Goal: Task Accomplishment & Management: Use online tool/utility

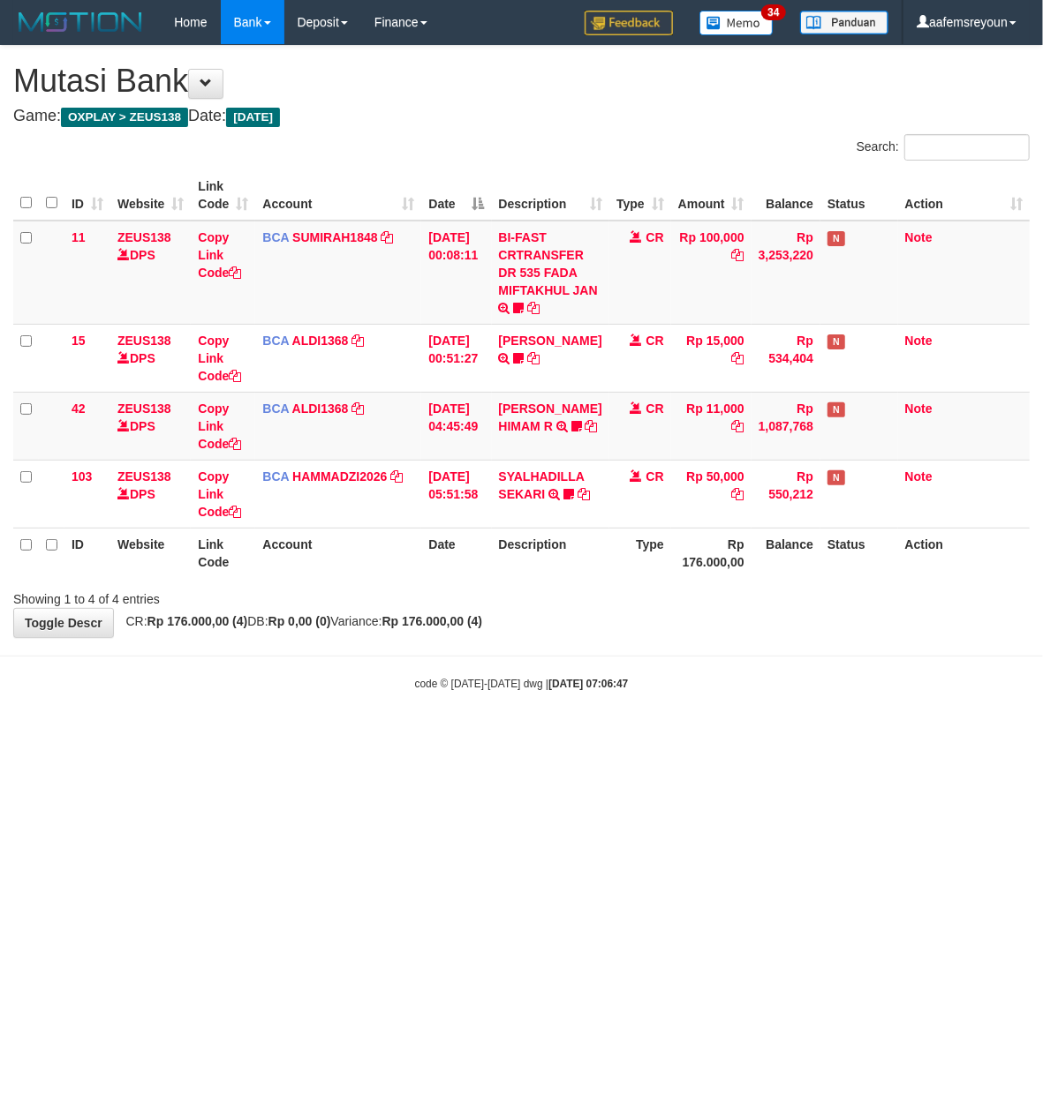
drag, startPoint x: 464, startPoint y: 707, endPoint x: 466, endPoint y: 662, distance: 45.1
click at [463, 704] on body "Toggle navigation Home Bank Account List Mutasi Bank Search Sync Note Mutasi De…" at bounding box center [521, 368] width 1043 height 736
drag, startPoint x: 523, startPoint y: 668, endPoint x: 446, endPoint y: 636, distance: 83.1
click at [519, 666] on body "Toggle navigation Home Bank Account List Mutasi Bank Search Sync Note Mutasi De…" at bounding box center [521, 368] width 1043 height 736
click at [562, 736] on html "Toggle navigation Home Bank Account List Mutasi Bank Search Sync Note Mutasi De…" at bounding box center [521, 368] width 1043 height 736
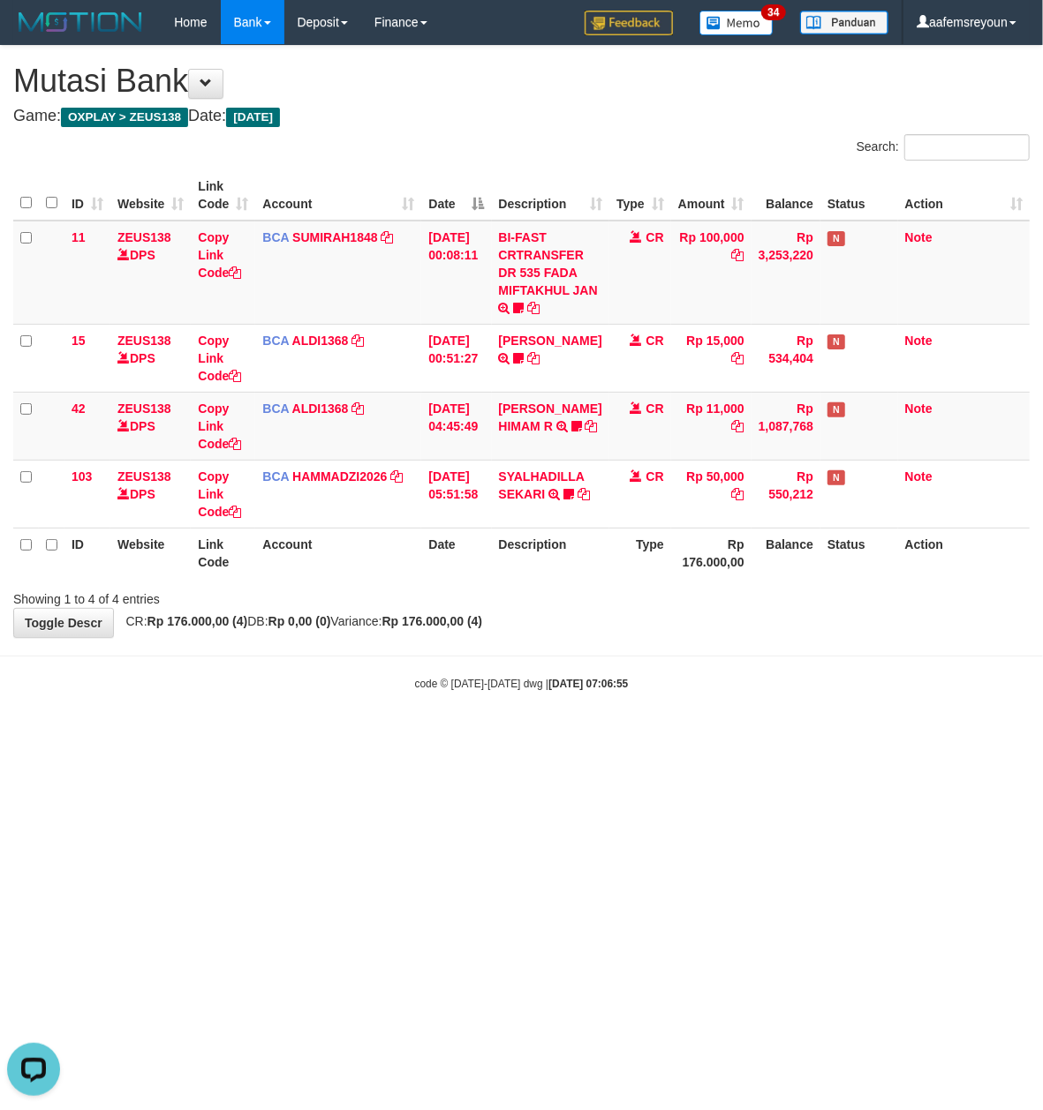
click at [568, 736] on html "Toggle navigation Home Bank Account List Mutasi Bank Search Sync Note Mutasi De…" at bounding box center [521, 368] width 1043 height 736
click at [598, 736] on html "Toggle navigation Home Bank Account List Mutasi Bank Search Sync Note Mutasi De…" at bounding box center [521, 368] width 1043 height 736
click at [597, 736] on body "Toggle navigation Home Bank Account List Mutasi Bank Search Sync Note Mutasi De…" at bounding box center [521, 368] width 1043 height 736
click at [595, 736] on body "Toggle navigation Home Bank Account List Mutasi Bank Search Sync Note Mutasi De…" at bounding box center [521, 368] width 1043 height 736
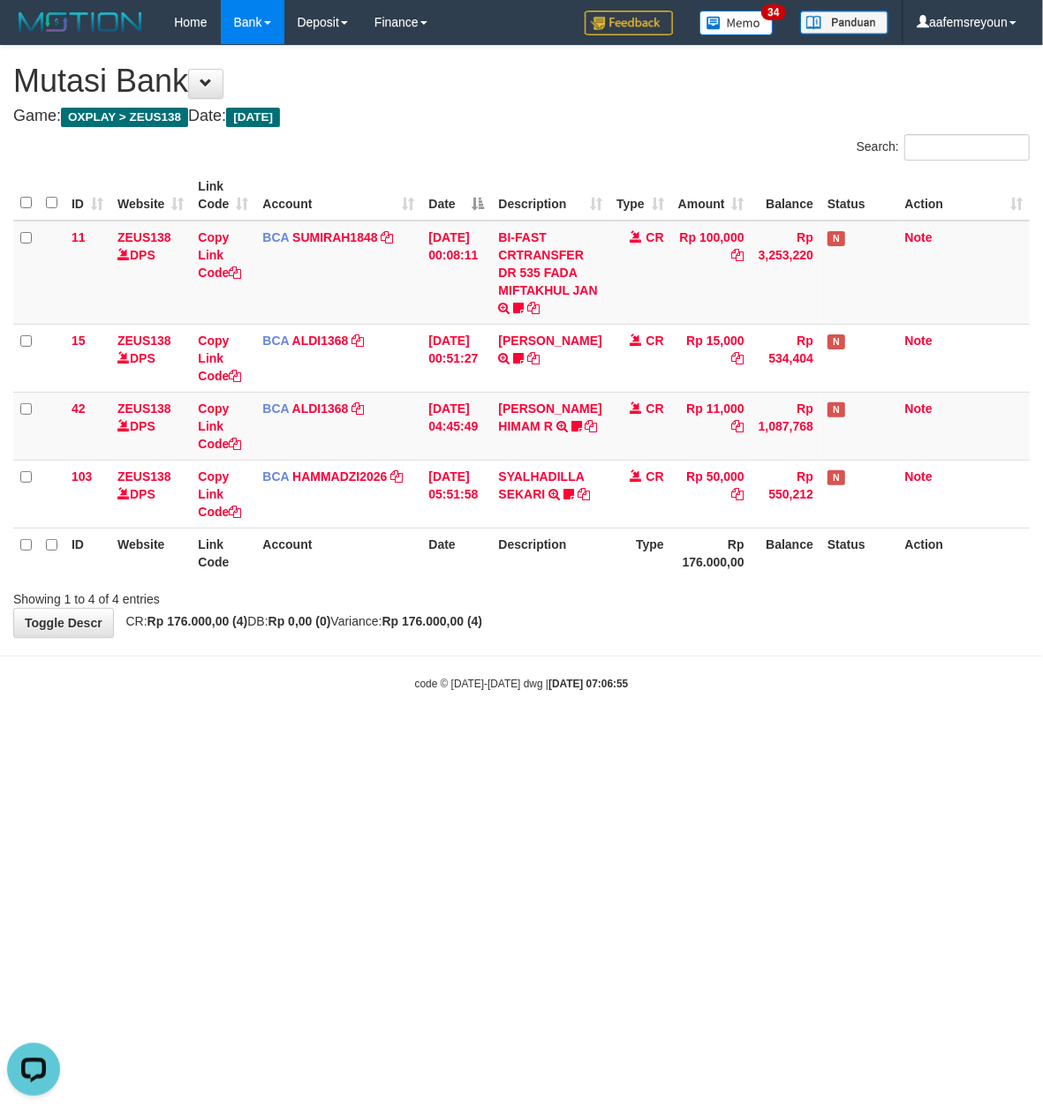
click at [593, 735] on body "Toggle navigation Home Bank Account List Mutasi Bank Search Sync Note Mutasi De…" at bounding box center [521, 368] width 1043 height 736
click at [591, 734] on body "Toggle navigation Home Bank Account List Mutasi Bank Search Sync Note Mutasi De…" at bounding box center [521, 368] width 1043 height 736
click at [588, 734] on body "Toggle navigation Home Bank Account List Mutasi Bank Search Sync Note Mutasi De…" at bounding box center [521, 368] width 1043 height 736
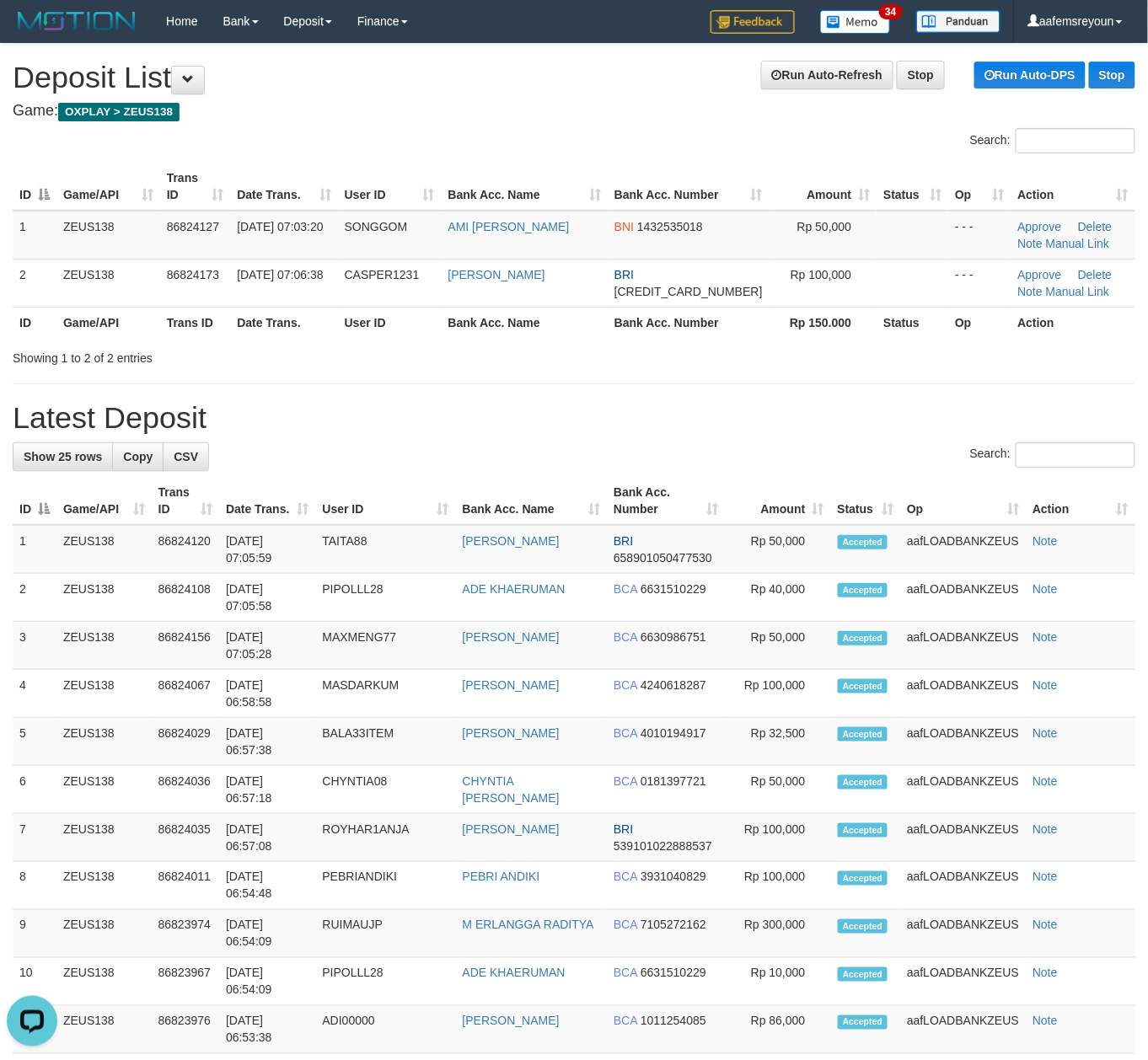
drag, startPoint x: 925, startPoint y: 426, endPoint x: 949, endPoint y: 470, distance: 50.1
click at [931, 436] on div "**********" at bounding box center [574, 942] width 1148 height 1795
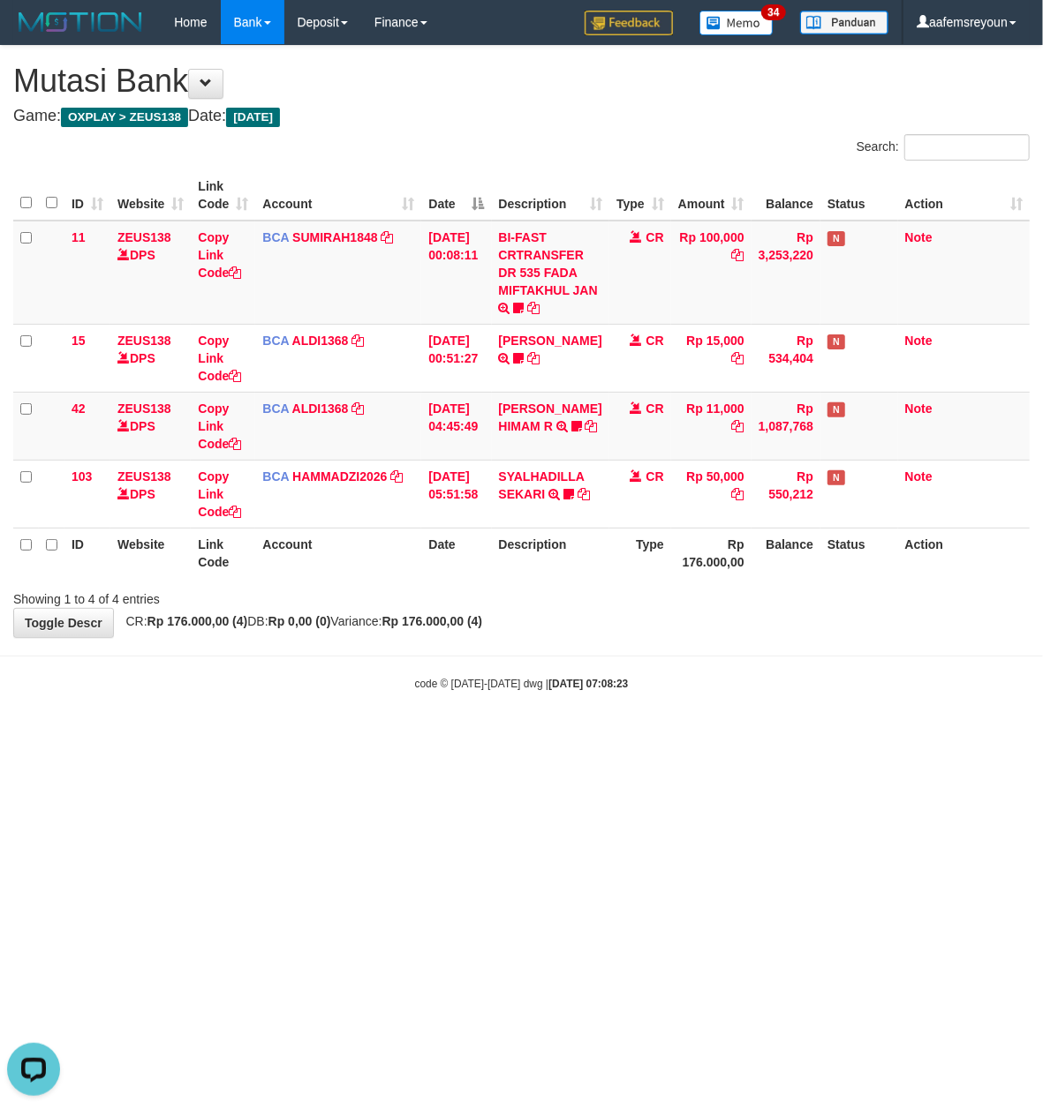
click at [583, 736] on html "Toggle navigation Home Bank Account List Mutasi Bank Search Sync Note Mutasi De…" at bounding box center [521, 368] width 1043 height 736
click at [527, 707] on body "Toggle navigation Home Bank Account List Mutasi Bank Search Sync Note Mutasi De…" at bounding box center [521, 368] width 1043 height 736
click at [680, 736] on html "Toggle navigation Home Bank Account List Mutasi Bank Search Sync Note Mutasi De…" at bounding box center [521, 368] width 1043 height 736
click at [681, 736] on html "Toggle navigation Home Bank Account List Mutasi Bank Search Sync Note Mutasi De…" at bounding box center [521, 368] width 1043 height 736
click at [540, 736] on html "Toggle navigation Home Bank Account List Mutasi Bank Search Sync Note Mutasi De…" at bounding box center [521, 368] width 1043 height 736
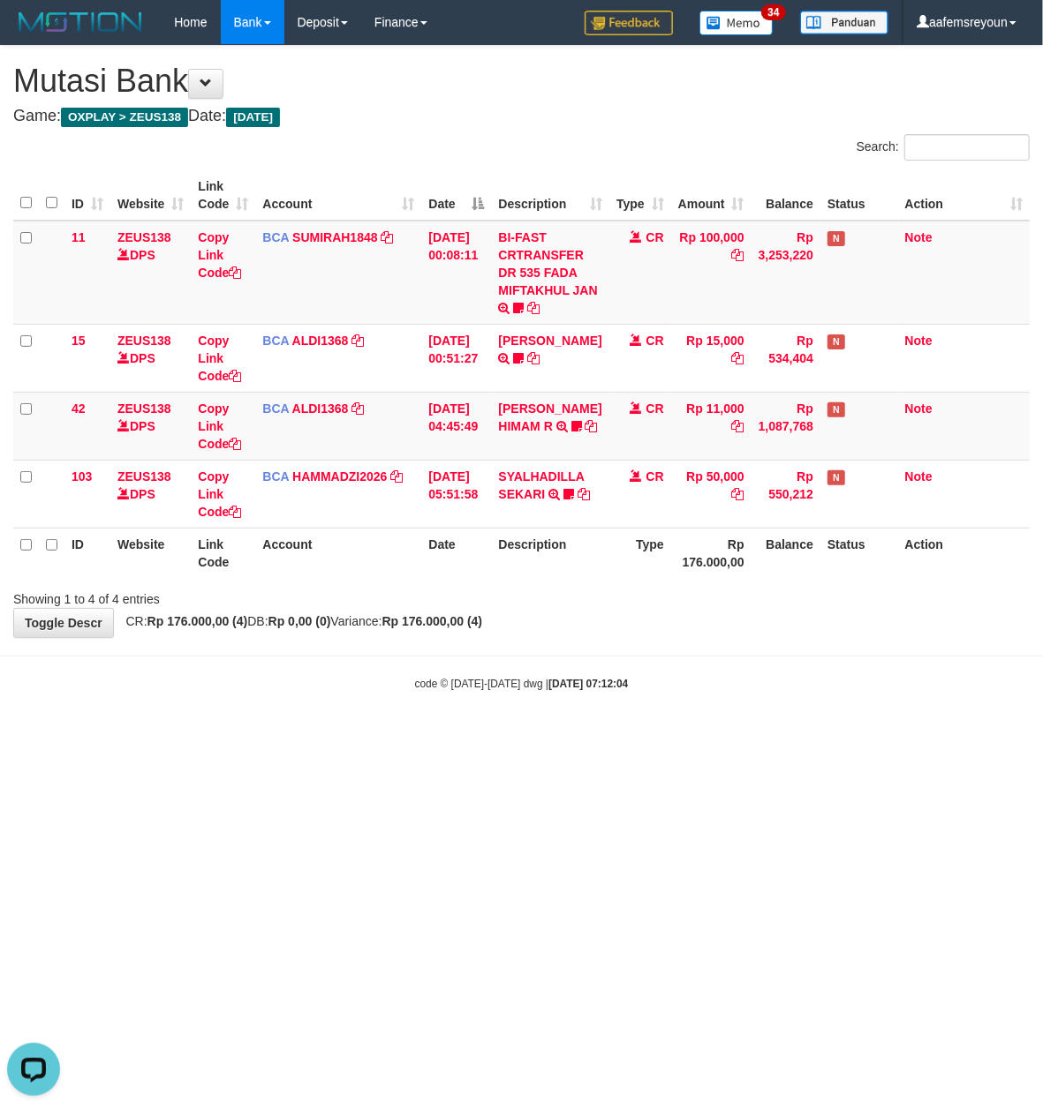
click at [540, 736] on html "Toggle navigation Home Bank Account List Mutasi Bank Search Sync Note Mutasi De…" at bounding box center [521, 368] width 1043 height 736
drag, startPoint x: 540, startPoint y: 839, endPoint x: 531, endPoint y: 841, distance: 10.1
click at [531, 736] on html "Toggle navigation Home Bank Account List Mutasi Bank Search Sync Note Mutasi De…" at bounding box center [521, 368] width 1043 height 736
click at [713, 736] on html "Toggle navigation Home Bank Account List Mutasi Bank Search Sync Note Mutasi De…" at bounding box center [521, 368] width 1043 height 736
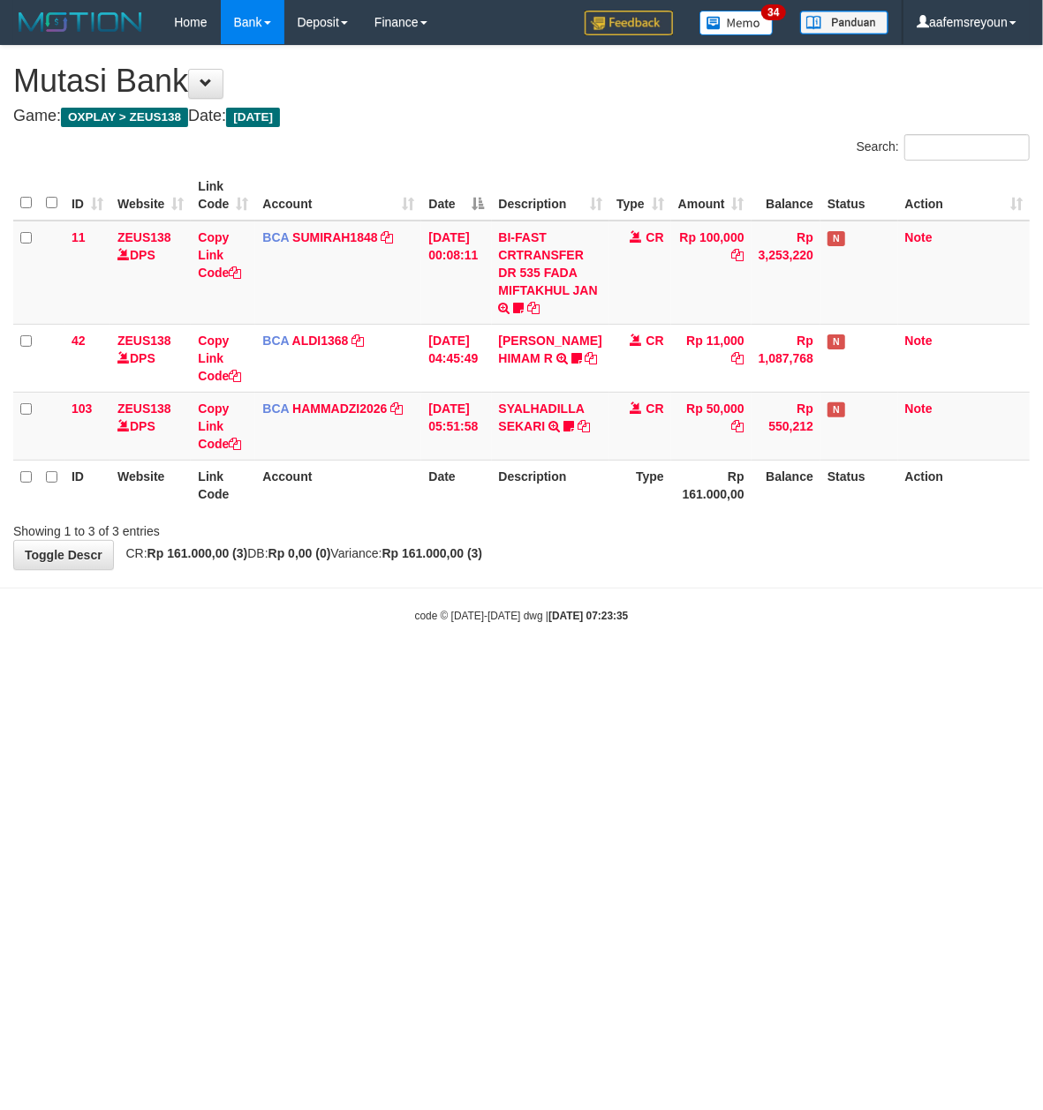
click at [600, 668] on html "Toggle navigation Home Bank Account List Mutasi Bank Search Sync Note Mutasi De…" at bounding box center [521, 334] width 1043 height 668
drag, startPoint x: 791, startPoint y: 752, endPoint x: 749, endPoint y: 726, distance: 49.2
click at [766, 668] on html "Toggle navigation Home Bank Account List Mutasi Bank Search Sync Note Mutasi De…" at bounding box center [521, 334] width 1043 height 668
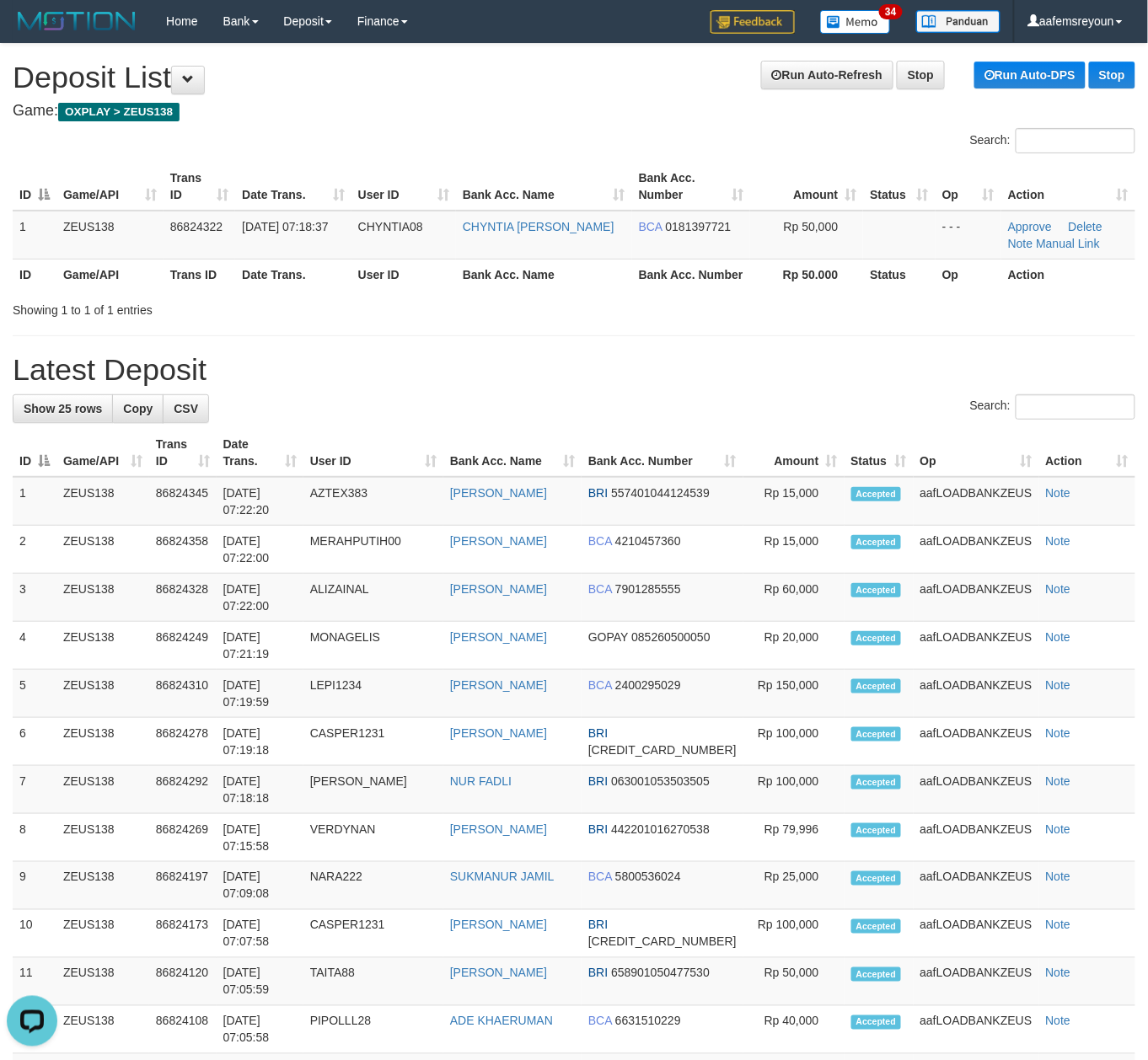
click at [826, 402] on div "Search:" at bounding box center [574, 409] width 1123 height 30
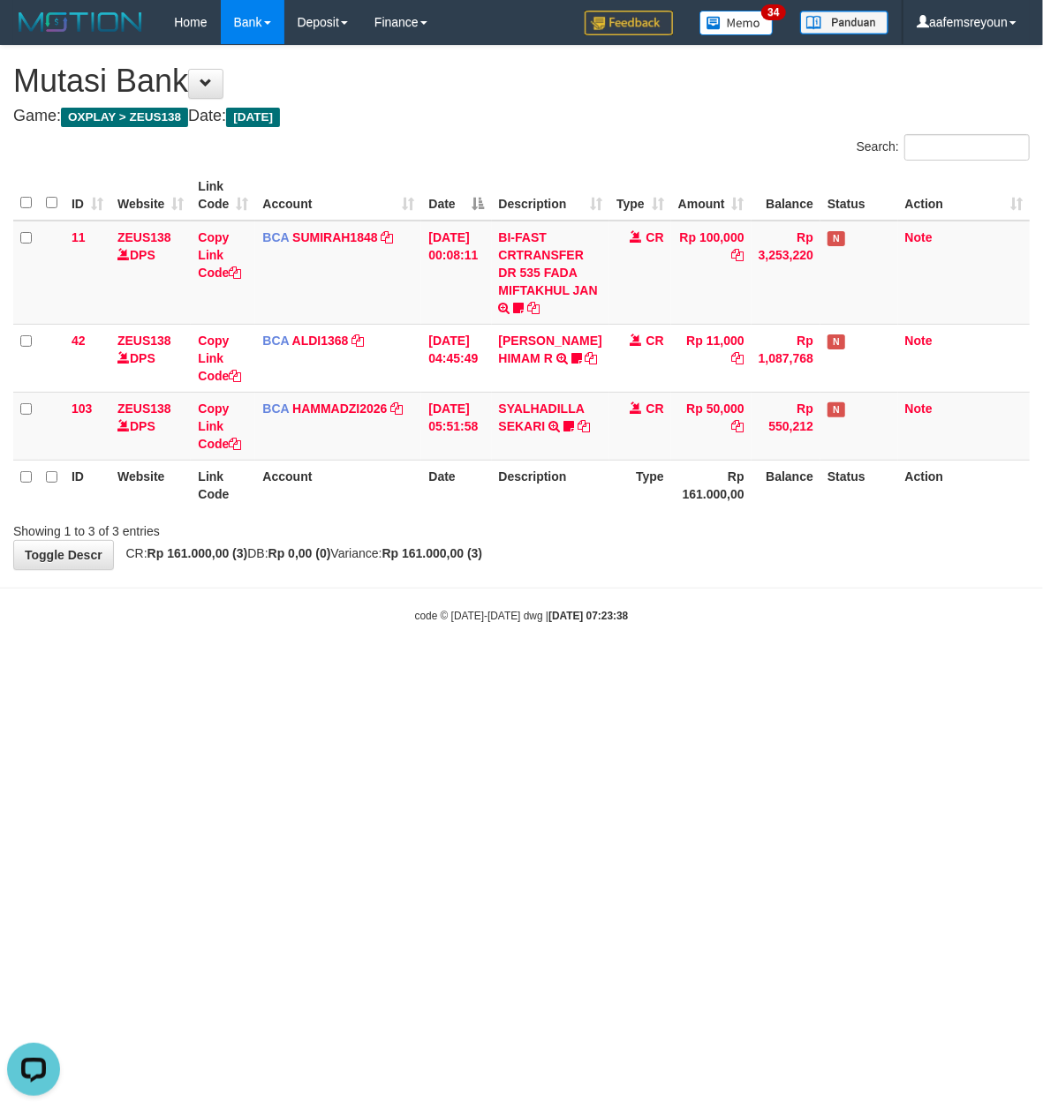
click at [681, 668] on html "Toggle navigation Home Bank Account List Mutasi Bank Search Sync Note Mutasi De…" at bounding box center [521, 334] width 1043 height 668
click at [660, 664] on body "Toggle navigation Home Bank Account List Mutasi Bank Search Sync Note Mutasi De…" at bounding box center [521, 334] width 1043 height 668
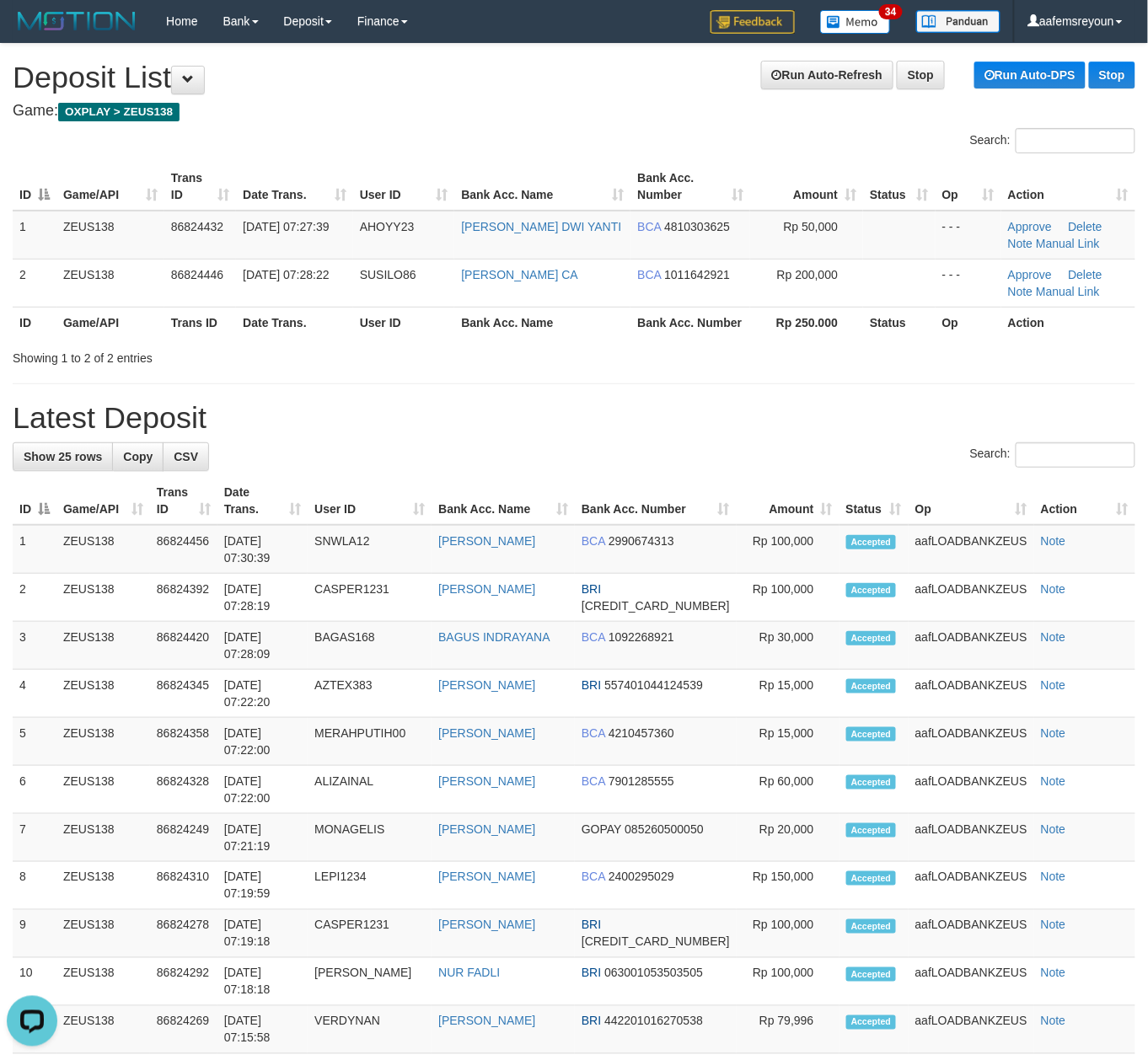
click at [816, 401] on h1 "Latest Deposit" at bounding box center [574, 417] width 1123 height 33
click at [774, 392] on div "**********" at bounding box center [574, 942] width 1148 height 1795
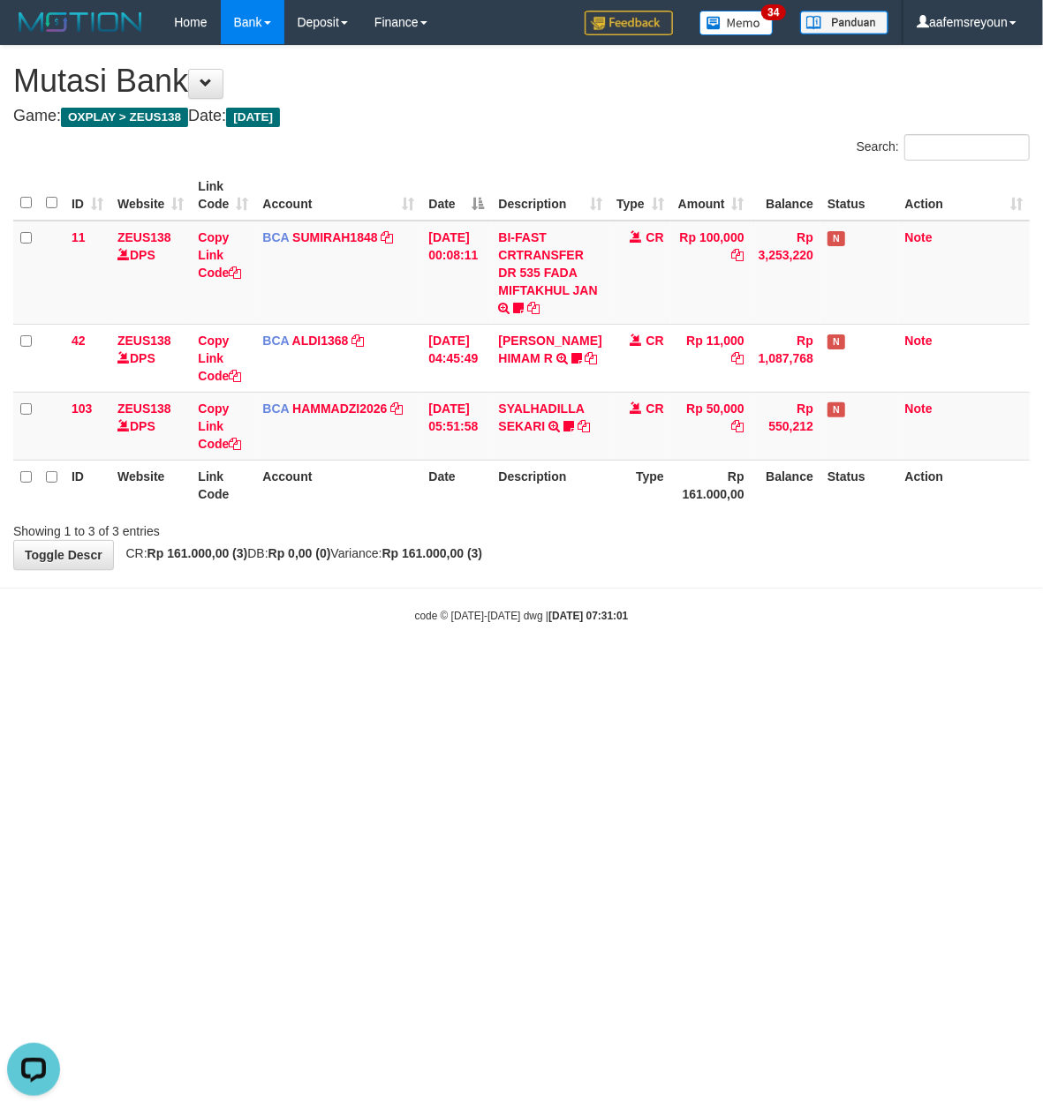
click at [616, 668] on html "Toggle navigation Home Bank Account List Mutasi Bank Search Sync Note Mutasi De…" at bounding box center [521, 334] width 1043 height 668
click at [618, 668] on html "Toggle navigation Home Bank Account List Mutasi Bank Search Sync Note Mutasi De…" at bounding box center [521, 334] width 1043 height 668
click at [619, 668] on html "Toggle navigation Home Bank Account List Mutasi Bank Search Sync Note Mutasi De…" at bounding box center [521, 334] width 1043 height 668
click at [601, 668] on html "Toggle navigation Home Bank Account List Mutasi Bank Search Sync Note Mutasi De…" at bounding box center [521, 334] width 1043 height 668
drag, startPoint x: 372, startPoint y: 728, endPoint x: 0, endPoint y: 588, distance: 397.3
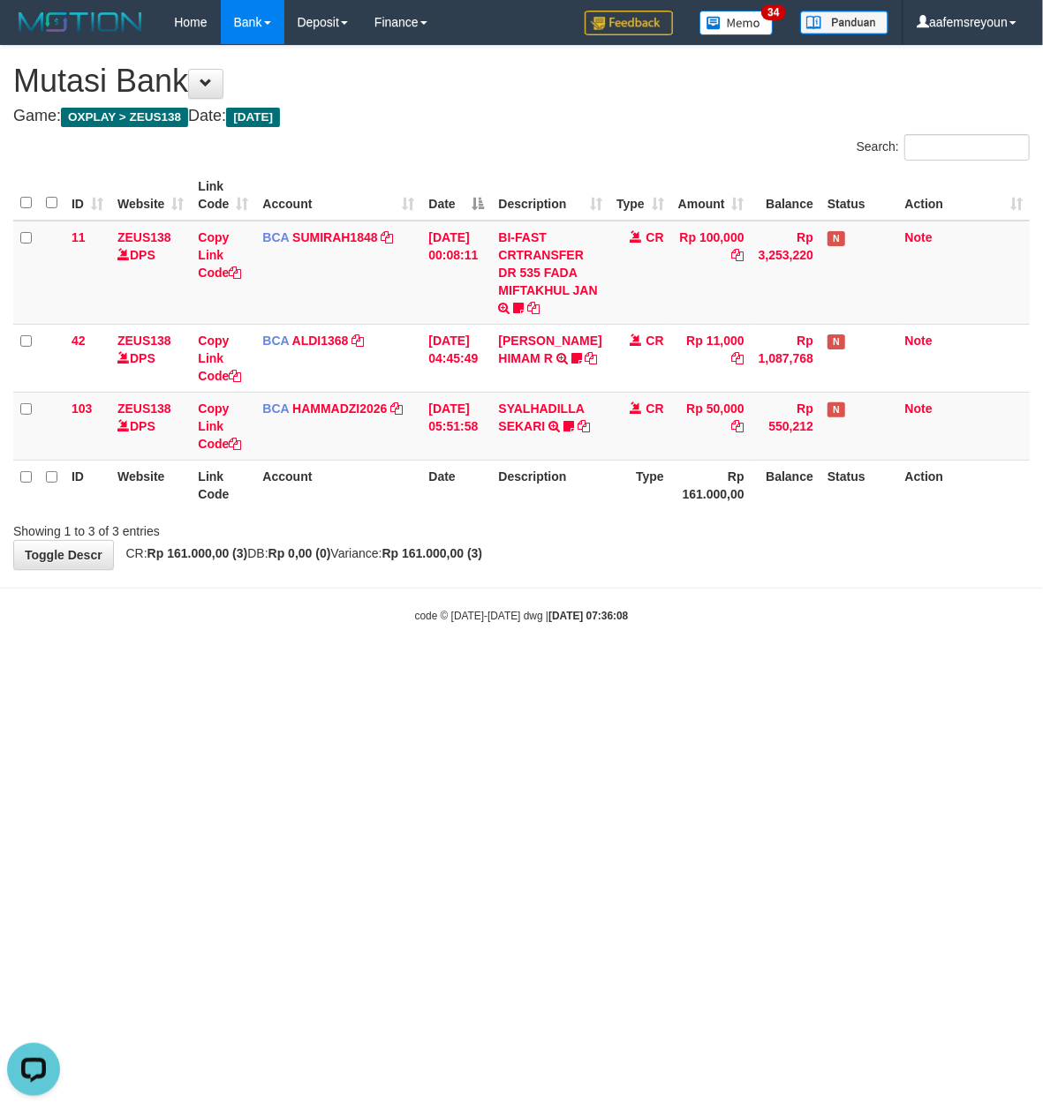
click at [365, 668] on html "Toggle navigation Home Bank Account List Mutasi Bank Search Sync Note Mutasi De…" at bounding box center [521, 334] width 1043 height 668
drag, startPoint x: 418, startPoint y: 572, endPoint x: 395, endPoint y: 553, distance: 30.1
click at [411, 565] on body "Toggle navigation Home Bank Account List Mutasi Bank Search Sync Note Mutasi De…" at bounding box center [521, 334] width 1043 height 668
click at [369, 637] on body "Toggle navigation Home Bank Account List Mutasi Bank Search Sync Note Mutasi De…" at bounding box center [521, 334] width 1043 height 668
drag, startPoint x: 372, startPoint y: 639, endPoint x: 381, endPoint y: 640, distance: 9.8
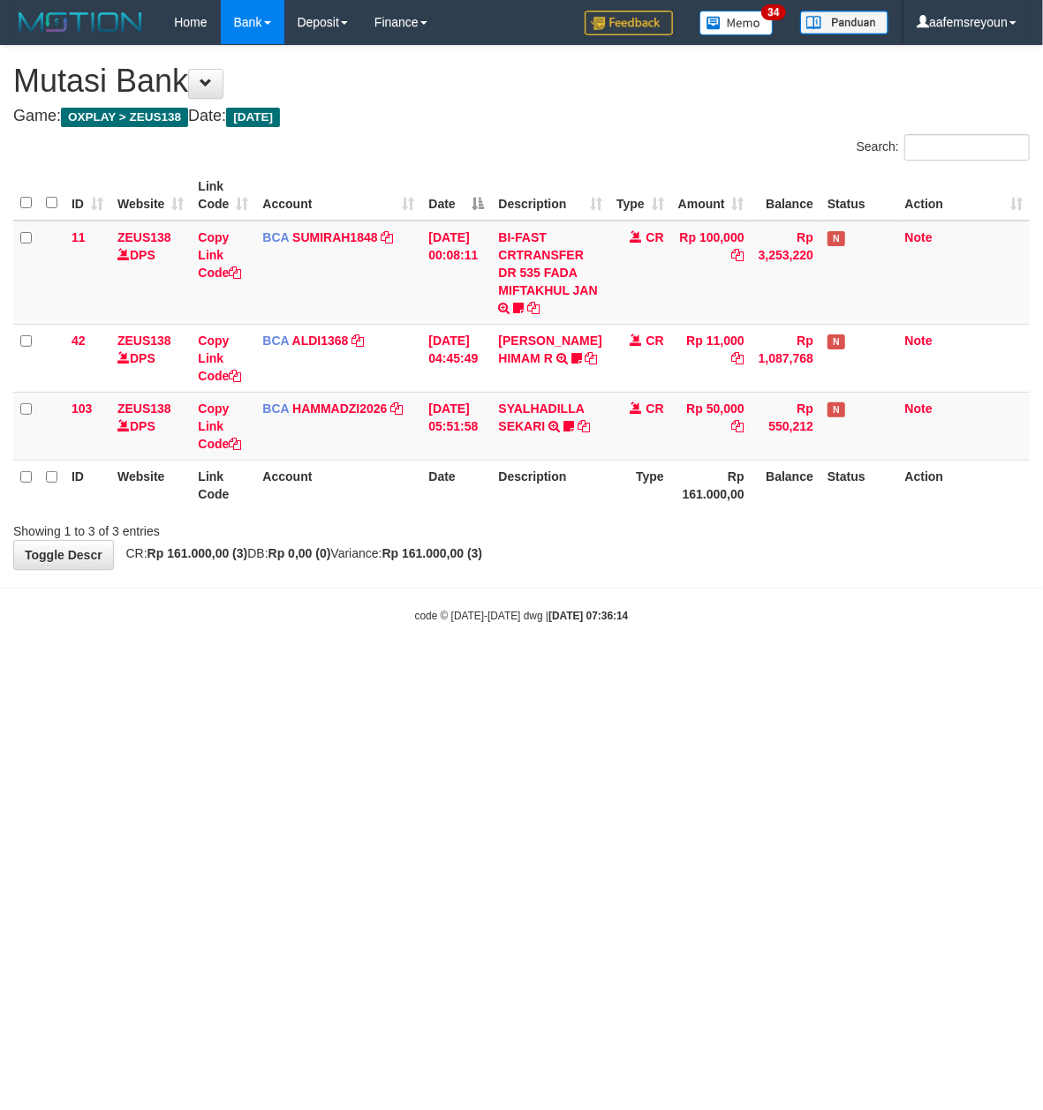
click at [373, 639] on body "Toggle navigation Home Bank Account List Mutasi Bank Search Sync Note Mutasi De…" at bounding box center [521, 334] width 1043 height 668
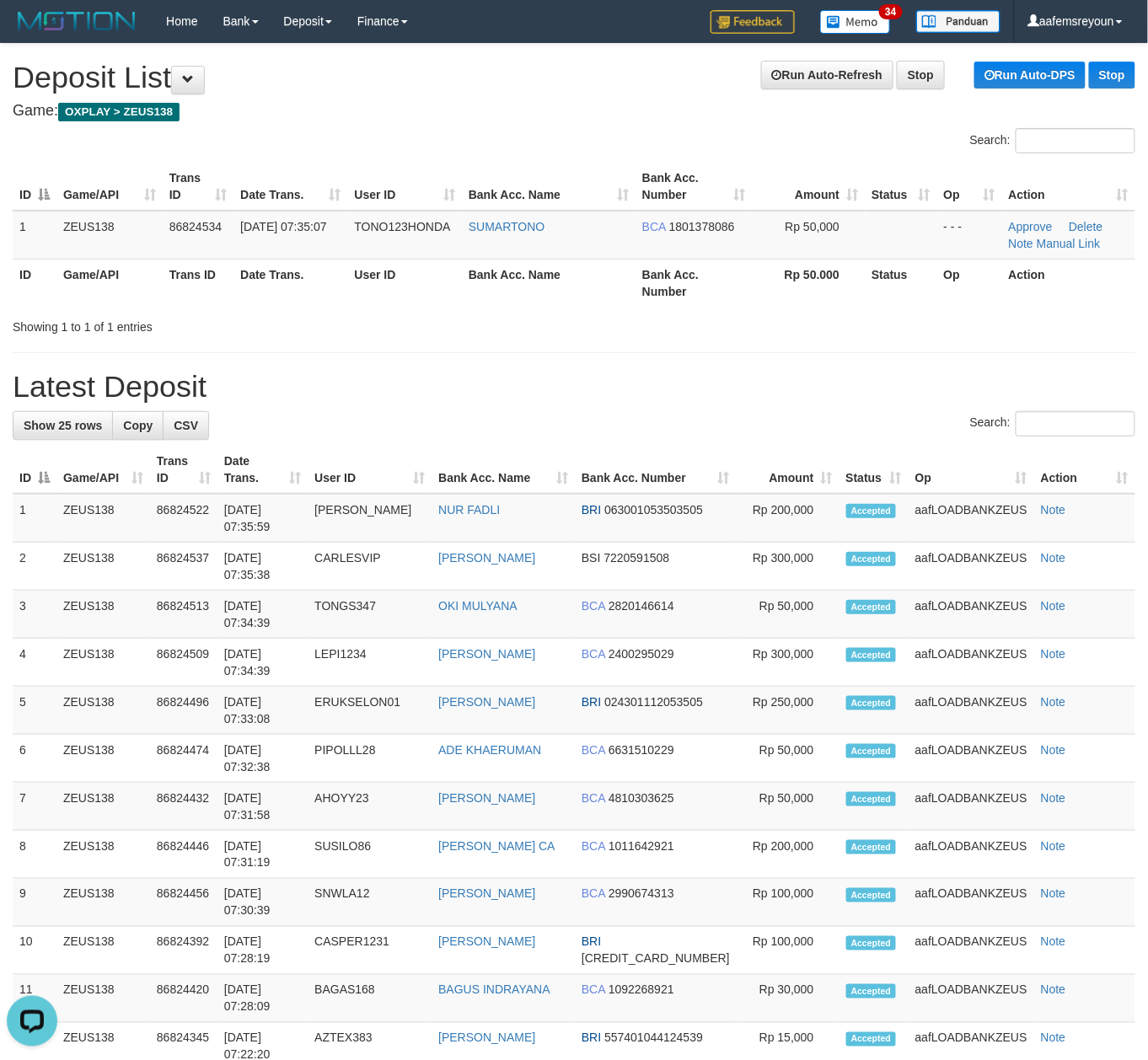
drag, startPoint x: 903, startPoint y: 386, endPoint x: 919, endPoint y: 394, distance: 17.9
click at [915, 392] on h1 "Latest Deposit" at bounding box center [574, 387] width 1123 height 33
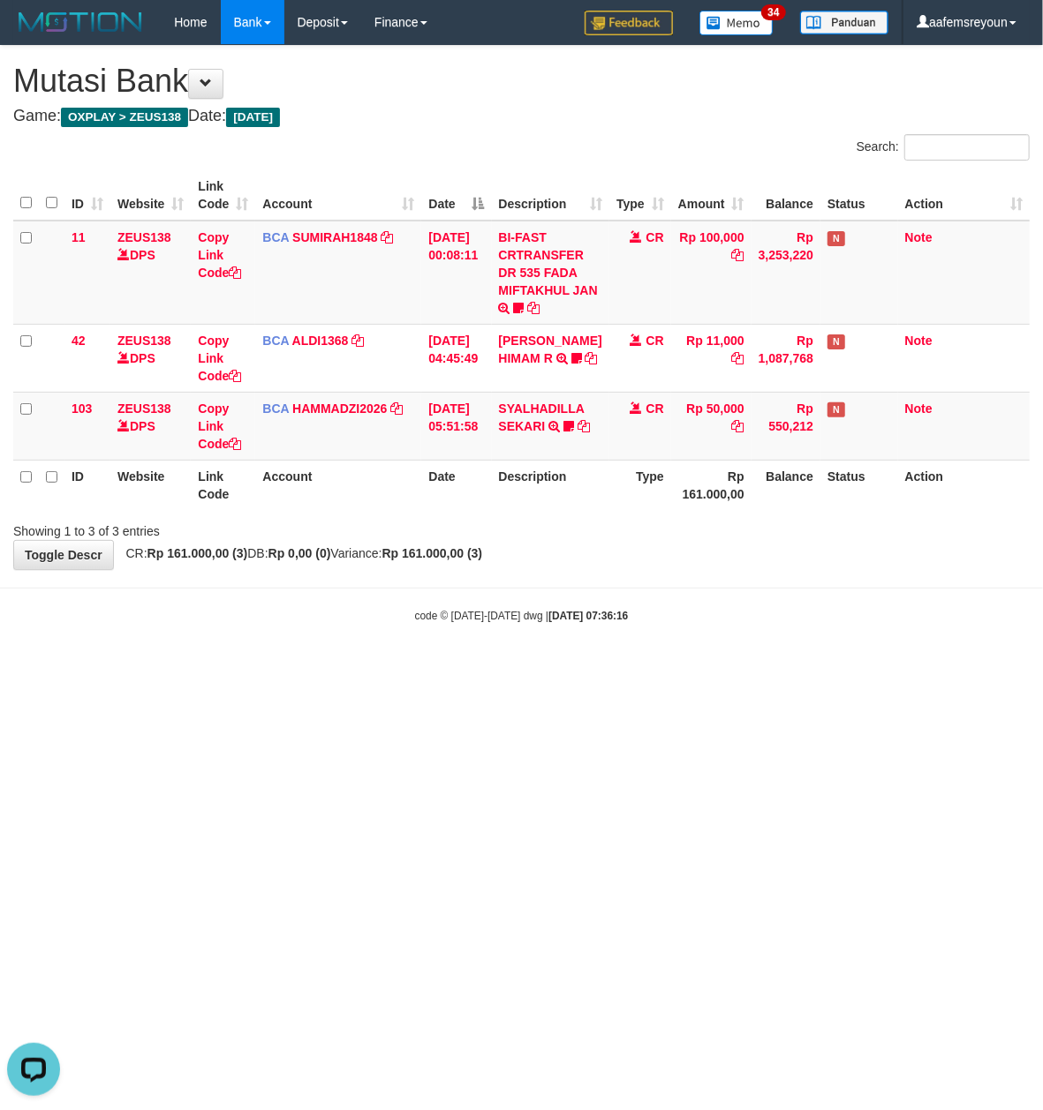
click at [731, 668] on html "Toggle navigation Home Bank Account List Mutasi Bank Search Sync Note Mutasi De…" at bounding box center [521, 334] width 1043 height 668
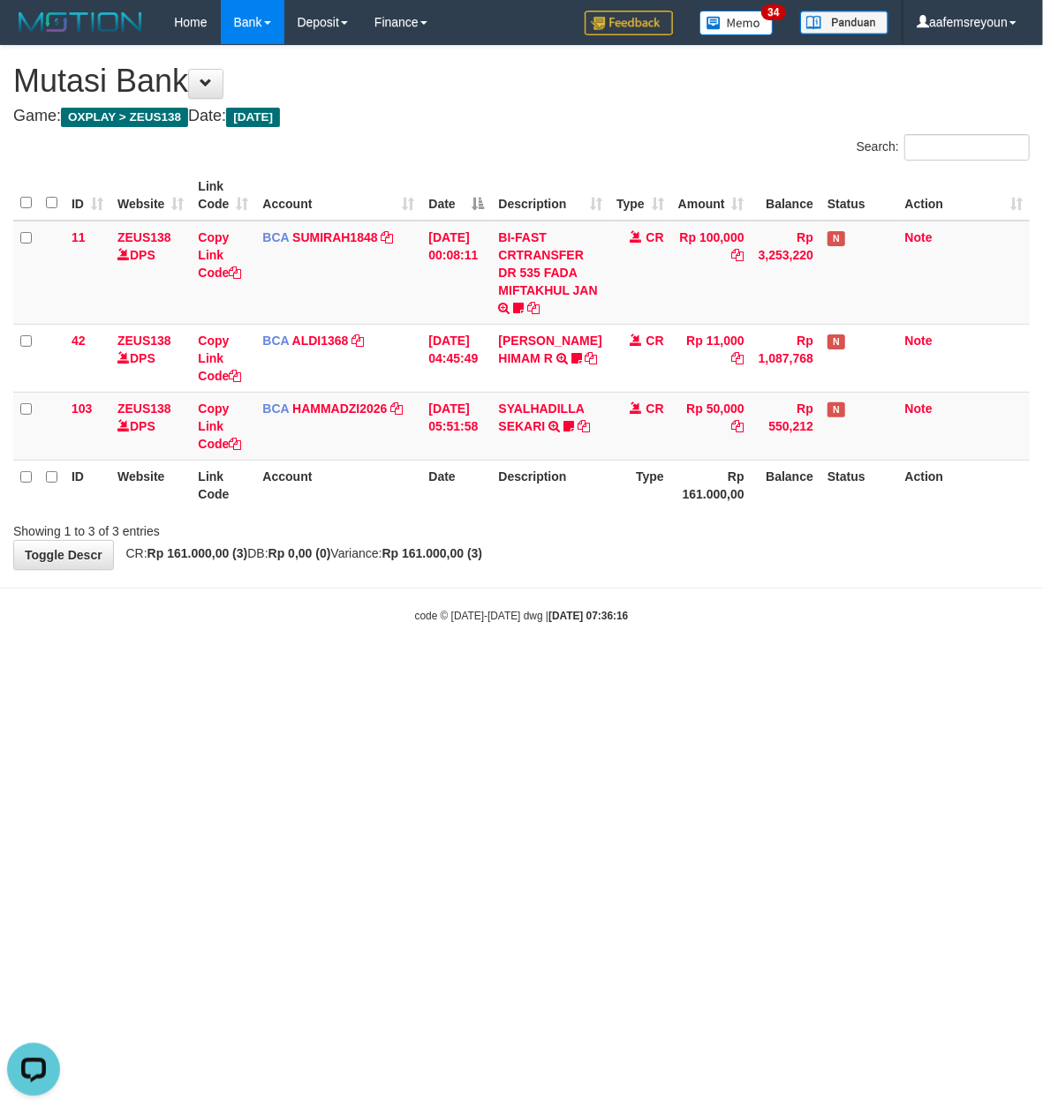
click at [731, 668] on html "Toggle navigation Home Bank Account List Mutasi Bank Search Sync Note Mutasi De…" at bounding box center [521, 334] width 1043 height 668
click at [729, 668] on html "Toggle navigation Home Bank Account List Mutasi Bank Search Sync Note Mutasi De…" at bounding box center [521, 334] width 1043 height 668
click at [614, 668] on html "Toggle navigation Home Bank Account List Mutasi Bank Search Sync Note Mutasi De…" at bounding box center [521, 334] width 1043 height 668
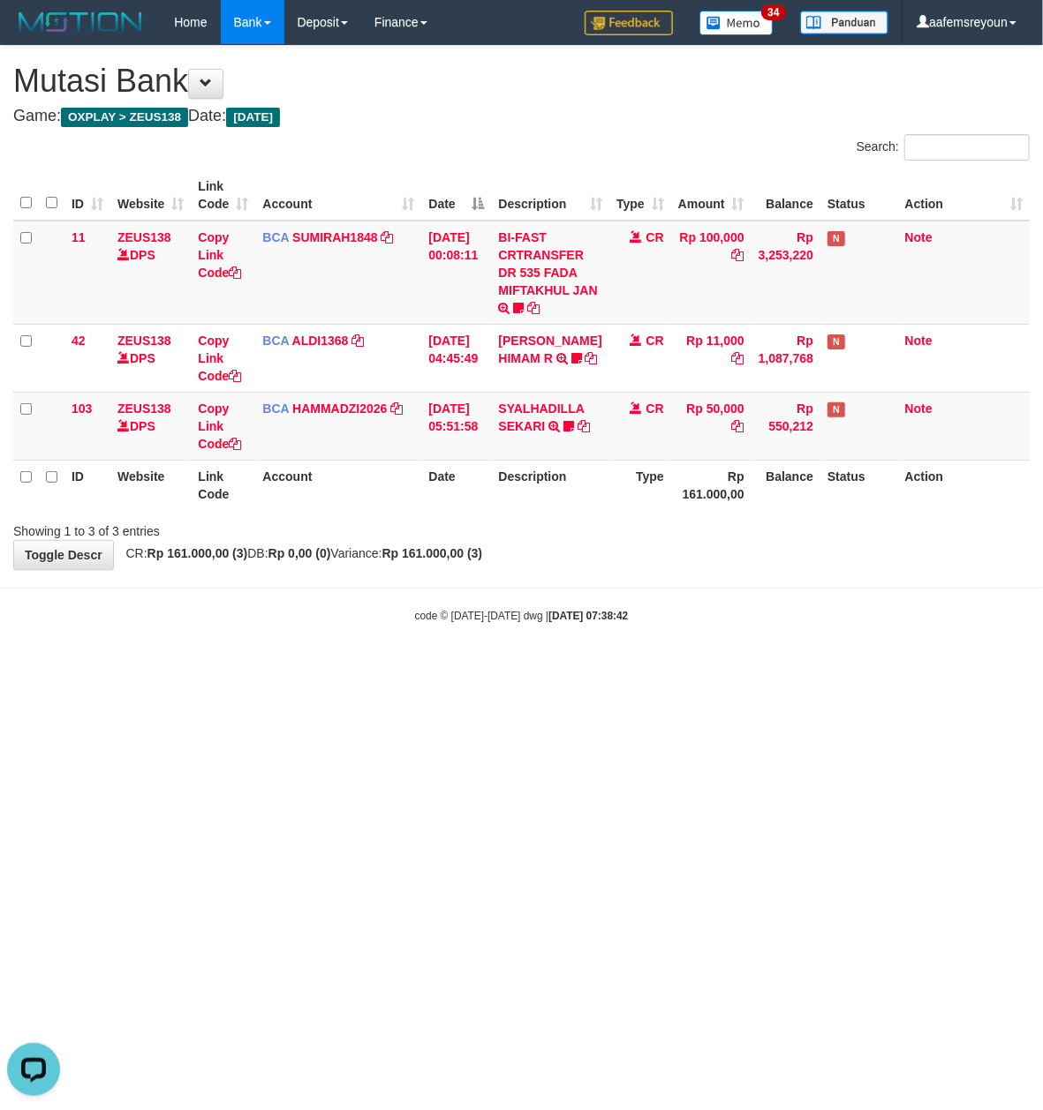
click at [614, 668] on html "Toggle navigation Home Bank Account List Mutasi Bank Search Sync Note Mutasi De…" at bounding box center [521, 334] width 1043 height 668
click at [611, 668] on html "Toggle navigation Home Bank Account List Mutasi Bank Search Sync Note Mutasi De…" at bounding box center [521, 334] width 1043 height 668
click at [609, 668] on html "Toggle navigation Home Bank Account List Mutasi Bank Search Sync Note Mutasi De…" at bounding box center [521, 334] width 1043 height 668
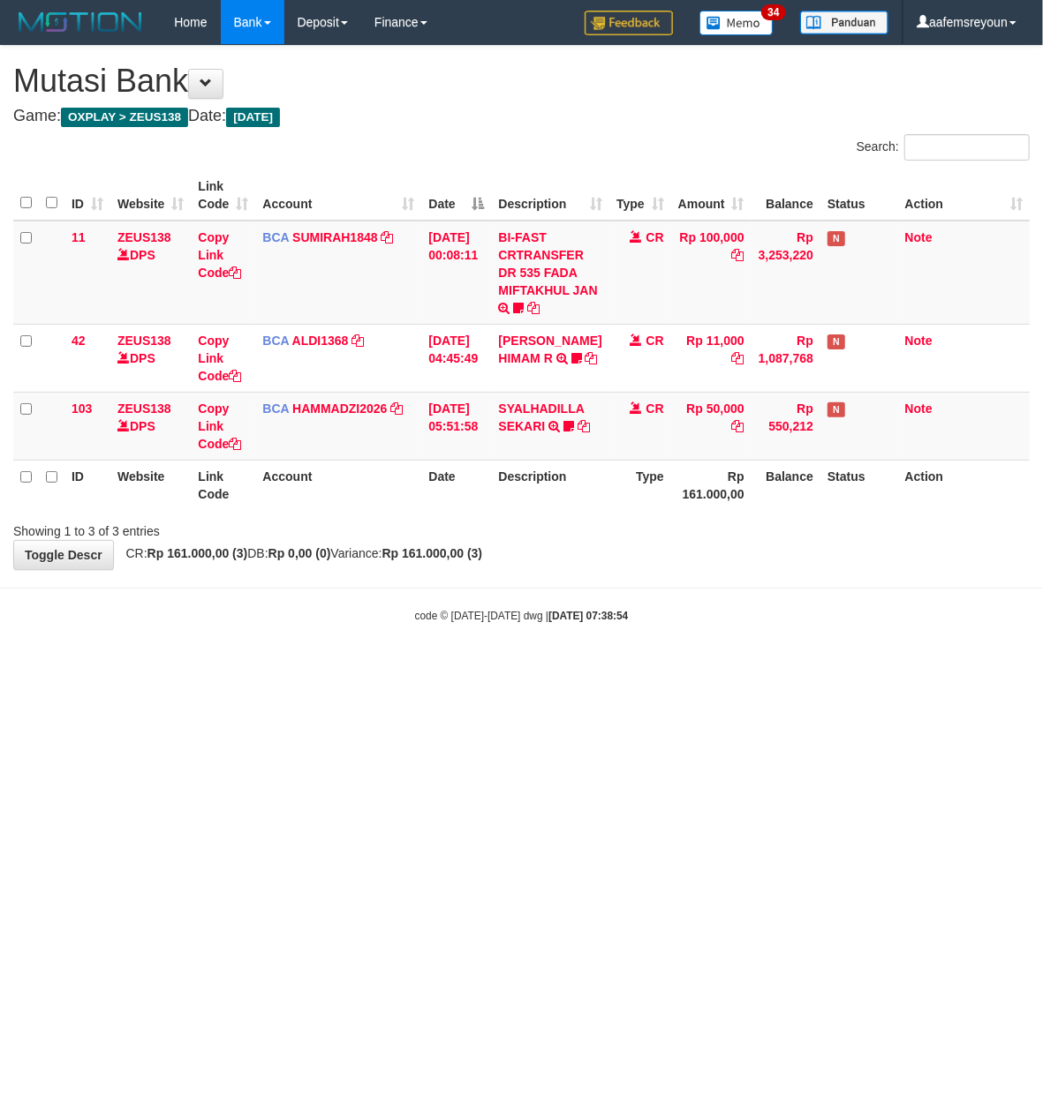
click at [609, 668] on html "Toggle navigation Home Bank Account List Mutasi Bank Search Sync Note Mutasi De…" at bounding box center [521, 334] width 1043 height 668
click at [802, 668] on html "Toggle navigation Home Bank Account List Mutasi Bank Search Sync Note Mutasi De…" at bounding box center [521, 334] width 1043 height 668
click at [615, 668] on html "Toggle navigation Home Bank Account List Mutasi Bank Search Sync Note Mutasi De…" at bounding box center [521, 334] width 1043 height 668
click at [424, 668] on html "Toggle navigation Home Bank Account List Mutasi Bank Search Sync Note Mutasi De…" at bounding box center [521, 334] width 1043 height 668
click at [418, 668] on html "Toggle navigation Home Bank Account List Mutasi Bank Search Sync Note Mutasi De…" at bounding box center [521, 334] width 1043 height 668
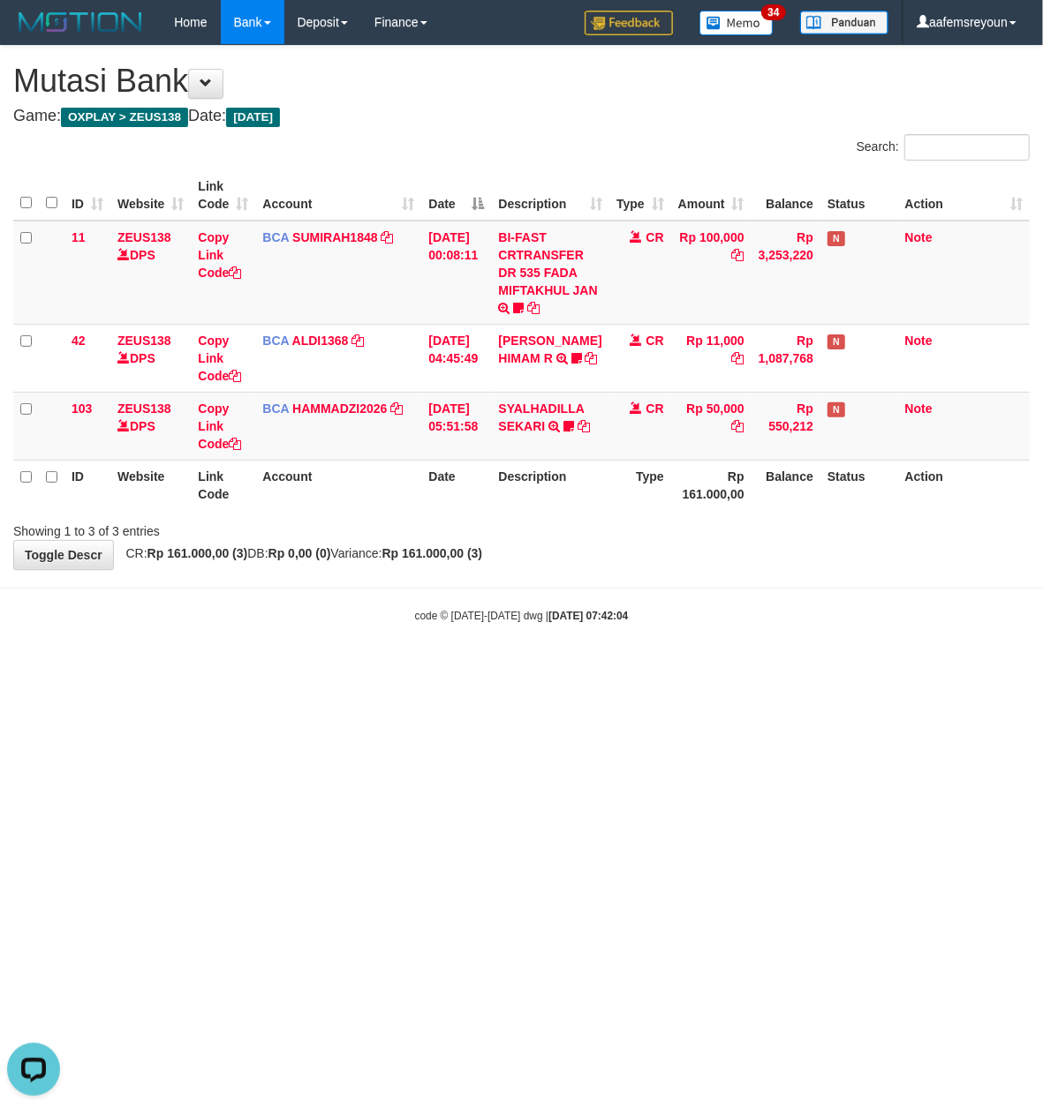
click at [415, 668] on html "Toggle navigation Home Bank Account List Mutasi Bank Search Sync Note Mutasi De…" at bounding box center [521, 334] width 1043 height 668
click at [396, 668] on html "Toggle navigation Home Bank Account List Mutasi Bank Search Sync Note Mutasi De…" at bounding box center [521, 334] width 1043 height 668
click at [394, 668] on html "Toggle navigation Home Bank Account List Mutasi Bank Search Sync Note Mutasi De…" at bounding box center [521, 334] width 1043 height 668
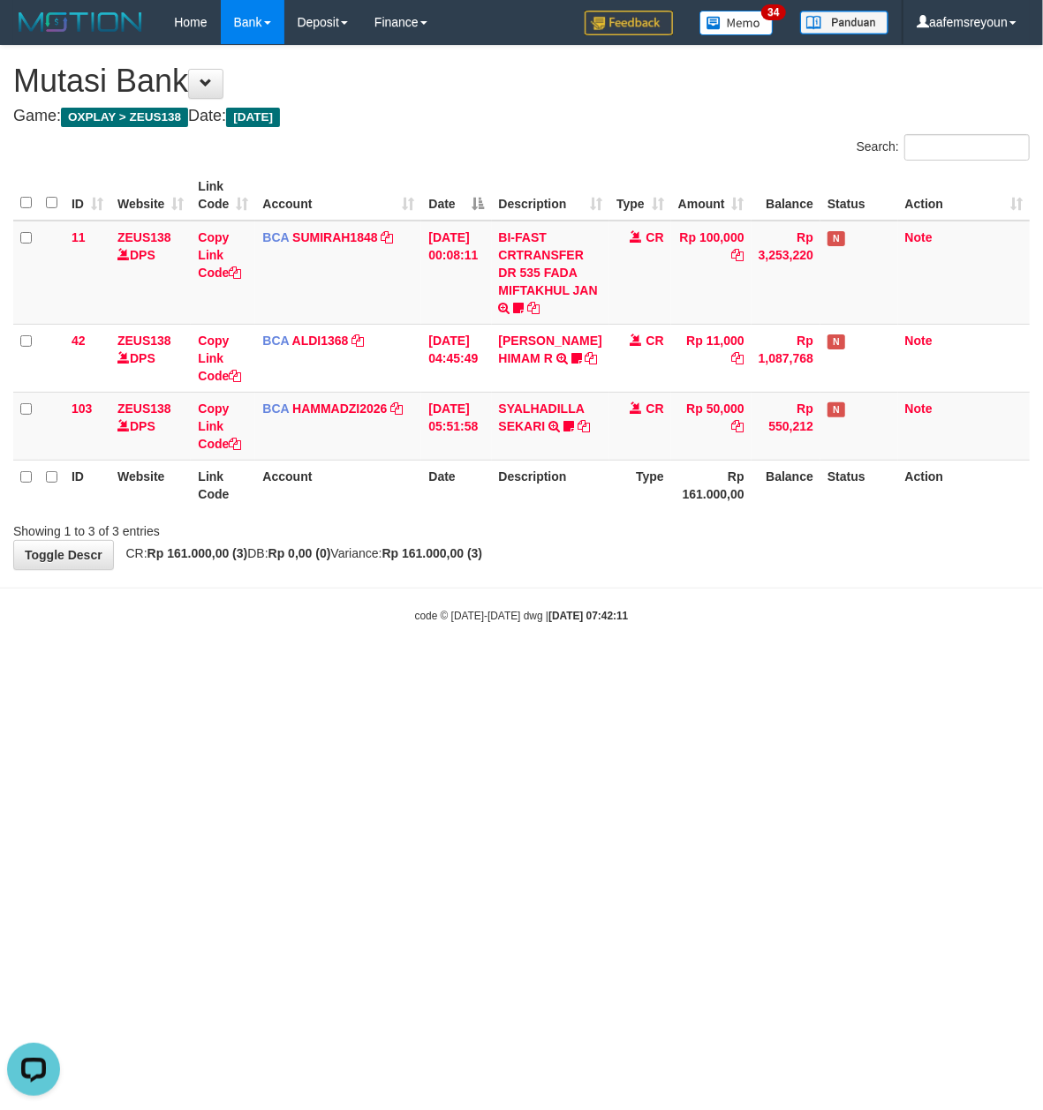
drag, startPoint x: 403, startPoint y: 922, endPoint x: 336, endPoint y: 854, distance: 94.9
click at [401, 668] on html "Toggle navigation Home Bank Account List Mutasi Bank Search Sync Note Mutasi De…" at bounding box center [521, 334] width 1043 height 668
drag, startPoint x: 0, startPoint y: 0, endPoint x: 235, endPoint y: 738, distance: 774.4
click at [235, 668] on html "Toggle navigation Home Bank Account List Mutasi Bank Search Sync Note Mutasi De…" at bounding box center [521, 334] width 1043 height 668
drag, startPoint x: 233, startPoint y: 739, endPoint x: 233, endPoint y: 791, distance: 52.1
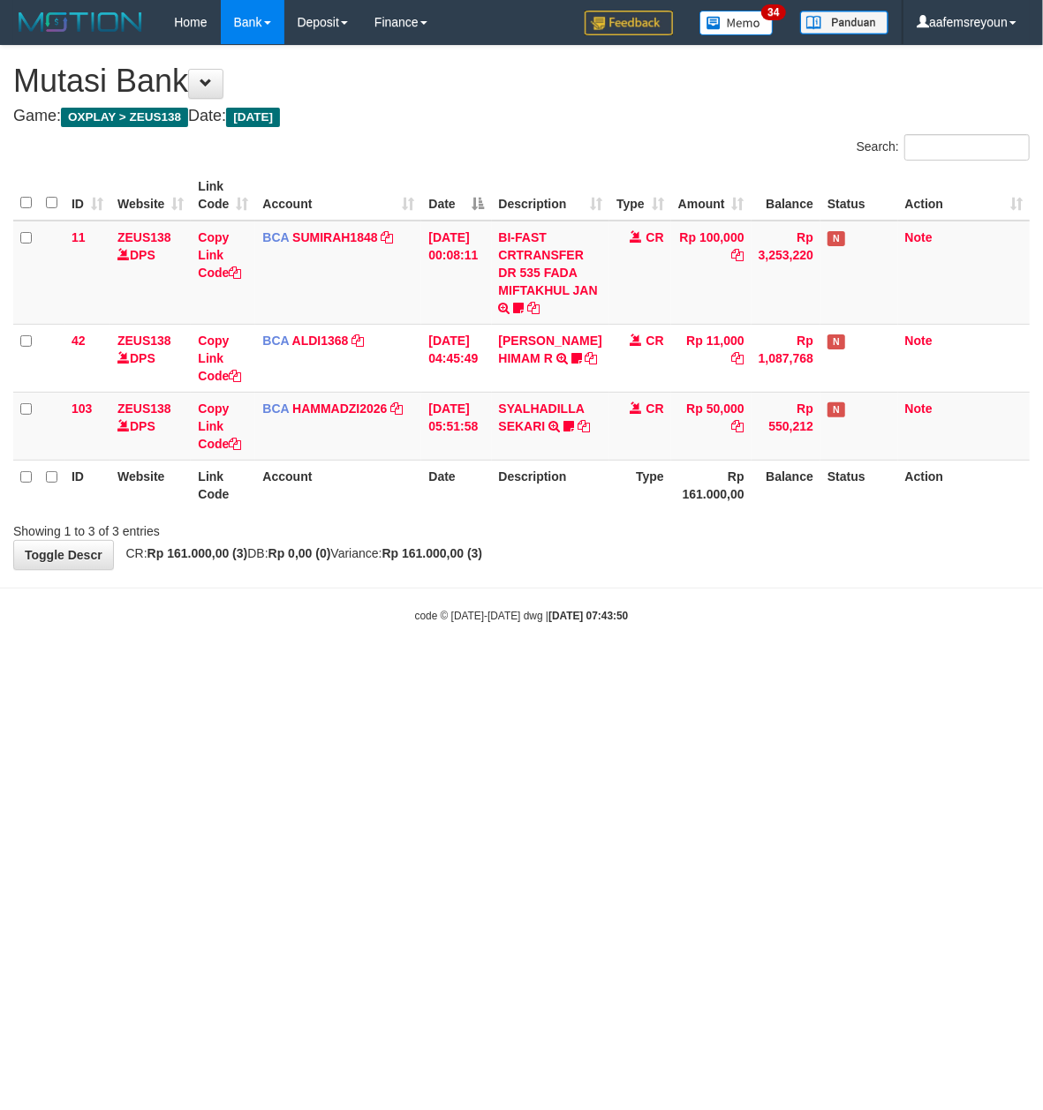
click at [222, 668] on html "Toggle navigation Home Bank Account List Mutasi Bank Search Sync Note Mutasi De…" at bounding box center [521, 334] width 1043 height 668
click at [450, 668] on html "Toggle navigation Home Bank Account List Mutasi Bank Search Sync Note Mutasi De…" at bounding box center [521, 334] width 1043 height 668
click at [500, 668] on html "Toggle navigation Home Bank Account List Mutasi Bank Search Sync Note Mutasi De…" at bounding box center [521, 334] width 1043 height 668
drag, startPoint x: 500, startPoint y: 975, endPoint x: 823, endPoint y: 846, distance: 347.8
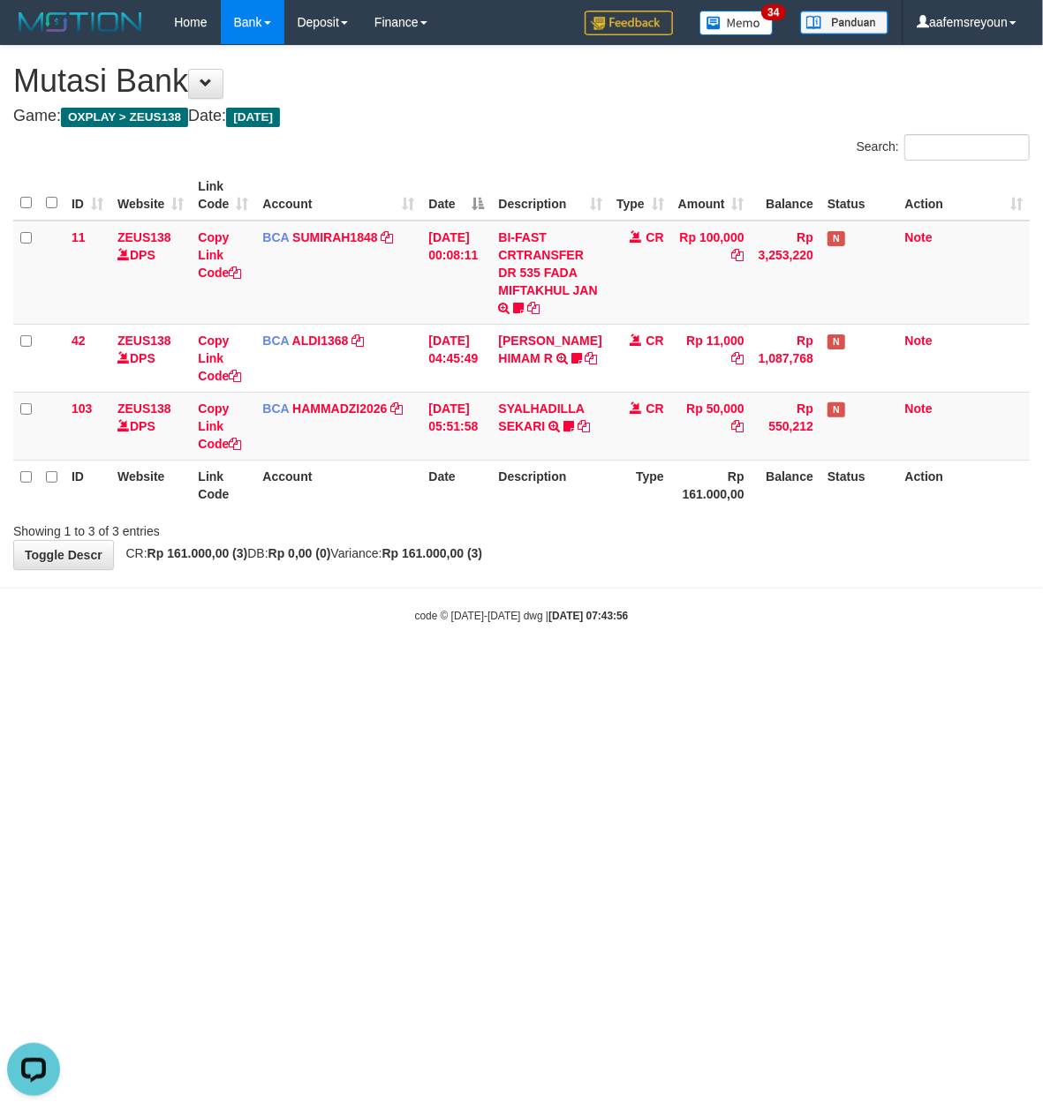
click at [501, 668] on html "Toggle navigation Home Bank Account List Mutasi Bank Search Sync Note Mutasi De…" at bounding box center [521, 334] width 1043 height 668
drag, startPoint x: 546, startPoint y: 736, endPoint x: 4, endPoint y: 509, distance: 586.7
click at [541, 668] on html "Toggle navigation Home Bank Account List Mutasi Bank Search Sync Note Mutasi De…" at bounding box center [521, 334] width 1043 height 668
click at [343, 646] on body "Toggle navigation Home Bank Account List Mutasi Bank Search Sync Note Mutasi De…" at bounding box center [521, 334] width 1043 height 668
drag, startPoint x: 0, startPoint y: 0, endPoint x: 344, endPoint y: 646, distance: 732.2
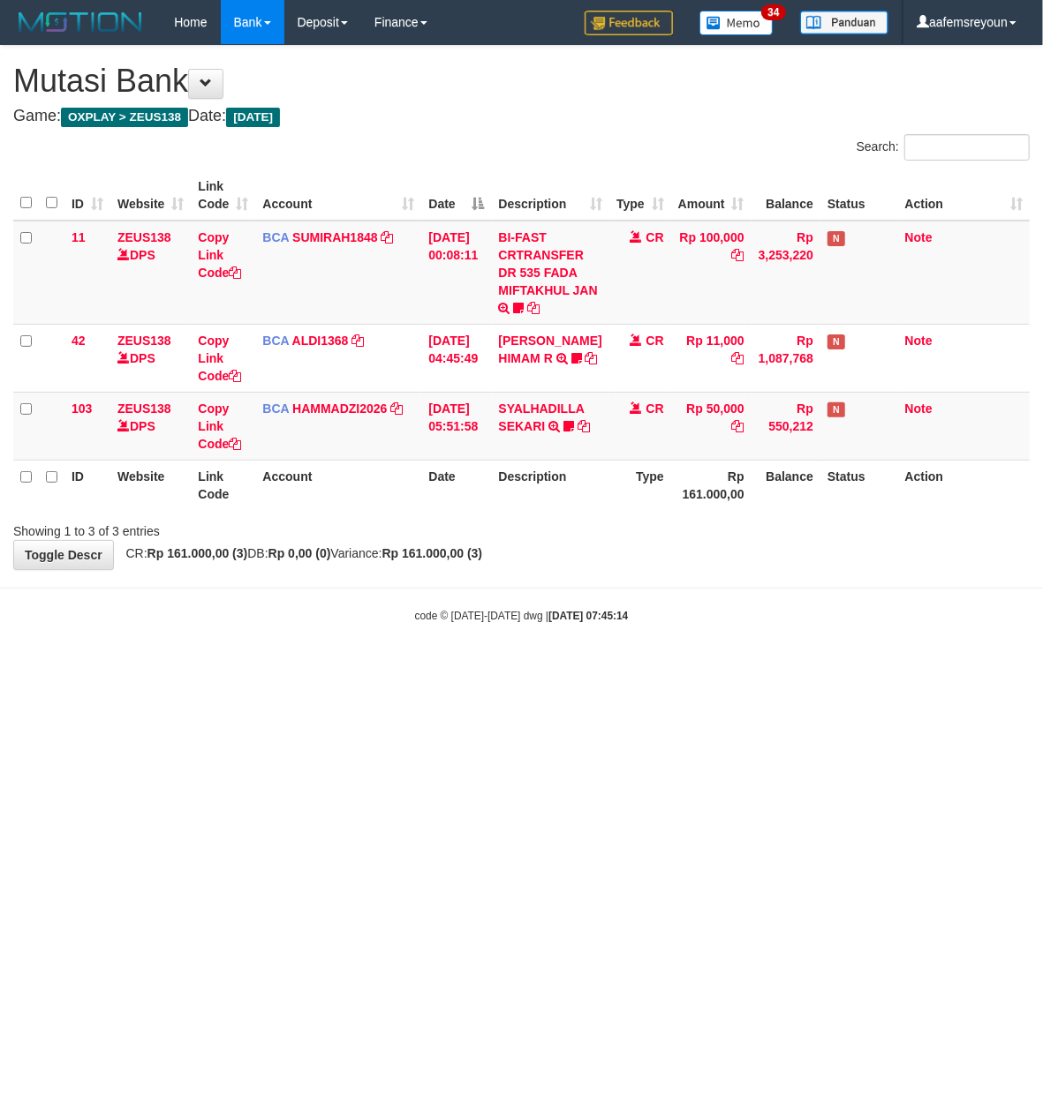
click at [344, 646] on body "Toggle navigation Home Bank Account List Mutasi Bank Search Sync Note Mutasi De…" at bounding box center [521, 334] width 1043 height 668
click at [346, 646] on body "Toggle navigation Home Bank Account List Mutasi Bank Search Sync Note Mutasi De…" at bounding box center [521, 334] width 1043 height 668
click at [347, 644] on body "Toggle navigation Home Bank Account List Mutasi Bank Search Sync Note Mutasi De…" at bounding box center [521, 334] width 1043 height 668
click at [348, 643] on body "Toggle navigation Home Bank Account List Mutasi Bank Search Sync Note Mutasi De…" at bounding box center [521, 334] width 1043 height 668
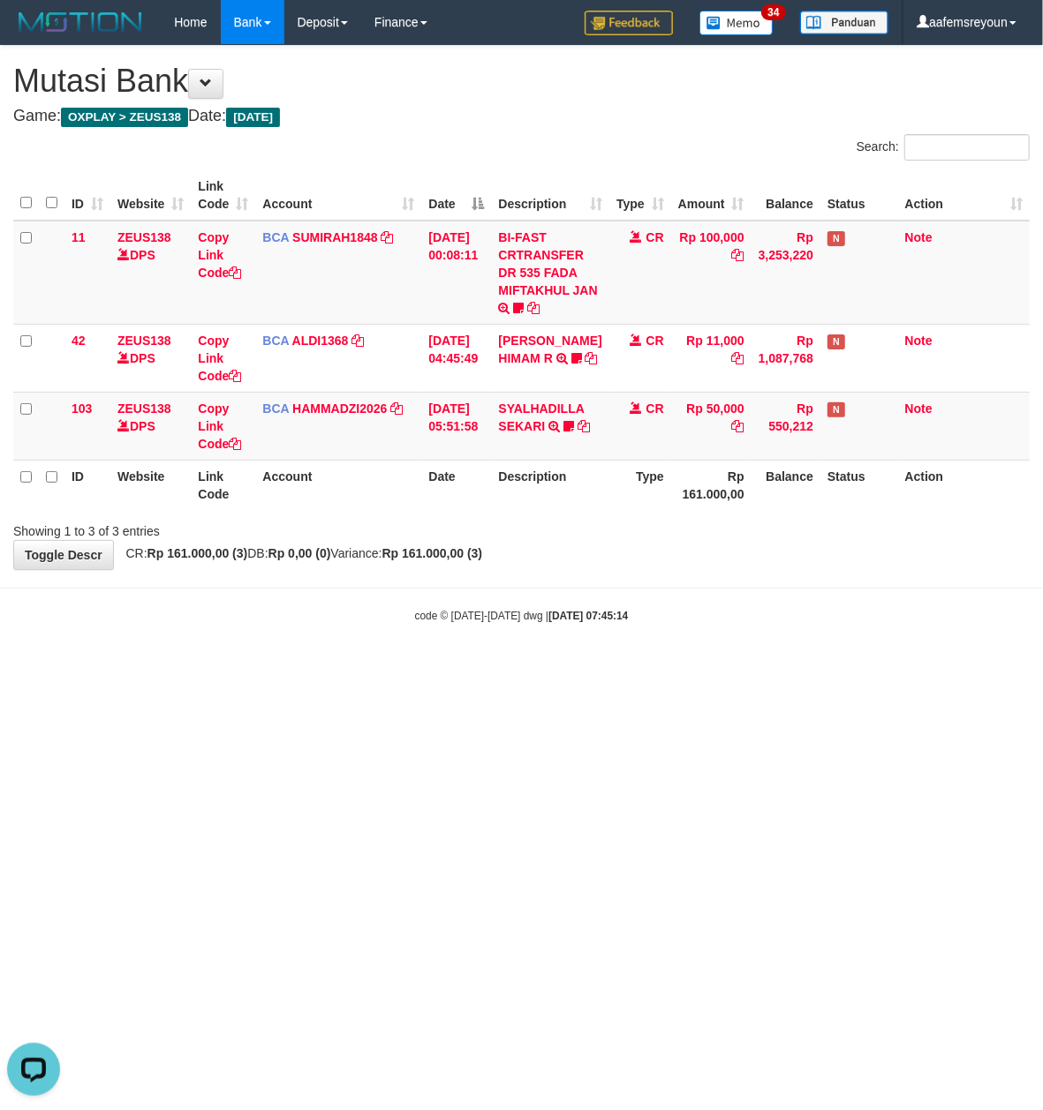
click at [348, 641] on body "Toggle navigation Home Bank Account List Mutasi Bank Search Sync Note Mutasi De…" at bounding box center [521, 334] width 1043 height 668
click at [346, 640] on body "Toggle navigation Home Bank Account List Mutasi Bank Search Sync Note Mutasi De…" at bounding box center [521, 334] width 1043 height 668
click at [341, 640] on body "Toggle navigation Home Bank Account List Mutasi Bank Search Sync Note Mutasi De…" at bounding box center [521, 334] width 1043 height 668
drag, startPoint x: 341, startPoint y: 643, endPoint x: 334, endPoint y: 658, distance: 16.6
click at [334, 658] on body "Toggle navigation Home Bank Account List Mutasi Bank Search Sync Note Mutasi De…" at bounding box center [521, 334] width 1043 height 668
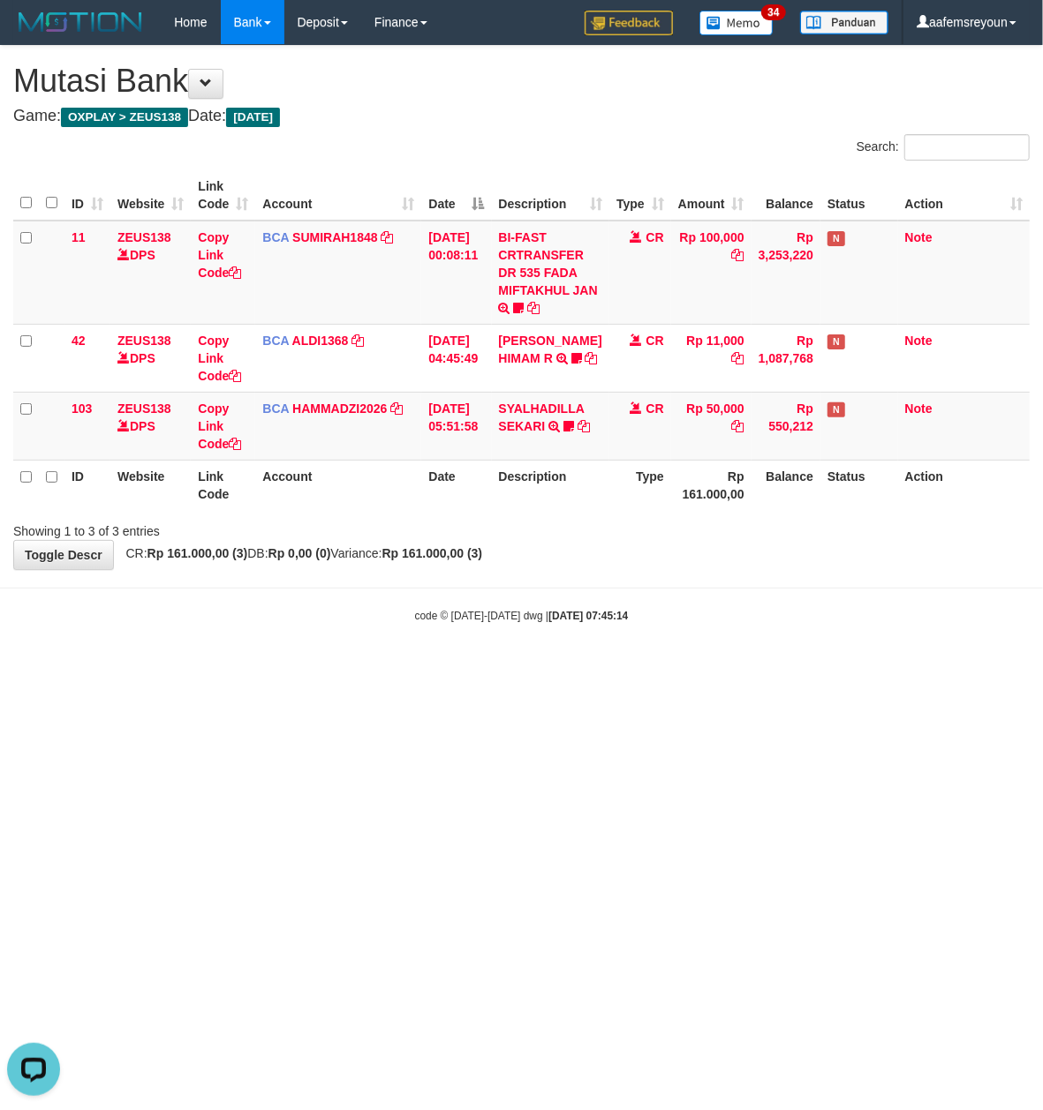
click at [333, 657] on body "Toggle navigation Home Bank Account List Mutasi Bank Search Sync Note Mutasi De…" at bounding box center [521, 334] width 1043 height 668
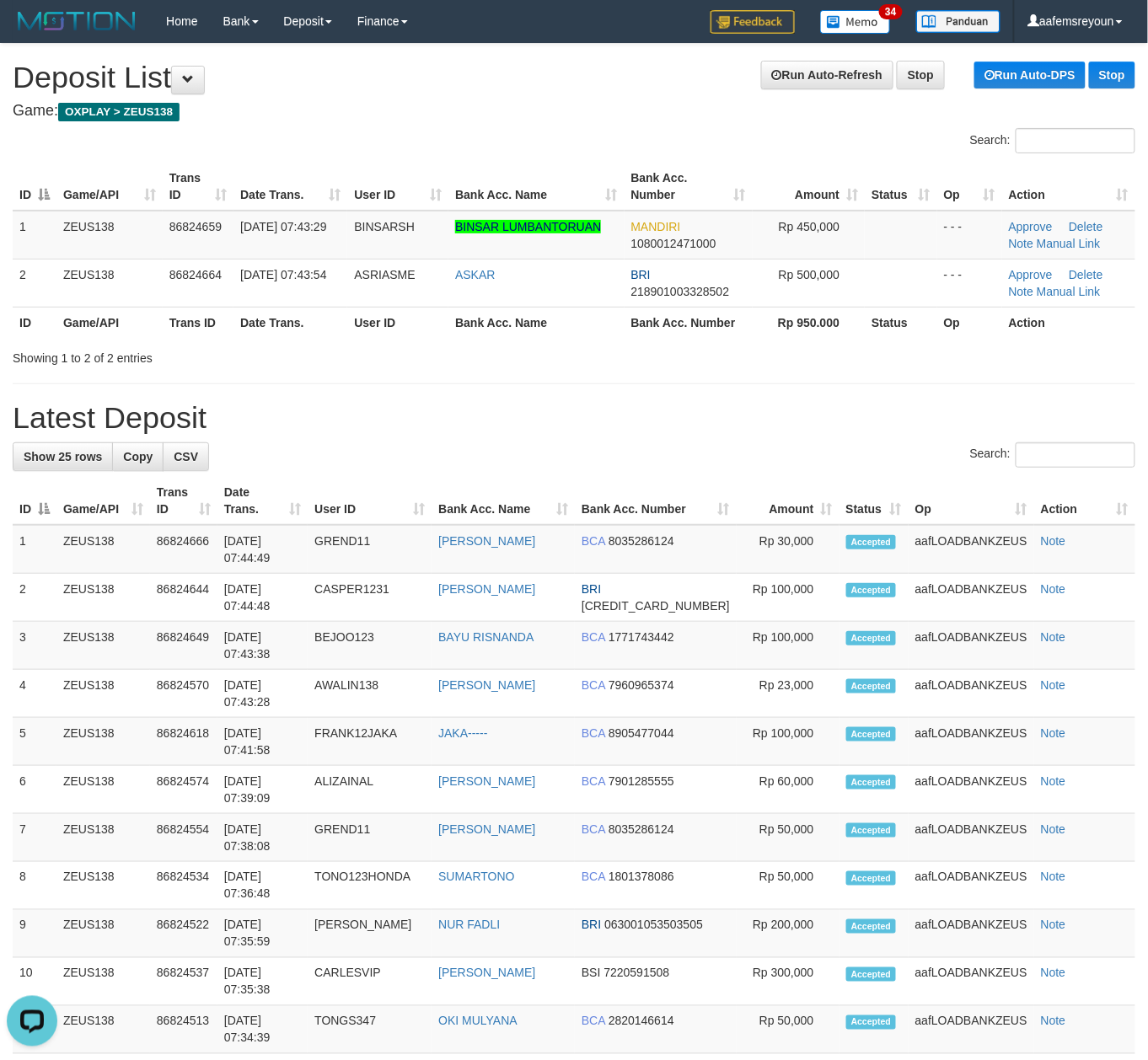
drag, startPoint x: 604, startPoint y: 447, endPoint x: 615, endPoint y: 449, distance: 11.2
click at [607, 447] on div "Search:" at bounding box center [574, 456] width 1123 height 30
drag, startPoint x: 517, startPoint y: 429, endPoint x: 1019, endPoint y: 546, distance: 515.5
click at [521, 430] on h1 "Latest Deposit" at bounding box center [574, 417] width 1123 height 33
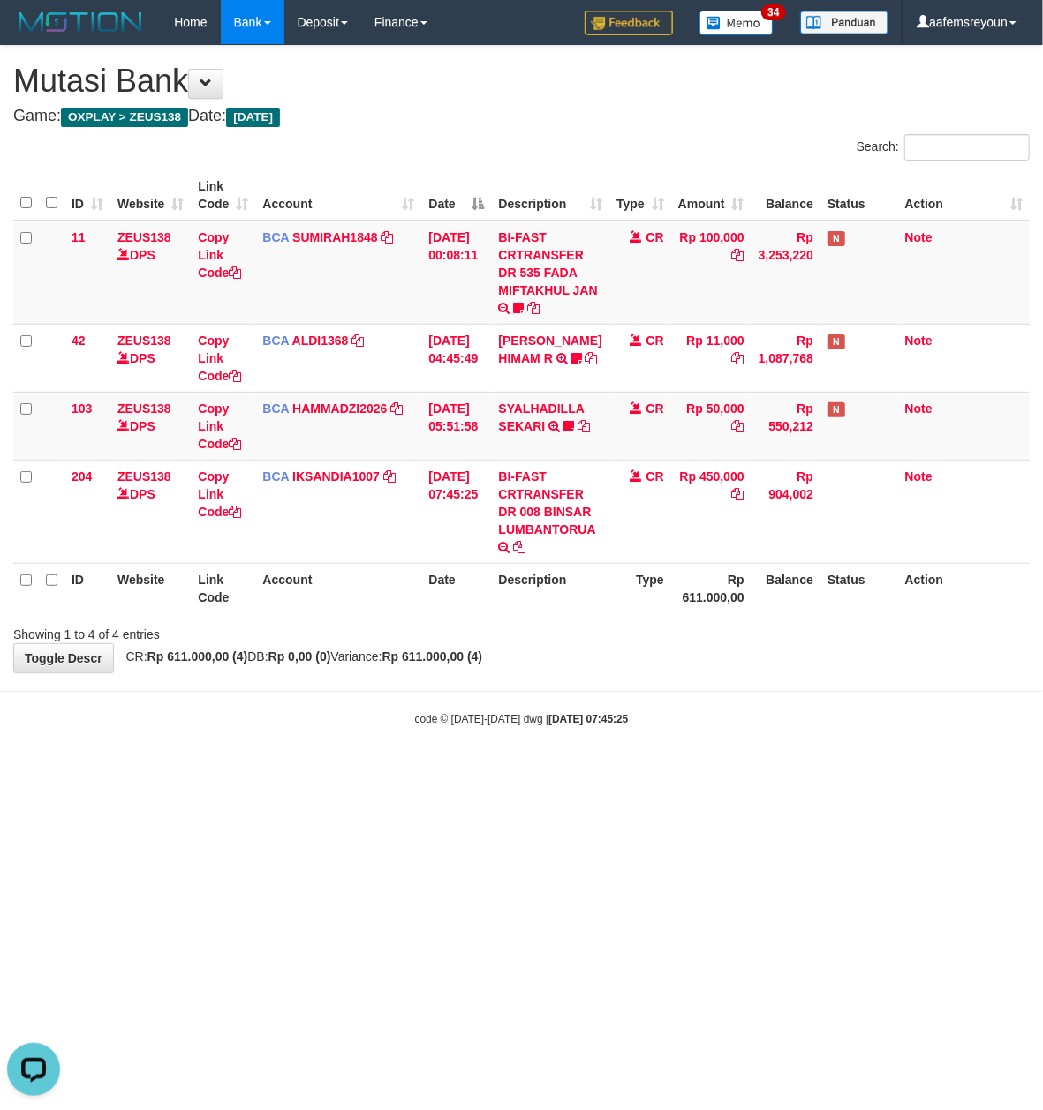
click at [315, 732] on body "Toggle navigation Home Bank Account List Mutasi Bank Search Sync Note Mutasi De…" at bounding box center [521, 386] width 1043 height 772
drag, startPoint x: 315, startPoint y: 731, endPoint x: 311, endPoint y: 722, distance: 9.9
click at [312, 729] on body "Toggle navigation Home Bank Account List Mutasi Bank Search Sync Note Mutasi De…" at bounding box center [521, 386] width 1043 height 772
click at [311, 722] on div "code © 2012-2018 dwg | 2025/08/31 07:45:25" at bounding box center [521, 719] width 1043 height 18
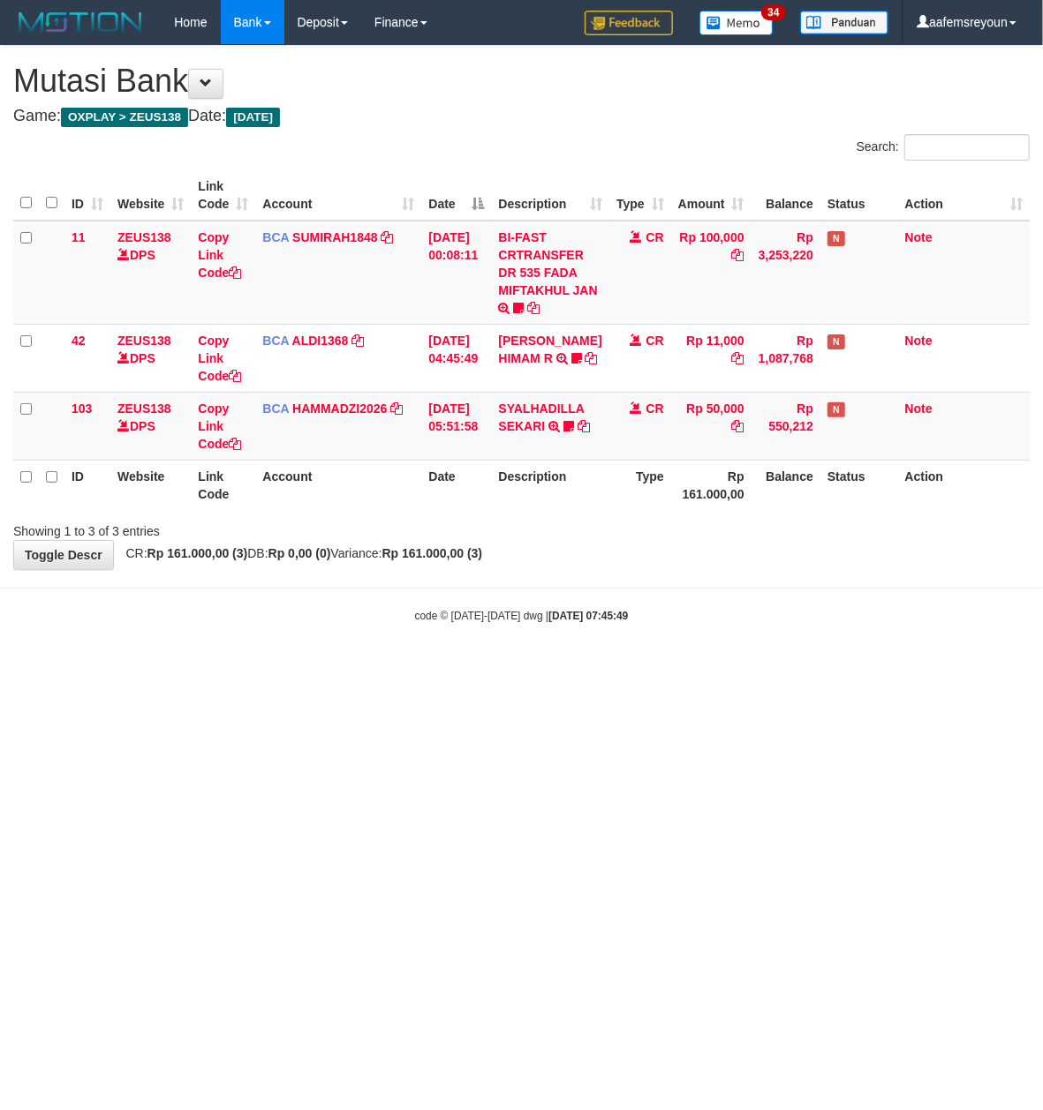
drag, startPoint x: 413, startPoint y: 741, endPoint x: 890, endPoint y: 482, distance: 542.7
click at [422, 668] on html "Toggle navigation Home Bank Account List Mutasi Bank Search Sync Note Mutasi De…" at bounding box center [521, 334] width 1043 height 668
drag, startPoint x: 554, startPoint y: 577, endPoint x: 9, endPoint y: 560, distance: 545.8
click at [523, 568] on body "Toggle navigation Home Bank Account List Mutasi Bank Search Sync Note Mutasi De…" at bounding box center [521, 334] width 1043 height 668
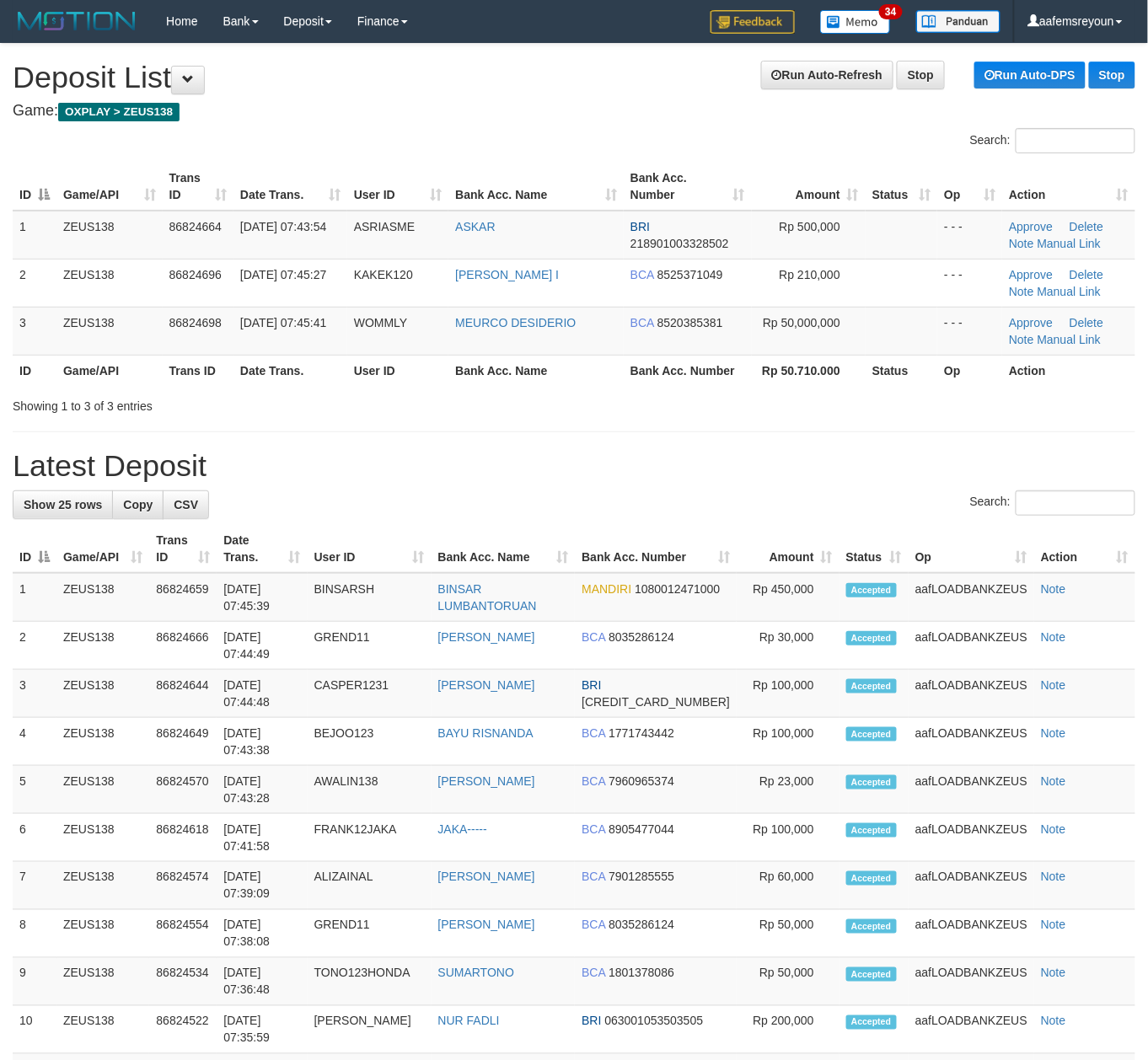
drag, startPoint x: 541, startPoint y: 412, endPoint x: 927, endPoint y: 513, distance: 399.0
click at [542, 413] on div "Showing 1 to 3 of 3 entries" at bounding box center [574, 403] width 1148 height 24
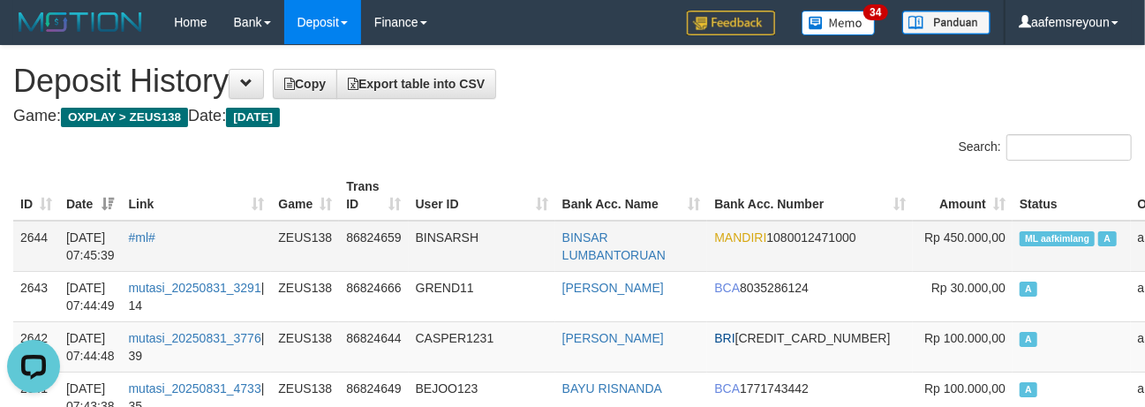
click at [1012, 251] on td "ML aafkimlang A" at bounding box center [1071, 246] width 118 height 51
copy td "ML aafkimlang A"
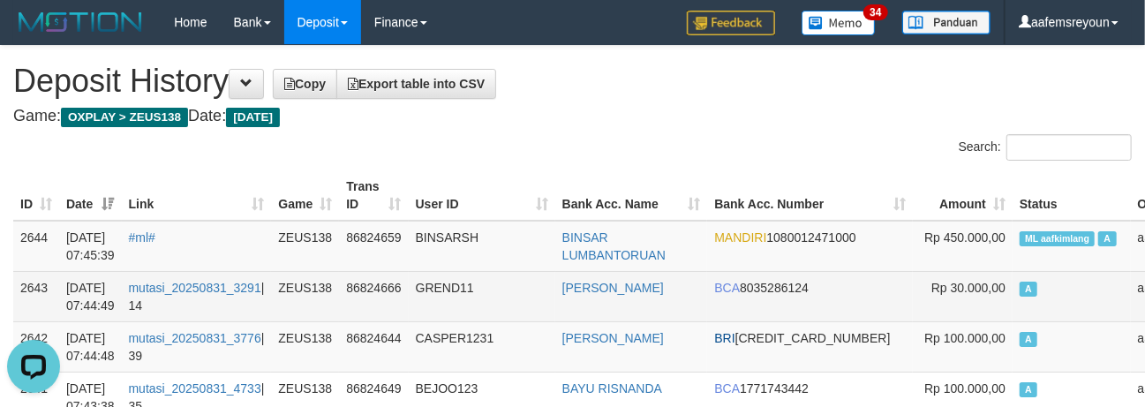
click at [1012, 271] on td "A" at bounding box center [1071, 296] width 118 height 50
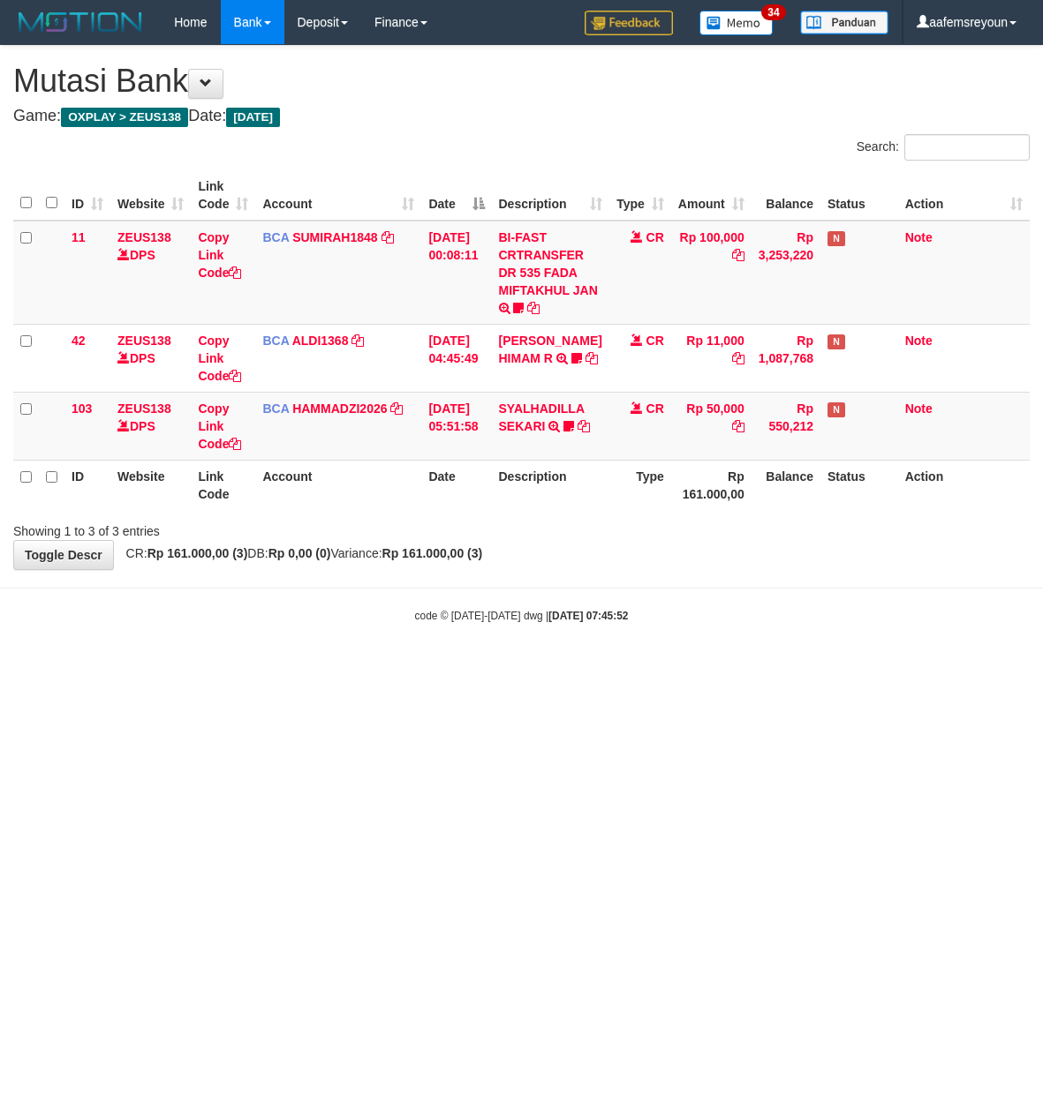
click at [267, 621] on div "code © [DATE]-[DATE] dwg | [DATE] 07:45:52" at bounding box center [521, 615] width 1043 height 18
click at [266, 621] on div "code © [DATE]-[DATE] dwg | [DATE] 07:45:52" at bounding box center [521, 615] width 1043 height 18
click at [266, 620] on div "code © [DATE]-[DATE] dwg | [DATE] 07:45:53" at bounding box center [521, 615] width 1043 height 18
click at [256, 616] on div "code © [DATE]-[DATE] dwg | [DATE] 07:45:53" at bounding box center [521, 615] width 1043 height 18
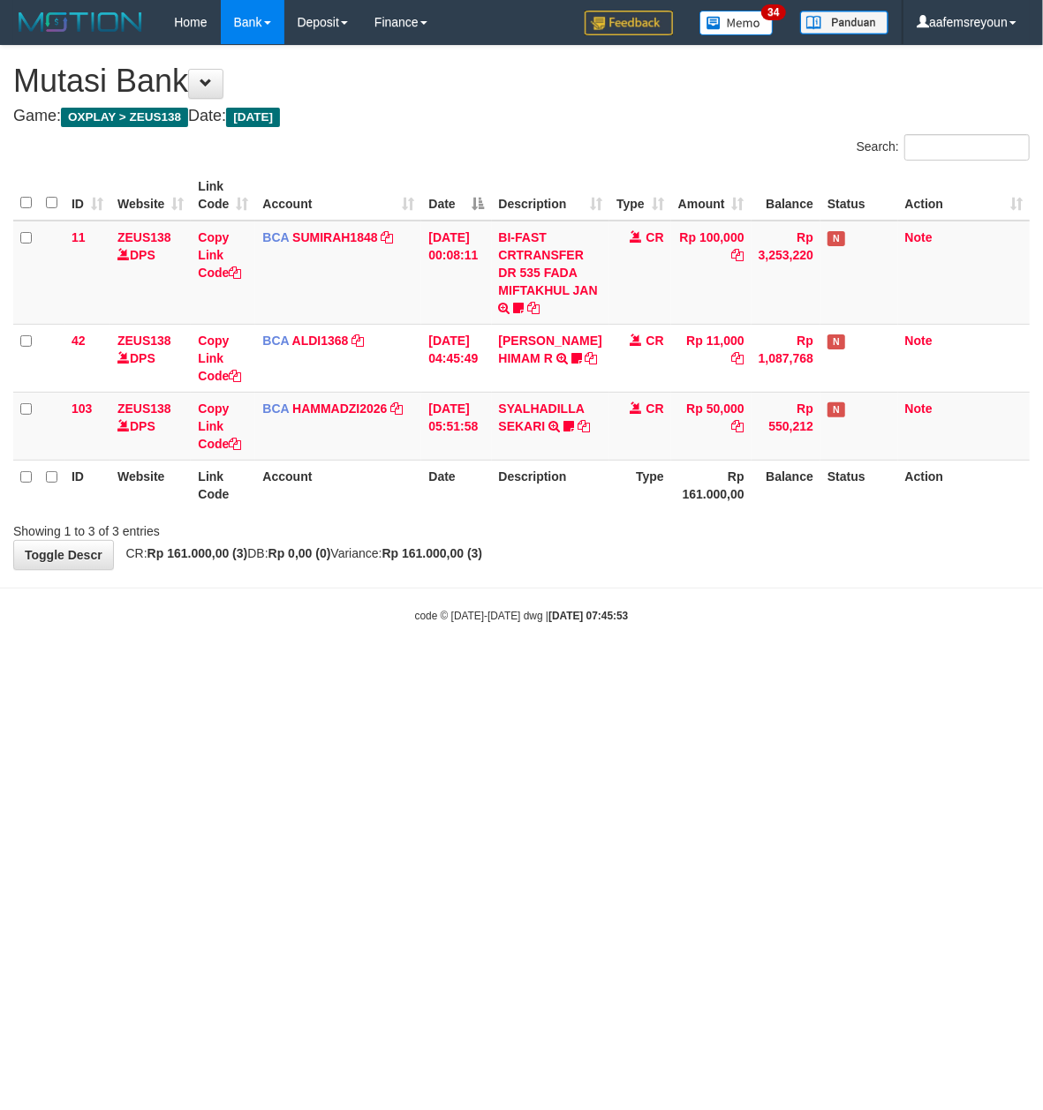
click at [254, 618] on div "code © [DATE]-[DATE] dwg | [DATE] 07:45:53" at bounding box center [521, 615] width 1043 height 18
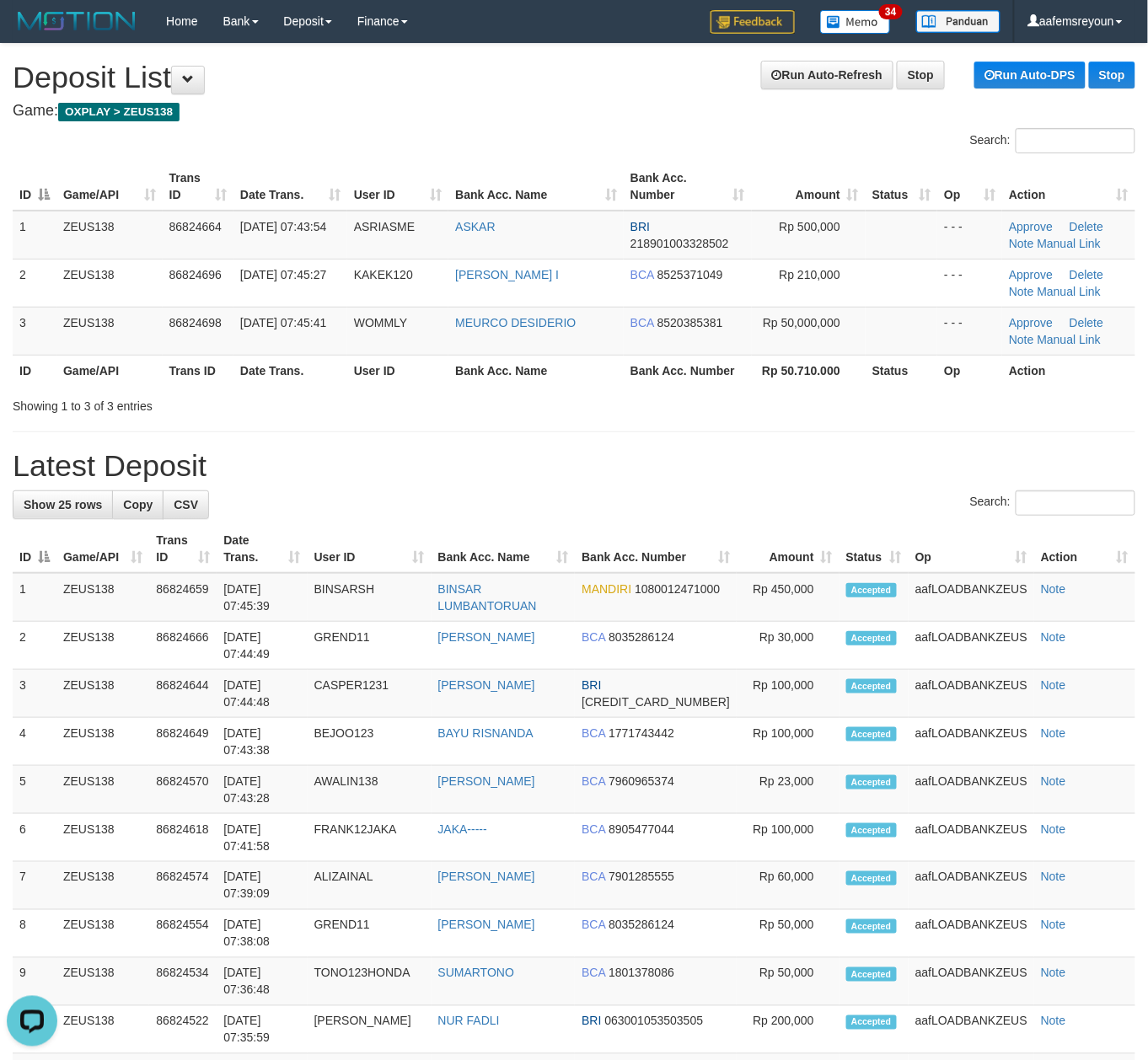
drag, startPoint x: 784, startPoint y: 446, endPoint x: 810, endPoint y: 470, distance: 35.4
click at [791, 456] on div "**********" at bounding box center [574, 965] width 1148 height 1844
drag, startPoint x: 726, startPoint y: 430, endPoint x: 737, endPoint y: 435, distance: 12.1
click at [733, 433] on div "**********" at bounding box center [574, 965] width 1148 height 1844
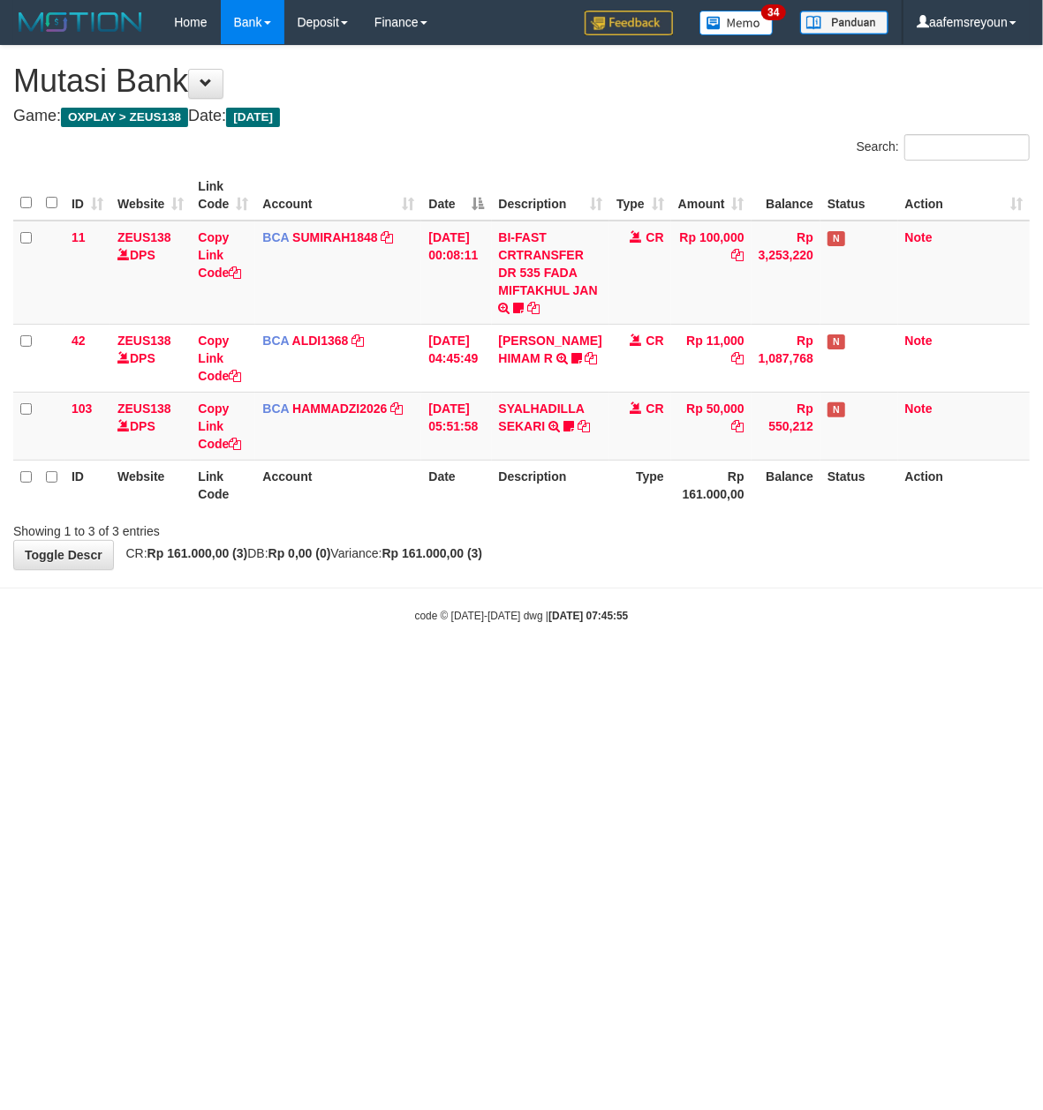
click at [254, 668] on html "Toggle navigation Home Bank Account List Mutasi Bank Search Sync Note Mutasi De…" at bounding box center [521, 334] width 1043 height 668
click at [251, 668] on html "Toggle navigation Home Bank Account List Mutasi Bank Search Sync Note Mutasi De…" at bounding box center [521, 334] width 1043 height 668
drag, startPoint x: 579, startPoint y: 824, endPoint x: 576, endPoint y: 838, distance: 13.5
click at [576, 668] on html "Toggle navigation Home Bank Account List Mutasi Bank Search Sync Note Mutasi De…" at bounding box center [521, 334] width 1043 height 668
drag, startPoint x: 540, startPoint y: 900, endPoint x: 531, endPoint y: 886, distance: 16.7
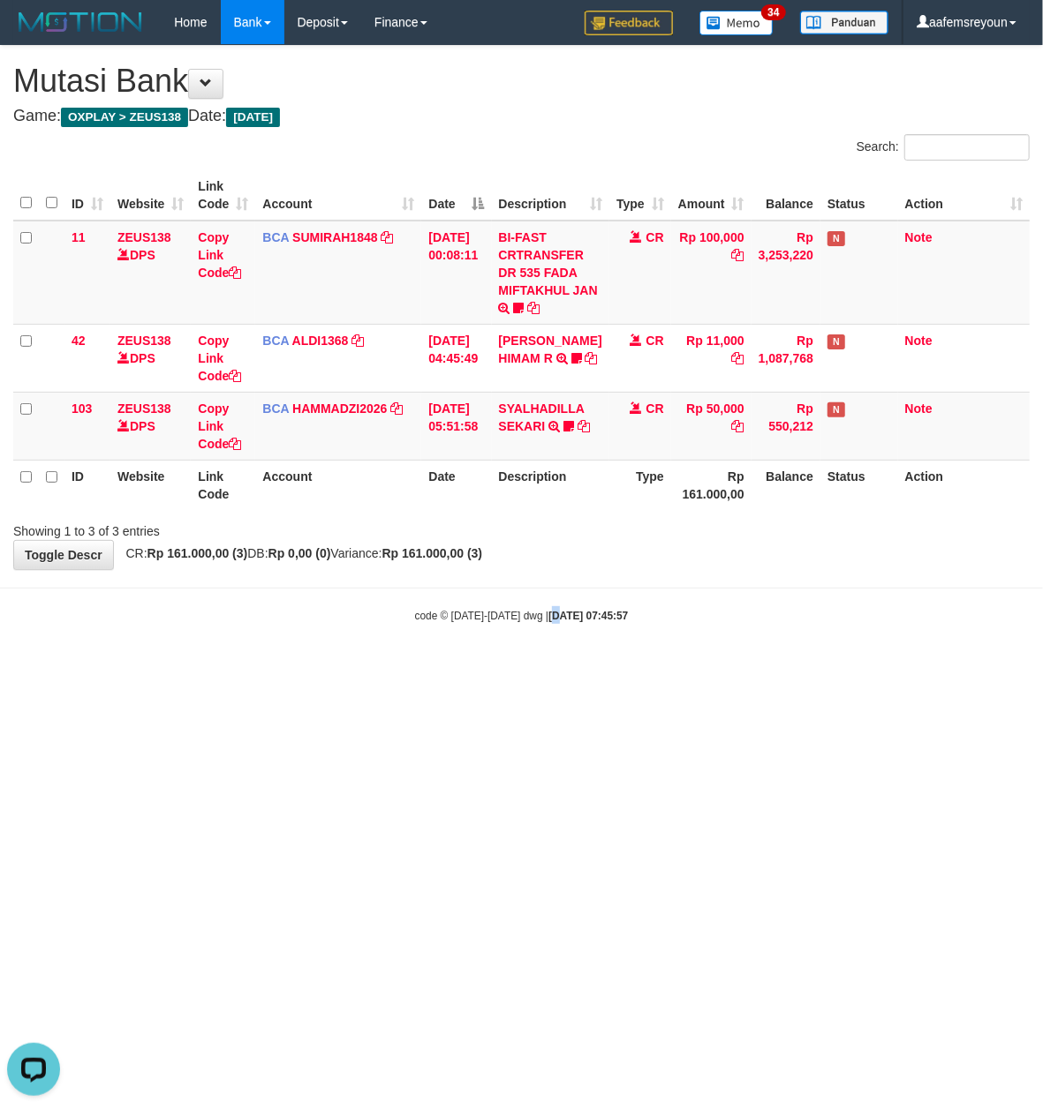
click at [531, 668] on html "Toggle navigation Home Bank Account List Mutasi Bank Search Sync Note Mutasi De…" at bounding box center [521, 334] width 1043 height 668
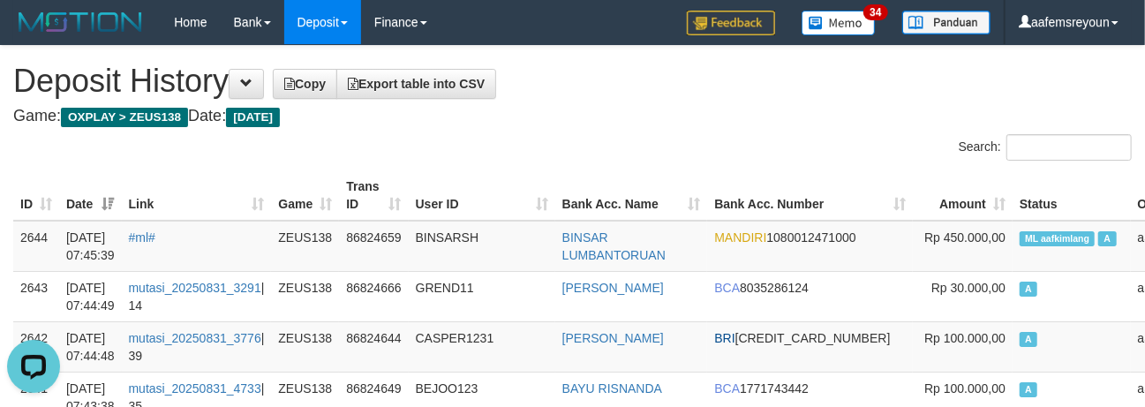
click at [523, 108] on h4 "Game: OXPLAY > ZEUS138 Date: Today" at bounding box center [572, 117] width 1118 height 18
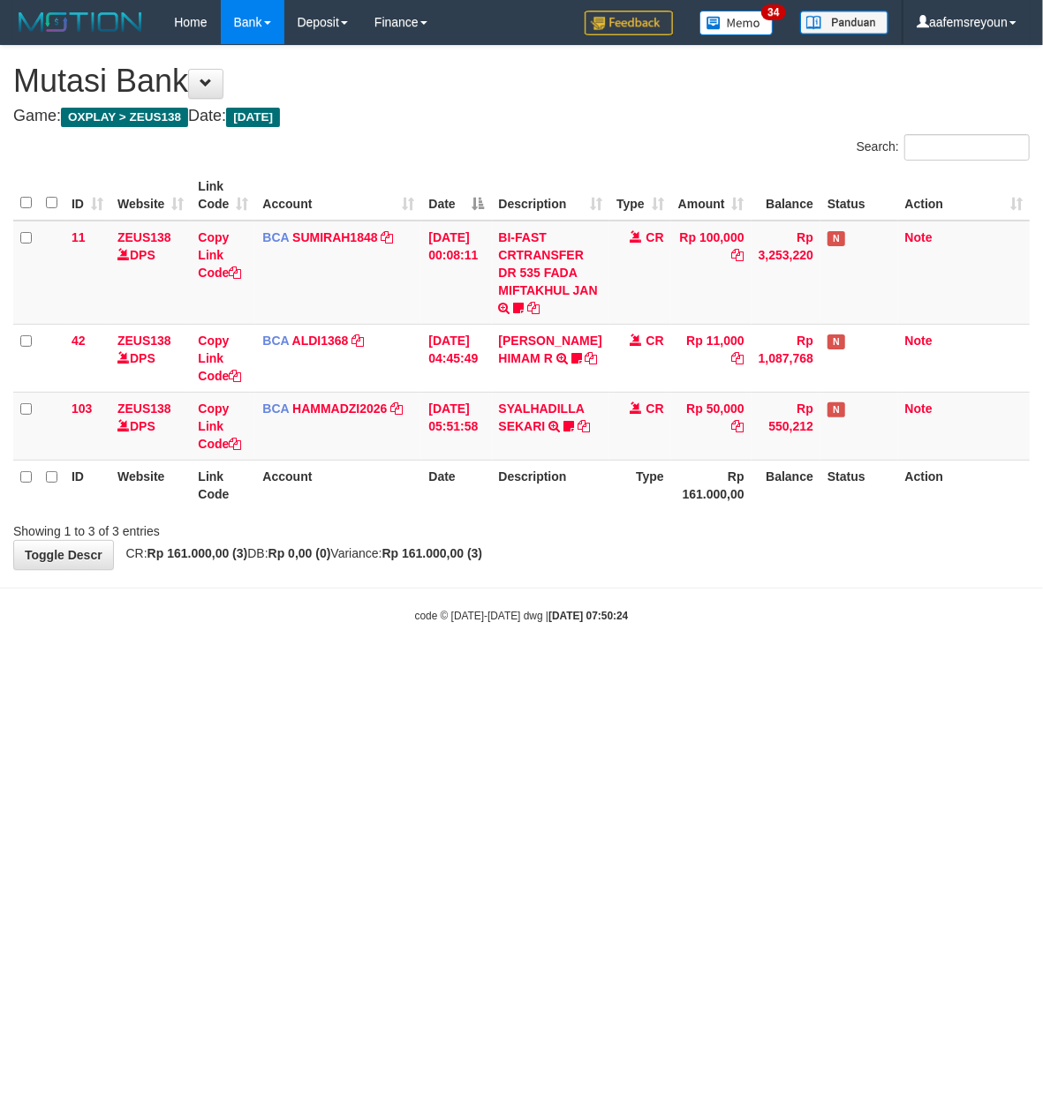
click at [548, 668] on html "Toggle navigation Home Bank Account List Mutasi Bank Search Sync Note Mutasi De…" at bounding box center [521, 334] width 1043 height 668
click at [499, 668] on html "Toggle navigation Home Bank Account List Mutasi Bank Search Sync Note Mutasi De…" at bounding box center [521, 334] width 1043 height 668
drag, startPoint x: 422, startPoint y: 809, endPoint x: 0, endPoint y: 621, distance: 461.9
click at [411, 668] on html "Toggle navigation Home Bank Account List Mutasi Bank Search Sync Note Mutasi De…" at bounding box center [521, 334] width 1043 height 668
click at [312, 620] on div "code © [DATE]-[DATE] dwg | [DATE] 07:52:19" at bounding box center [521, 615] width 1043 height 18
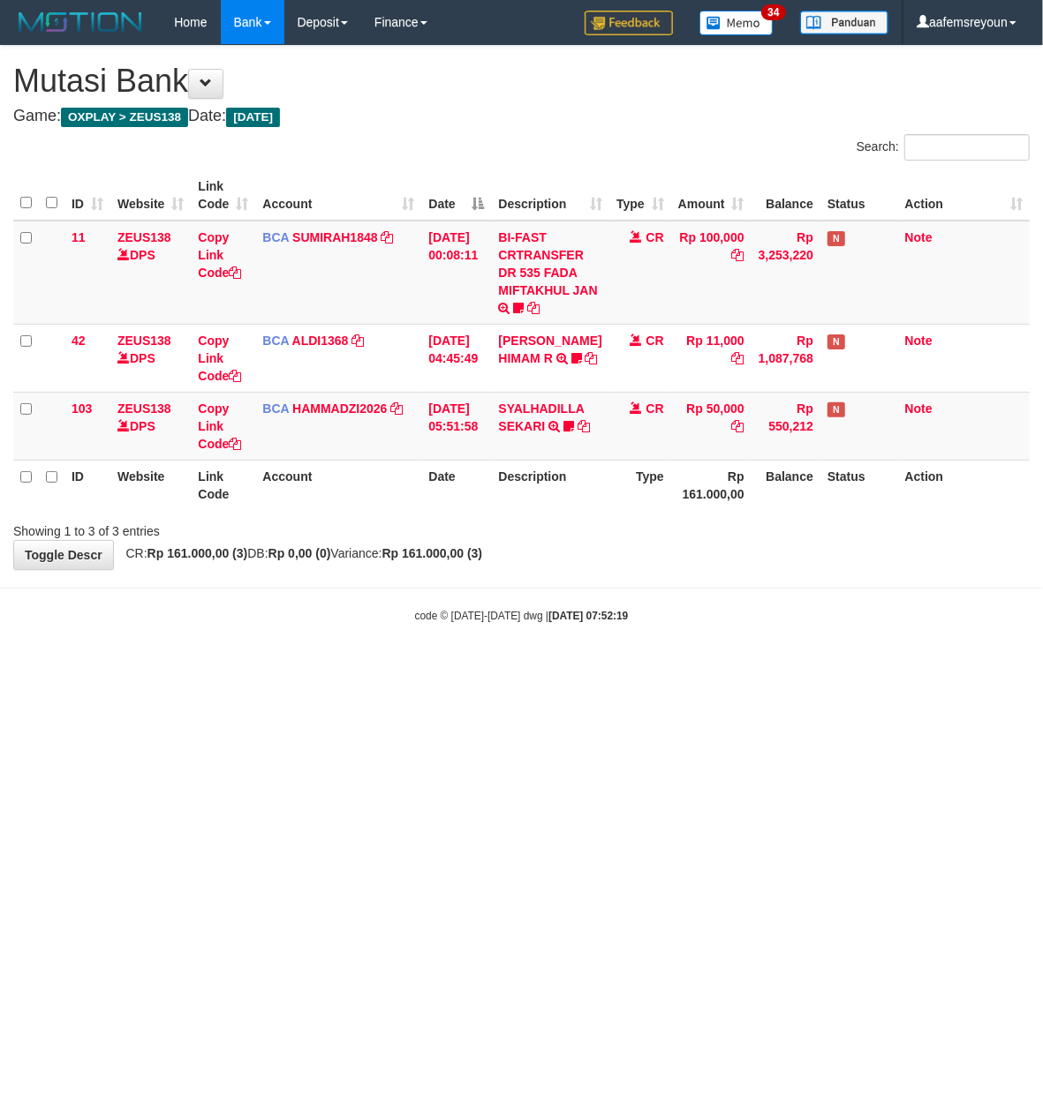
drag, startPoint x: 312, startPoint y: 621, endPoint x: 290, endPoint y: 605, distance: 27.0
click at [314, 623] on div "code © [DATE]-[DATE] dwg | [DATE] 07:52:19" at bounding box center [521, 615] width 1043 height 18
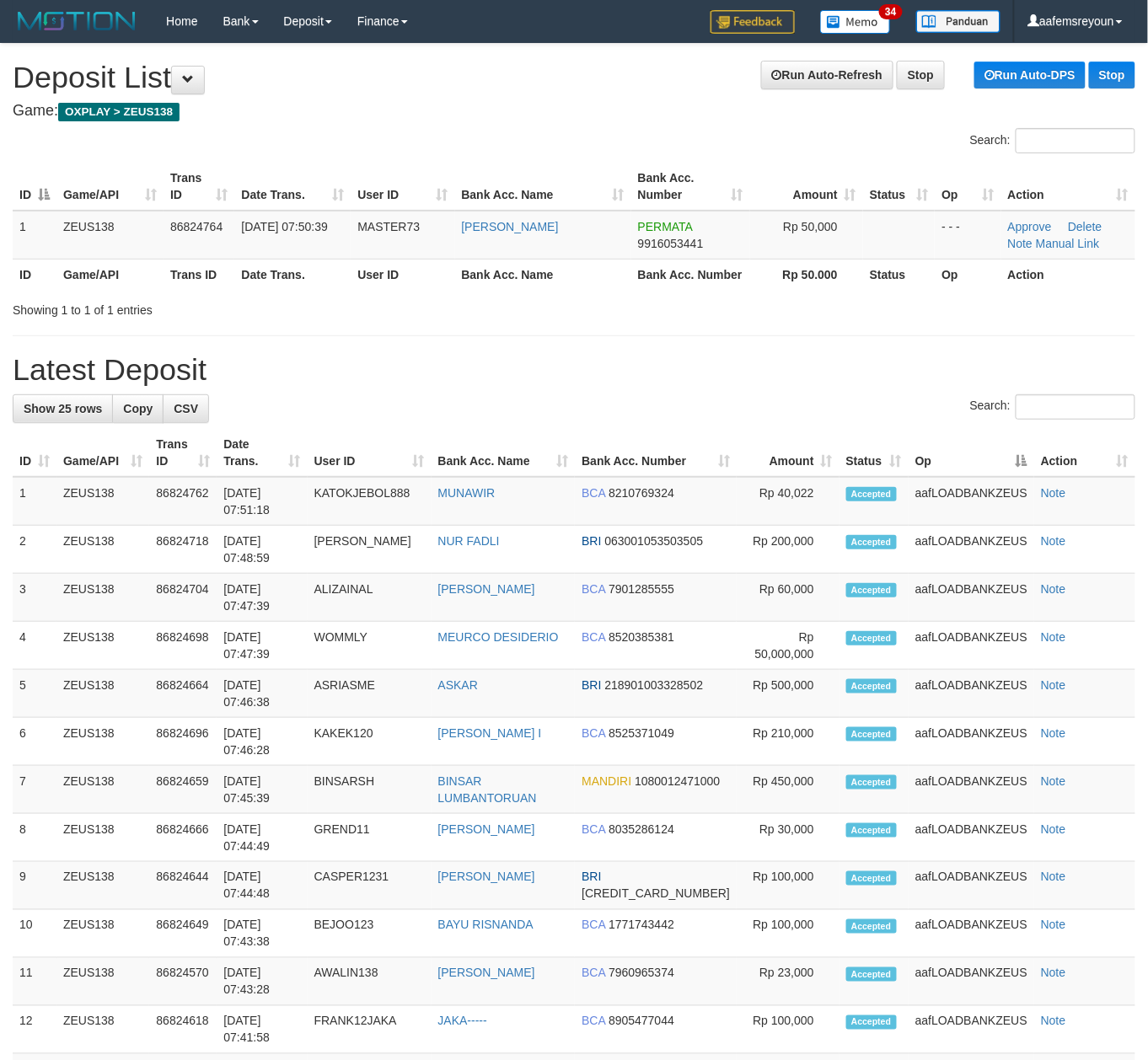
drag, startPoint x: 752, startPoint y: 365, endPoint x: 1161, endPoint y: 462, distance: 420.3
click at [809, 374] on h1 "Latest Deposit" at bounding box center [574, 370] width 1123 height 33
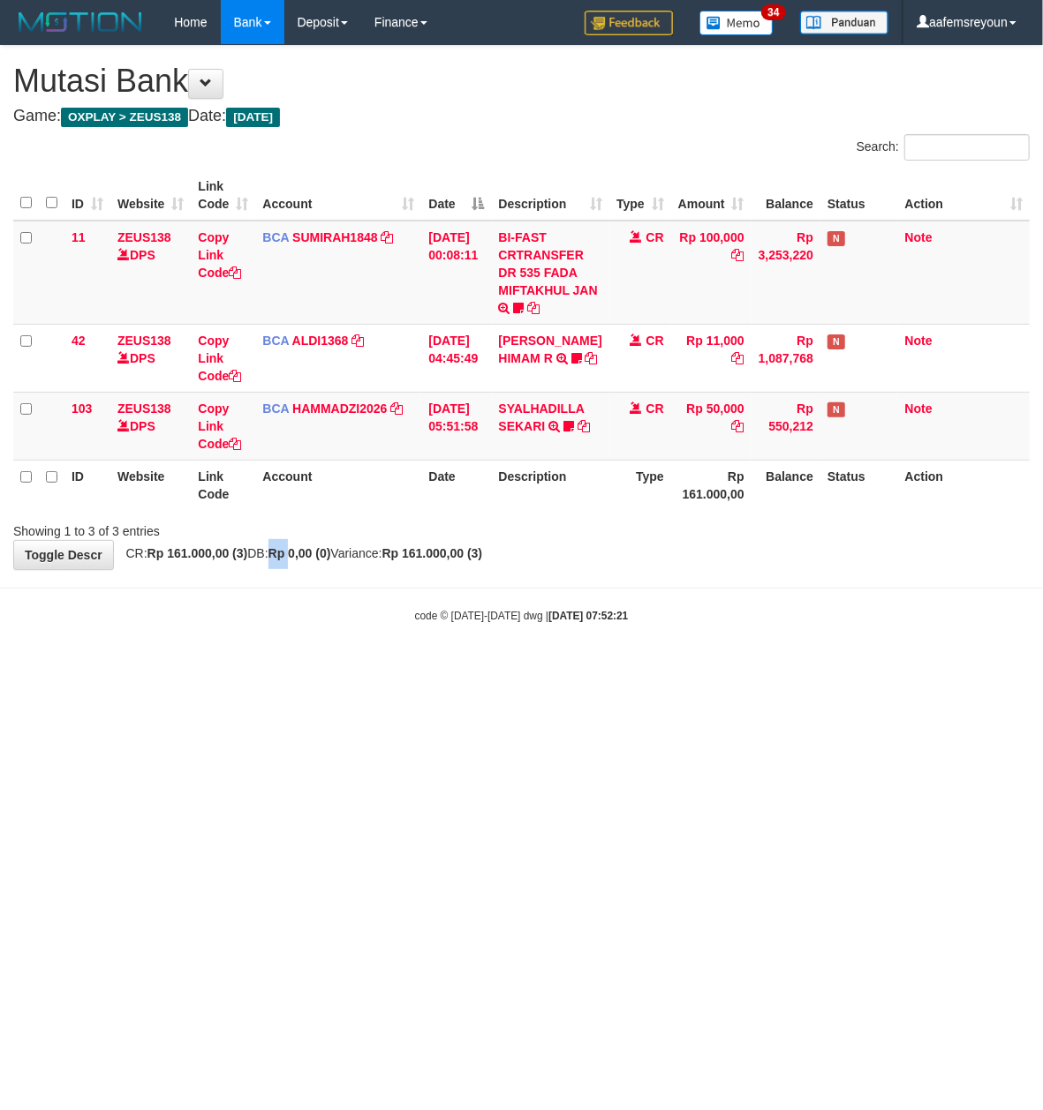
click at [311, 562] on div "**********" at bounding box center [521, 307] width 1043 height 523
click at [312, 563] on div "**********" at bounding box center [521, 307] width 1043 height 523
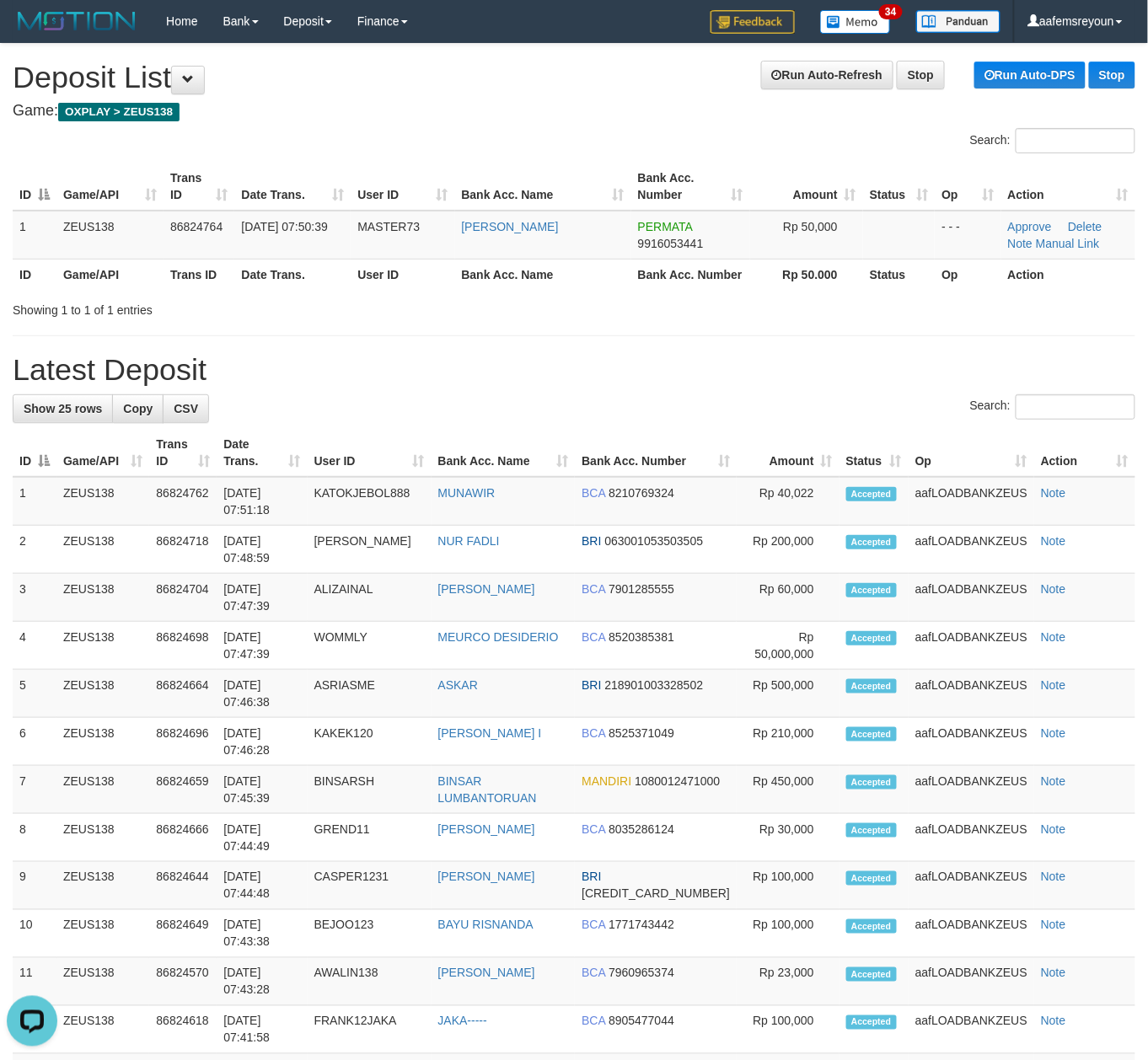
drag, startPoint x: 531, startPoint y: 368, endPoint x: 516, endPoint y: 349, distance: 24.2
click at [516, 349] on div "**********" at bounding box center [574, 918] width 1148 height 1748
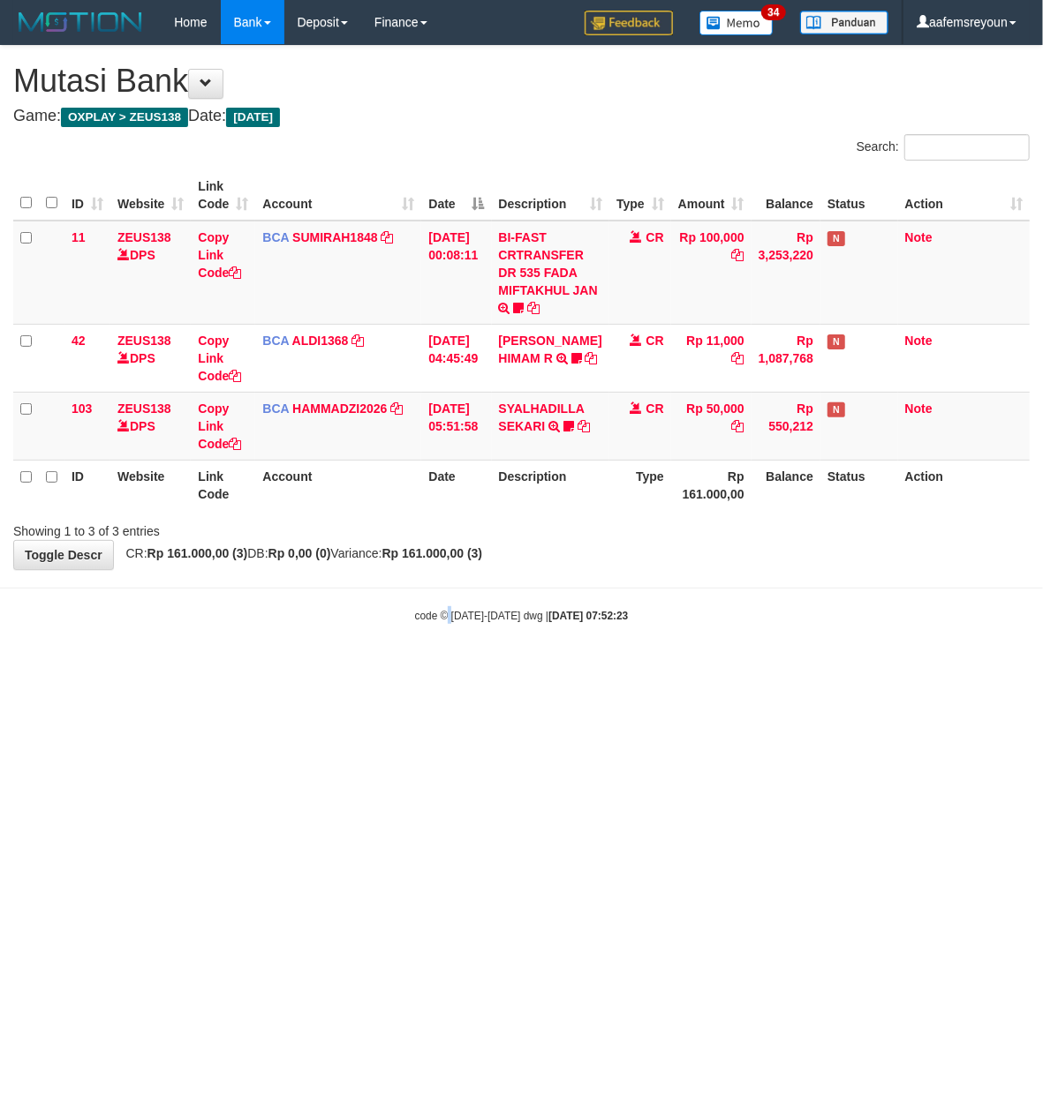
drag, startPoint x: 449, startPoint y: 644, endPoint x: 466, endPoint y: 640, distance: 17.3
click at [452, 644] on body "Toggle navigation Home Bank Account List Mutasi Bank Search Sync Note Mutasi De…" at bounding box center [521, 334] width 1043 height 668
click at [466, 640] on body "Toggle navigation Home Bank Account List Mutasi Bank Search Sync Note Mutasi De…" at bounding box center [521, 334] width 1043 height 668
click at [467, 640] on body "Toggle navigation Home Bank Account List Mutasi Bank Search Sync Note Mutasi De…" at bounding box center [521, 334] width 1043 height 668
click at [470, 641] on body "Toggle navigation Home Bank Account List Mutasi Bank Search Sync Note Mutasi De…" at bounding box center [521, 334] width 1043 height 668
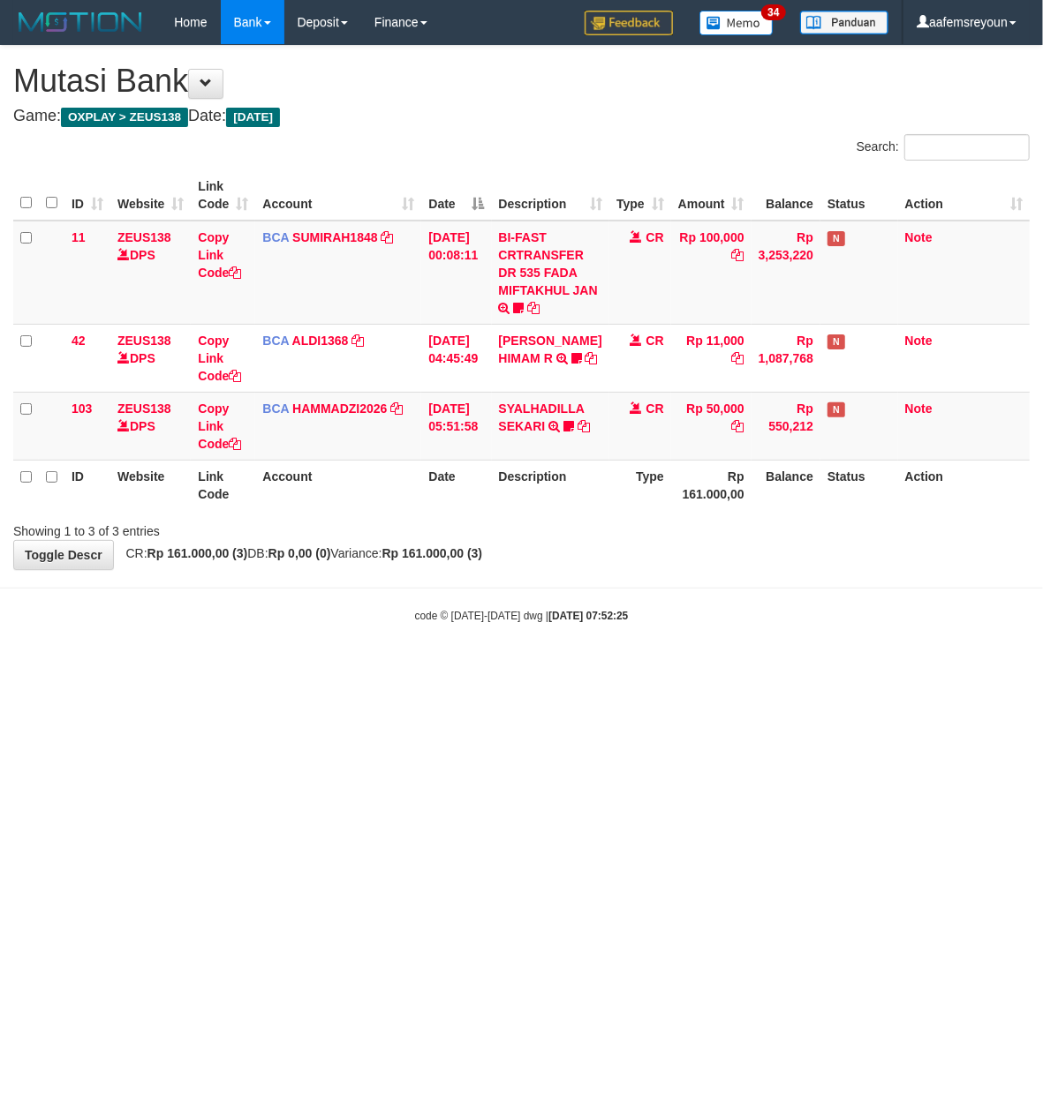
click at [565, 668] on html "Toggle navigation Home Bank Account List Mutasi Bank Search Sync Note Mutasi De…" at bounding box center [521, 334] width 1043 height 668
click at [566, 668] on html "Toggle navigation Home Bank Account List Mutasi Bank Search Sync Note Mutasi De…" at bounding box center [521, 334] width 1043 height 668
click at [568, 668] on html "Toggle navigation Home Bank Account List Mutasi Bank Search Sync Note Mutasi De…" at bounding box center [521, 334] width 1043 height 668
click at [569, 668] on html "Toggle navigation Home Bank Account List Mutasi Bank Search Sync Note Mutasi De…" at bounding box center [521, 334] width 1043 height 668
click at [570, 668] on html "Toggle navigation Home Bank Account List Mutasi Bank Search Sync Note Mutasi De…" at bounding box center [521, 334] width 1043 height 668
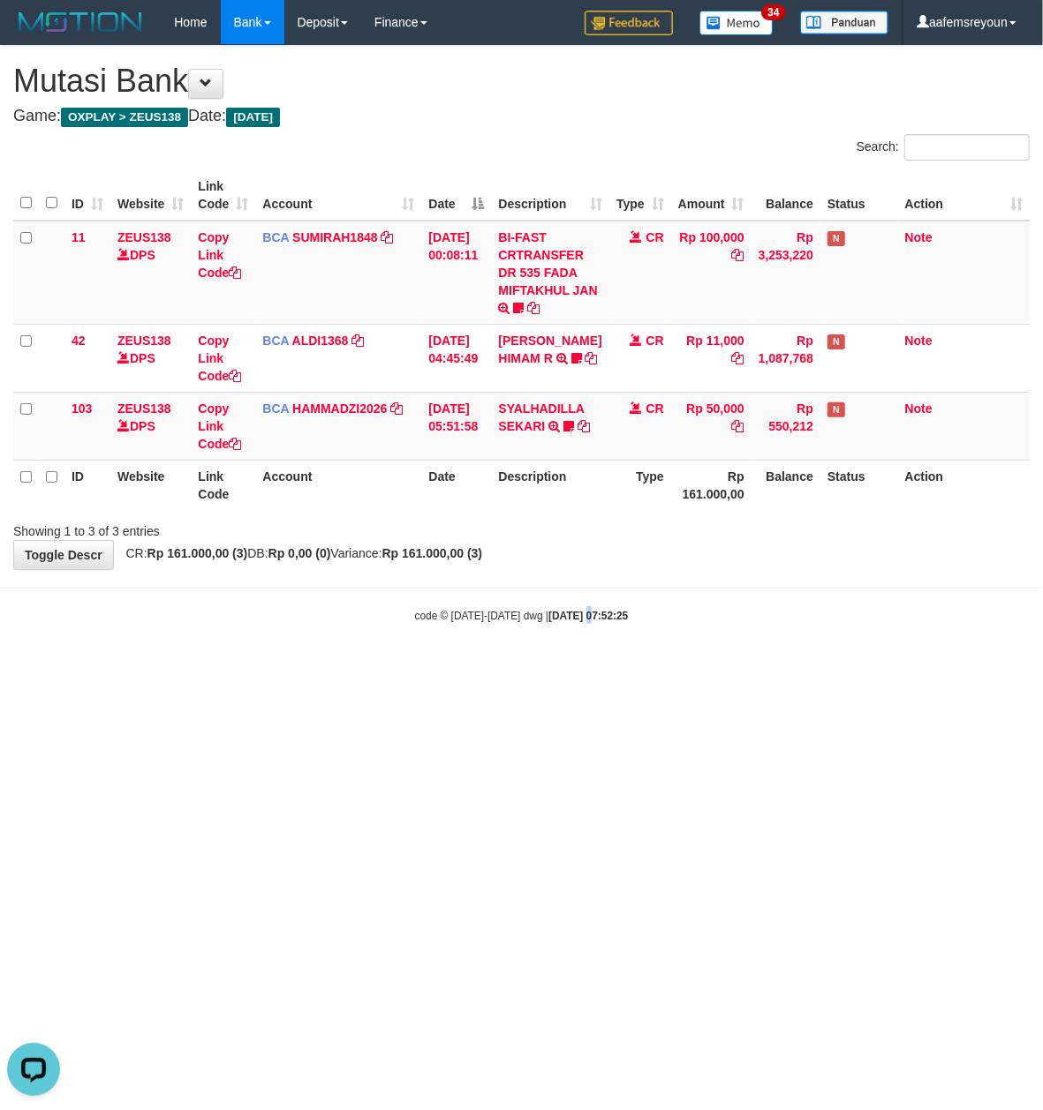
drag, startPoint x: 570, startPoint y: 764, endPoint x: 595, endPoint y: 764, distance: 24.7
click at [572, 668] on html "Toggle navigation Home Bank Account List Mutasi Bank Search Sync Note Mutasi De…" at bounding box center [521, 334] width 1043 height 668
click at [604, 668] on html "Toggle navigation Home Bank Account List Mutasi Bank Search Sync Note Mutasi De…" at bounding box center [521, 334] width 1043 height 668
click at [601, 668] on html "Toggle navigation Home Bank Account List Mutasi Bank Search Sync Note Mutasi De…" at bounding box center [521, 334] width 1043 height 668
click at [615, 668] on html "Toggle navigation Home Bank Account List Mutasi Bank Search Sync Note Mutasi De…" at bounding box center [521, 334] width 1043 height 668
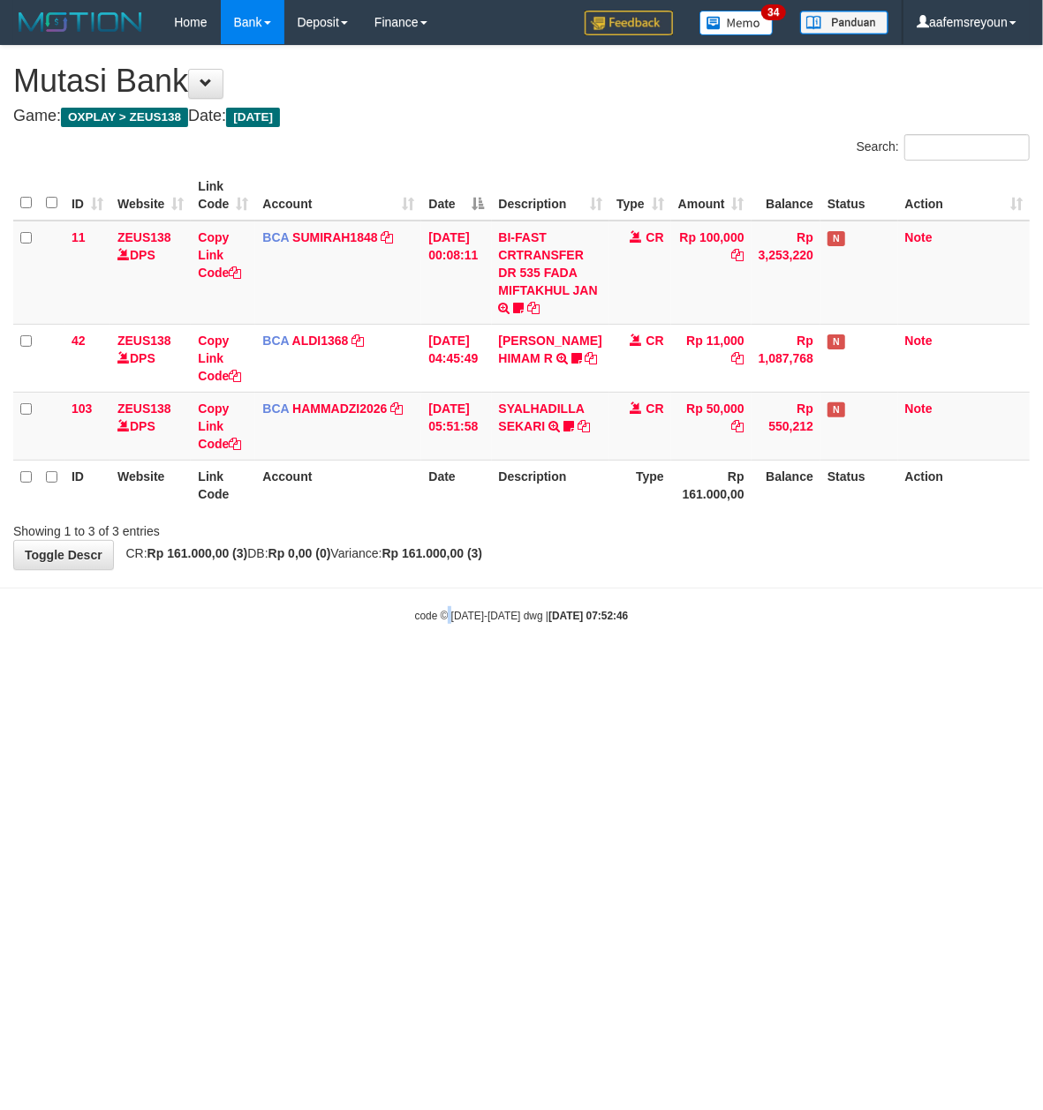
click at [448, 604] on body "Toggle navigation Home Bank Account List Mutasi Bank Search Sync Note Mutasi De…" at bounding box center [521, 334] width 1043 height 668
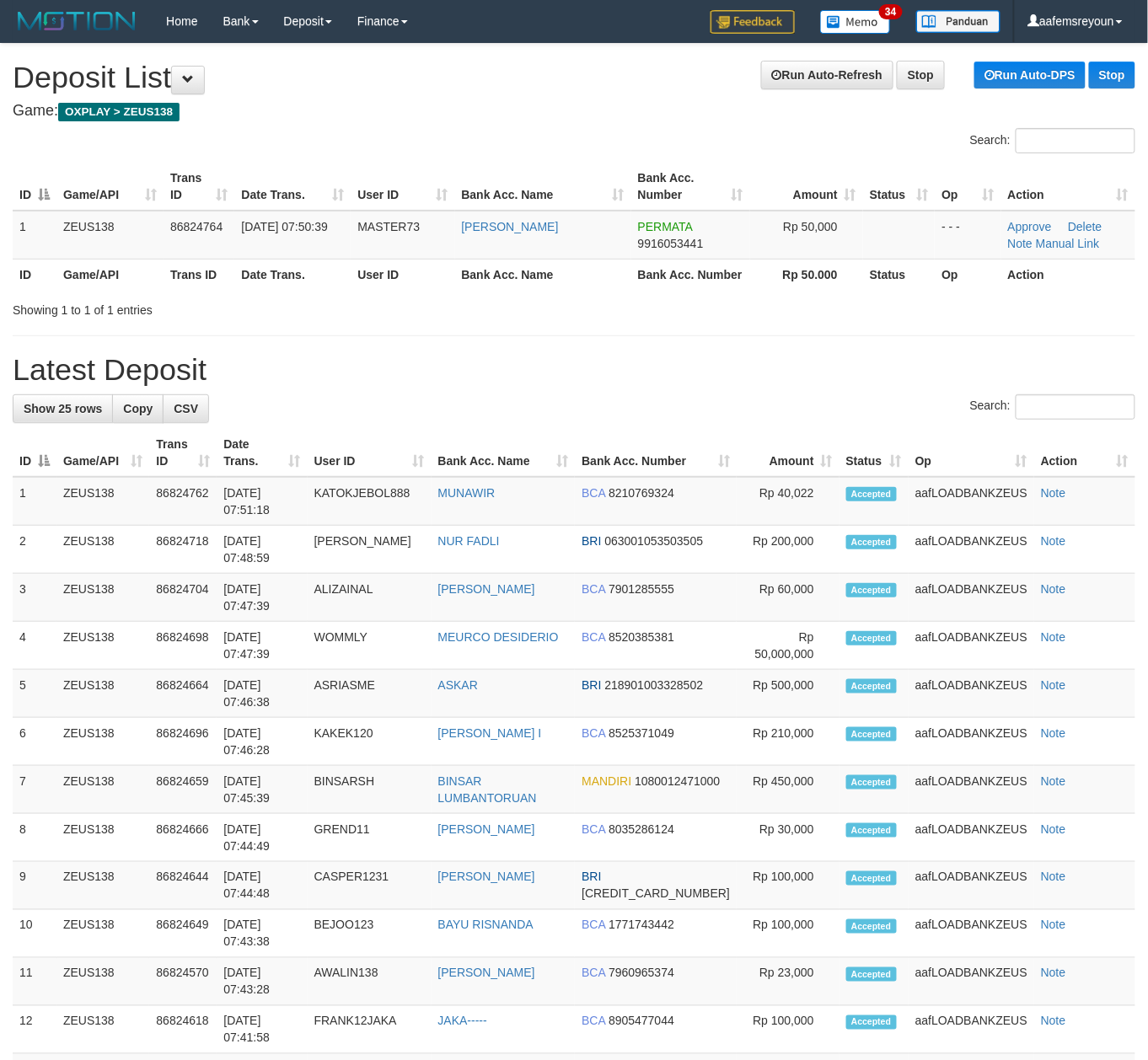
click at [712, 314] on div "Showing 1 to 1 of 1 entries" at bounding box center [574, 307] width 1148 height 24
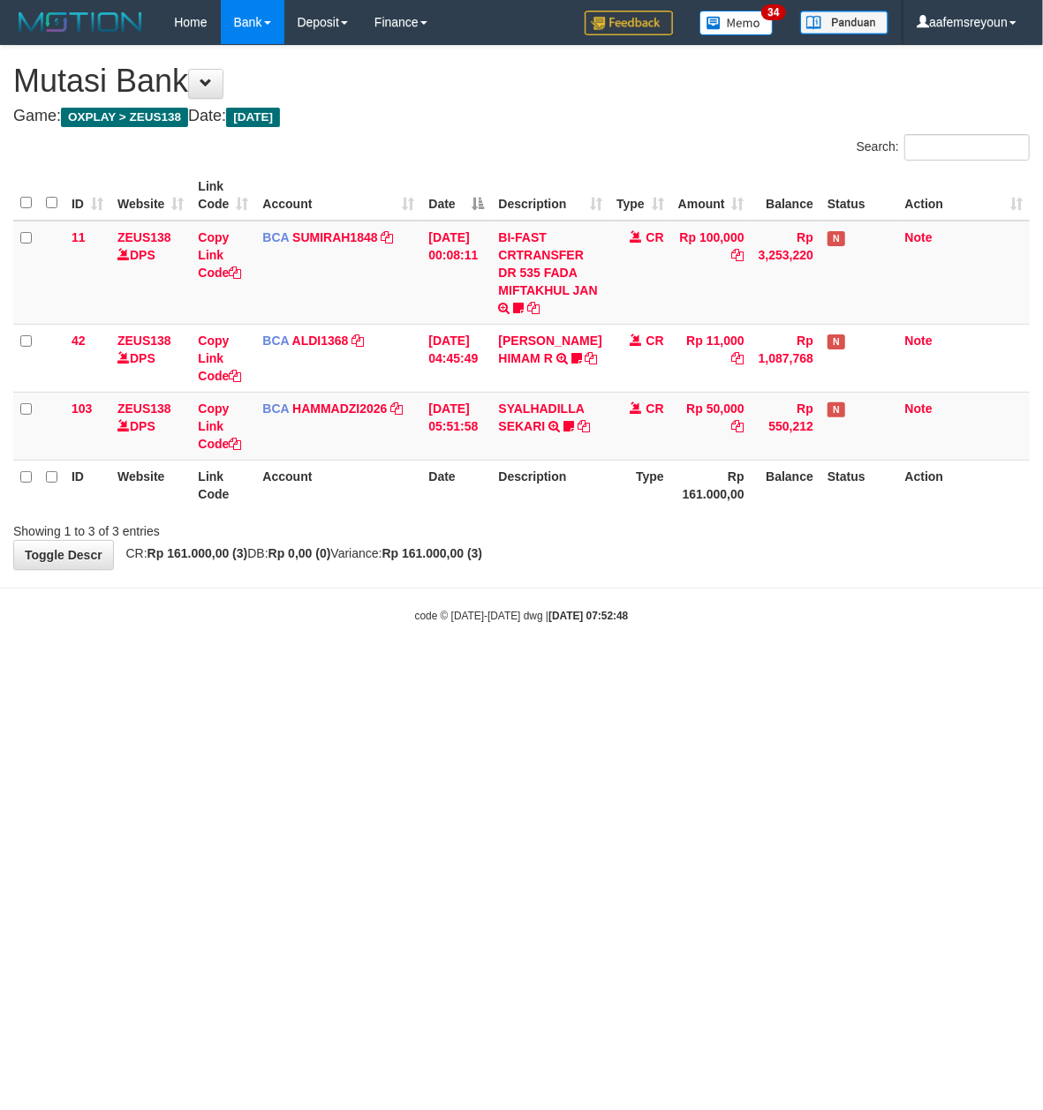
click at [852, 613] on div "code © 2012-2018 dwg | 2025/08/31 07:52:48" at bounding box center [521, 615] width 1043 height 18
click at [845, 613] on div "code © 2012-2018 dwg | 2025/08/31 07:52:48" at bounding box center [521, 615] width 1043 height 18
click at [795, 636] on body "Toggle navigation Home Bank Account List Mutasi Bank Search Sync Note Mutasi De…" at bounding box center [521, 334] width 1043 height 668
click at [683, 629] on body "Toggle navigation Home Bank Account List Mutasi Bank Search Sync Note Mutasi De…" at bounding box center [521, 334] width 1043 height 668
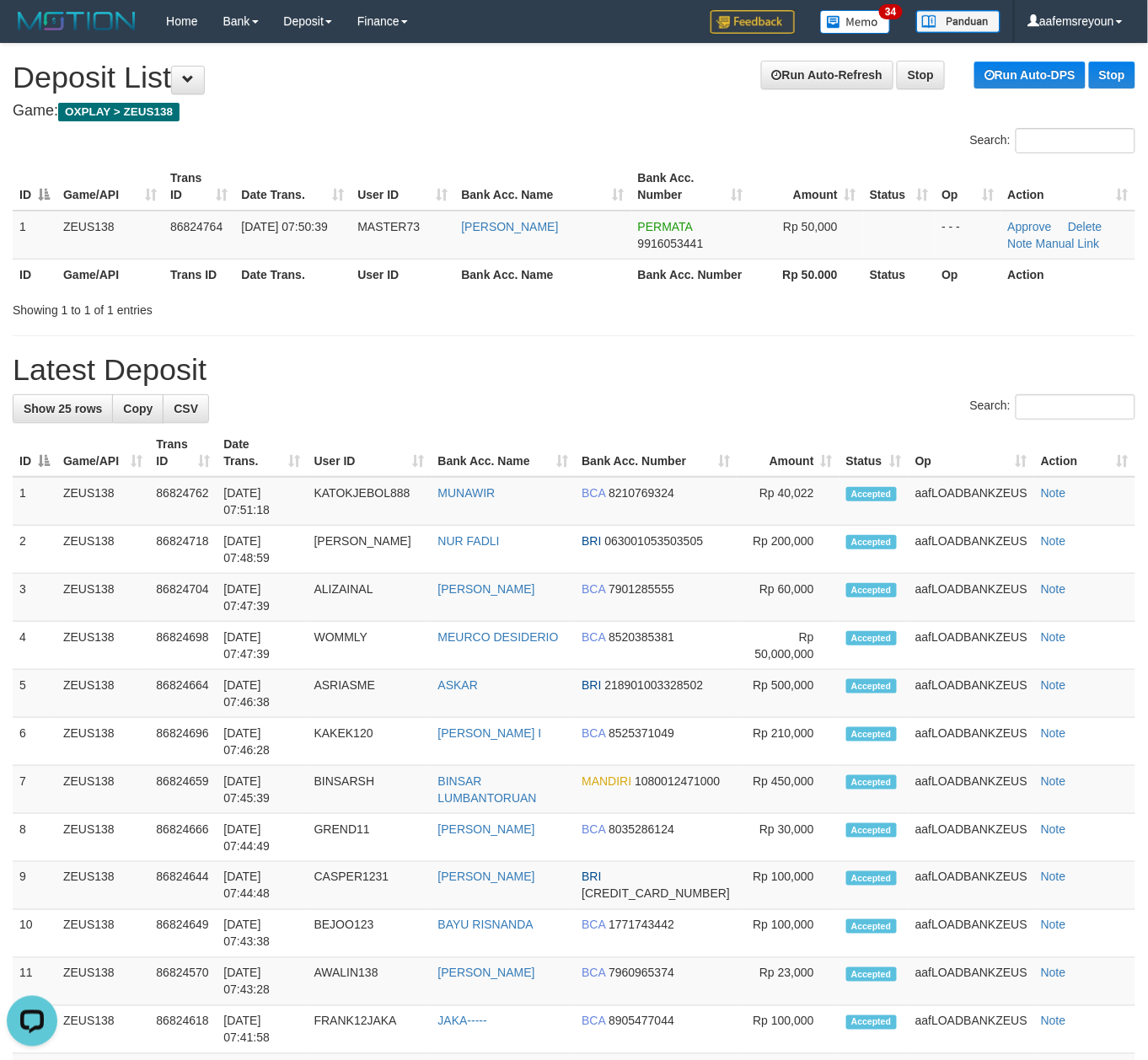
click at [497, 335] on hr at bounding box center [574, 335] width 1123 height 1
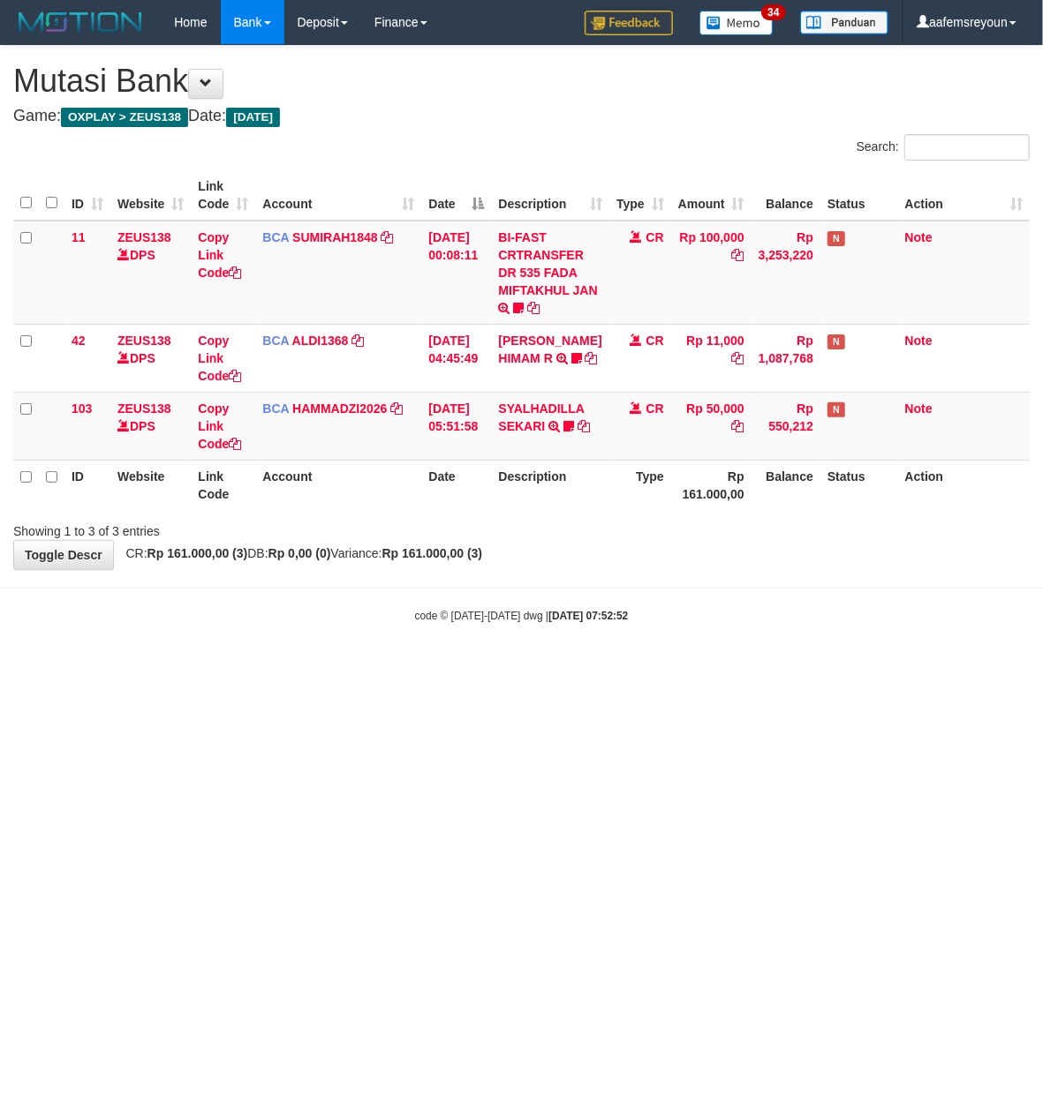
click at [731, 634] on body "Toggle navigation Home Bank Account List Mutasi Bank Search Sync Note Mutasi De…" at bounding box center [521, 334] width 1043 height 668
click at [728, 644] on body "Toggle navigation Home Bank Account List Mutasi Bank Search Sync Note Mutasi De…" at bounding box center [521, 334] width 1043 height 668
click at [726, 644] on body "Toggle navigation Home Bank Account List Mutasi Bank Search Sync Note Mutasi De…" at bounding box center [521, 334] width 1043 height 668
click at [481, 655] on body "Toggle navigation Home Bank Account List Mutasi Bank Search Sync Note Mutasi De…" at bounding box center [521, 334] width 1043 height 668
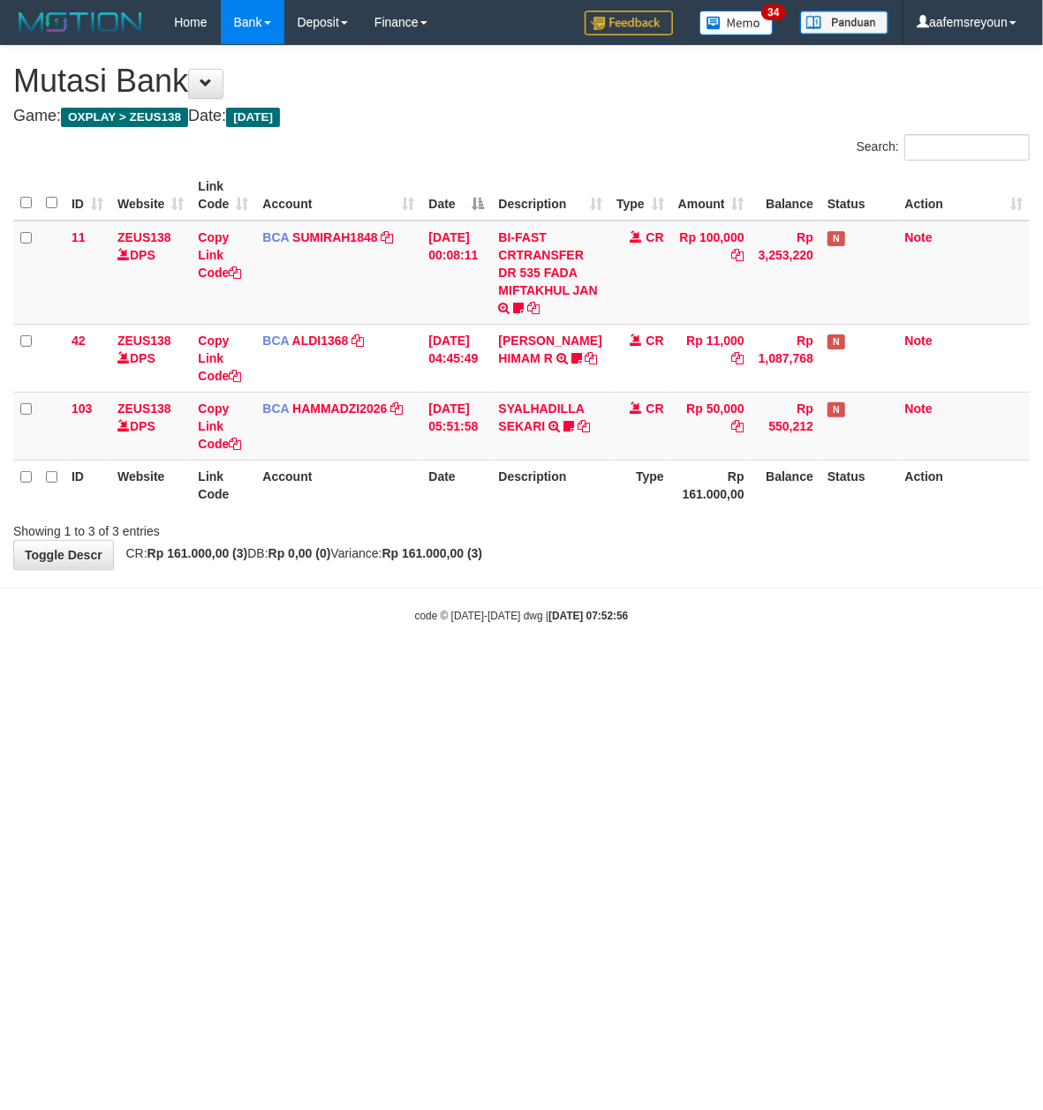
click at [480, 651] on body "Toggle navigation Home Bank Account List Mutasi Bank Search Sync Note Mutasi De…" at bounding box center [521, 334] width 1043 height 668
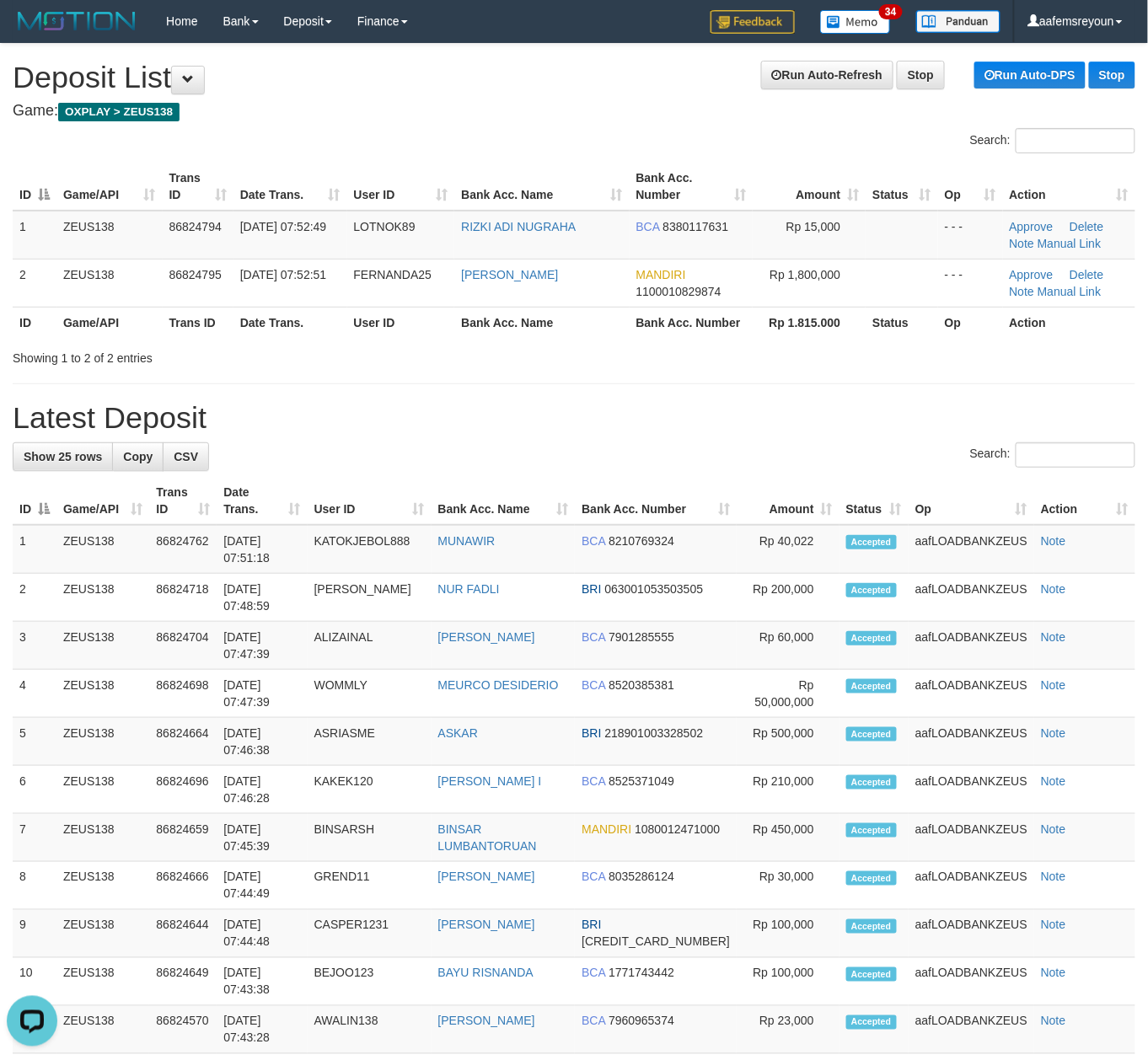
click at [767, 463] on div "Search:" at bounding box center [574, 456] width 1123 height 30
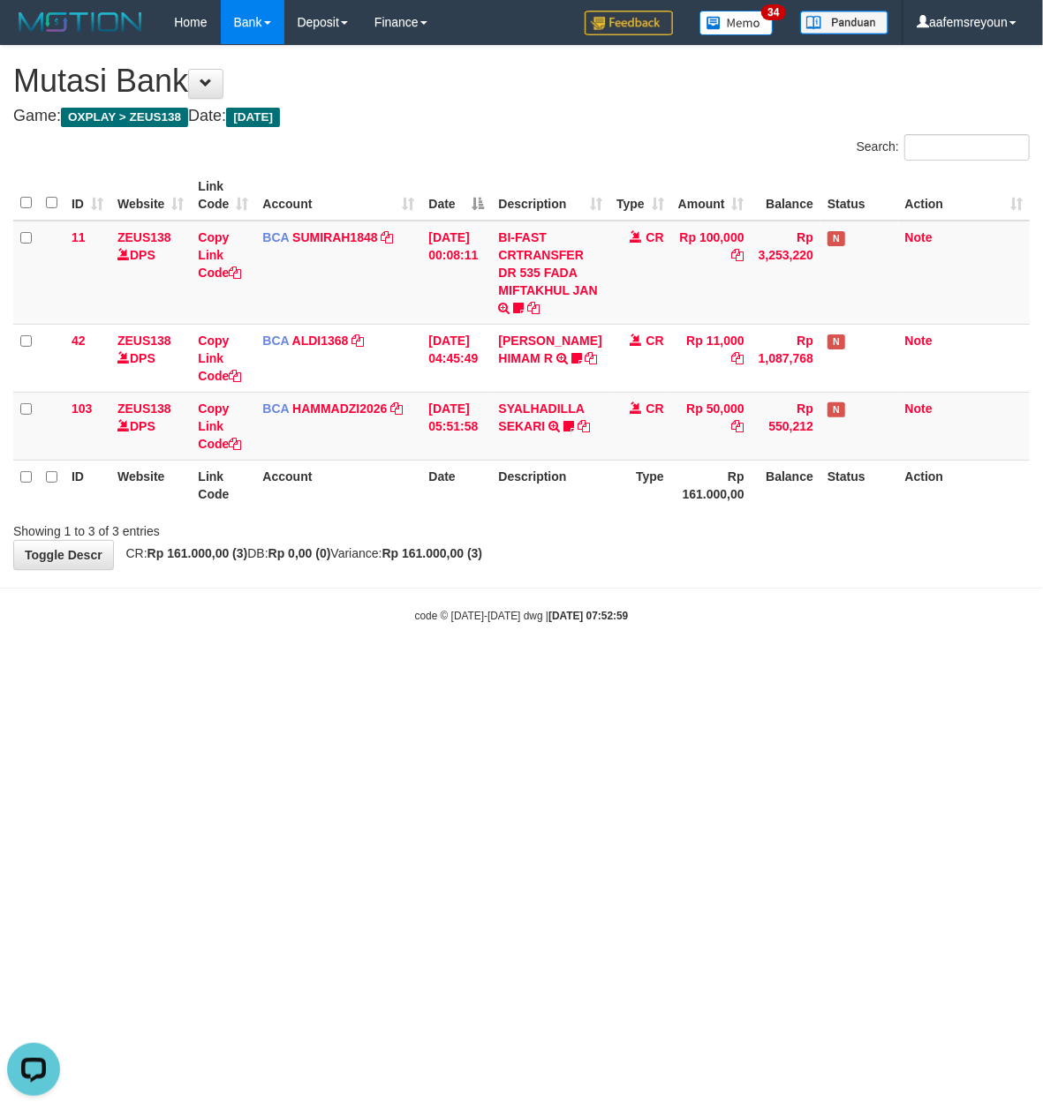
click at [546, 636] on body "Toggle navigation Home Bank Account List Mutasi Bank Search Sync Note Mutasi De…" at bounding box center [521, 334] width 1043 height 668
click at [534, 632] on body "Toggle navigation Home Bank Account List Mutasi Bank Search Sync Note Mutasi De…" at bounding box center [521, 334] width 1043 height 668
click at [534, 629] on body "Toggle navigation Home Bank Account List Mutasi Bank Search Sync Note Mutasi De…" at bounding box center [521, 334] width 1043 height 668
click at [527, 629] on body "Toggle navigation Home Bank Account List Mutasi Bank Search Sync Note Mutasi De…" at bounding box center [521, 334] width 1043 height 668
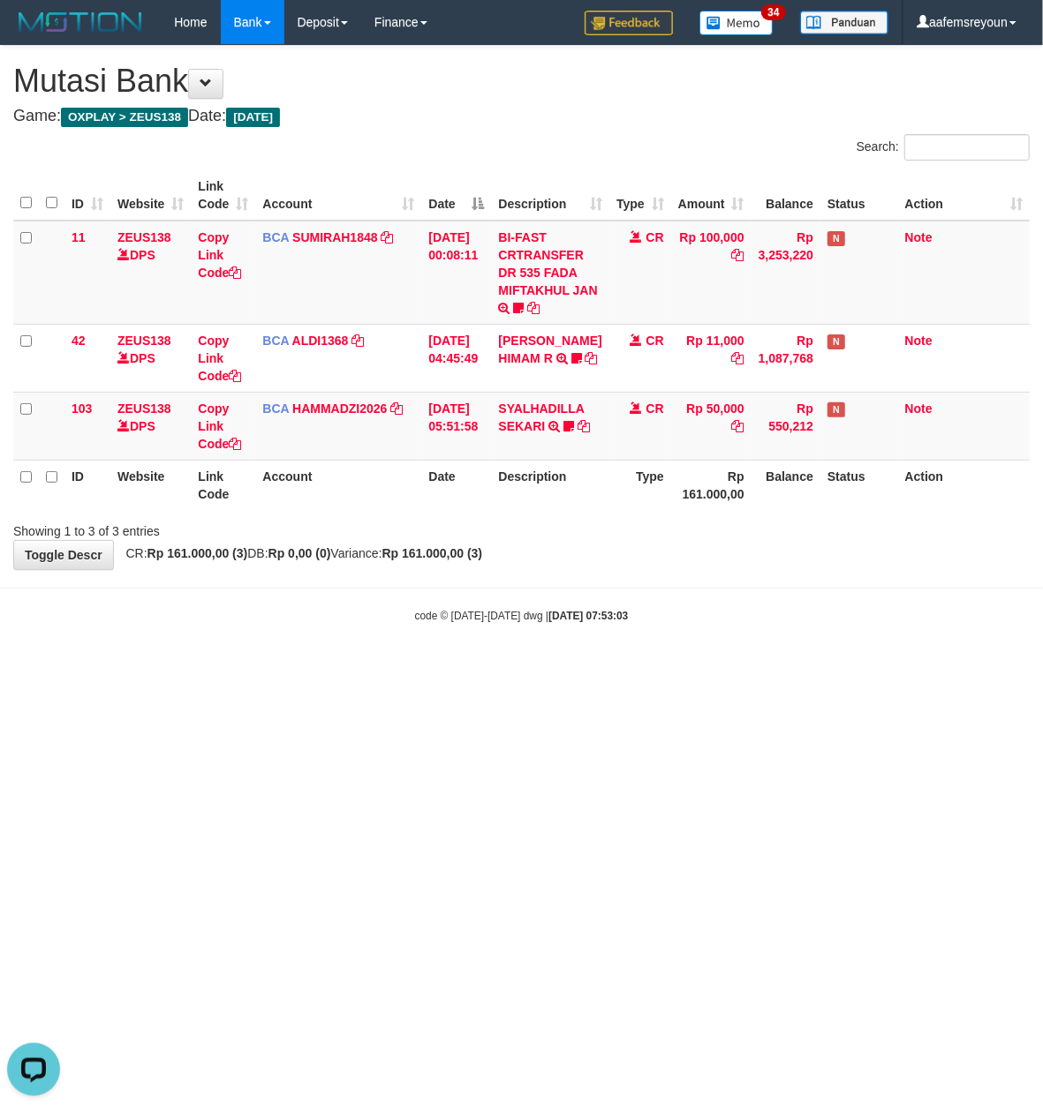
click at [527, 629] on body "Toggle navigation Home Bank Account List Mutasi Bank Search Sync Note Mutasi De…" at bounding box center [521, 334] width 1043 height 668
click at [526, 630] on body "Toggle navigation Home Bank Account List Mutasi Bank Search Sync Note Mutasi De…" at bounding box center [521, 334] width 1043 height 668
click at [795, 598] on body "Toggle navigation Home Bank Account List Mutasi Bank Search Sync Note Mutasi De…" at bounding box center [521, 334] width 1043 height 668
click at [738, 632] on body "Toggle navigation Home Bank Account List Mutasi Bank Search Sync Note Mutasi De…" at bounding box center [521, 334] width 1043 height 668
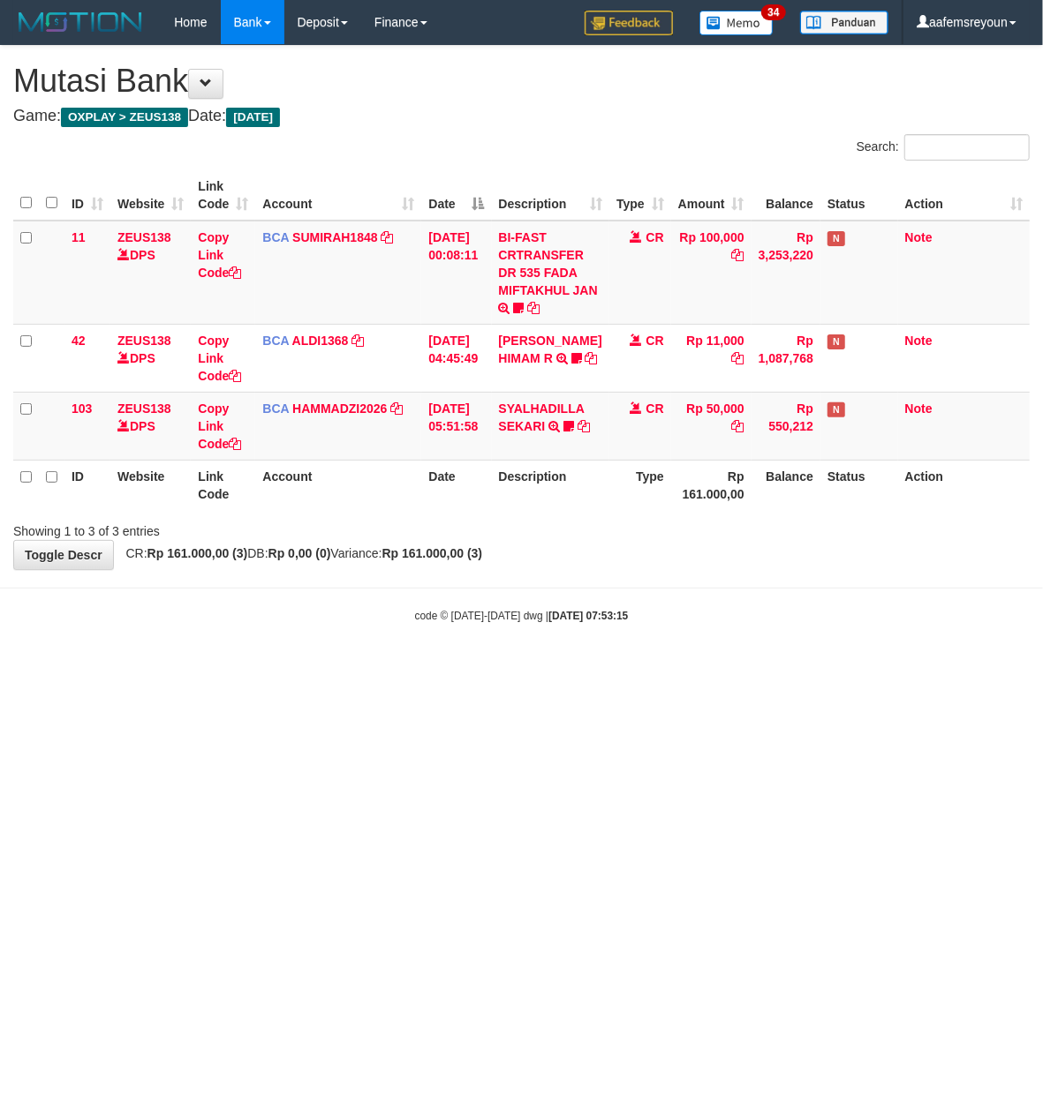
click at [544, 668] on html "Toggle navigation Home Bank Account List Mutasi Bank Search Sync Note Mutasi De…" at bounding box center [521, 334] width 1043 height 668
click at [533, 668] on html "Toggle navigation Home Bank Account List Mutasi Bank Search Sync Note Mutasi De…" at bounding box center [521, 334] width 1043 height 668
click at [569, 668] on html "Toggle navigation Home Bank Account List Mutasi Bank Search Sync Note Mutasi De…" at bounding box center [521, 334] width 1043 height 668
click at [608, 668] on html "Toggle navigation Home Bank Account List Mutasi Bank Search Sync Note Mutasi De…" at bounding box center [521, 334] width 1043 height 668
click at [230, 650] on body "Toggle navigation Home Bank Account List Mutasi Bank Search Sync Note Mutasi De…" at bounding box center [521, 334] width 1043 height 668
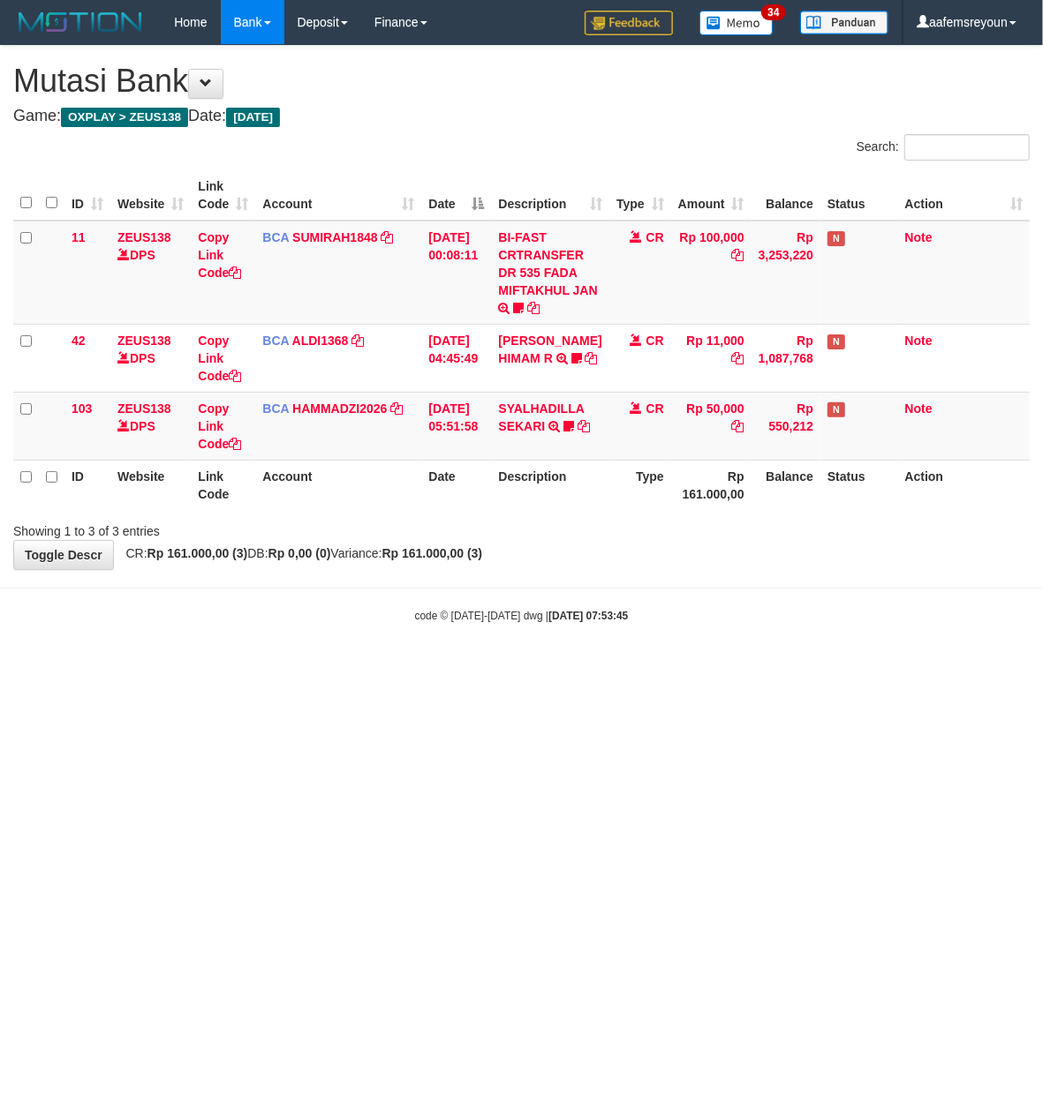
click at [228, 650] on body "Toggle navigation Home Bank Account List Mutasi Bank Search Sync Note Mutasi De…" at bounding box center [521, 334] width 1043 height 668
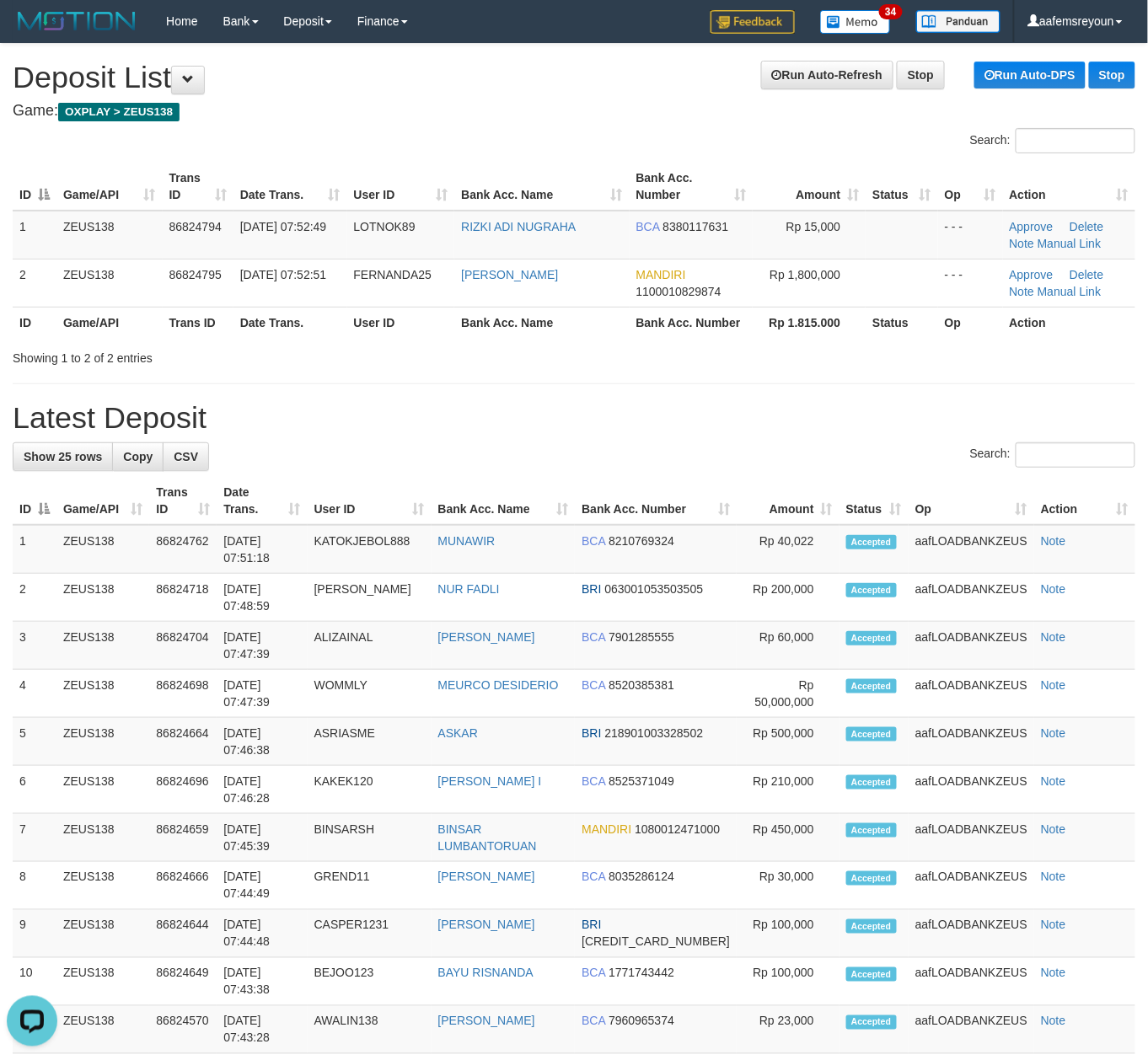
click at [837, 435] on div "**********" at bounding box center [574, 942] width 1148 height 1795
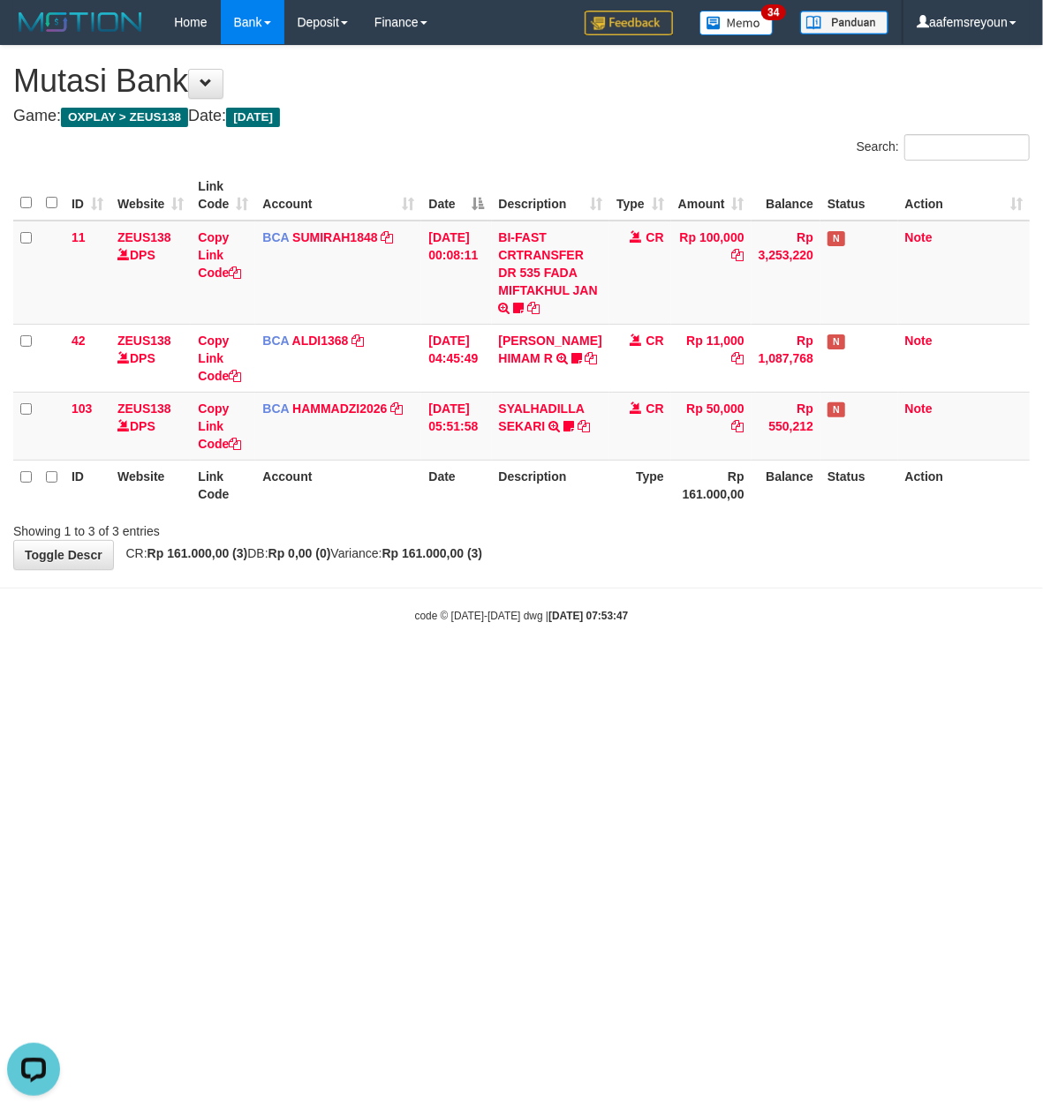
drag, startPoint x: 277, startPoint y: 626, endPoint x: 287, endPoint y: 627, distance: 9.8
click at [286, 627] on body "Toggle navigation Home Bank Account List Mutasi Bank Search Sync Note Mutasi De…" at bounding box center [521, 334] width 1043 height 668
click at [823, 668] on html "Toggle navigation Home Bank Account List Mutasi Bank Search Sync Note Mutasi De…" at bounding box center [521, 334] width 1043 height 668
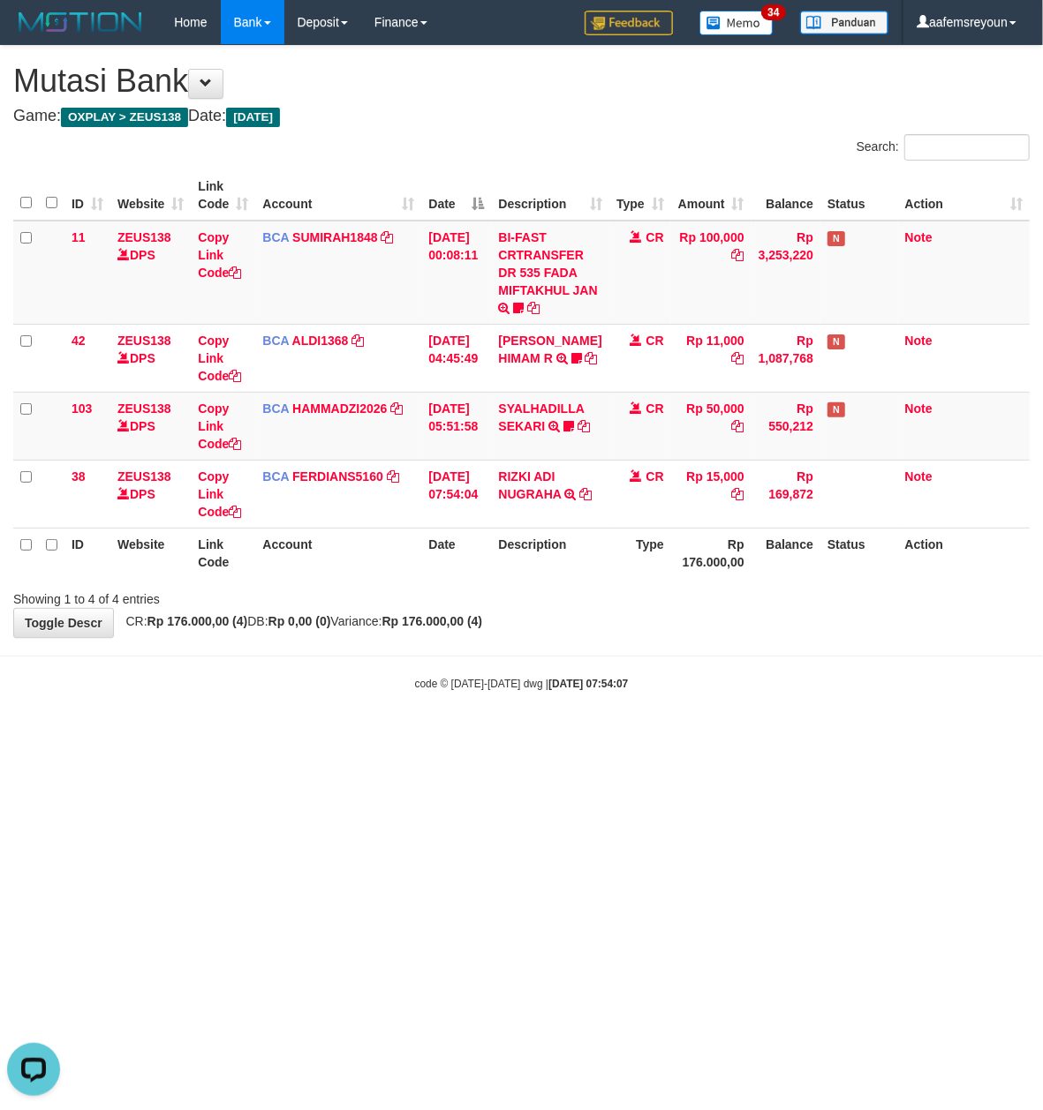
click at [876, 736] on html "Toggle navigation Home Bank Account List Mutasi Bank Search Sync Note Mutasi De…" at bounding box center [521, 368] width 1043 height 736
click at [873, 736] on html "Toggle navigation Home Bank Account List Mutasi Bank Search Sync Note Mutasi De…" at bounding box center [521, 368] width 1043 height 736
drag, startPoint x: 567, startPoint y: 766, endPoint x: 526, endPoint y: 738, distance: 49.5
click at [562, 736] on html "Toggle navigation Home Bank Account List Mutasi Bank Search Sync Note Mutasi De…" at bounding box center [521, 368] width 1043 height 736
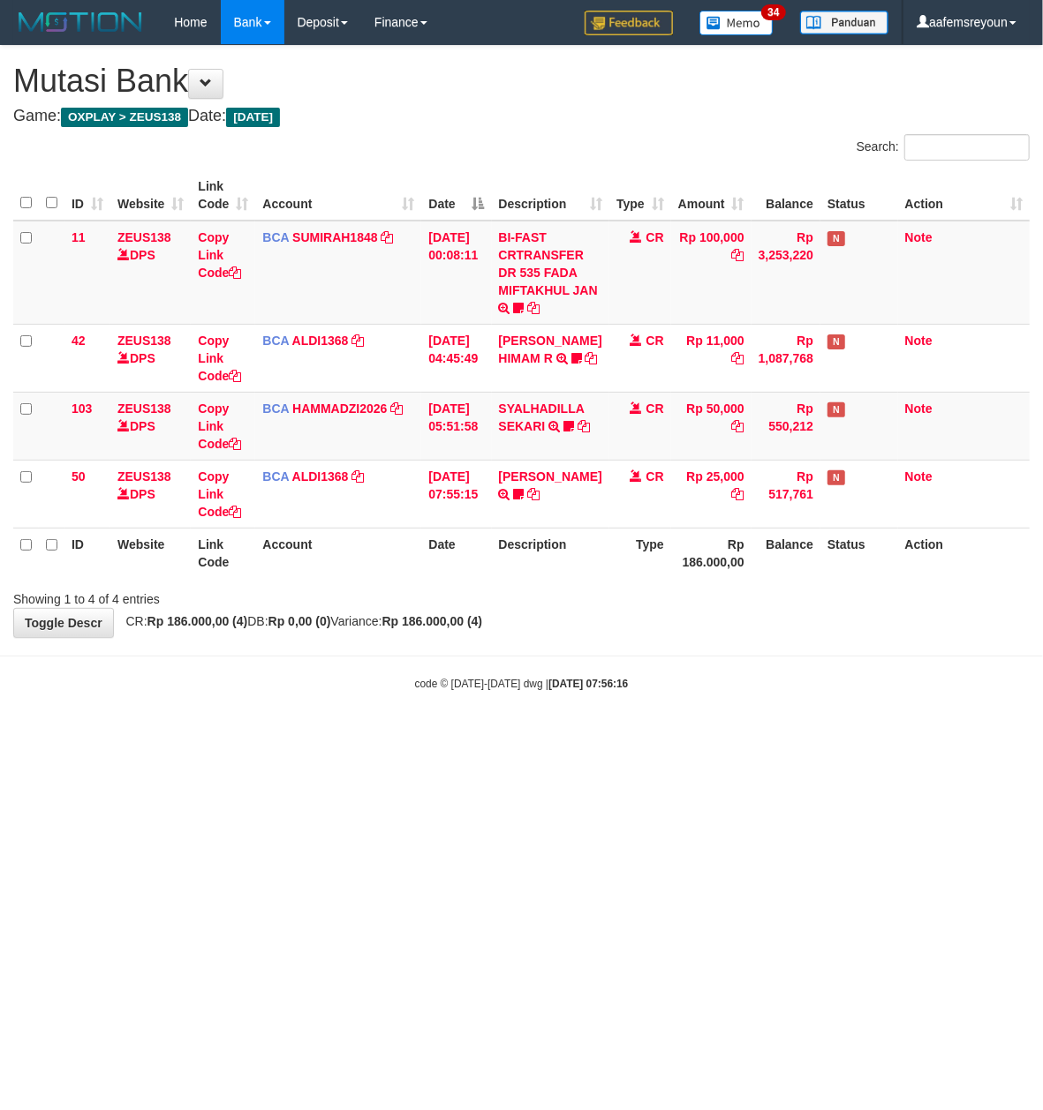
click at [516, 711] on body "Toggle navigation Home Bank Account List Mutasi Bank Search Sync Note Mutasi De…" at bounding box center [521, 368] width 1043 height 736
click at [517, 713] on body "Toggle navigation Home Bank Account List Mutasi Bank Search Sync Note Mutasi De…" at bounding box center [521, 368] width 1043 height 736
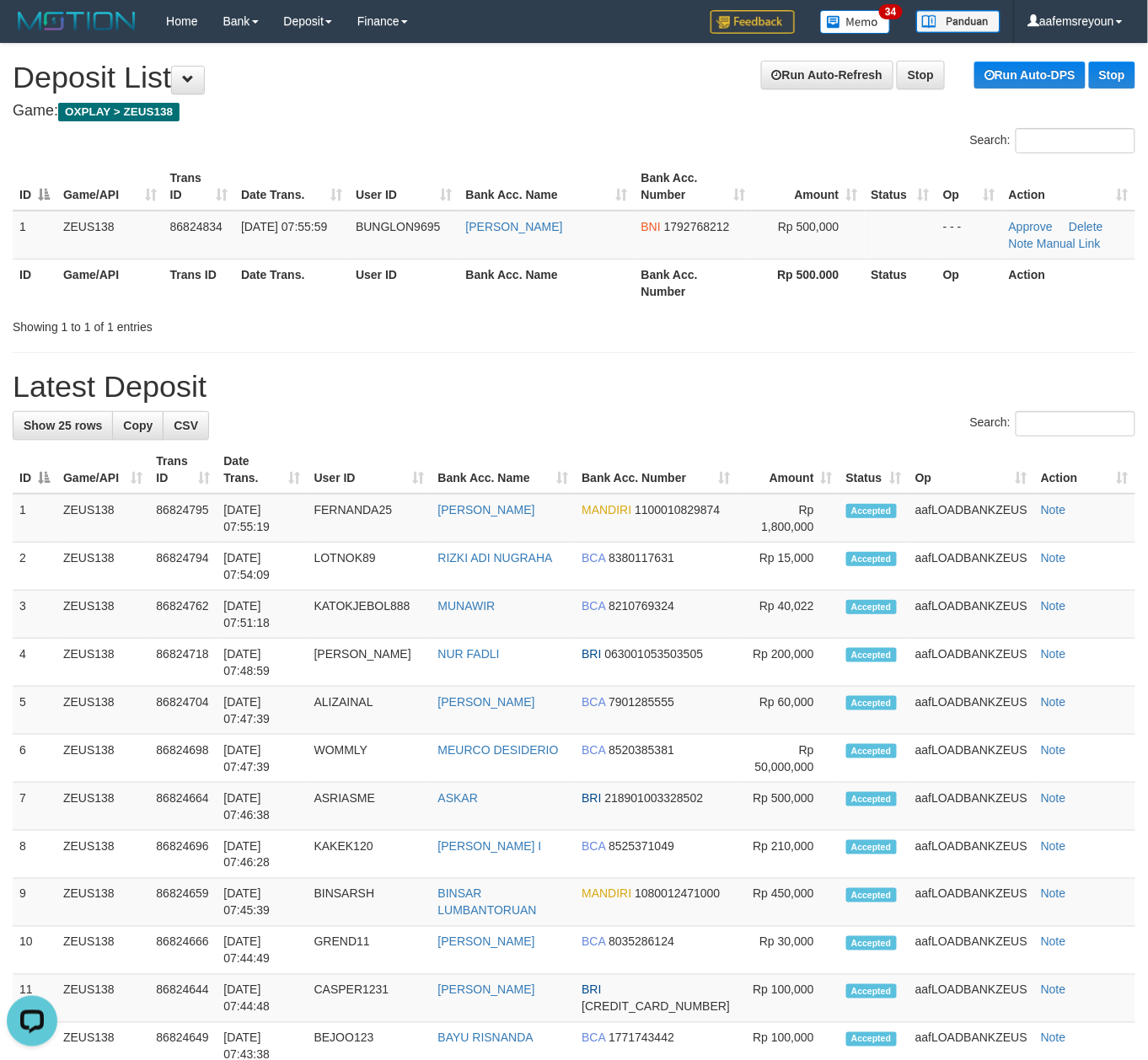
drag, startPoint x: 811, startPoint y: 364, endPoint x: 1160, endPoint y: 498, distance: 373.8
click at [813, 364] on div "**********" at bounding box center [574, 926] width 1148 height 1765
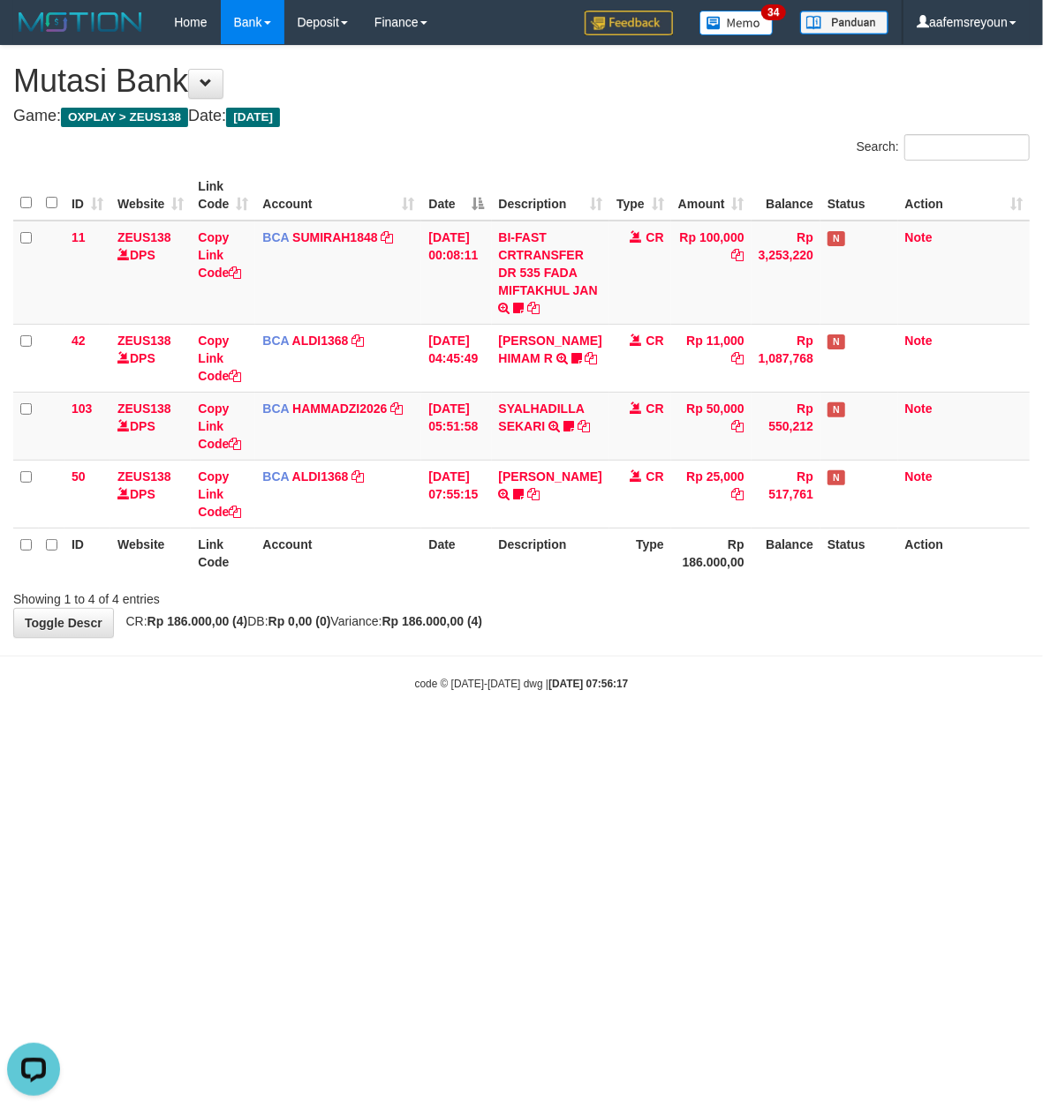
click at [598, 736] on html "Toggle navigation Home Bank Account List Mutasi Bank Search Sync Note Mutasi De…" at bounding box center [521, 368] width 1043 height 736
drag, startPoint x: 598, startPoint y: 880, endPoint x: 588, endPoint y: 869, distance: 15.0
click at [598, 736] on html "Toggle navigation Home Bank Account List Mutasi Bank Search Sync Note Mutasi De…" at bounding box center [521, 368] width 1043 height 736
click at [584, 736] on html "Toggle navigation Home Bank Account List Mutasi Bank Search Sync Note Mutasi De…" at bounding box center [521, 368] width 1043 height 736
drag, startPoint x: 584, startPoint y: 869, endPoint x: 577, endPoint y: 876, distance: 9.4
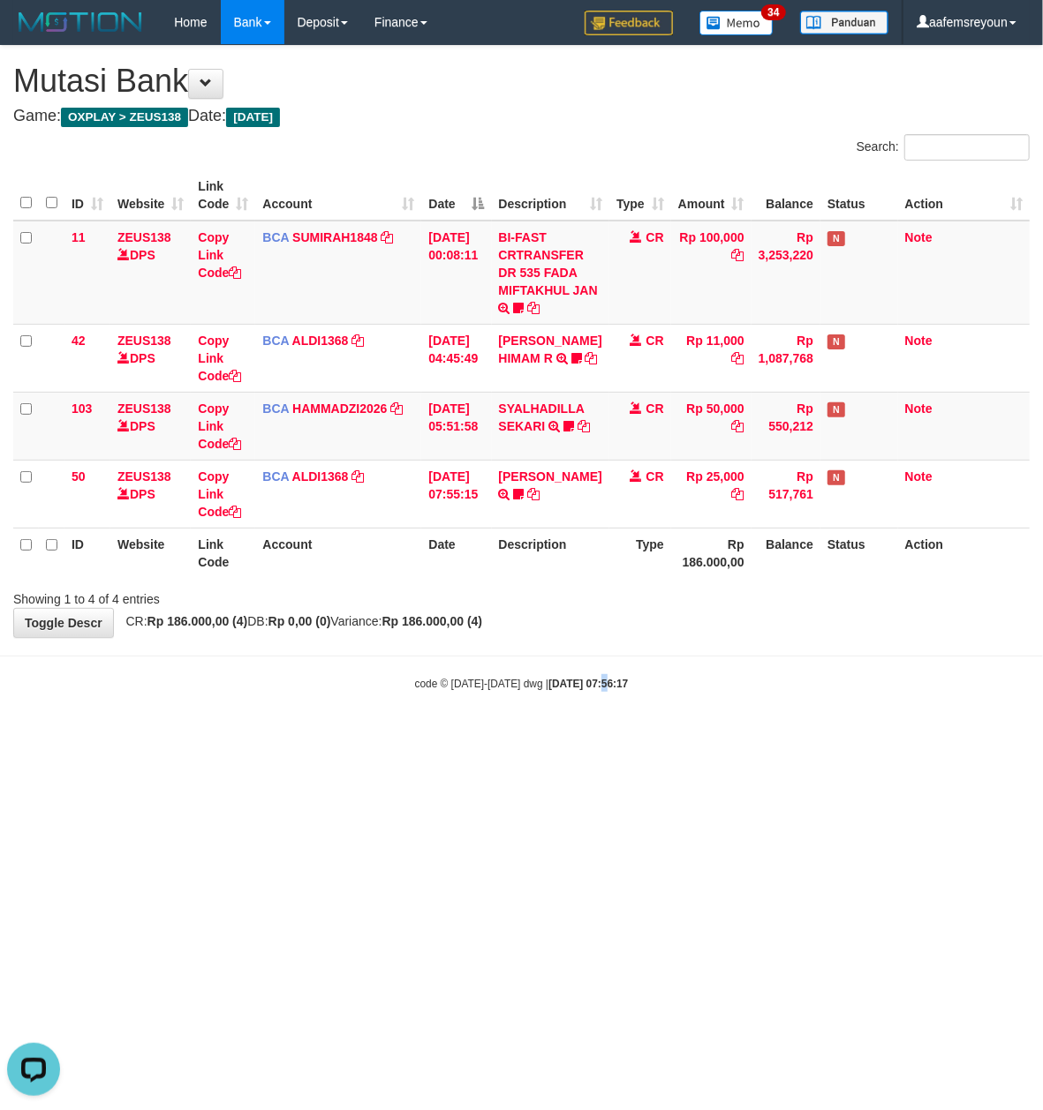
click at [584, 736] on html "Toggle navigation Home Bank Account List Mutasi Bank Search Sync Note Mutasi De…" at bounding box center [521, 368] width 1043 height 736
drag, startPoint x: 556, startPoint y: 863, endPoint x: 566, endPoint y: 827, distance: 37.5
click at [562, 736] on html "Toggle navigation Home Bank Account List Mutasi Bank Search Sync Note Mutasi De…" at bounding box center [521, 368] width 1043 height 736
click at [566, 736] on html "Toggle navigation Home Bank Account List Mutasi Bank Search Sync Note Mutasi De…" at bounding box center [521, 368] width 1043 height 736
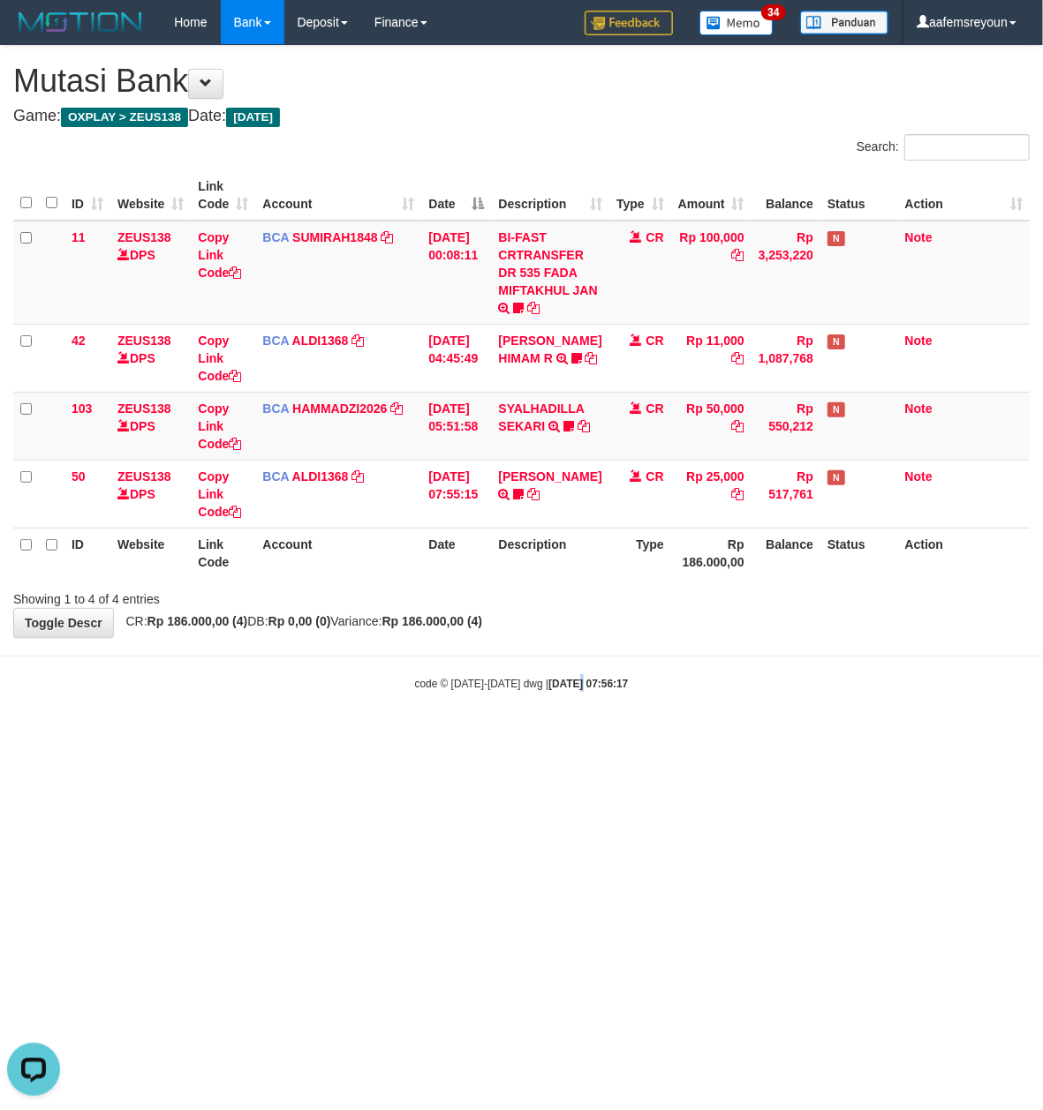
click at [566, 736] on html "Toggle navigation Home Bank Account List Mutasi Bank Search Sync Note Mutasi De…" at bounding box center [521, 368] width 1043 height 736
click at [563, 736] on html "Toggle navigation Home Bank Account List Mutasi Bank Search Sync Note Mutasi De…" at bounding box center [521, 368] width 1043 height 736
click at [554, 736] on html "Toggle navigation Home Bank Account List Mutasi Bank Search Sync Note Mutasi De…" at bounding box center [521, 368] width 1043 height 736
click at [551, 736] on html "Toggle navigation Home Bank Account List Mutasi Bank Search Sync Note Mutasi De…" at bounding box center [521, 368] width 1043 height 736
click at [726, 736] on html "Toggle navigation Home Bank Account List Mutasi Bank Search Sync Note Mutasi De…" at bounding box center [521, 368] width 1043 height 736
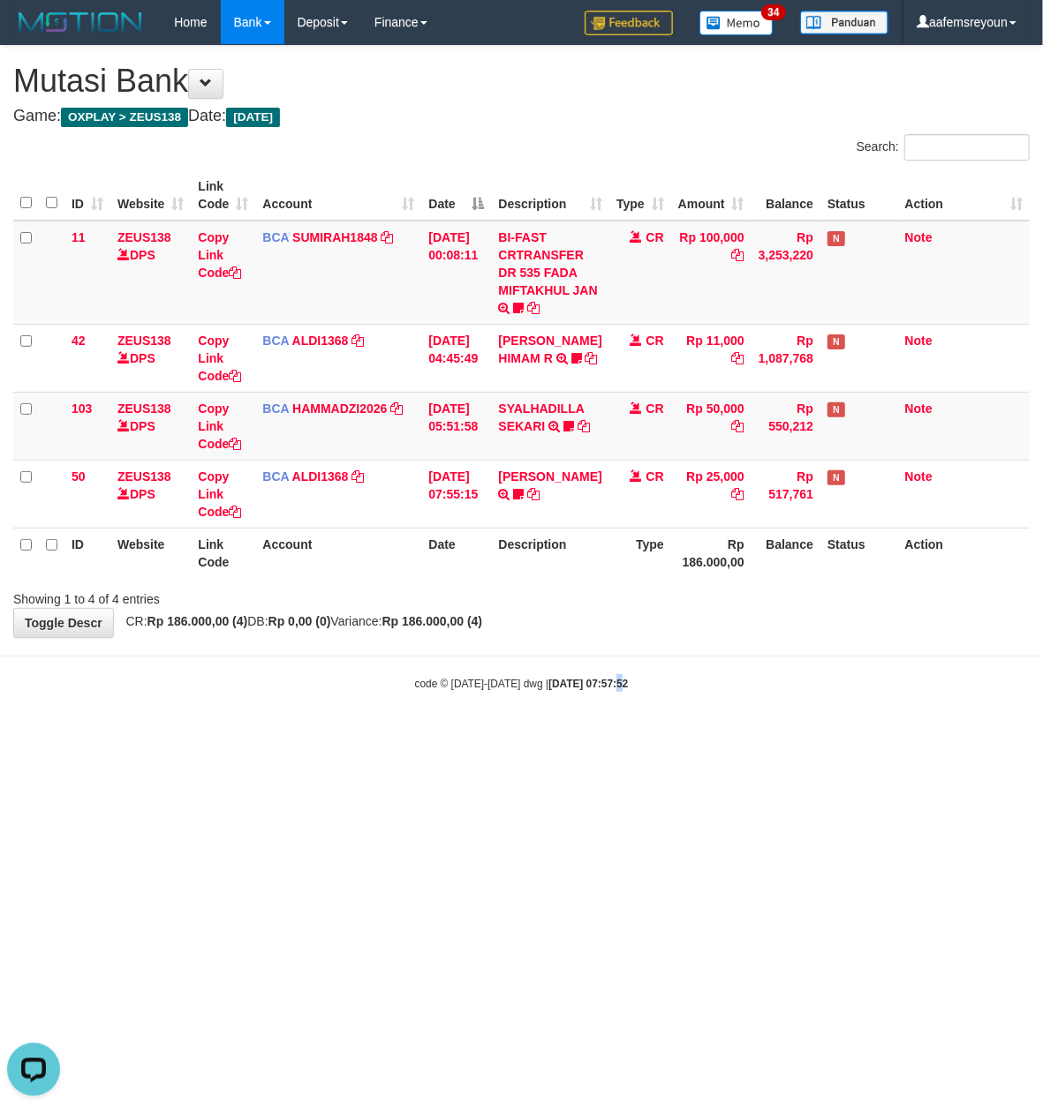
drag, startPoint x: 598, startPoint y: 813, endPoint x: 595, endPoint y: 800, distance: 13.7
click at [597, 736] on html "Toggle navigation Home Bank Account List Mutasi Bank Search Sync Note Mutasi De…" at bounding box center [521, 368] width 1043 height 736
click at [595, 736] on html "Toggle navigation Home Bank Account List Mutasi Bank Search Sync Note Mutasi De…" at bounding box center [521, 368] width 1043 height 736
drag, startPoint x: 287, startPoint y: 880, endPoint x: 0, endPoint y: 728, distance: 324.6
click at [286, 736] on html "Toggle navigation Home Bank Account List Mutasi Bank Search Sync Note Mutasi De…" at bounding box center [521, 368] width 1043 height 736
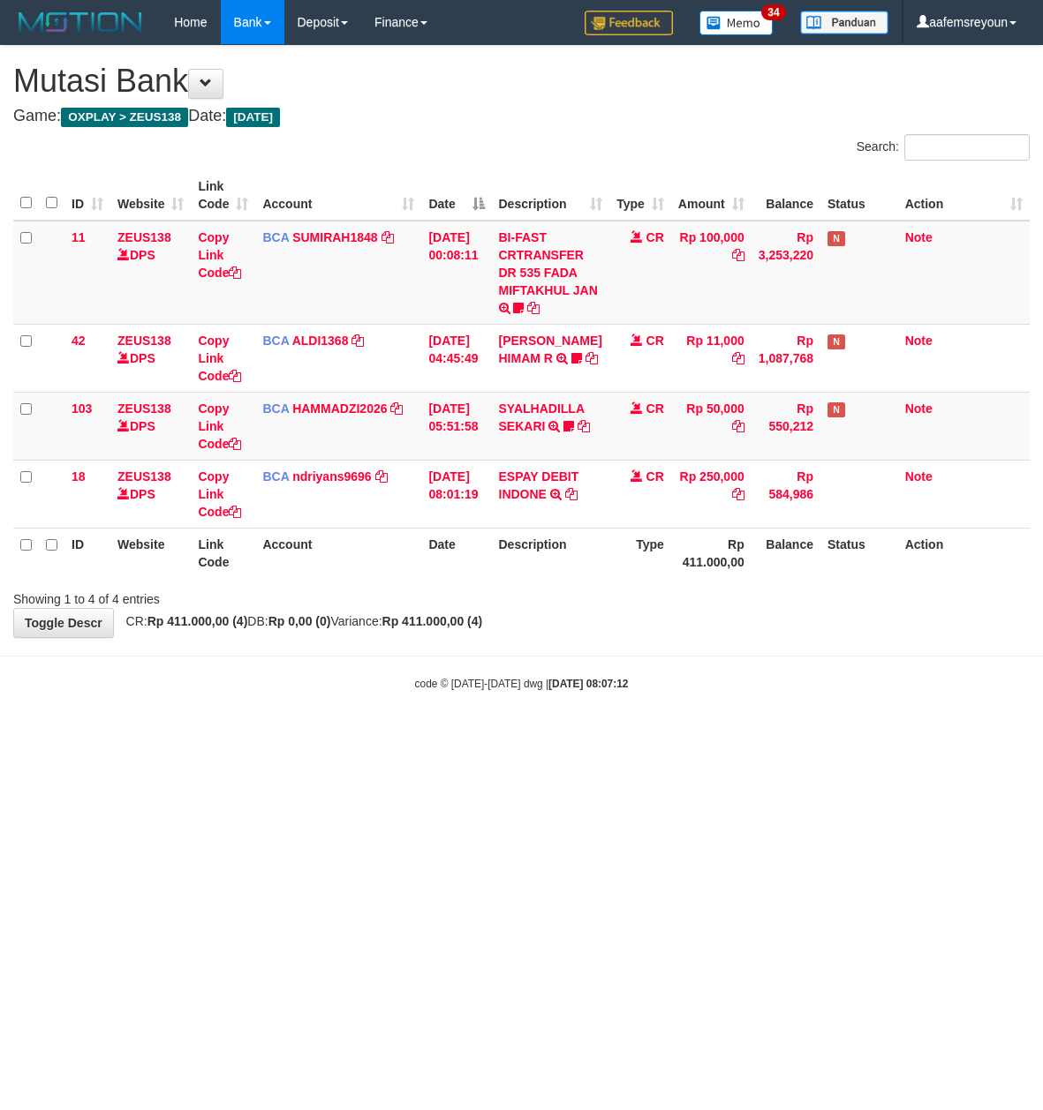
click at [534, 736] on html "Toggle navigation Home Bank Account List Mutasi Bank Search Sync Note Mutasi De…" at bounding box center [521, 368] width 1043 height 736
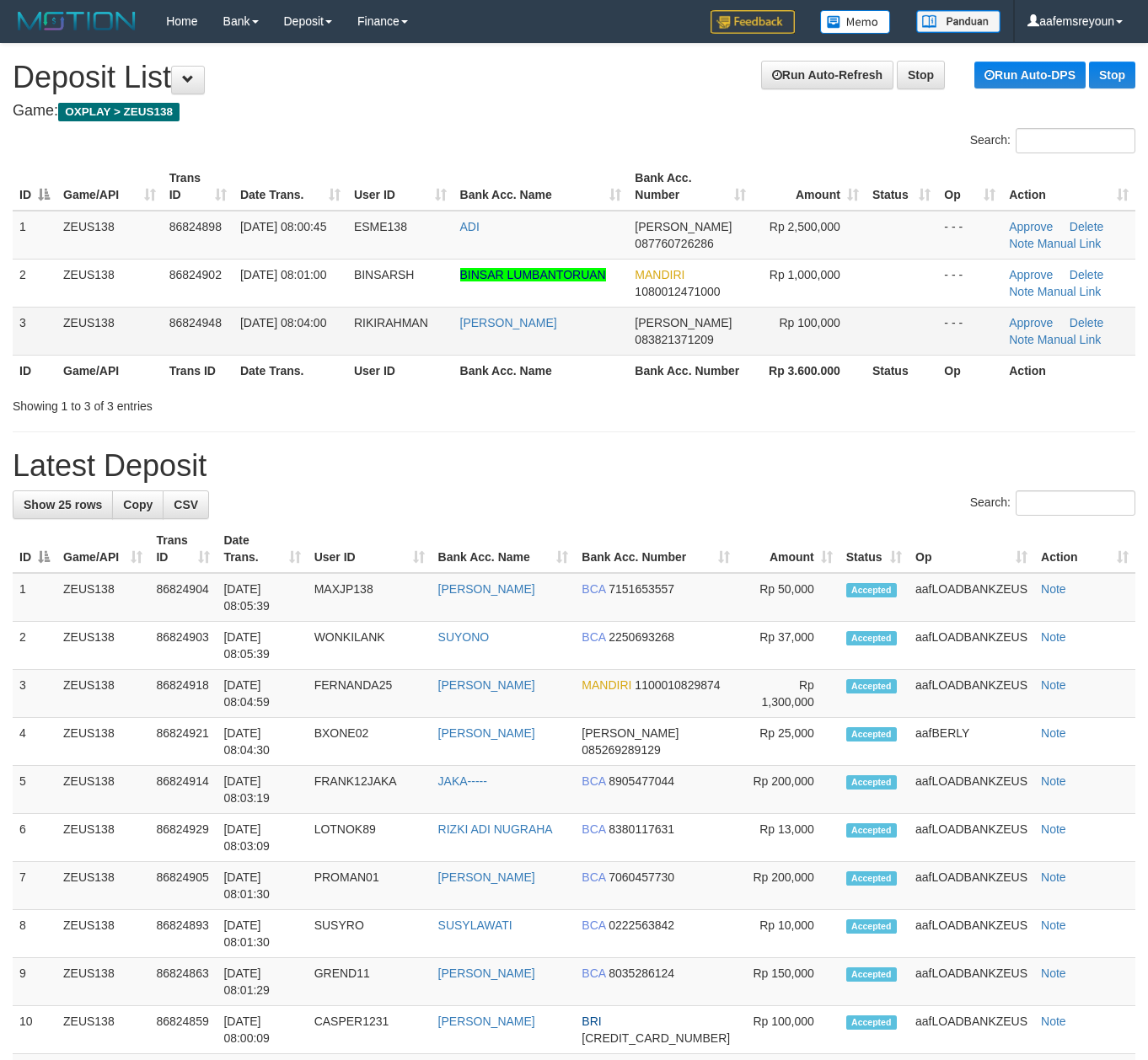
click at [694, 339] on span "083821371209" at bounding box center [674, 340] width 78 height 13
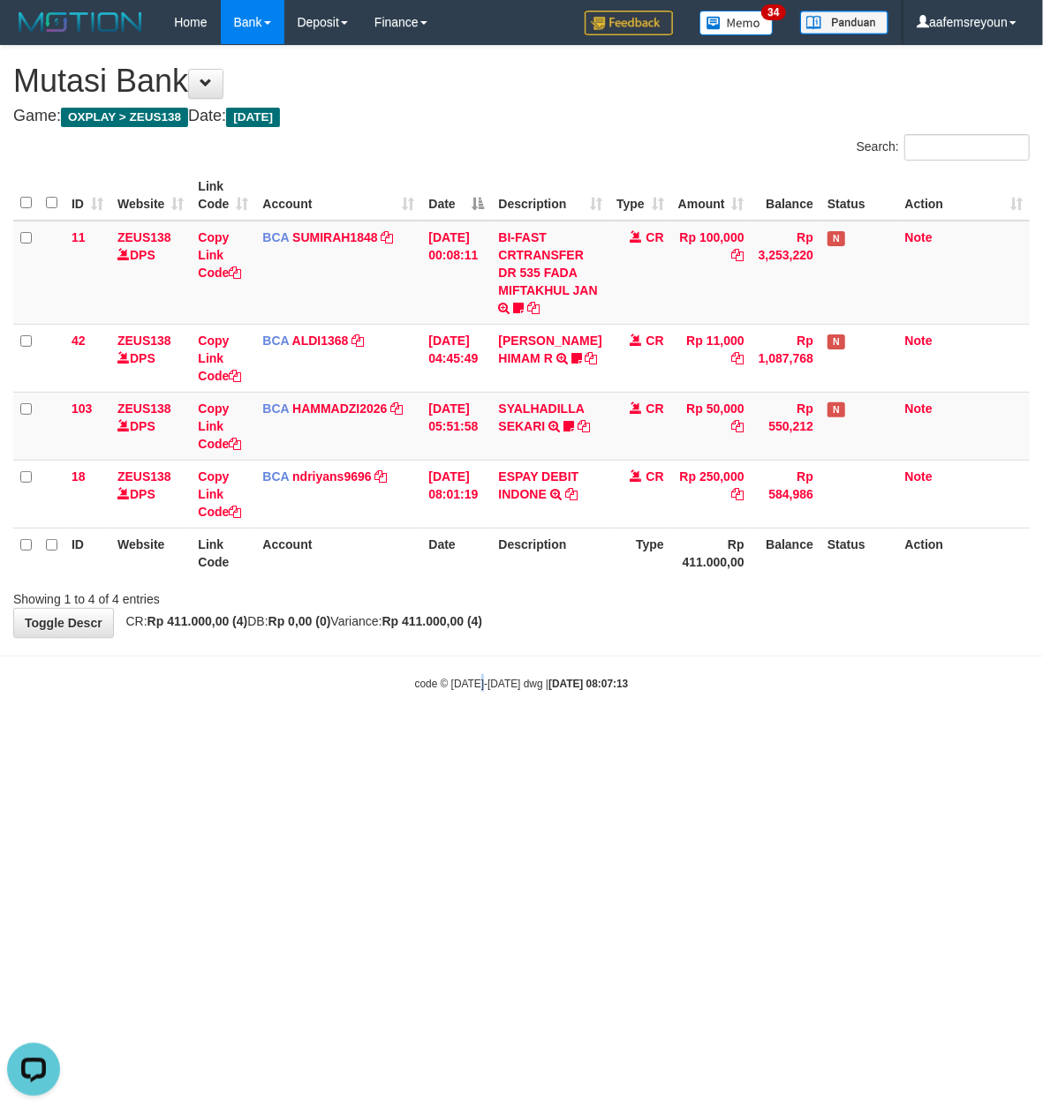
click at [482, 708] on body "Toggle navigation Home Bank Account List Mutasi Bank Search Sync Note Mutasi De…" at bounding box center [521, 368] width 1043 height 736
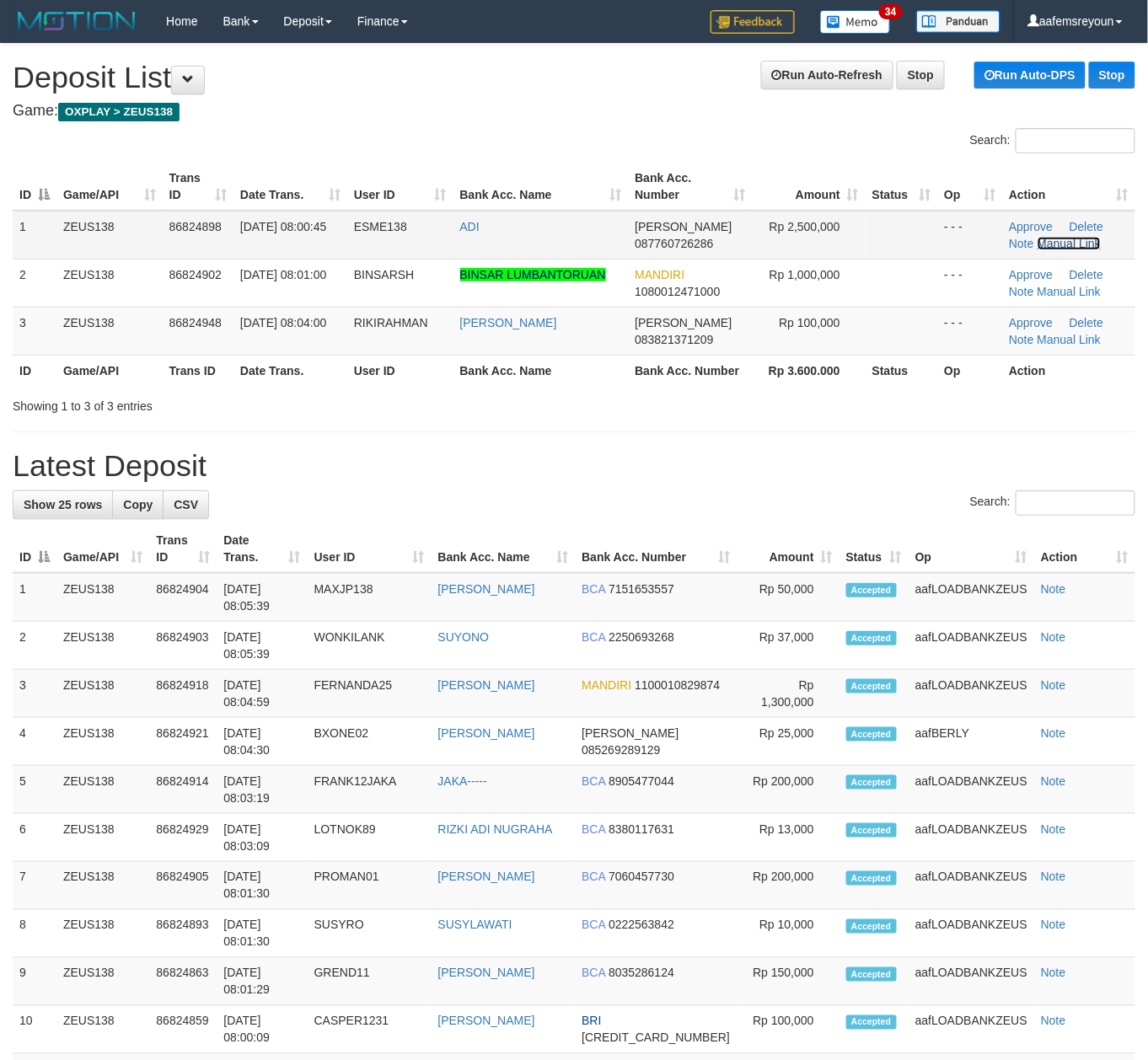
click at [1064, 241] on link "Manual Link" at bounding box center [1070, 244] width 64 height 13
click at [662, 485] on div "**********" at bounding box center [574, 965] width 1148 height 1844
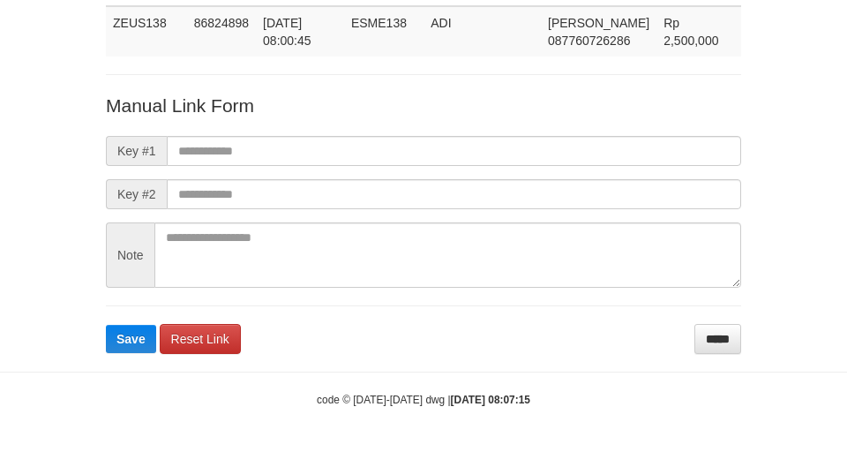
drag, startPoint x: 0, startPoint y: 0, endPoint x: 463, endPoint y: 113, distance: 477.0
click at [459, 104] on p "Manual Link Form" at bounding box center [424, 106] width 636 height 26
click at [519, 100] on p "Manual Link Form" at bounding box center [424, 106] width 636 height 26
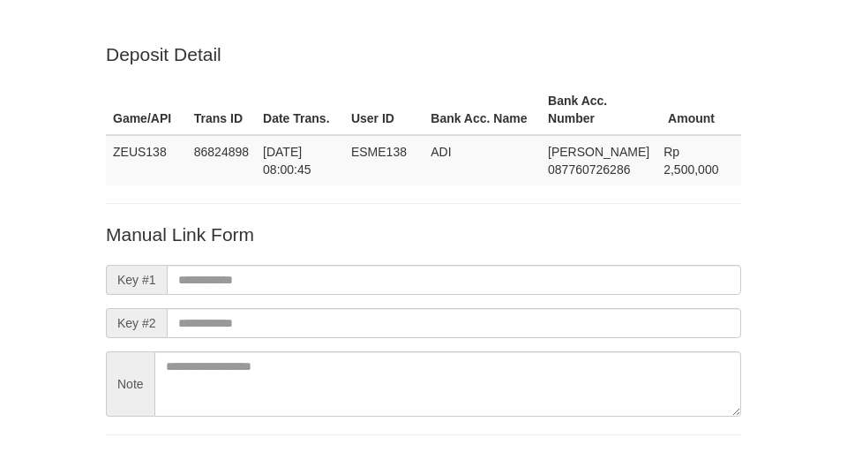
scroll to position [129, 0]
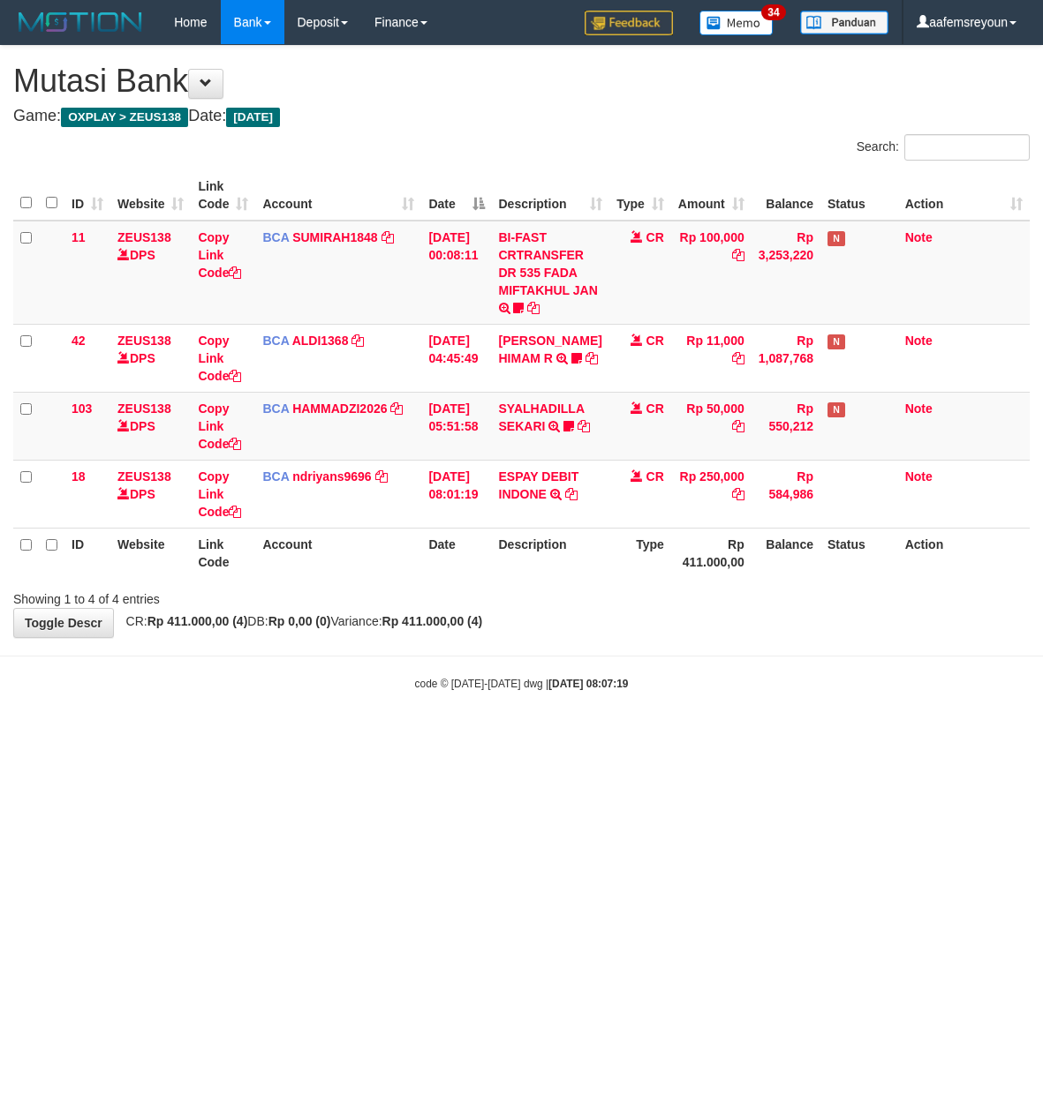
click at [544, 736] on html "Toggle navigation Home Bank Account List Mutasi Bank Search Sync Note Mutasi De…" at bounding box center [521, 368] width 1043 height 736
click at [560, 736] on html "Toggle navigation Home Bank Account List Mutasi Bank Search Sync Note Mutasi De…" at bounding box center [521, 368] width 1043 height 736
click at [545, 736] on html "Toggle navigation Home Bank Account List Mutasi Bank Search Sync Note Mutasi De…" at bounding box center [521, 368] width 1043 height 736
click at [627, 736] on html "Toggle navigation Home Bank Account List Mutasi Bank Search Sync Note Mutasi De…" at bounding box center [521, 368] width 1043 height 736
click at [632, 736] on html "Toggle navigation Home Bank Account List Mutasi Bank Search Sync Note Mutasi De…" at bounding box center [521, 368] width 1043 height 736
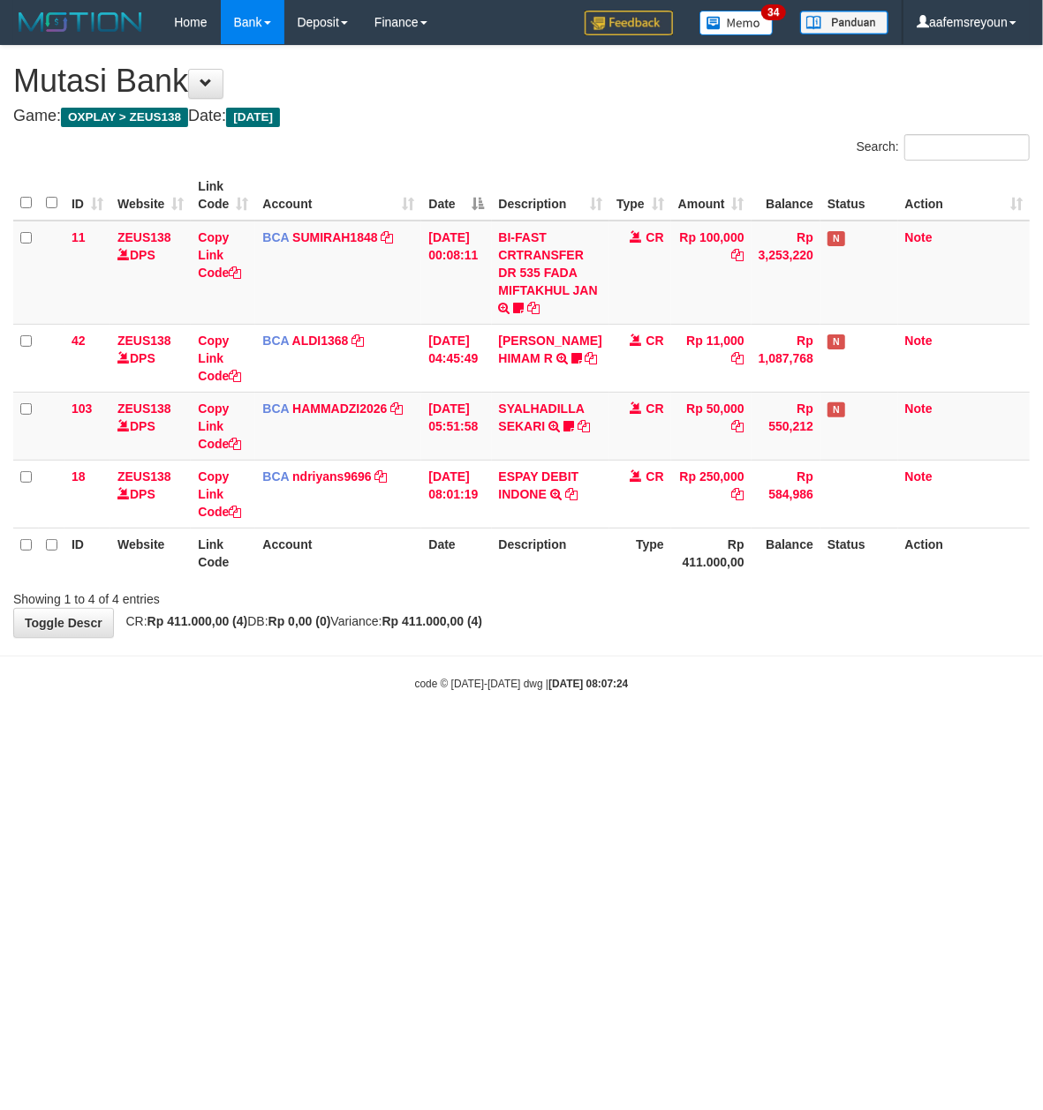
click at [327, 651] on body "Toggle navigation Home Bank Account List Mutasi Bank Search Sync Note Mutasi De…" at bounding box center [521, 368] width 1043 height 736
click at [326, 651] on body "Toggle navigation Home Bank Account List Mutasi Bank Search Sync Note Mutasi De…" at bounding box center [521, 368] width 1043 height 736
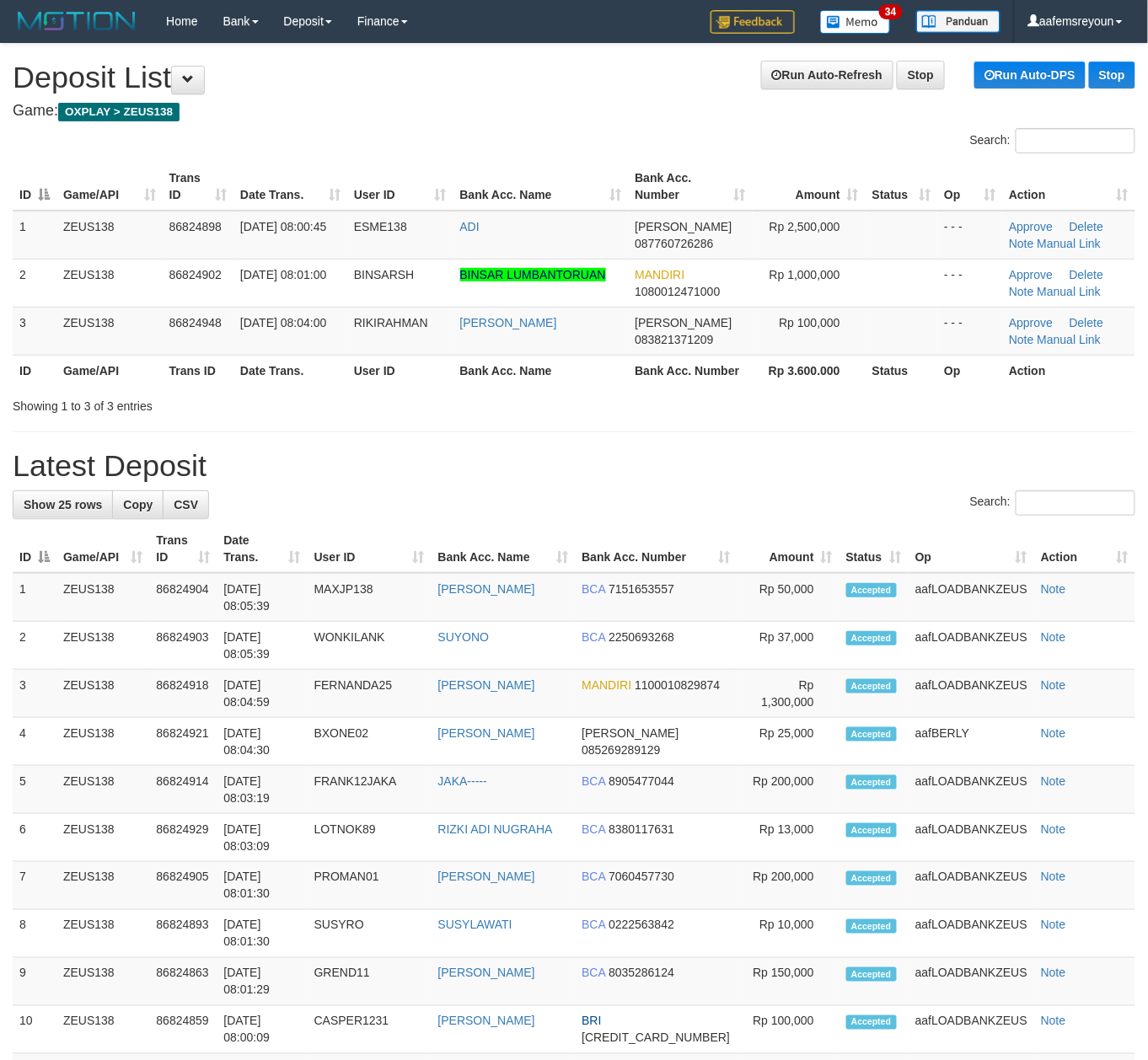
drag, startPoint x: 820, startPoint y: 476, endPoint x: 834, endPoint y: 480, distance: 14.6
click at [820, 477] on h1 "Latest Deposit" at bounding box center [574, 465] width 1123 height 33
drag, startPoint x: 790, startPoint y: 479, endPoint x: 1157, endPoint y: 564, distance: 376.7
click at [860, 498] on div "**********" at bounding box center [574, 965] width 1148 height 1844
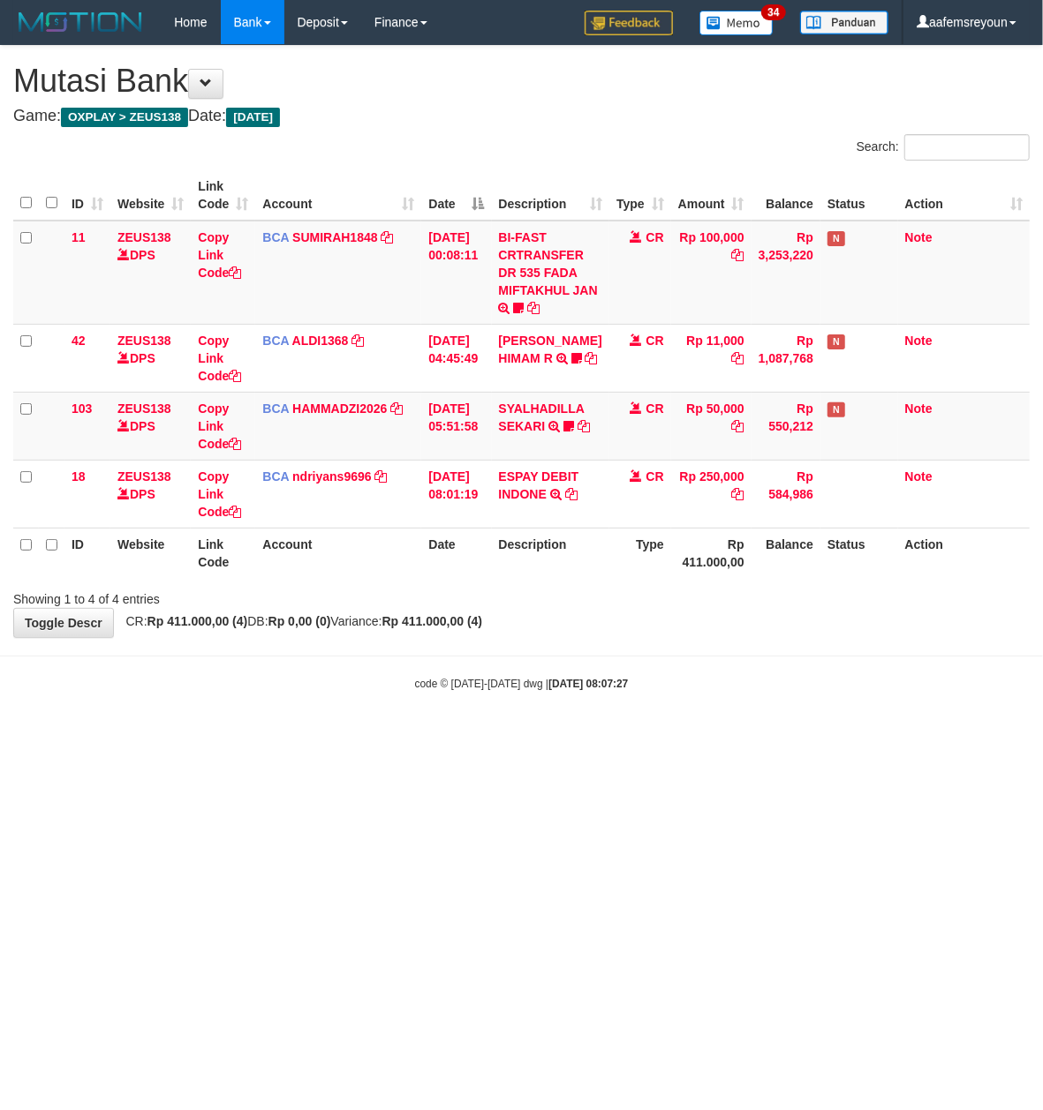
click at [749, 689] on div "code © 2012-2018 dwg | 2025/08/31 08:07:27" at bounding box center [521, 683] width 1043 height 18
click at [707, 692] on div "code © 2012-2018 dwg | 2025/08/31 08:07:27" at bounding box center [521, 683] width 1043 height 18
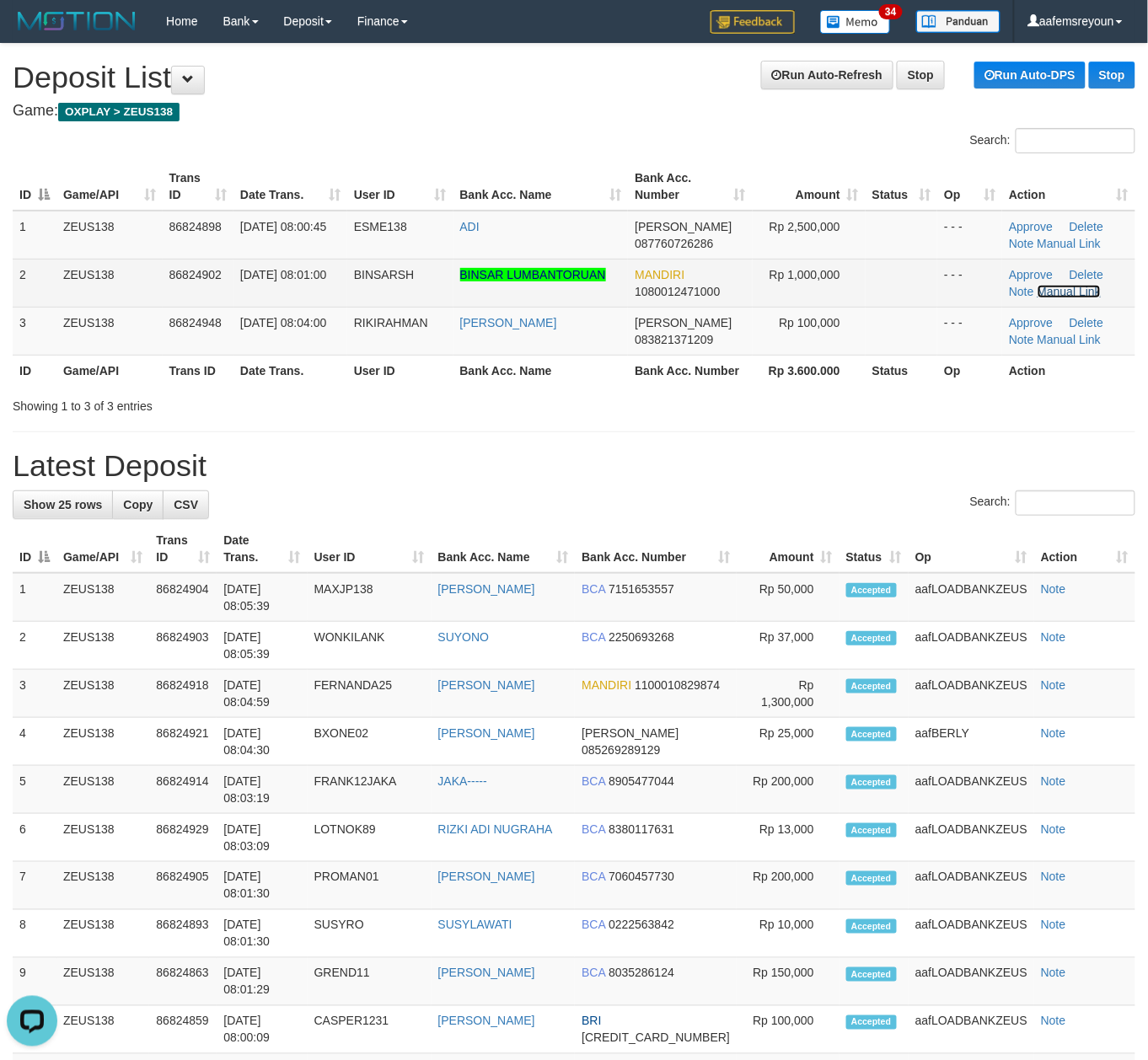
click at [1067, 290] on link "Manual Link" at bounding box center [1070, 291] width 64 height 13
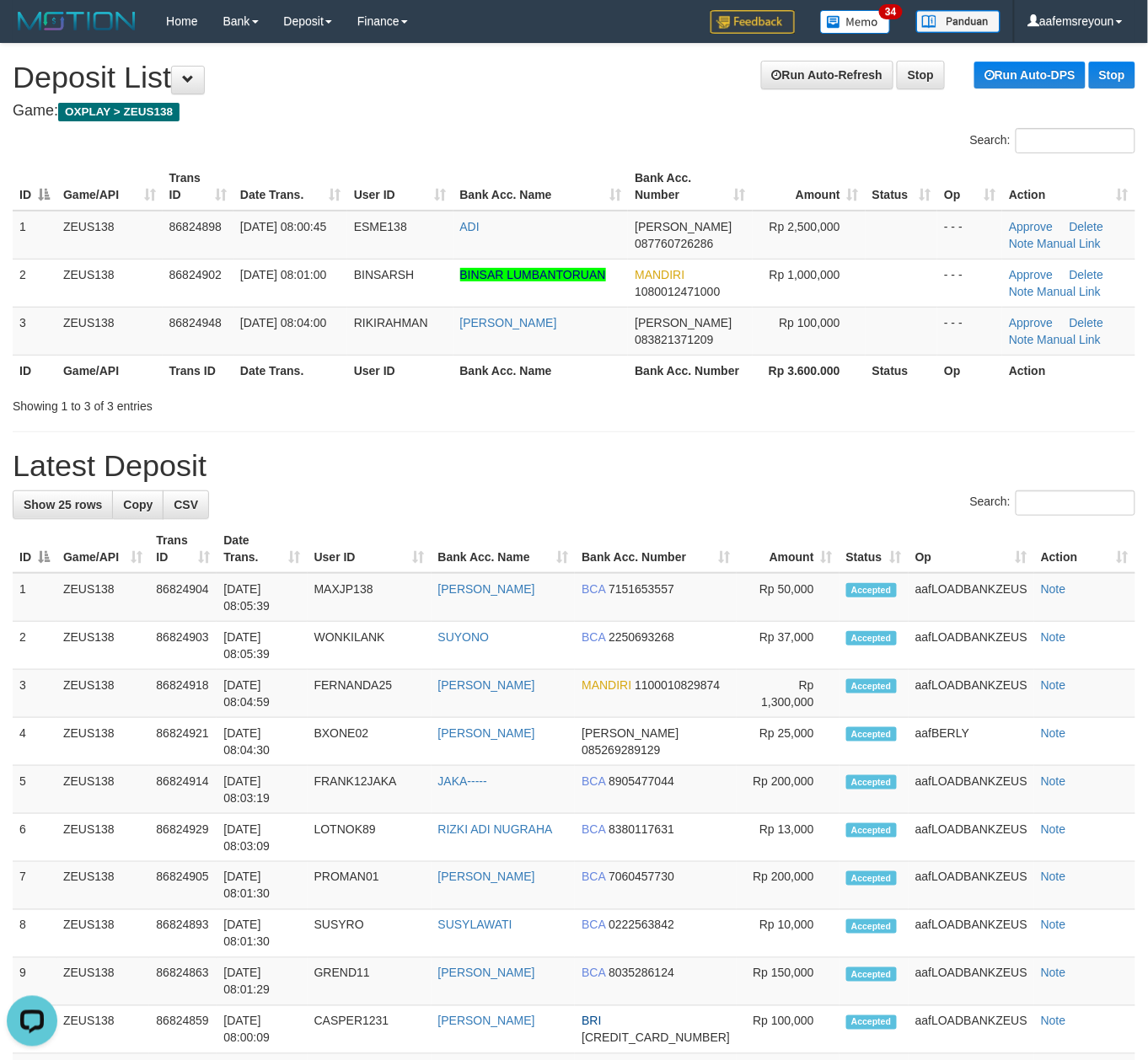
drag, startPoint x: 769, startPoint y: 429, endPoint x: 814, endPoint y: 439, distance: 46.1
click at [774, 430] on div "**********" at bounding box center [574, 965] width 1148 height 1844
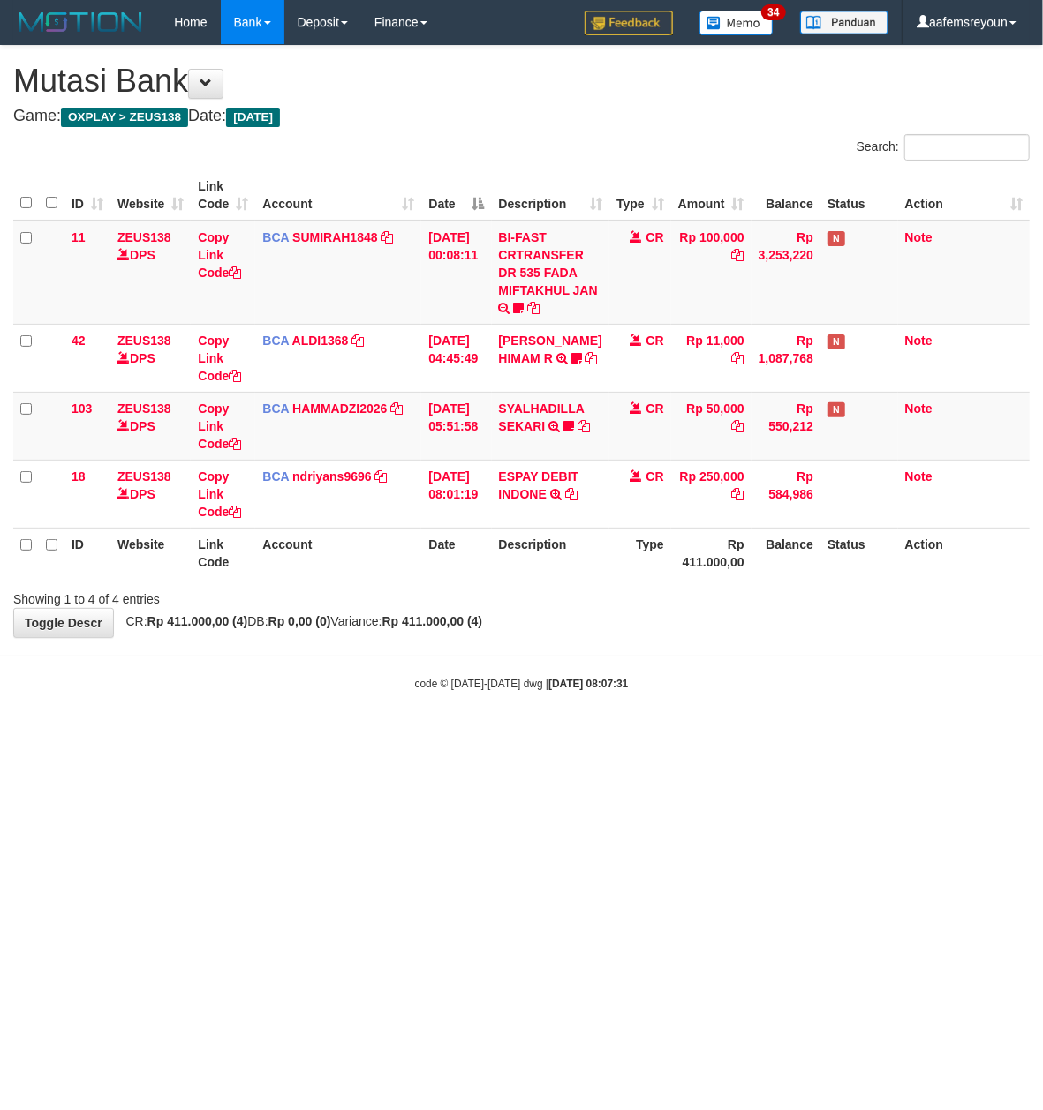
click at [706, 736] on html "Toggle navigation Home Bank Account List Mutasi Bank Search Sync Note Mutasi De…" at bounding box center [521, 368] width 1043 height 736
click at [704, 736] on html "Toggle navigation Home Bank Account List Mutasi Bank Search Sync Note Mutasi De…" at bounding box center [521, 368] width 1043 height 736
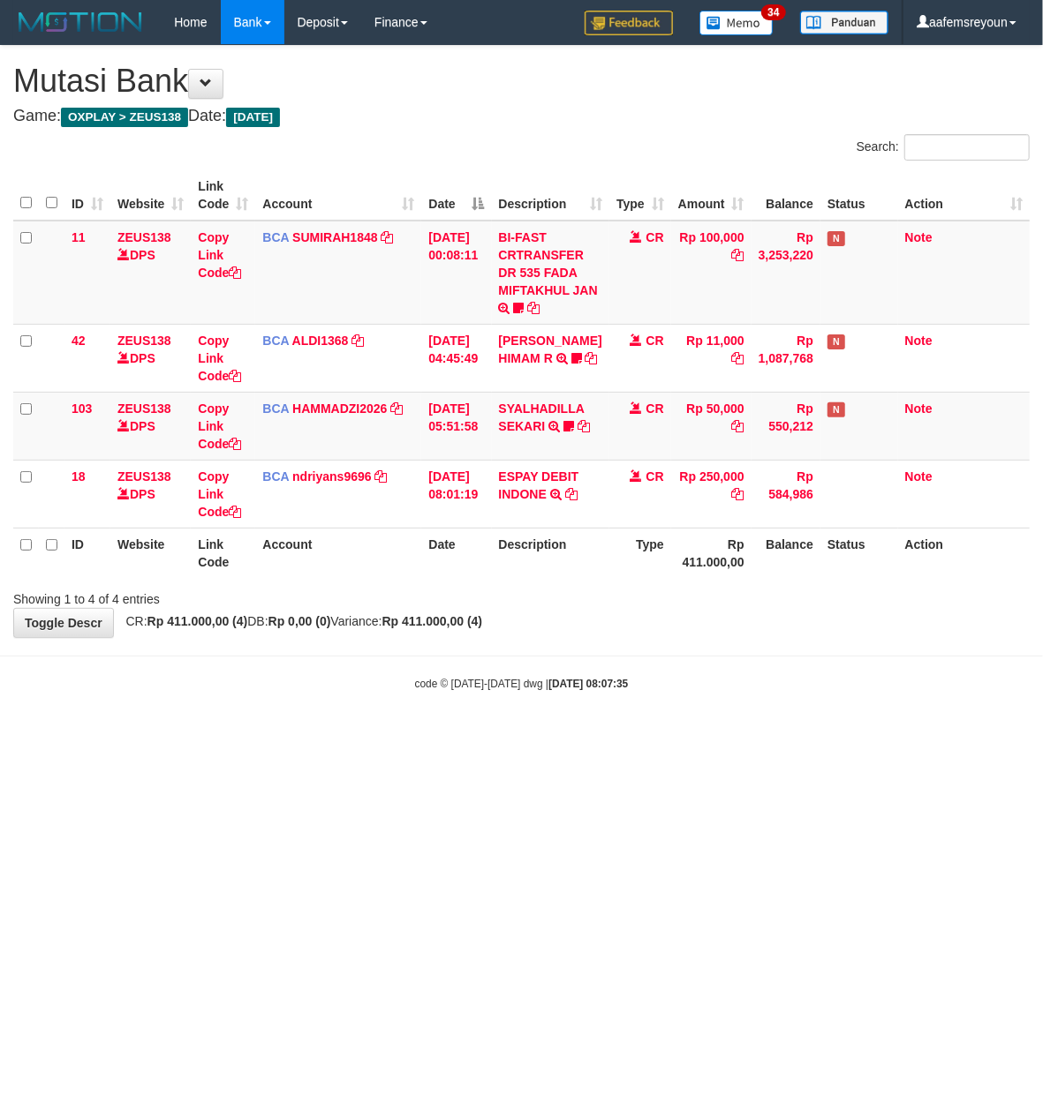
click at [704, 736] on html "Toggle navigation Home Bank Account List Mutasi Bank Search Sync Note Mutasi De…" at bounding box center [521, 368] width 1043 height 736
click at [689, 736] on html "Toggle navigation Home Bank Account List Mutasi Bank Search Sync Note Mutasi De…" at bounding box center [521, 368] width 1043 height 736
click at [690, 736] on html "Toggle navigation Home Bank Account List Mutasi Bank Search Sync Note Mutasi De…" at bounding box center [521, 368] width 1043 height 736
click at [683, 736] on html "Toggle navigation Home Bank Account List Mutasi Bank Search Sync Note Mutasi De…" at bounding box center [521, 368] width 1043 height 736
click at [671, 736] on html "Toggle navigation Home Bank Account List Mutasi Bank Search Sync Note Mutasi De…" at bounding box center [521, 368] width 1043 height 736
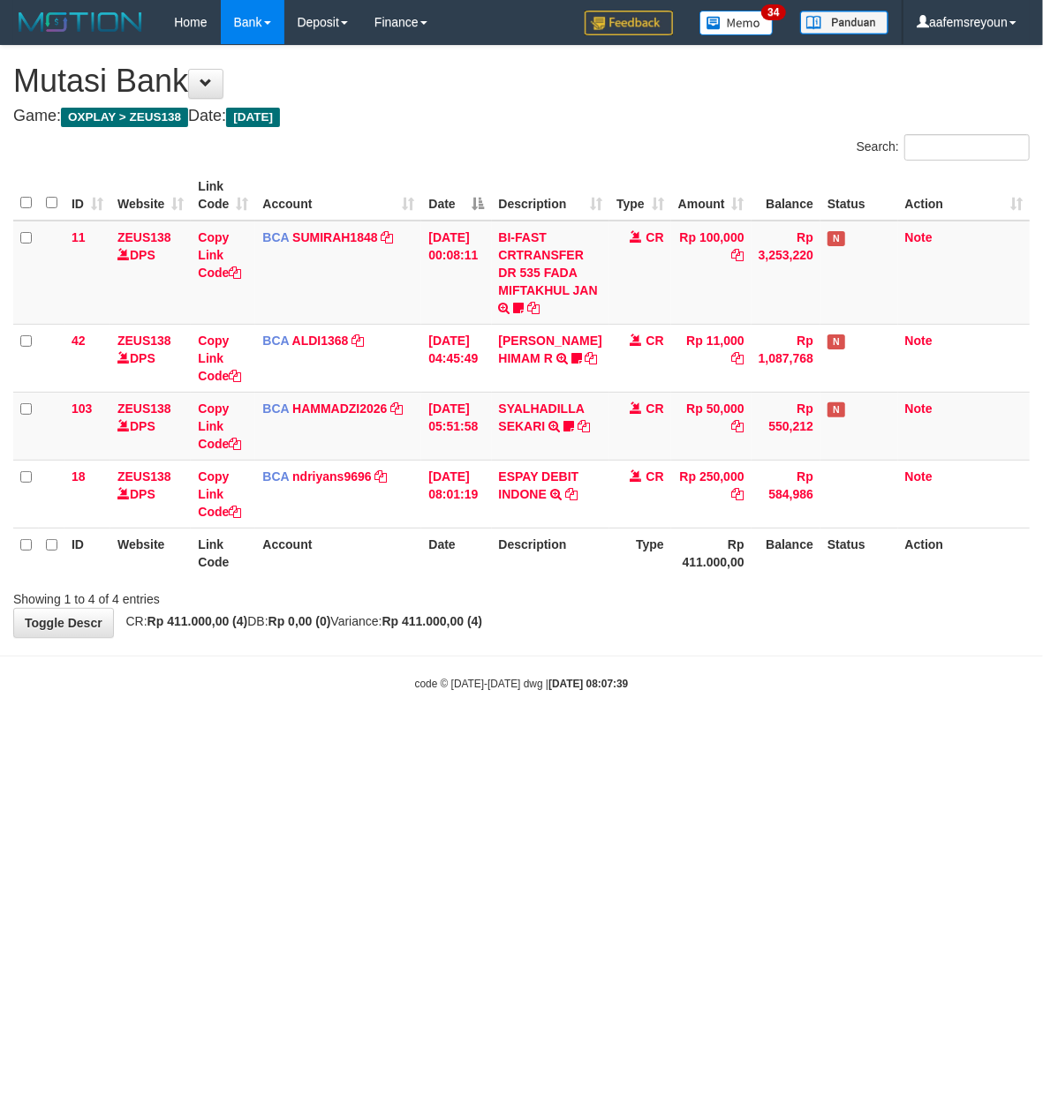
click at [668, 736] on html "Toggle navigation Home Bank Account List Mutasi Bank Search Sync Note Mutasi De…" at bounding box center [521, 368] width 1043 height 736
click at [667, 736] on html "Toggle navigation Home Bank Account List Mutasi Bank Search Sync Note Mutasi De…" at bounding box center [521, 368] width 1043 height 736
click at [666, 736] on html "Toggle navigation Home Bank Account List Mutasi Bank Search Sync Note Mutasi De…" at bounding box center [521, 368] width 1043 height 736
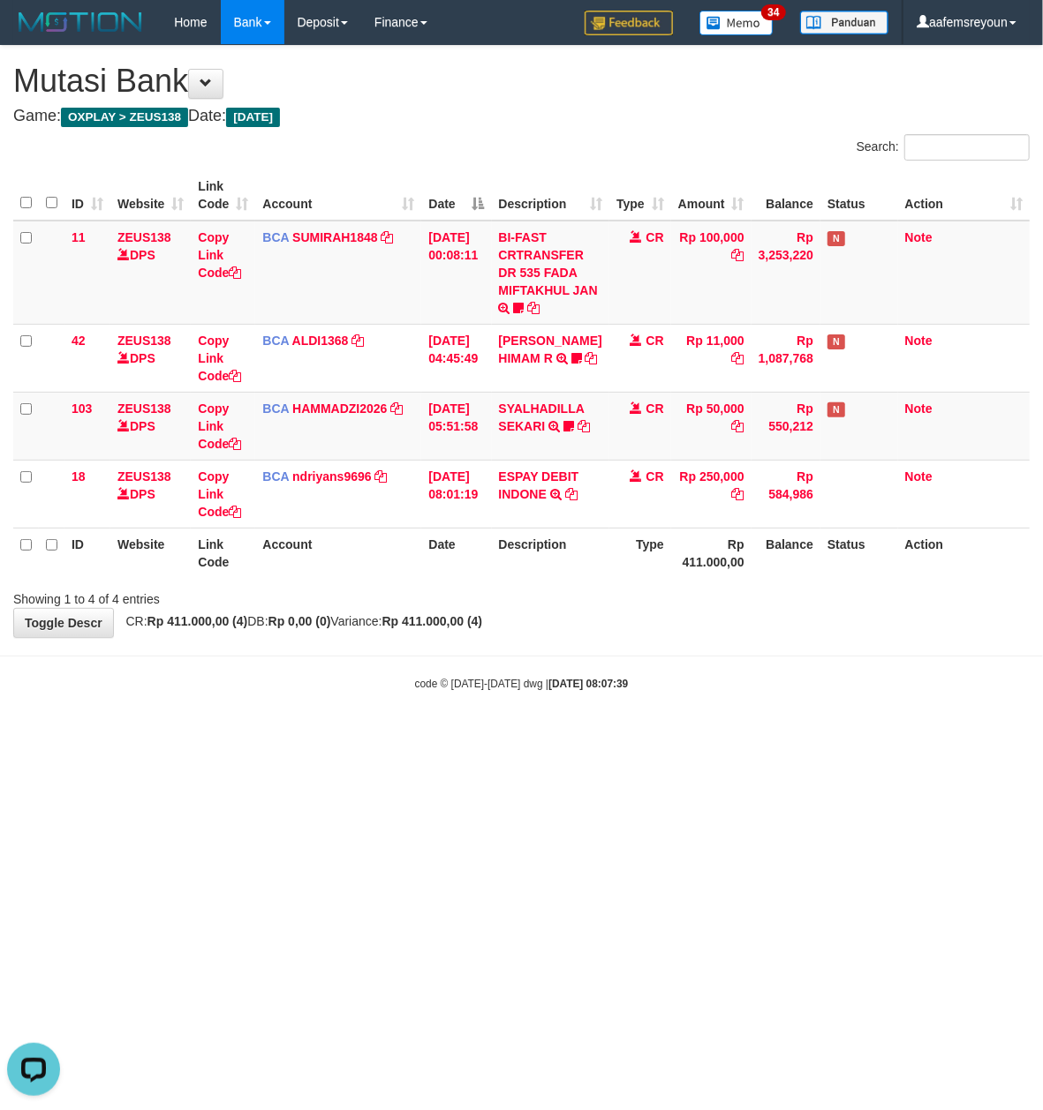
click at [666, 736] on html "Toggle navigation Home Bank Account List Mutasi Bank Search Sync Note Mutasi De…" at bounding box center [521, 368] width 1043 height 736
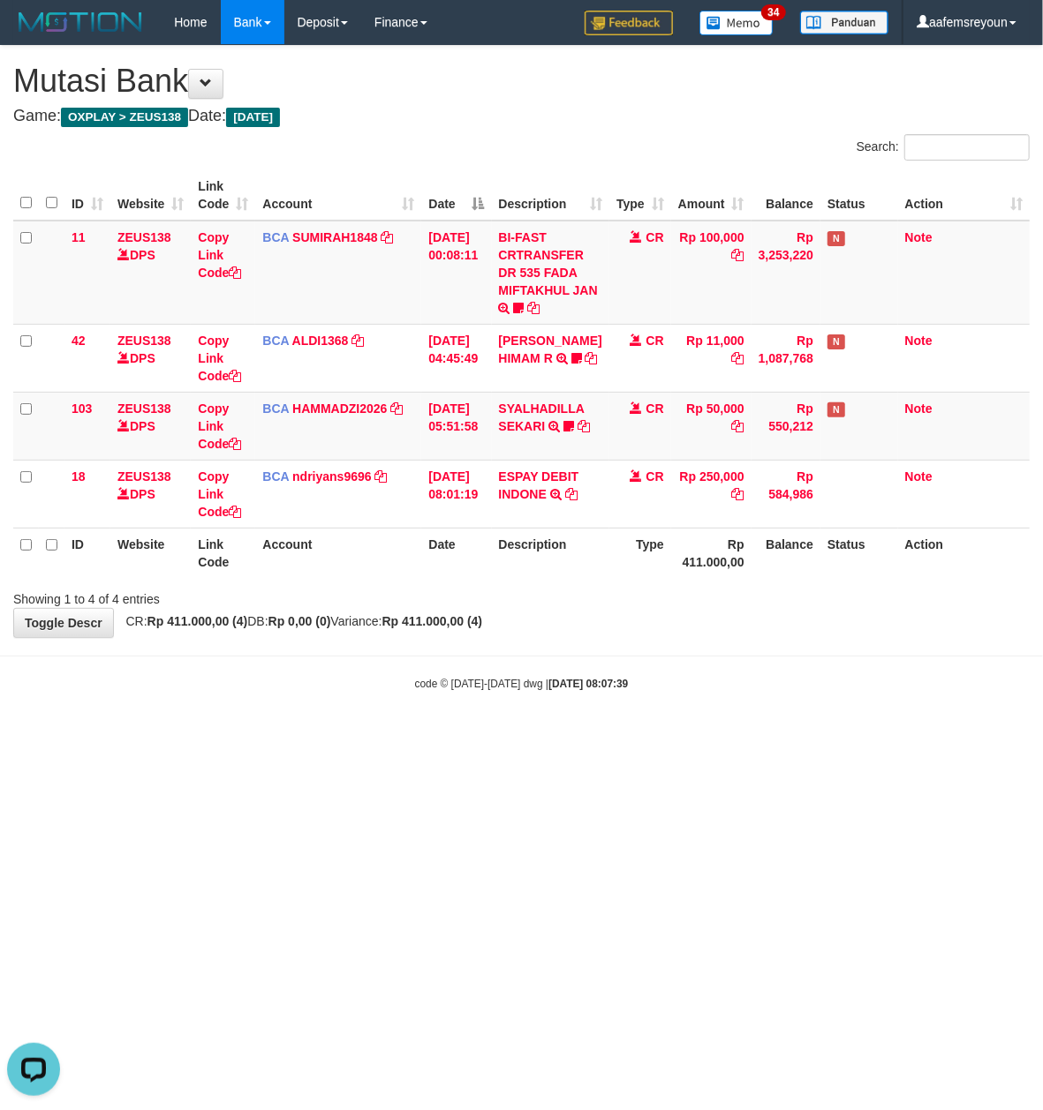
click at [666, 736] on html "Toggle navigation Home Bank Account List Mutasi Bank Search Sync Note Mutasi De…" at bounding box center [521, 368] width 1043 height 736
click at [647, 736] on html "Toggle navigation Home Bank Account List Mutasi Bank Search Sync Note Mutasi De…" at bounding box center [521, 368] width 1043 height 736
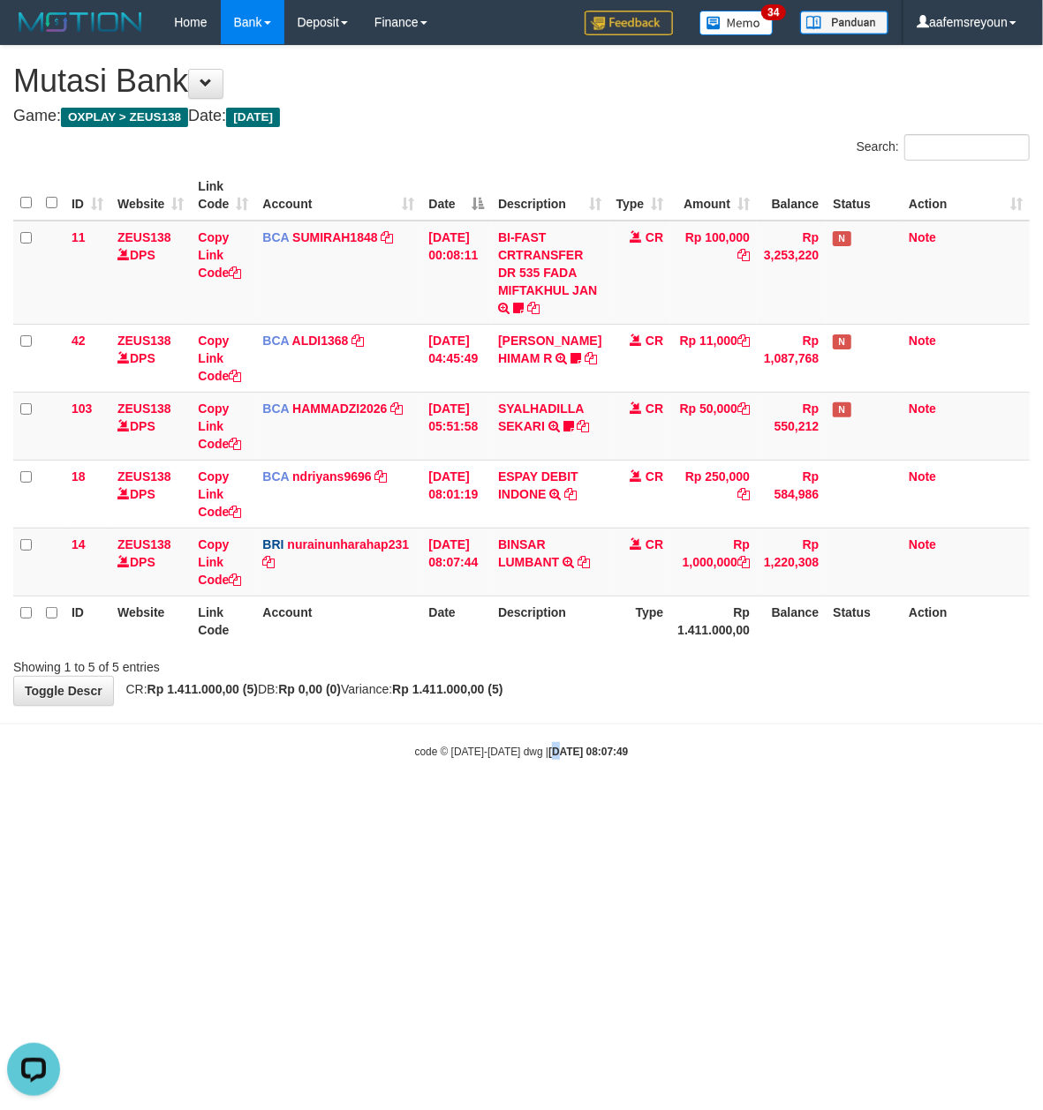
drag, startPoint x: 538, startPoint y: 795, endPoint x: 312, endPoint y: 749, distance: 229.7
click at [499, 789] on html "Toggle navigation Home Bank Account List Mutasi Bank Search Sync Note Mutasi De…" at bounding box center [521, 402] width 1043 height 804
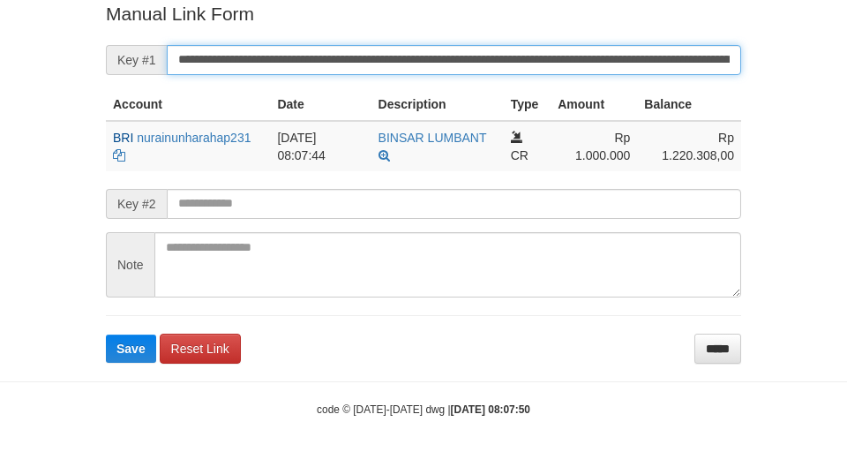
click at [106, 335] on button "Save" at bounding box center [131, 349] width 50 height 28
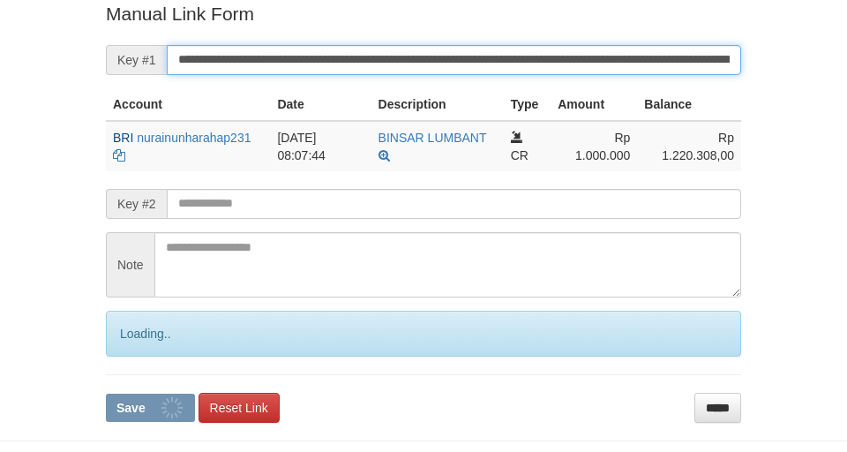
click at [546, 69] on input "**********" at bounding box center [454, 60] width 575 height 30
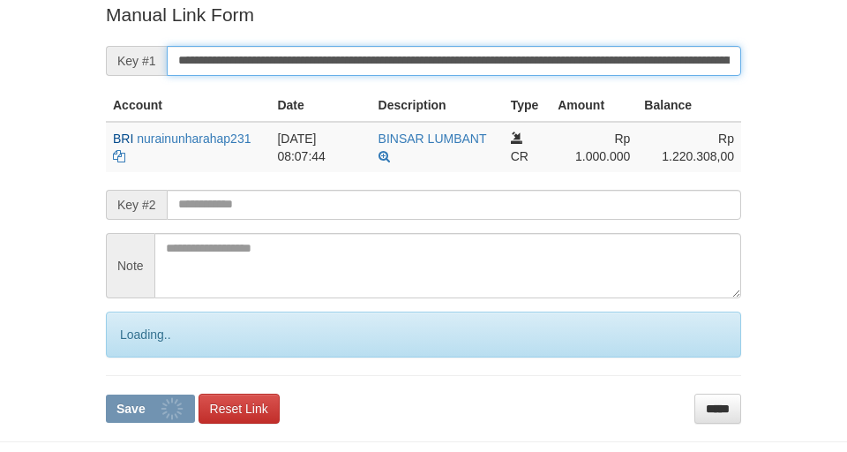
click at [106, 395] on button "Save" at bounding box center [150, 409] width 89 height 28
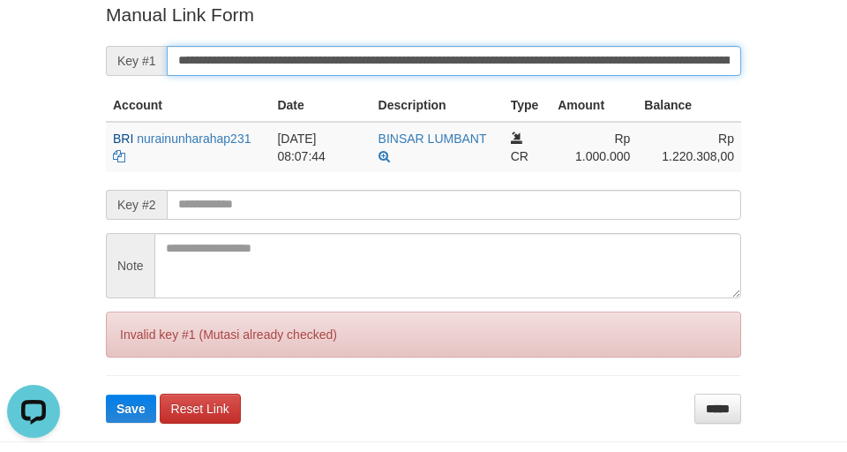
scroll to position [0, 0]
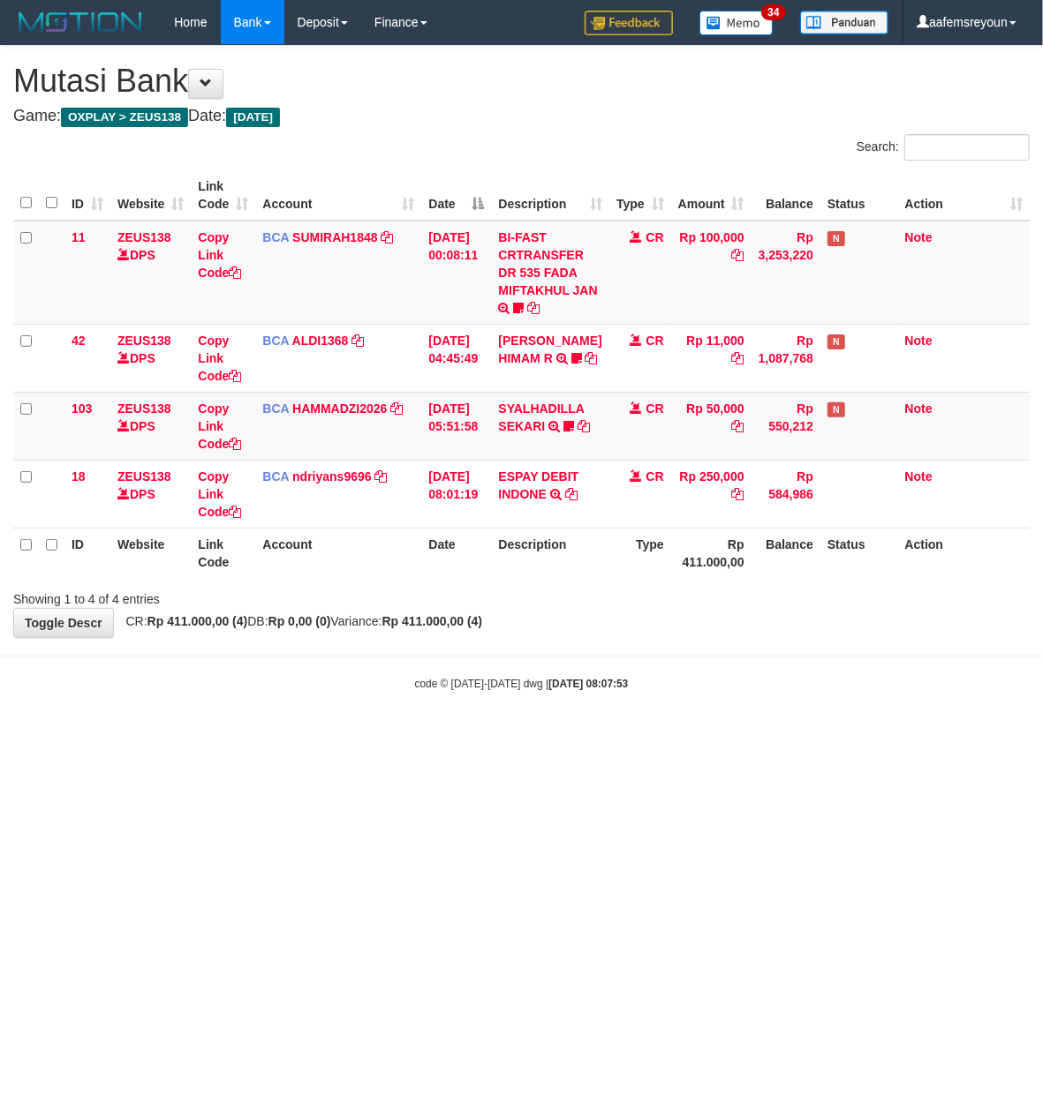
click at [773, 736] on html "Toggle navigation Home Bank Account List Mutasi Bank Search Sync Note Mutasi De…" at bounding box center [521, 368] width 1043 height 736
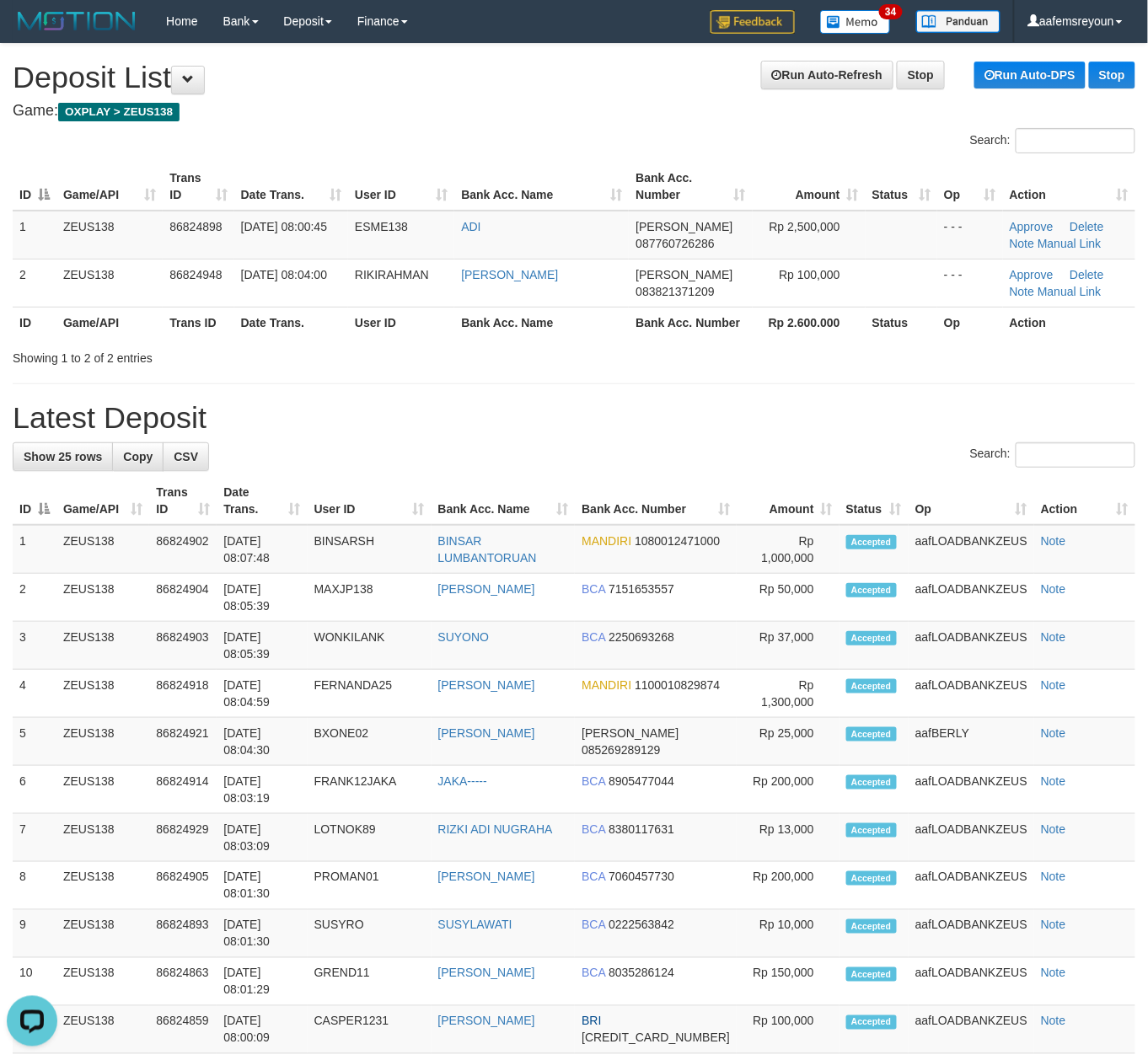
click at [823, 403] on h1 "Latest Deposit" at bounding box center [574, 417] width 1123 height 33
drag, startPoint x: 452, startPoint y: 350, endPoint x: 720, endPoint y: 399, distance: 272.4
click at [453, 350] on div "Showing 1 to 2 of 2 entries" at bounding box center [239, 354] width 454 height 24
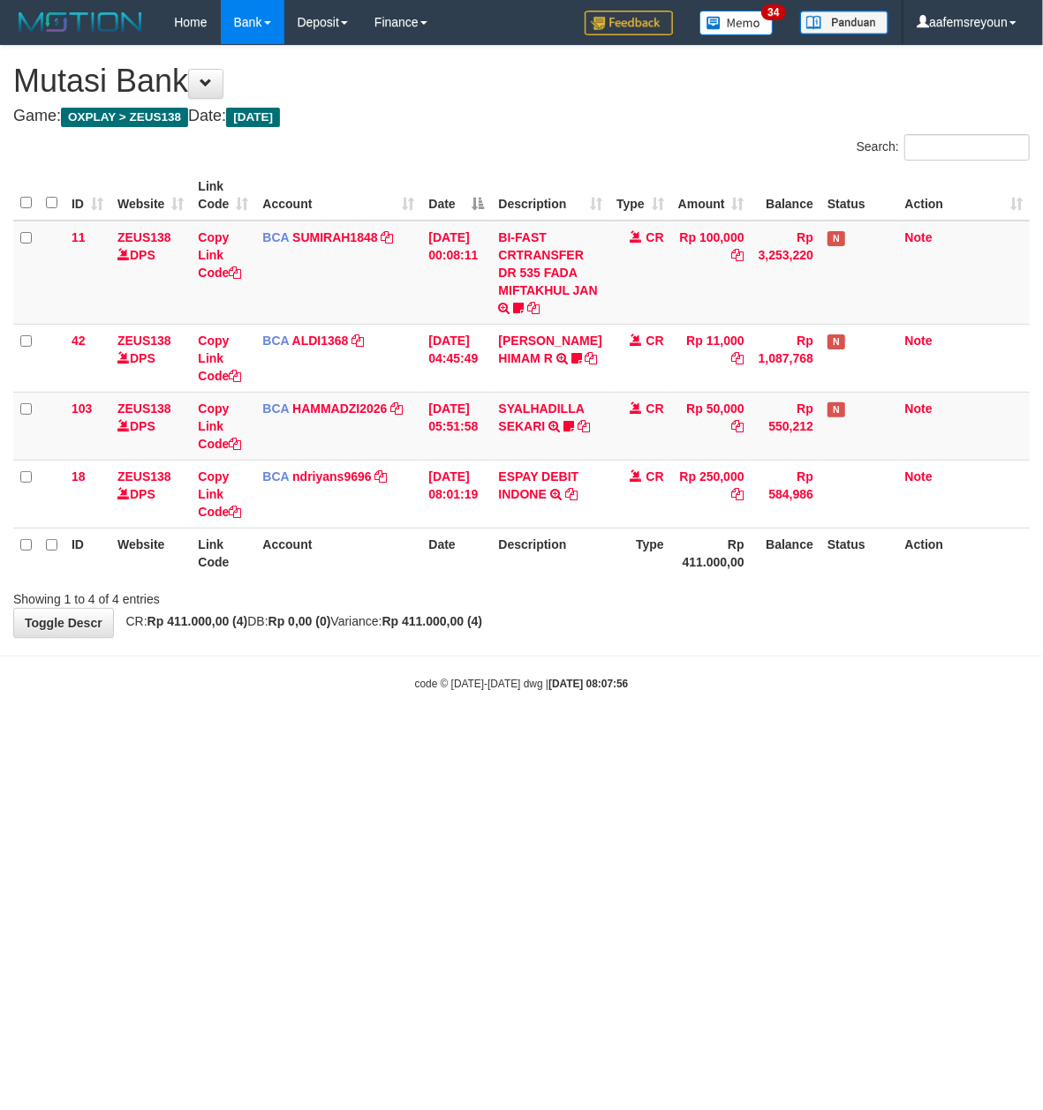
click at [746, 736] on html "Toggle navigation Home Bank Account List Mutasi Bank Search Sync Note Mutasi De…" at bounding box center [521, 368] width 1043 height 736
click at [738, 736] on html "Toggle navigation Home Bank Account List Mutasi Bank Search Sync Note Mutasi De…" at bounding box center [521, 368] width 1043 height 736
click at [644, 736] on html "Toggle navigation Home Bank Account List Mutasi Bank Search Sync Note Mutasi De…" at bounding box center [521, 368] width 1043 height 736
click at [640, 736] on html "Toggle navigation Home Bank Account List Mutasi Bank Search Sync Note Mutasi De…" at bounding box center [521, 368] width 1043 height 736
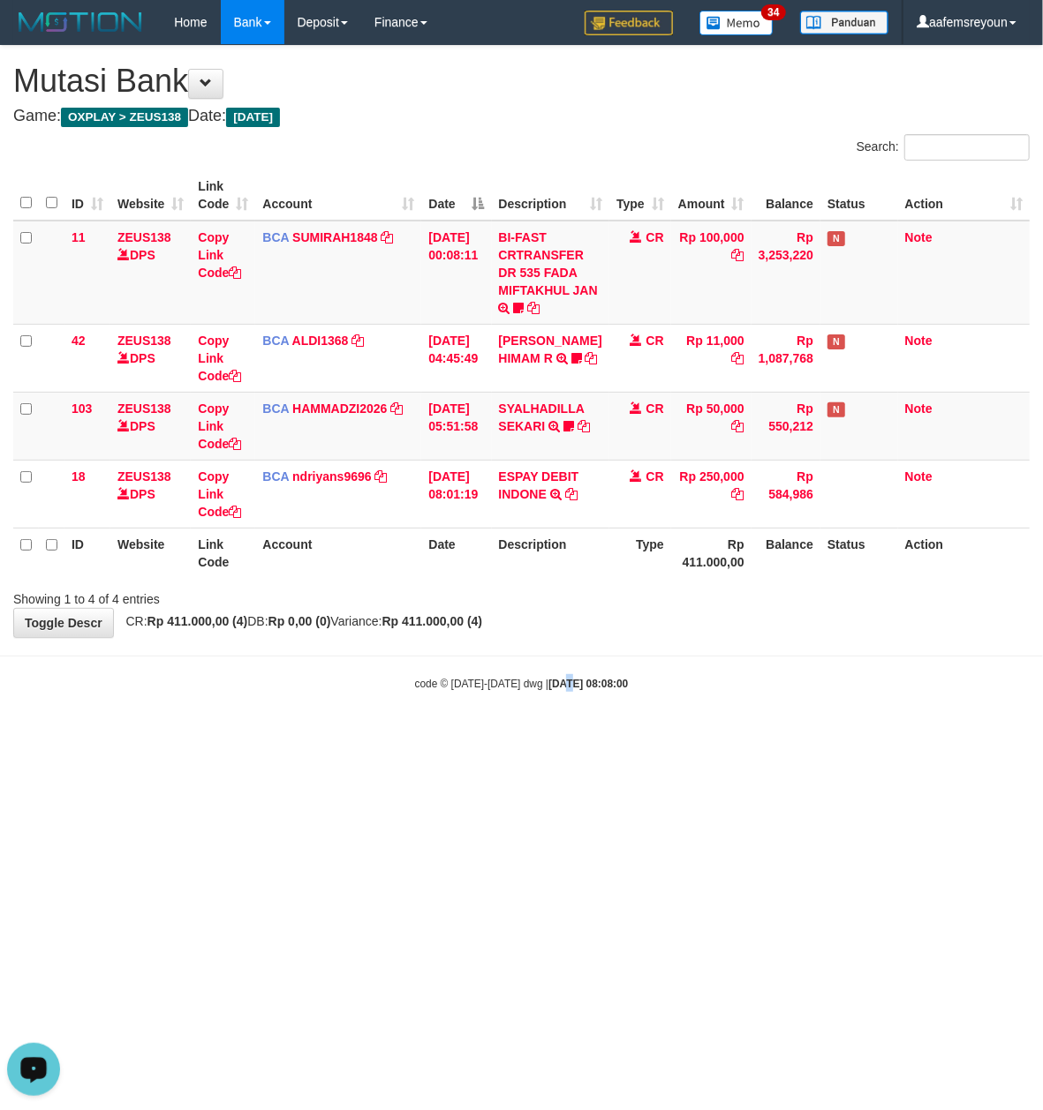
click at [552, 736] on html "Toggle navigation Home Bank Account List Mutasi Bank Search Sync Note Mutasi De…" at bounding box center [521, 368] width 1043 height 736
click at [498, 706] on body "Toggle navigation Home Bank Account List Mutasi Bank Search Sync Note Mutasi De…" at bounding box center [521, 368] width 1043 height 736
click at [506, 703] on body "Toggle navigation Home Bank Account List Mutasi Bank Search Sync Note Mutasi De…" at bounding box center [521, 368] width 1043 height 736
drag, startPoint x: 0, startPoint y: 0, endPoint x: 474, endPoint y: 657, distance: 810.0
click at [474, 657] on hr at bounding box center [521, 656] width 1043 height 1
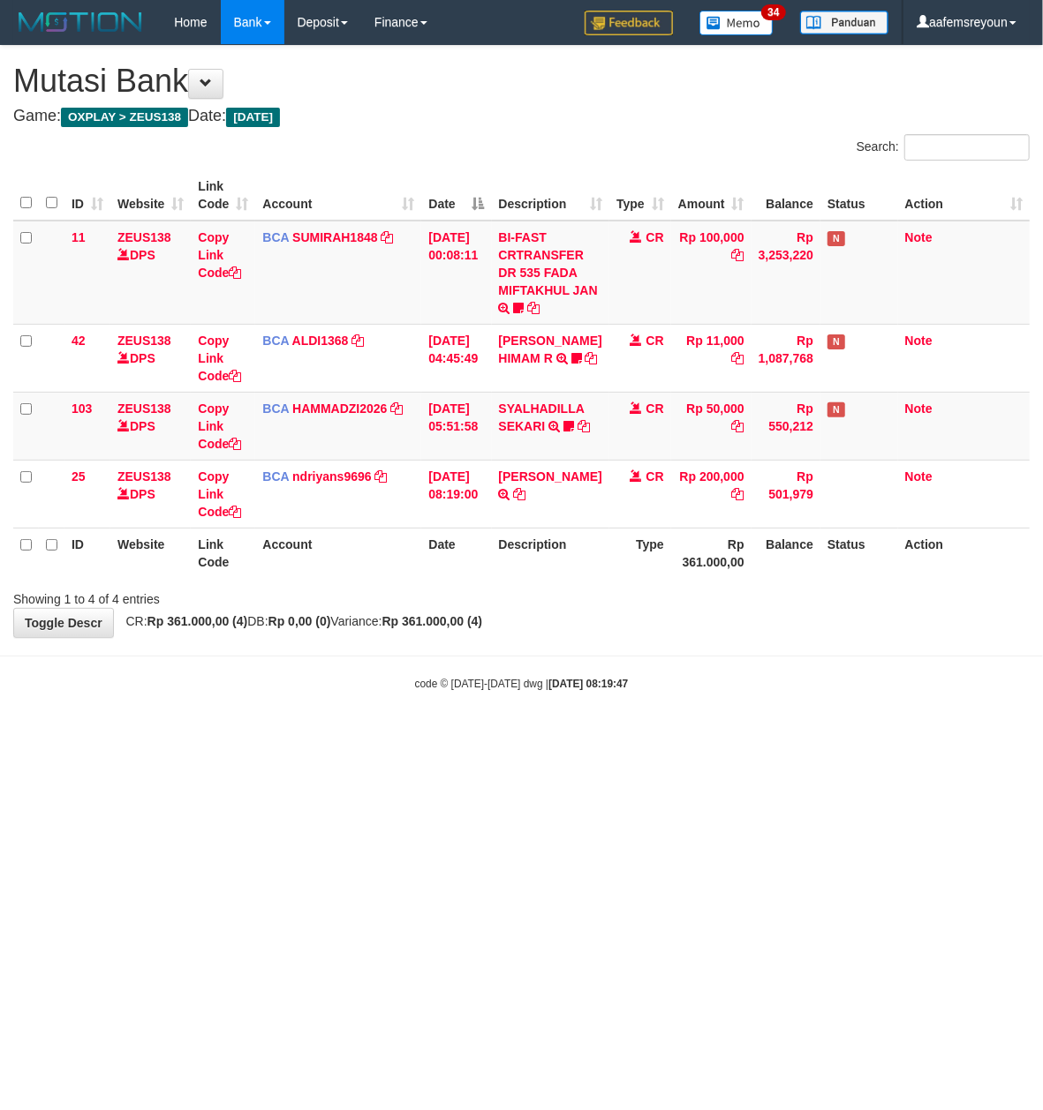
click at [343, 591] on div "Showing 1 to 4 of 4 entries" at bounding box center [217, 595] width 408 height 25
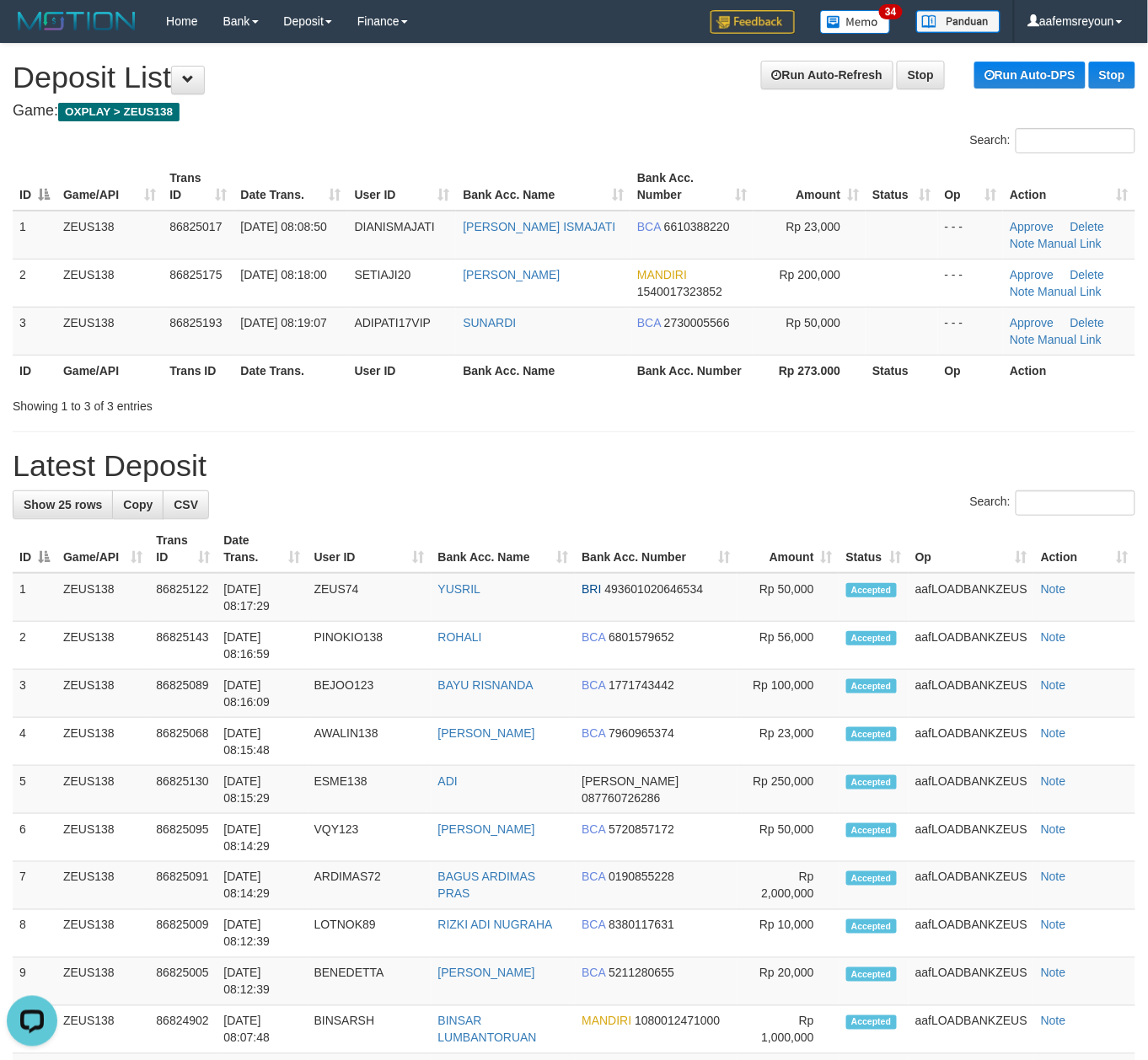
drag, startPoint x: 637, startPoint y: 372, endPoint x: 1154, endPoint y: 550, distance: 546.8
click at [643, 378] on th "Bank Acc. Number" at bounding box center [691, 371] width 123 height 32
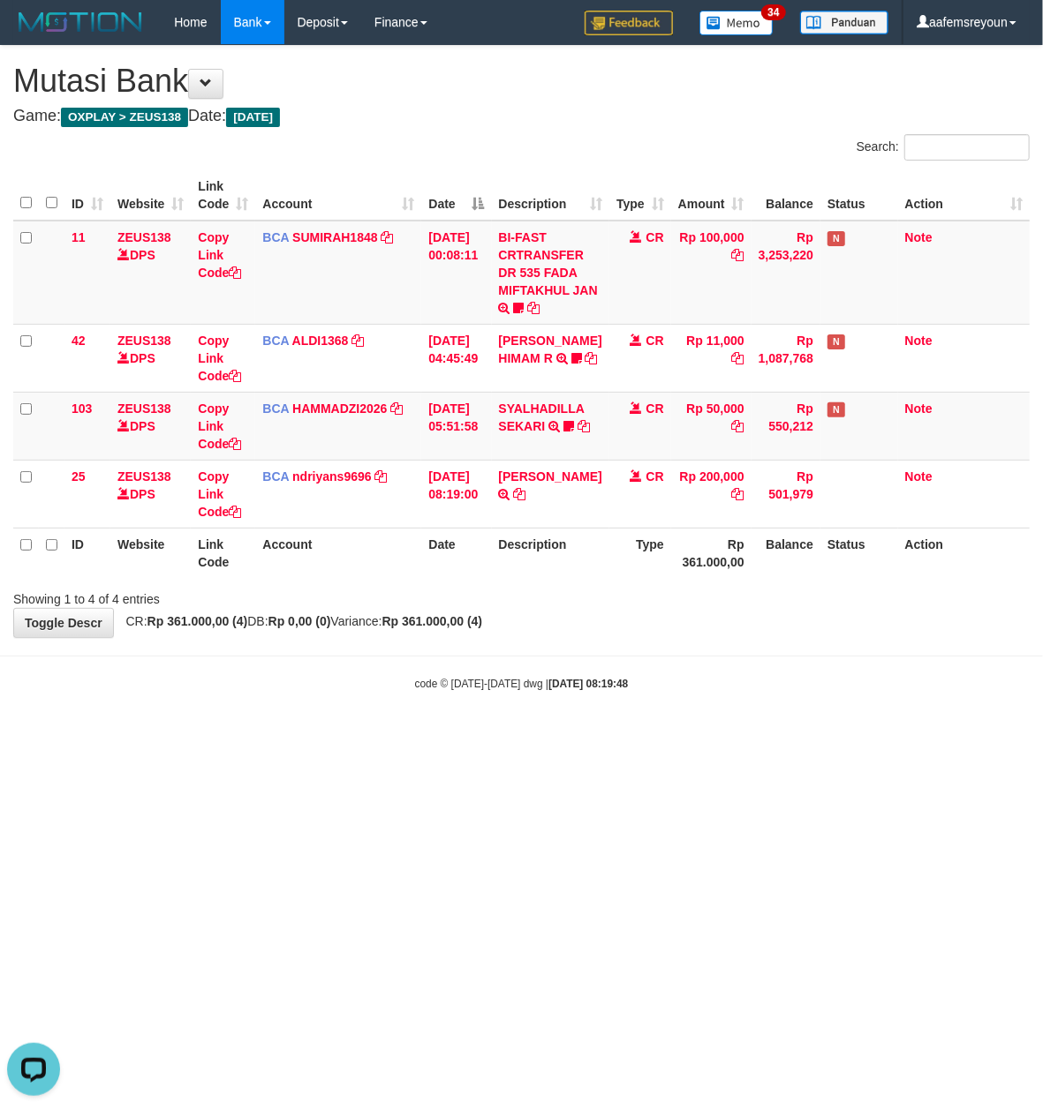
click at [598, 736] on html "Toggle navigation Home Bank Account List Mutasi Bank Search Sync Note Mutasi De…" at bounding box center [521, 368] width 1043 height 736
click at [597, 736] on html "Toggle navigation Home Bank Account List Mutasi Bank Search Sync Note Mutasi De…" at bounding box center [521, 368] width 1043 height 736
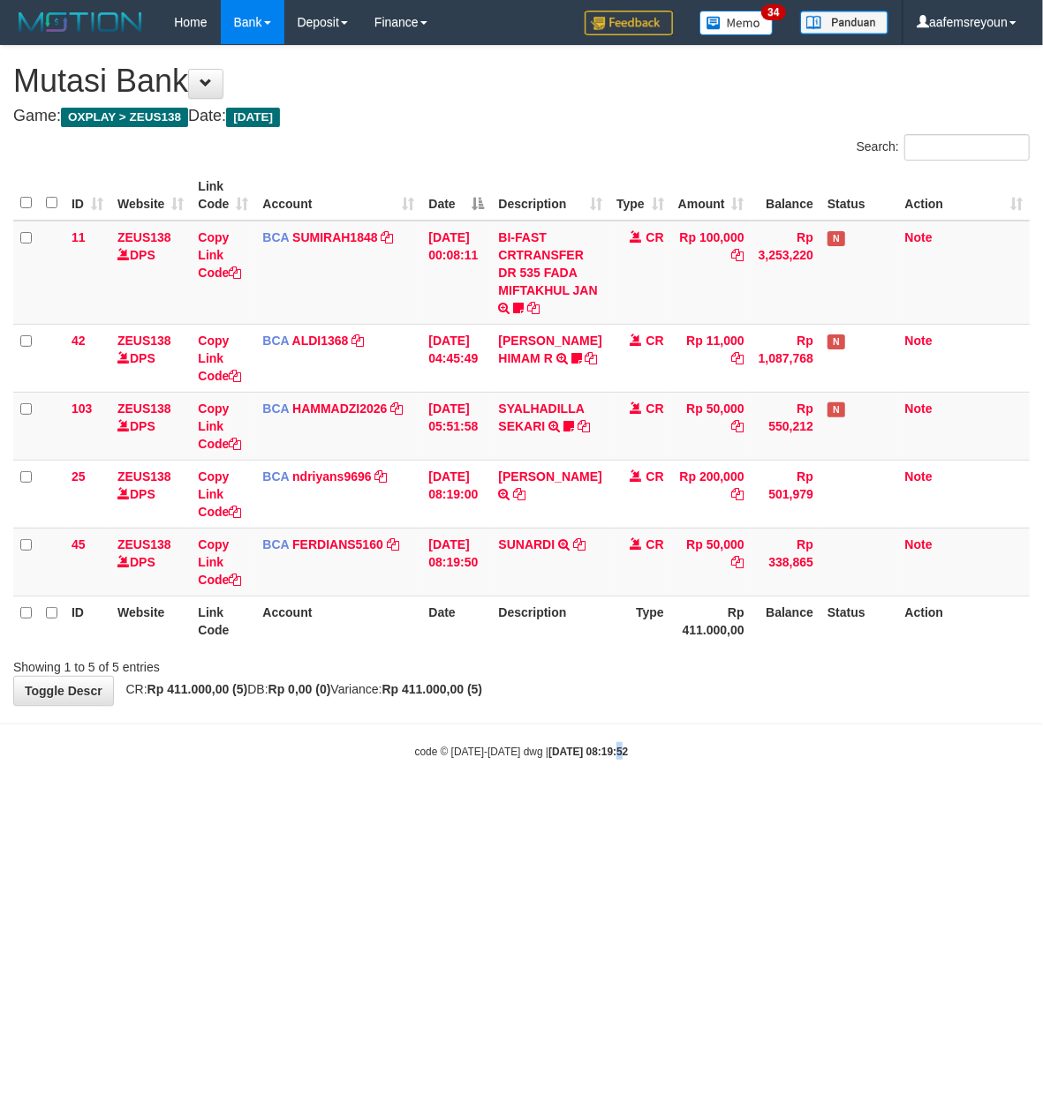
click at [598, 804] on html "Toggle navigation Home Bank Account List Mutasi Bank Search Sync Note Mutasi De…" at bounding box center [521, 402] width 1043 height 804
click at [535, 804] on html "Toggle navigation Home Bank Account List Mutasi Bank Search Sync Note Mutasi De…" at bounding box center [521, 402] width 1043 height 804
click at [534, 804] on html "Toggle navigation Home Bank Account List Mutasi Bank Search Sync Note Mutasi De…" at bounding box center [521, 402] width 1043 height 804
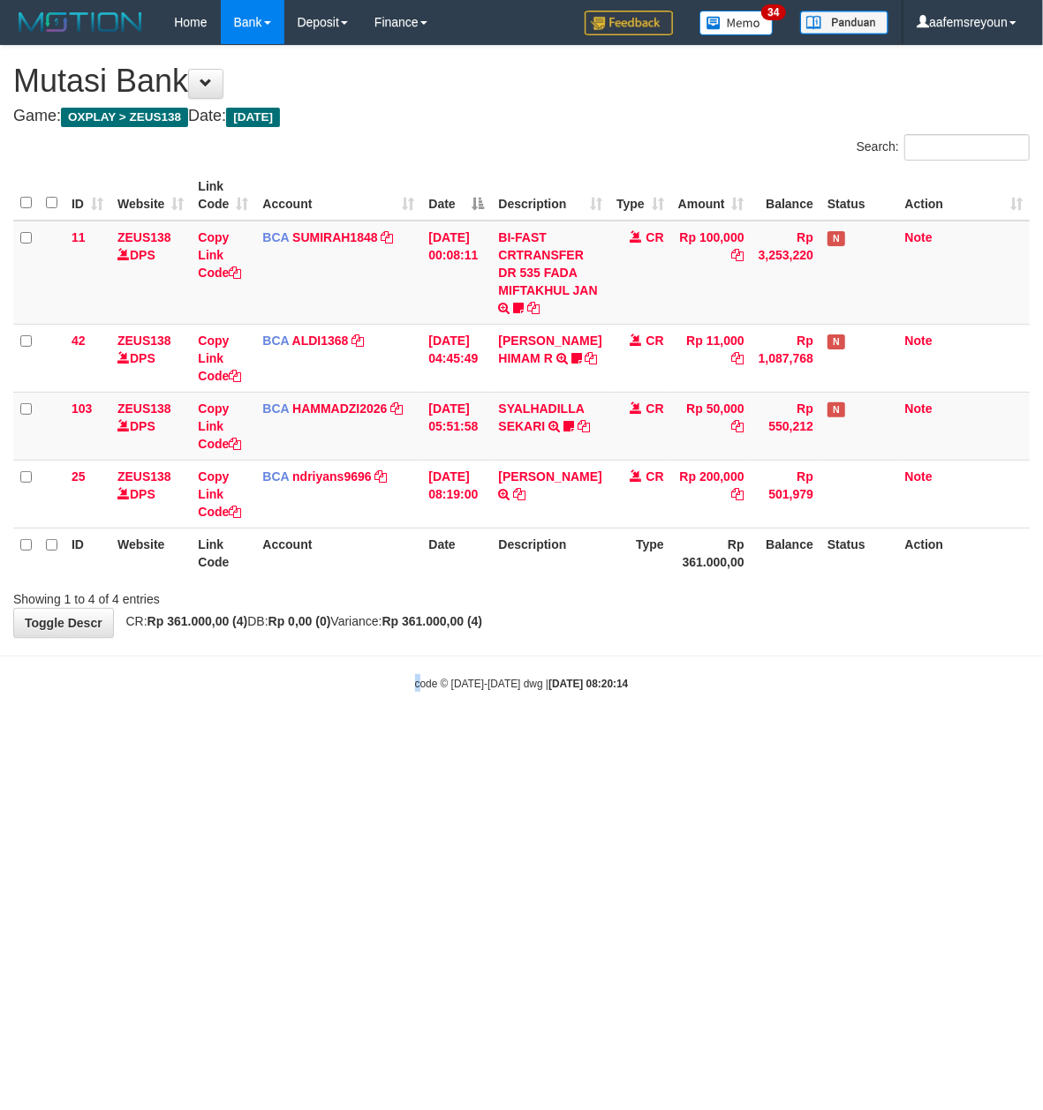
click at [418, 736] on html "Toggle navigation Home Bank Account List Mutasi Bank Search Sync Note Mutasi De…" at bounding box center [521, 368] width 1043 height 736
click at [389, 671] on body "Toggle navigation Home Bank Account List Mutasi Bank Search Sync Note Mutasi De…" at bounding box center [521, 368] width 1043 height 736
click at [647, 641] on body "Toggle navigation Home Bank Account List Mutasi Bank Search Sync Note Mutasi De…" at bounding box center [521, 368] width 1043 height 736
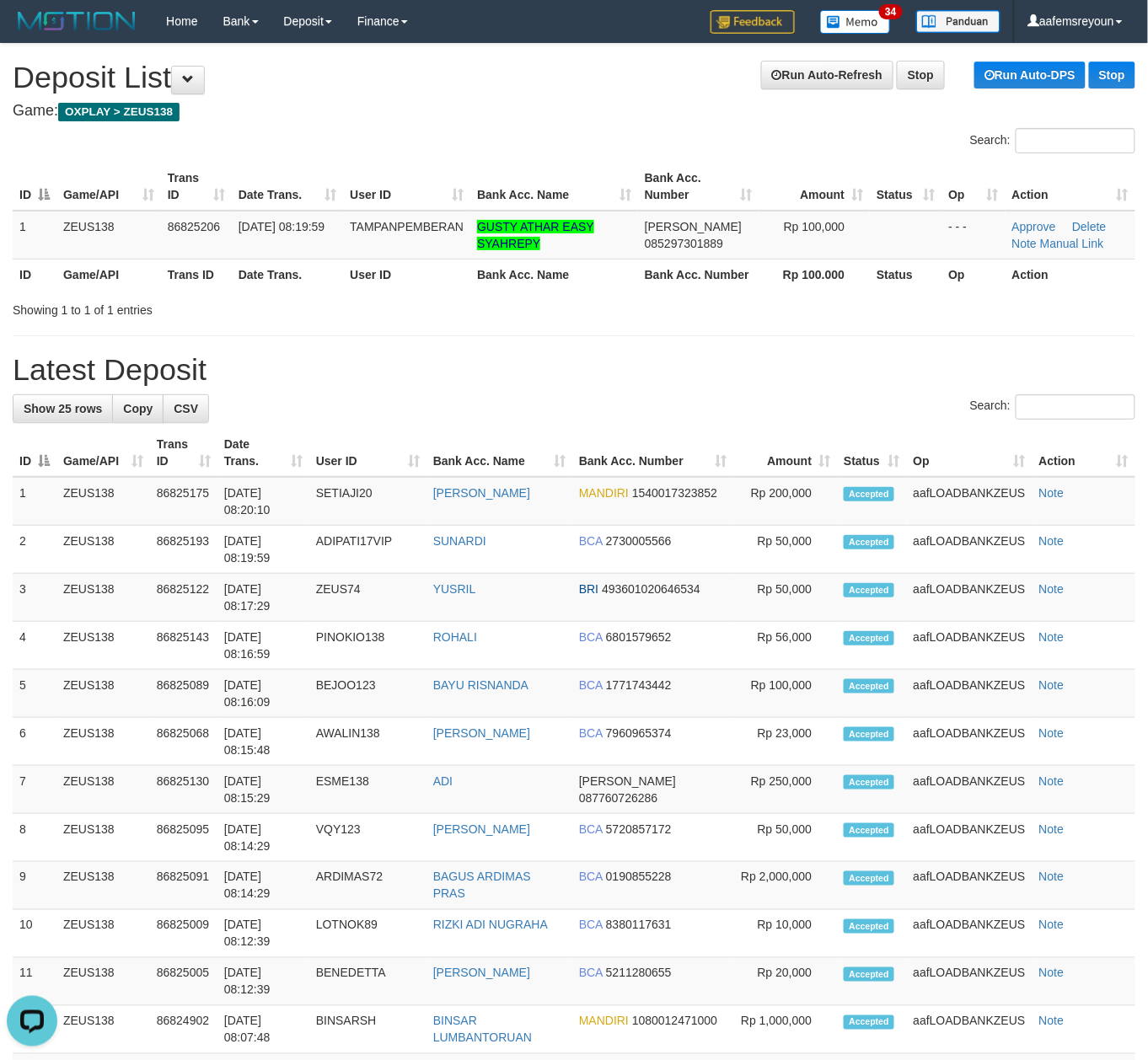
click at [809, 423] on div "Search:" at bounding box center [574, 409] width 1123 height 30
drag, startPoint x: 693, startPoint y: 375, endPoint x: 751, endPoint y: 398, distance: 62.4
click at [712, 385] on h1 "Latest Deposit" at bounding box center [574, 370] width 1123 height 33
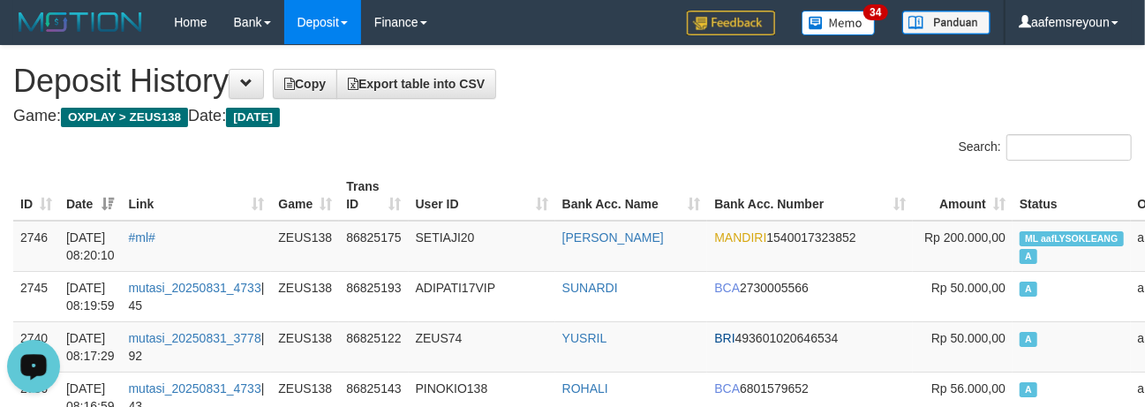
click at [671, 155] on div "Search:" at bounding box center [859, 149] width 546 height 31
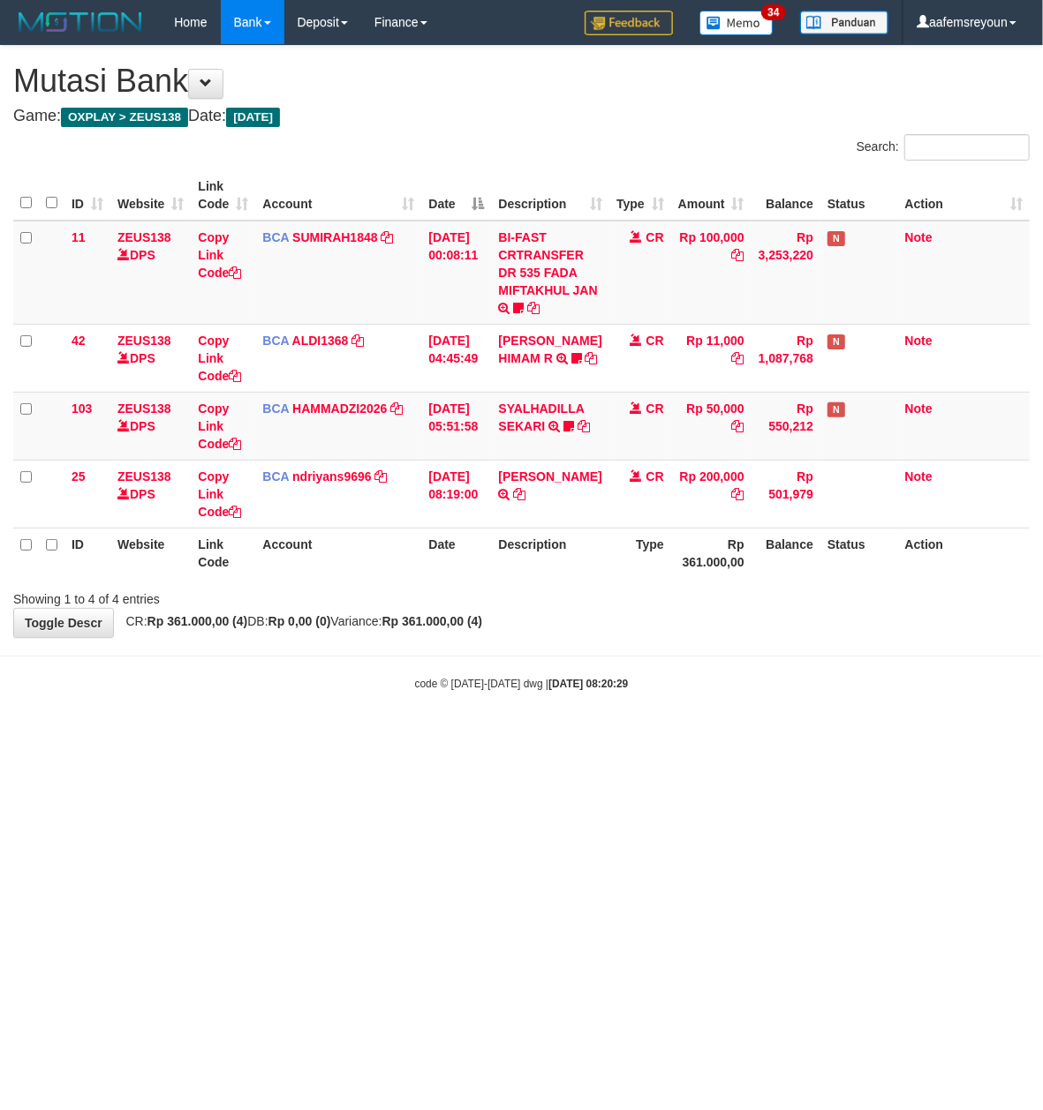
click at [626, 682] on div "code © [DATE]-[DATE] dwg | [DATE] 08:20:29" at bounding box center [521, 683] width 1043 height 18
click at [623, 689] on strong "[DATE] 08:20:29" at bounding box center [587, 684] width 79 height 12
click at [623, 689] on strong "[DATE] 08:20:30" at bounding box center [587, 684] width 79 height 12
click at [527, 735] on body "Toggle navigation Home Bank Account List Mutasi Bank Search Sync Note Mutasi De…" at bounding box center [521, 368] width 1043 height 736
click at [727, 717] on body "Toggle navigation Home Bank Account List Mutasi Bank Search Sync Note Mutasi De…" at bounding box center [521, 368] width 1043 height 736
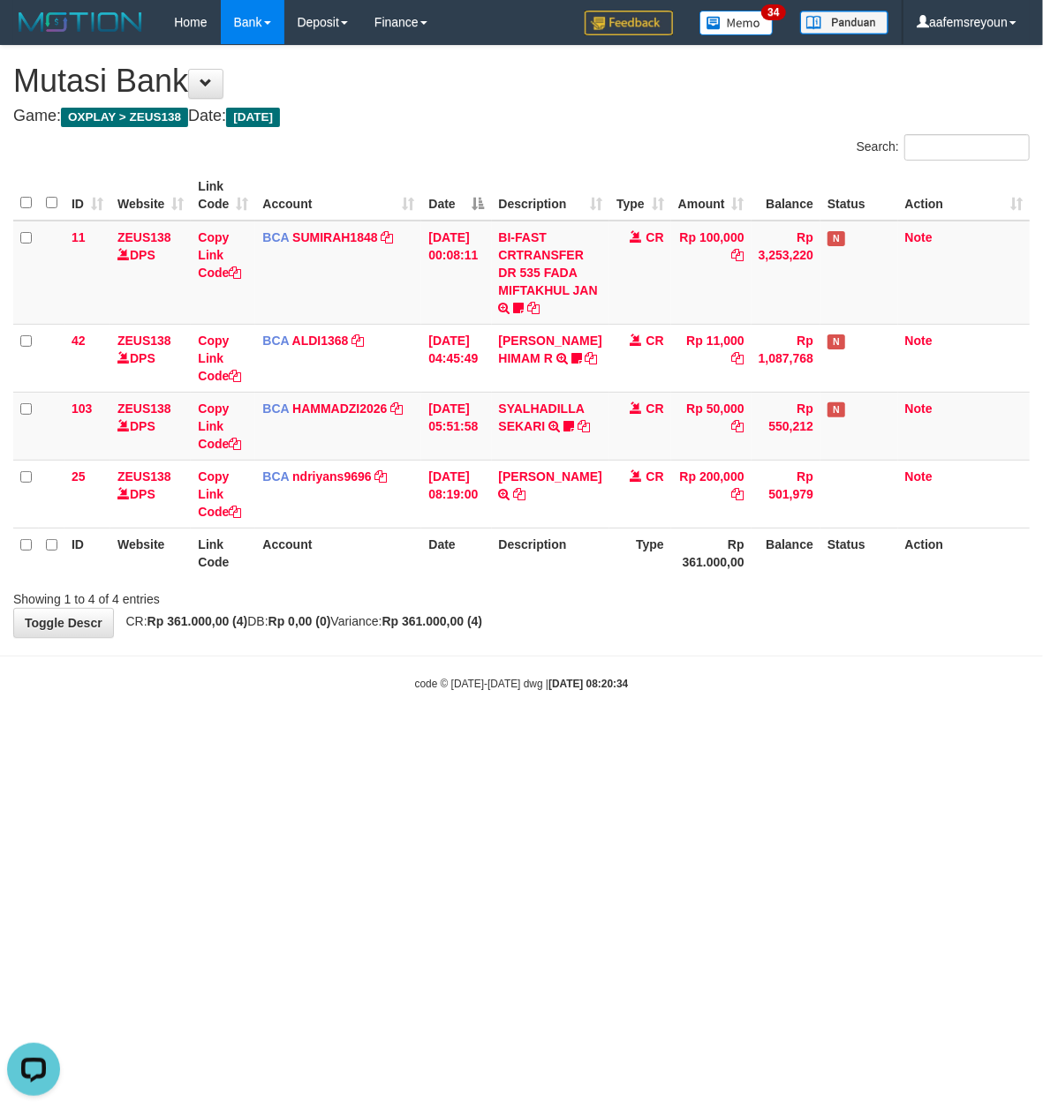
click at [727, 717] on body "Toggle navigation Home Bank Account List Mutasi Bank Search Sync Note Mutasi De…" at bounding box center [521, 368] width 1043 height 736
drag, startPoint x: 719, startPoint y: 710, endPoint x: 569, endPoint y: 654, distance: 159.2
click at [718, 710] on body "Toggle navigation Home Bank Account List Mutasi Bank Search Sync Note Mutasi De…" at bounding box center [521, 368] width 1043 height 736
click at [588, 636] on div "**********" at bounding box center [521, 341] width 1043 height 591
click at [651, 722] on body "Toggle navigation Home Bank Account List Mutasi Bank Search Sync Note Mutasi De…" at bounding box center [521, 368] width 1043 height 736
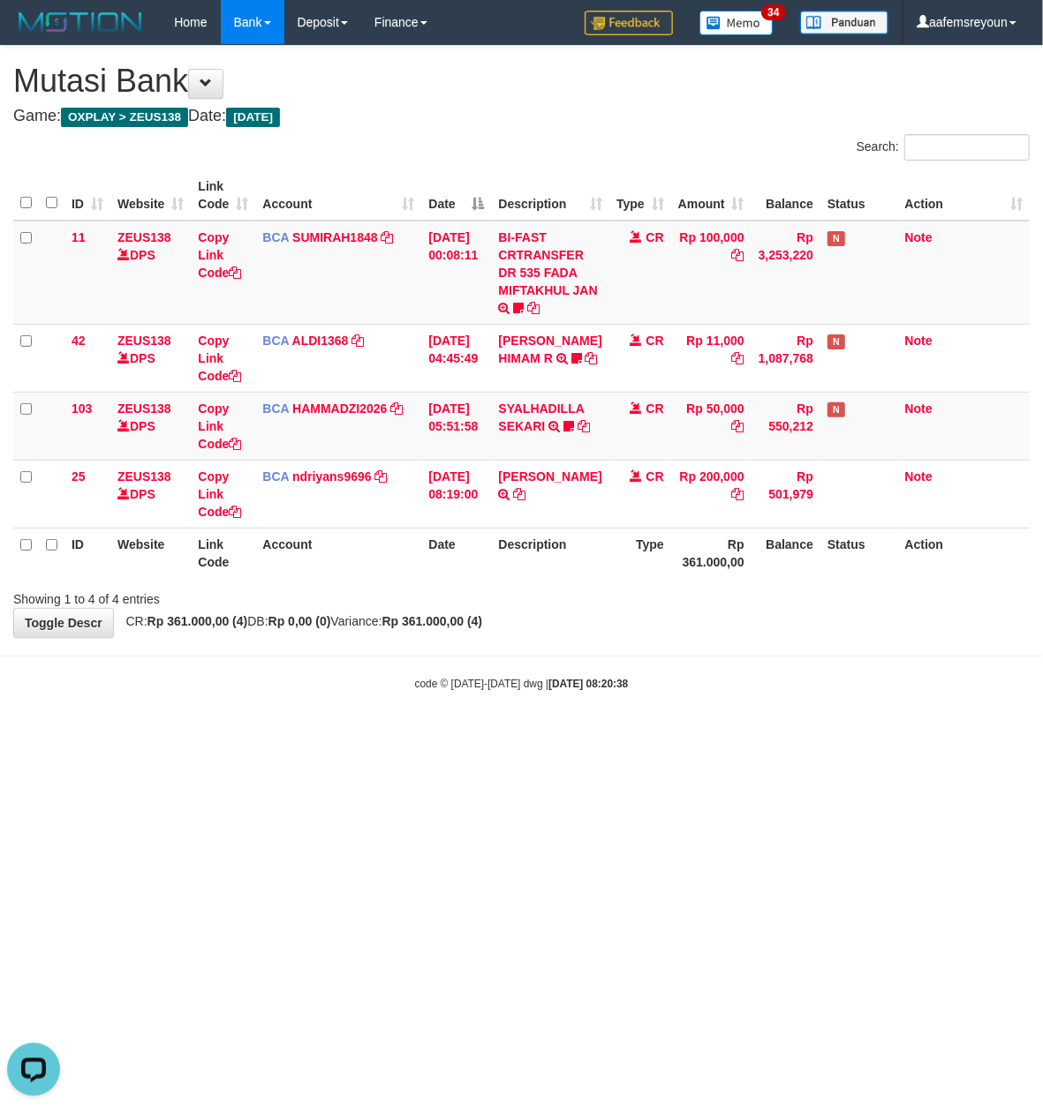
click at [671, 731] on body "Toggle navigation Home Bank Account List Mutasi Bank Search Sync Note Mutasi De…" at bounding box center [521, 368] width 1043 height 736
click at [651, 714] on body "Toggle navigation Home Bank Account List Mutasi Bank Search Sync Note Mutasi De…" at bounding box center [521, 368] width 1043 height 736
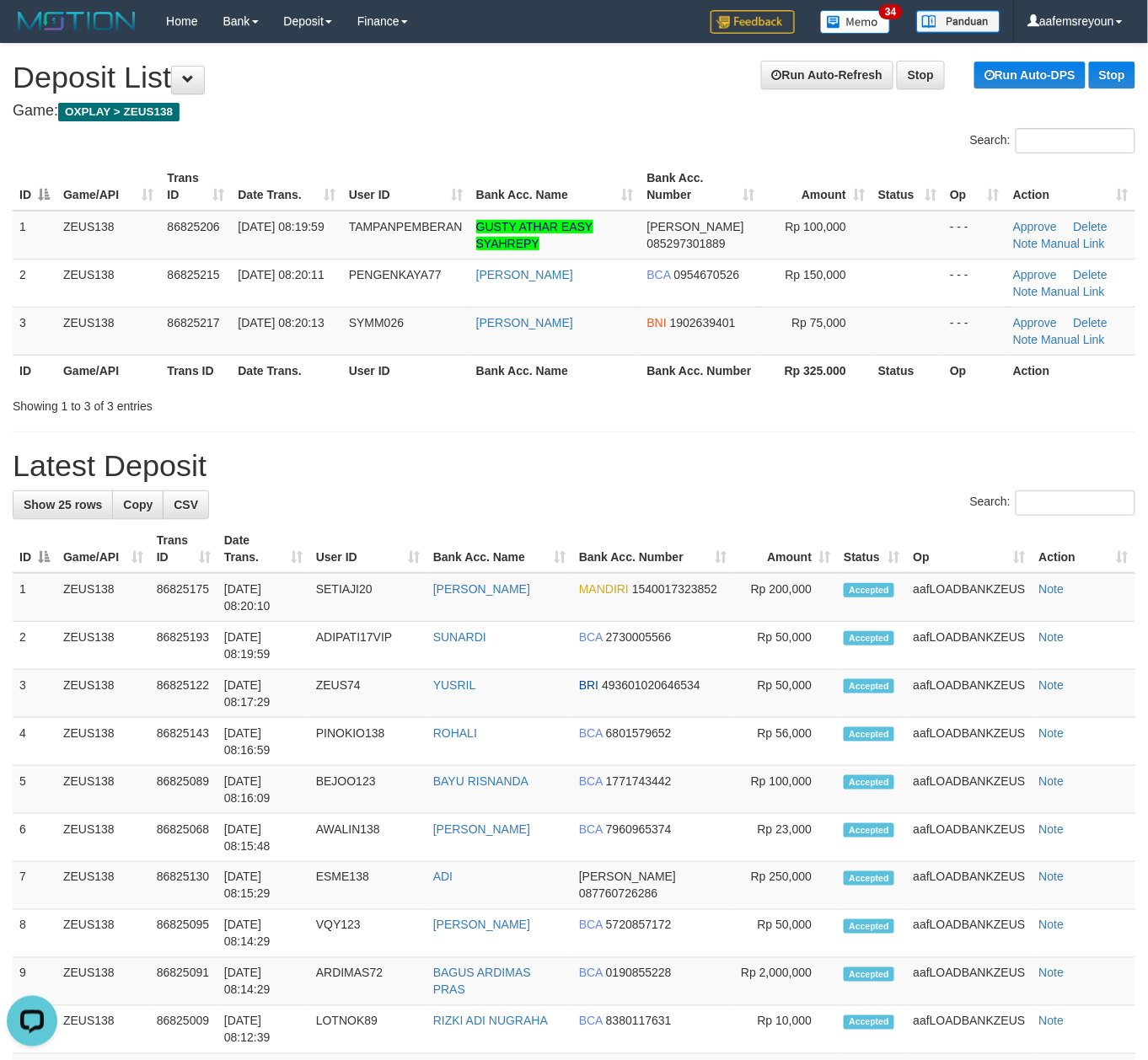
drag, startPoint x: 527, startPoint y: 449, endPoint x: 602, endPoint y: 473, distance: 78.7
click at [528, 449] on h1 "Latest Deposit" at bounding box center [574, 465] width 1123 height 33
drag, startPoint x: 733, startPoint y: 415, endPoint x: 823, endPoint y: 453, distance: 97.7
click at [819, 452] on div "**********" at bounding box center [574, 965] width 1148 height 1844
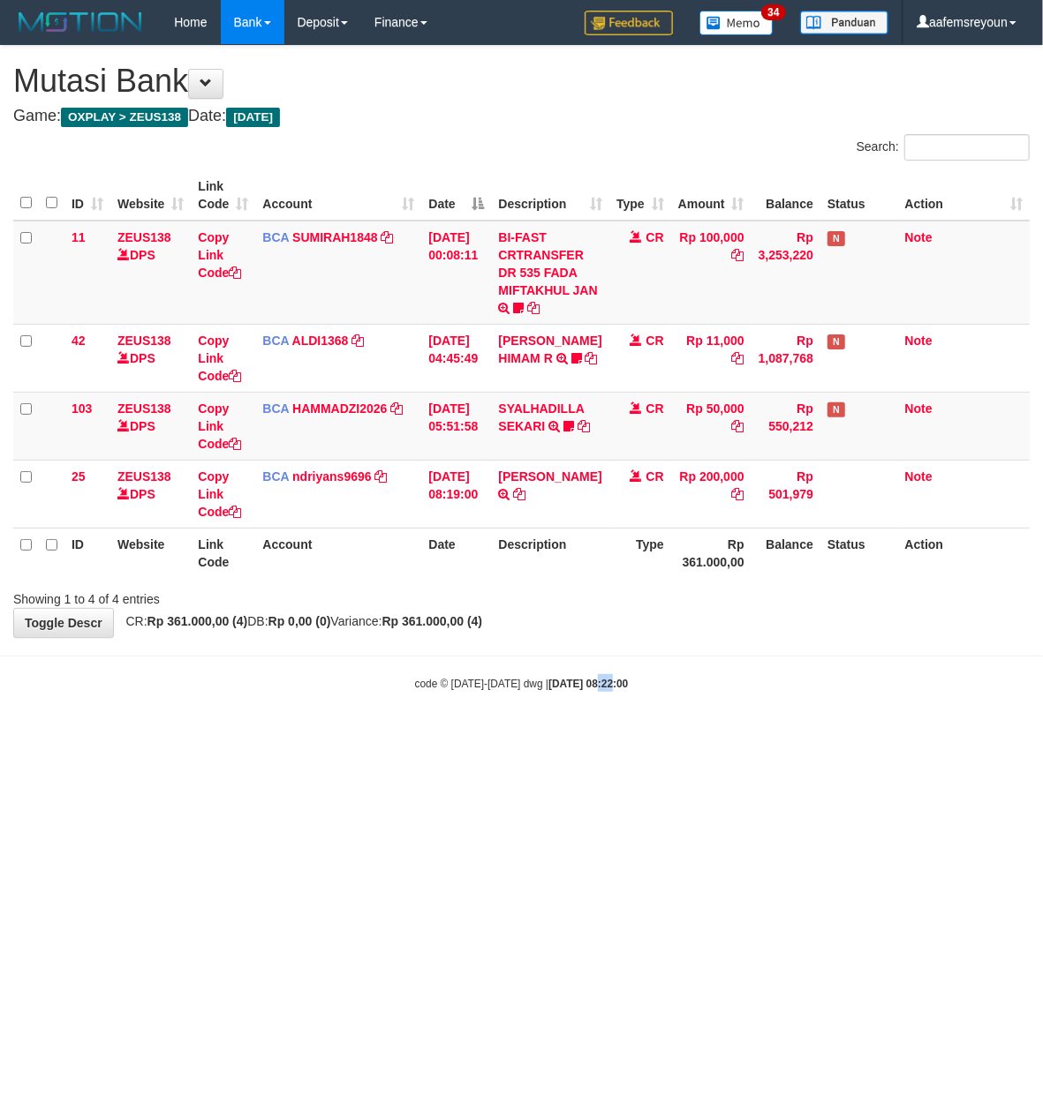
drag, startPoint x: 591, startPoint y: 694, endPoint x: 576, endPoint y: 696, distance: 16.1
click at [576, 697] on body "Toggle navigation Home Bank Account List Mutasi Bank Search Sync Note Mutasi De…" at bounding box center [521, 368] width 1043 height 736
click at [463, 660] on body "Toggle navigation Home Bank Account List Mutasi Bank Search Sync Note Mutasi De…" at bounding box center [521, 368] width 1043 height 736
click at [763, 651] on body "Toggle navigation Home Bank Account List Mutasi Bank Search Sync Note Mutasi De…" at bounding box center [521, 368] width 1043 height 736
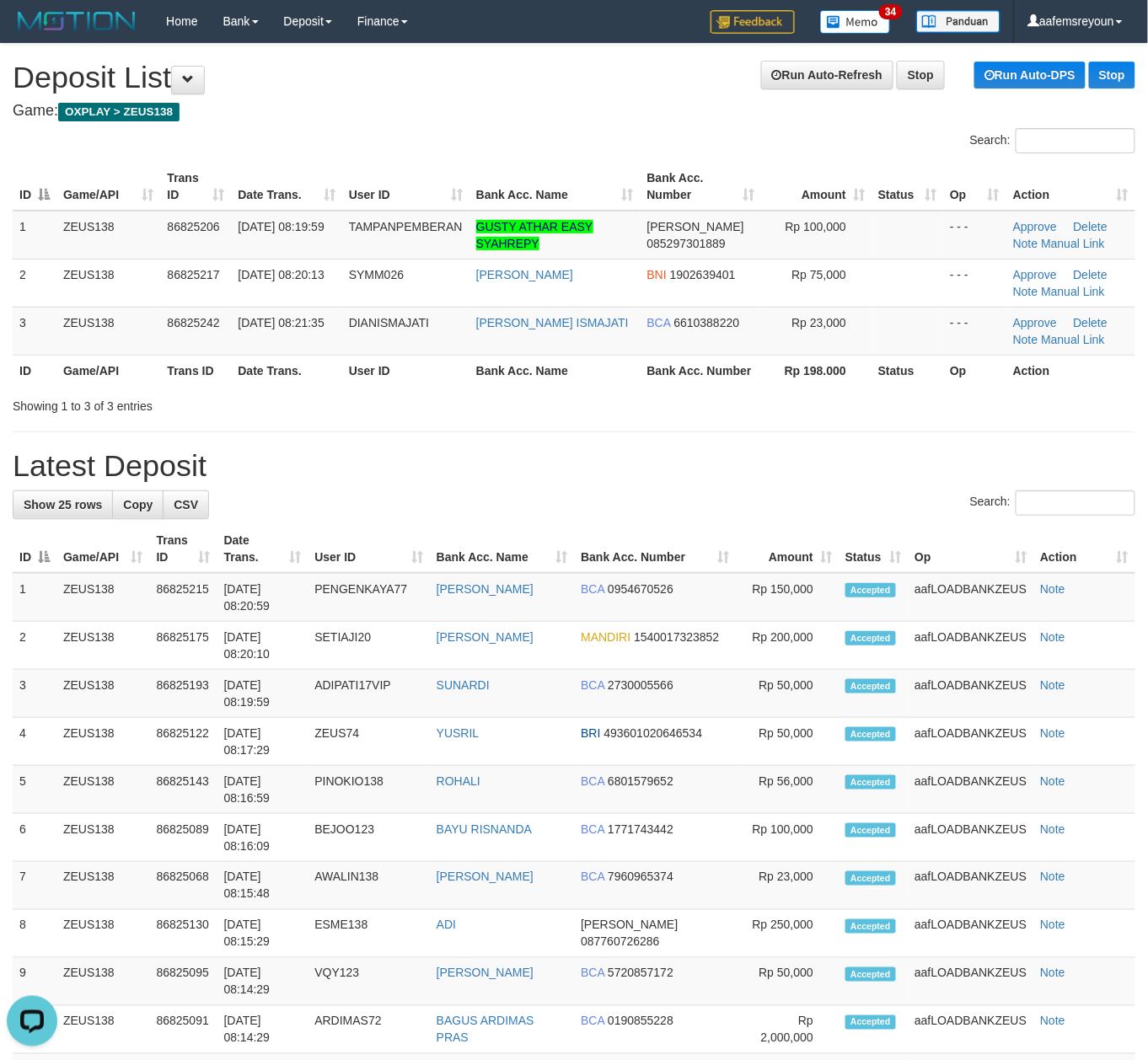
click at [797, 412] on div "Showing 1 to 3 of 3 entries" at bounding box center [574, 403] width 1148 height 24
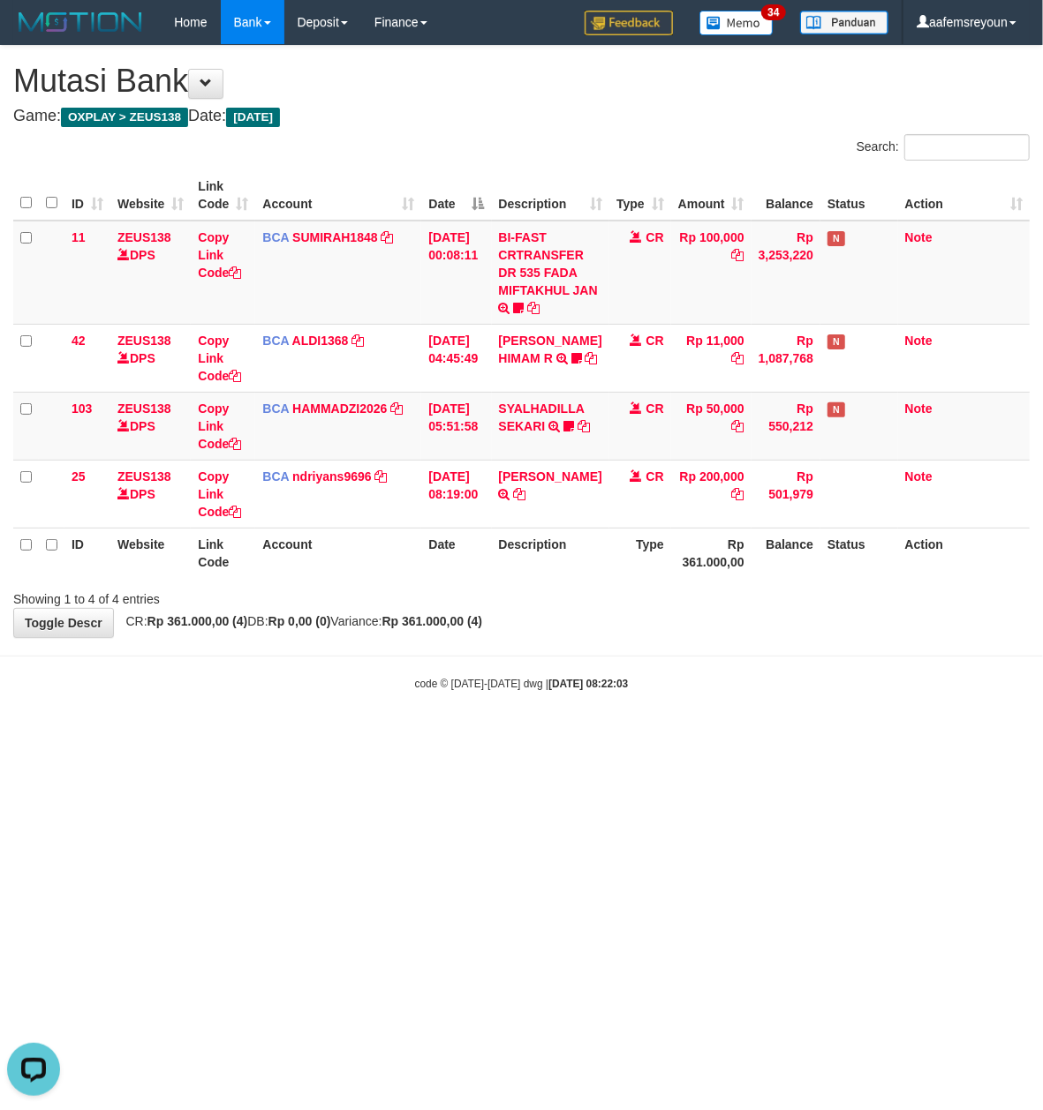
click at [775, 736] on html "Toggle navigation Home Bank Account List Mutasi Bank Search Sync Note Mutasi De…" at bounding box center [521, 368] width 1043 height 736
drag, startPoint x: 775, startPoint y: 816, endPoint x: 900, endPoint y: 855, distance: 131.5
click at [768, 736] on html "Toggle navigation Home Bank Account List Mutasi Bank Search Sync Note Mutasi De…" at bounding box center [521, 368] width 1043 height 736
click at [641, 736] on html "Toggle navigation Home Bank Account List Mutasi Bank Search Sync Note Mutasi De…" at bounding box center [521, 368] width 1043 height 736
click at [483, 621] on strong "Rp 361.000,00 (4)" at bounding box center [432, 621] width 101 height 14
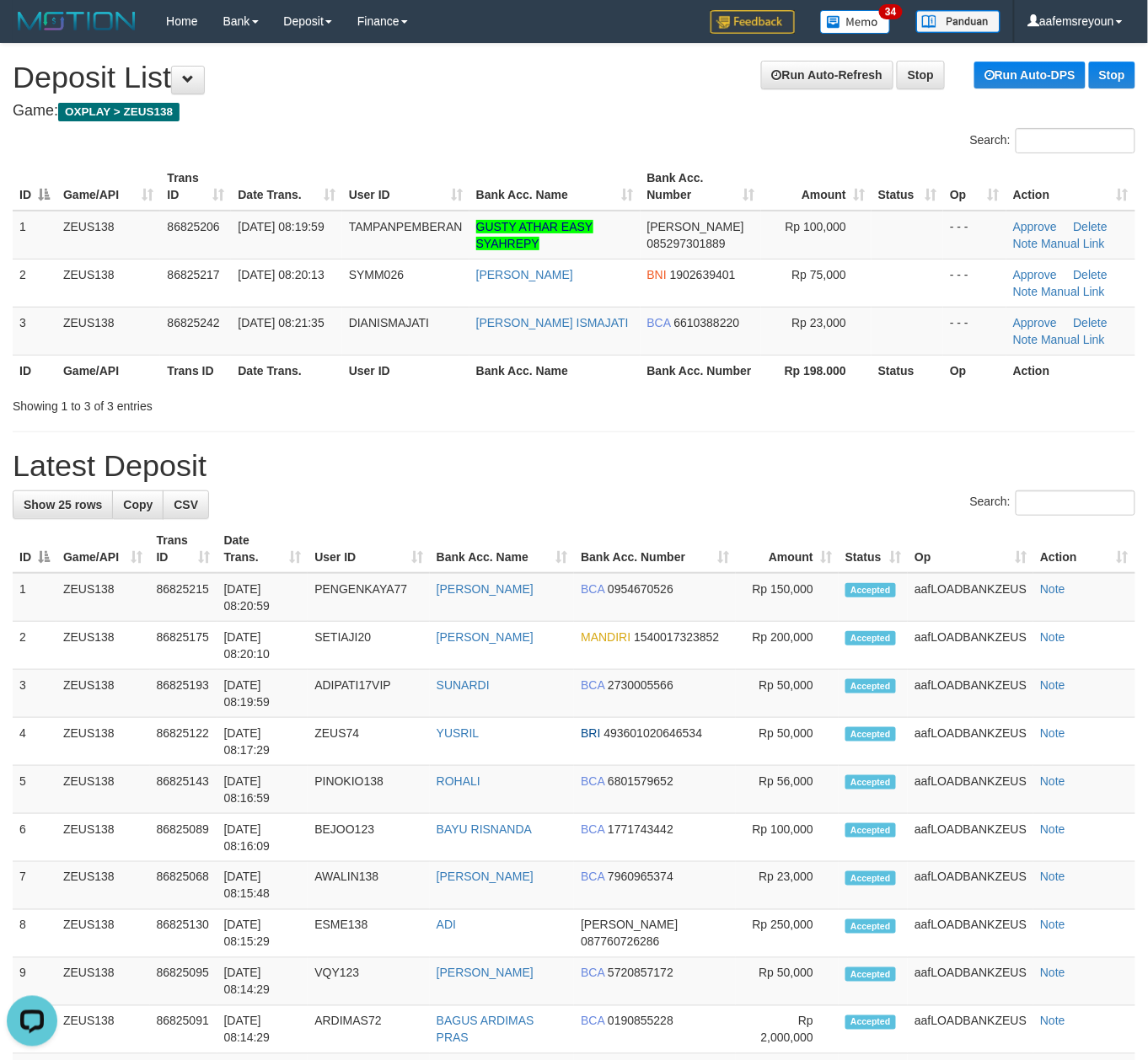
drag, startPoint x: 910, startPoint y: 597, endPoint x: 1164, endPoint y: 675, distance: 265.7
click at [912, 601] on td "aafLOADBANKZEUS" at bounding box center [971, 597] width 126 height 49
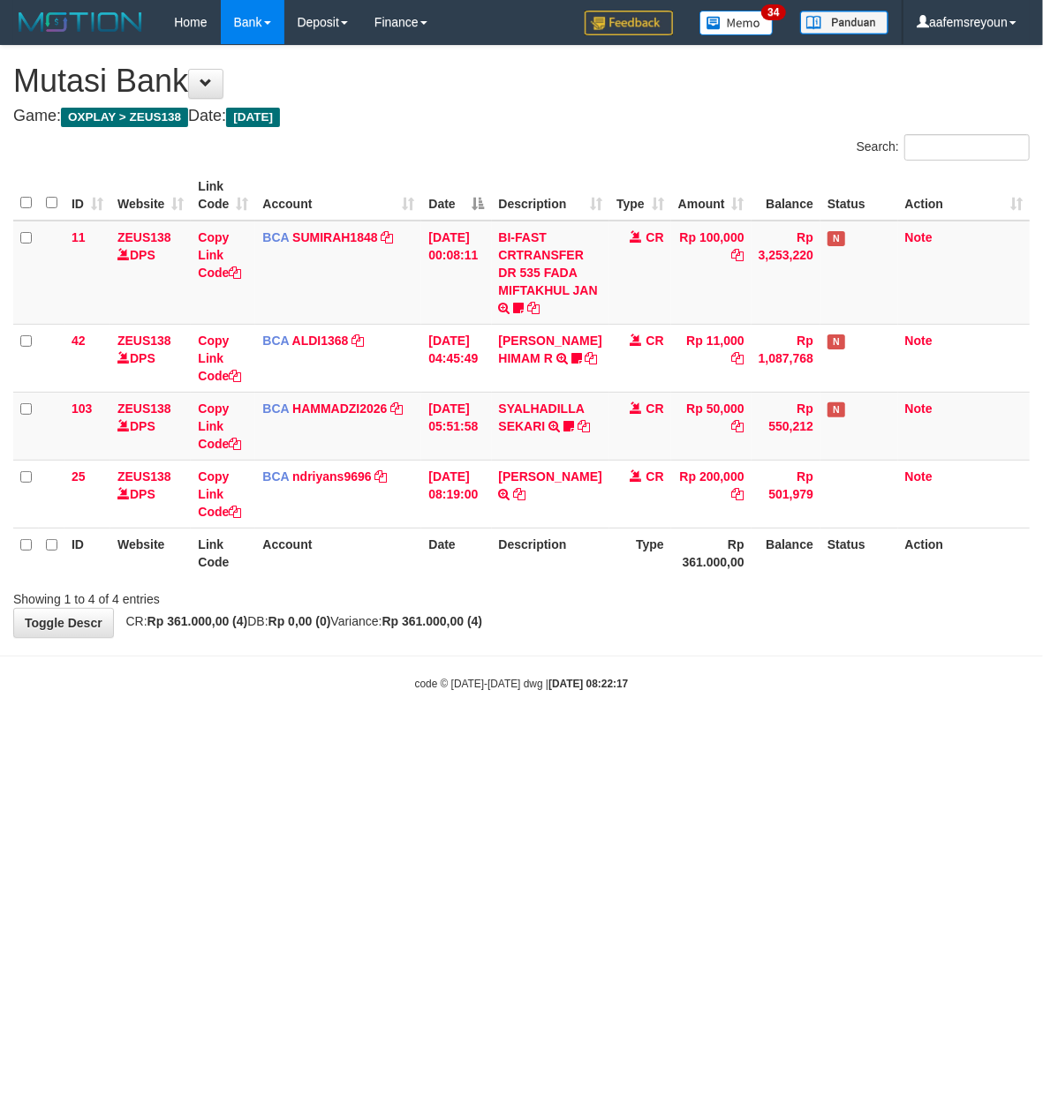
drag, startPoint x: 0, startPoint y: 0, endPoint x: 544, endPoint y: 655, distance: 851.3
click at [544, 655] on body "Toggle navigation Home Bank Account List Mutasi Bank Search Sync Note Mutasi De…" at bounding box center [521, 368] width 1043 height 736
click at [612, 736] on html "Toggle navigation Home Bank Account List Mutasi Bank Search Sync Note Mutasi De…" at bounding box center [521, 368] width 1043 height 736
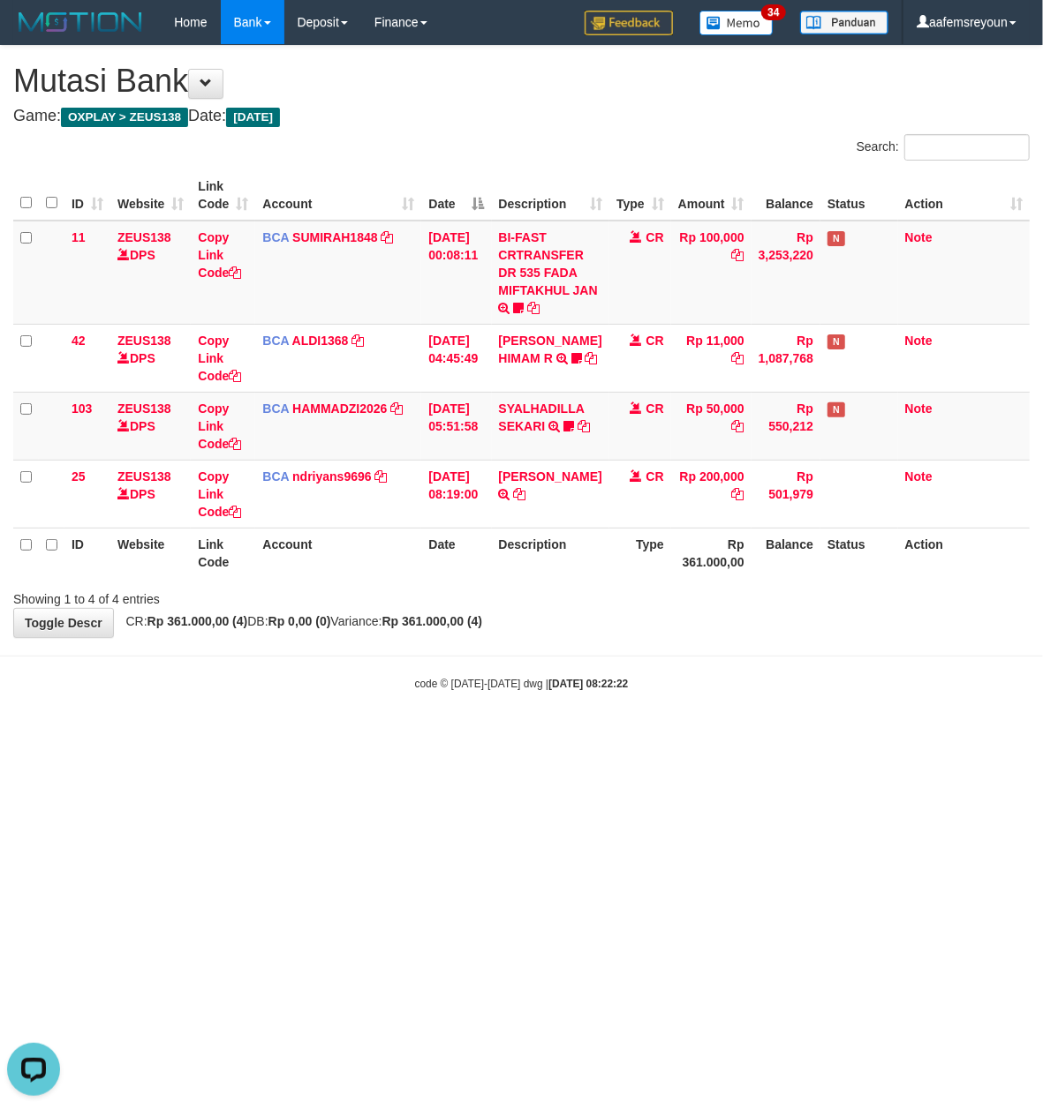
click at [614, 736] on html "Toggle navigation Home Bank Account List Mutasi Bank Search Sync Note Mutasi De…" at bounding box center [521, 368] width 1043 height 736
click at [611, 736] on html "Toggle navigation Home Bank Account List Mutasi Bank Search Sync Note Mutasi De…" at bounding box center [521, 368] width 1043 height 736
click at [699, 736] on html "Toggle navigation Home Bank Account List Mutasi Bank Search Sync Note Mutasi De…" at bounding box center [521, 368] width 1043 height 736
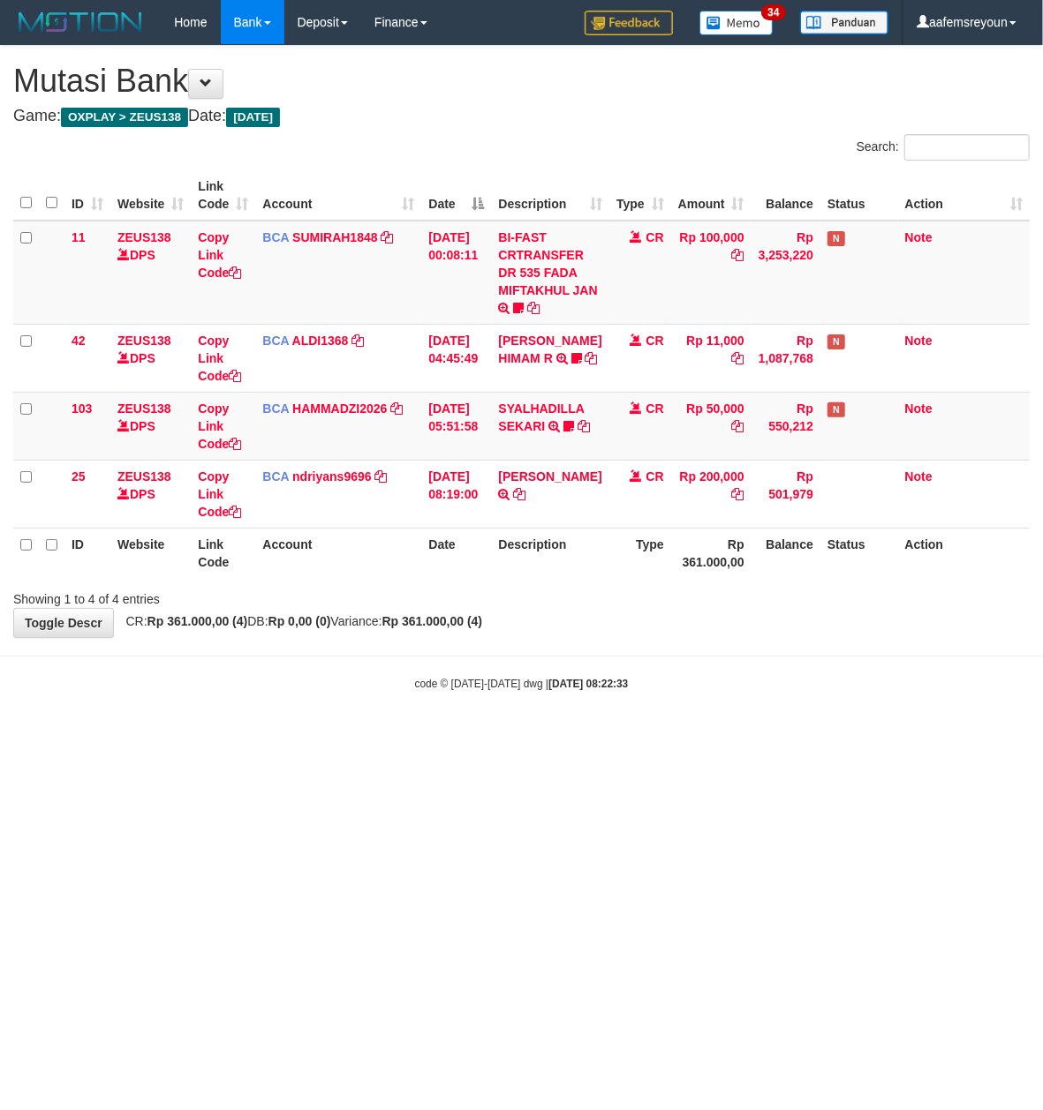
drag, startPoint x: 699, startPoint y: 842, endPoint x: 633, endPoint y: 877, distance: 74.6
click at [679, 736] on html "Toggle navigation Home Bank Account List Mutasi Bank Search Sync Note Mutasi De…" at bounding box center [521, 368] width 1043 height 736
click at [634, 736] on html "Toggle navigation Home Bank Account List Mutasi Bank Search Sync Note Mutasi De…" at bounding box center [521, 368] width 1043 height 736
click at [554, 736] on html "Toggle navigation Home Bank Account List Mutasi Bank Search Sync Note Mutasi De…" at bounding box center [521, 368] width 1043 height 736
click at [584, 736] on html "Toggle navigation Home Bank Account List Mutasi Bank Search Sync Note Mutasi De…" at bounding box center [521, 368] width 1043 height 736
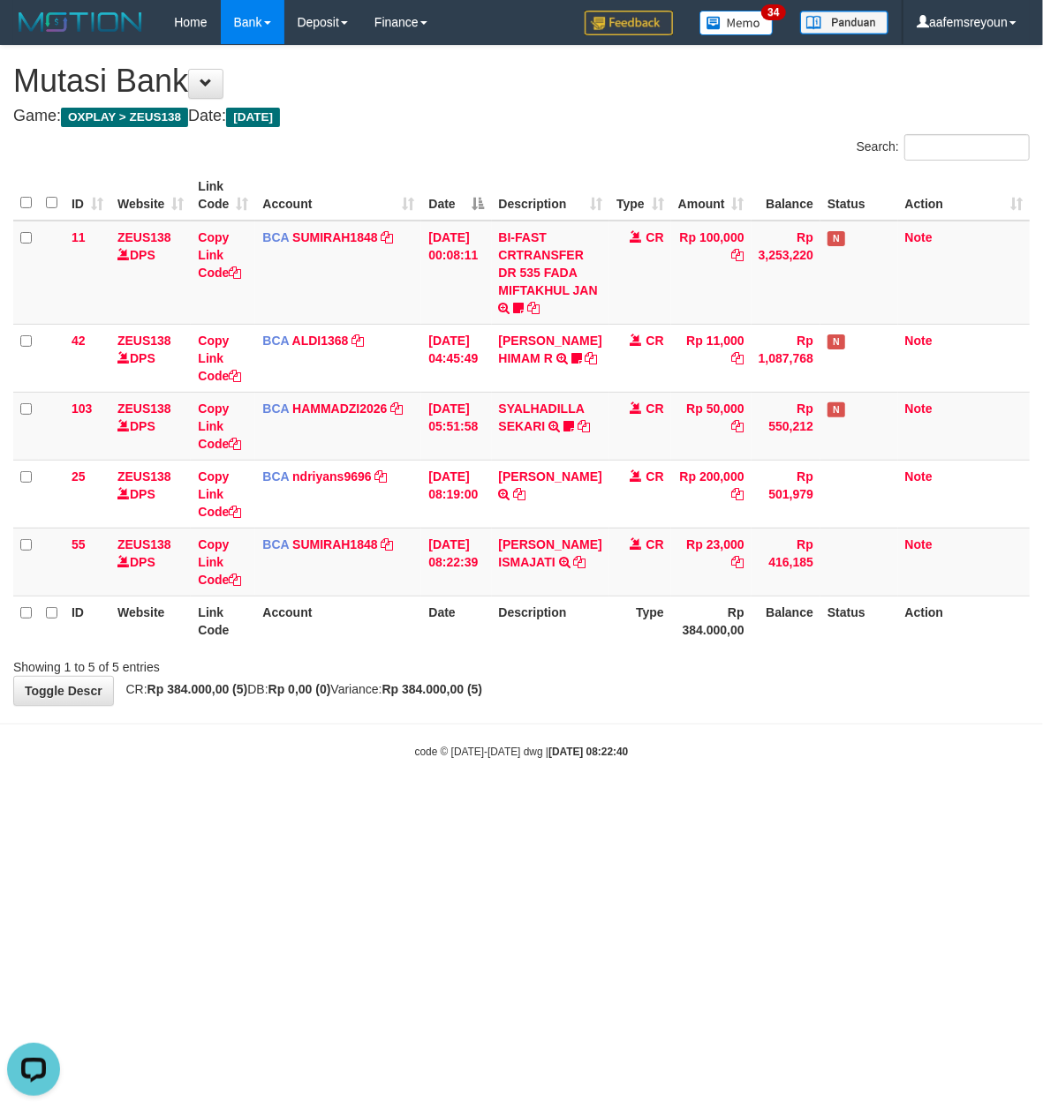
click at [659, 804] on html "Toggle navigation Home Bank Account List Mutasi Bank Search Sync Note Mutasi De…" at bounding box center [521, 402] width 1043 height 804
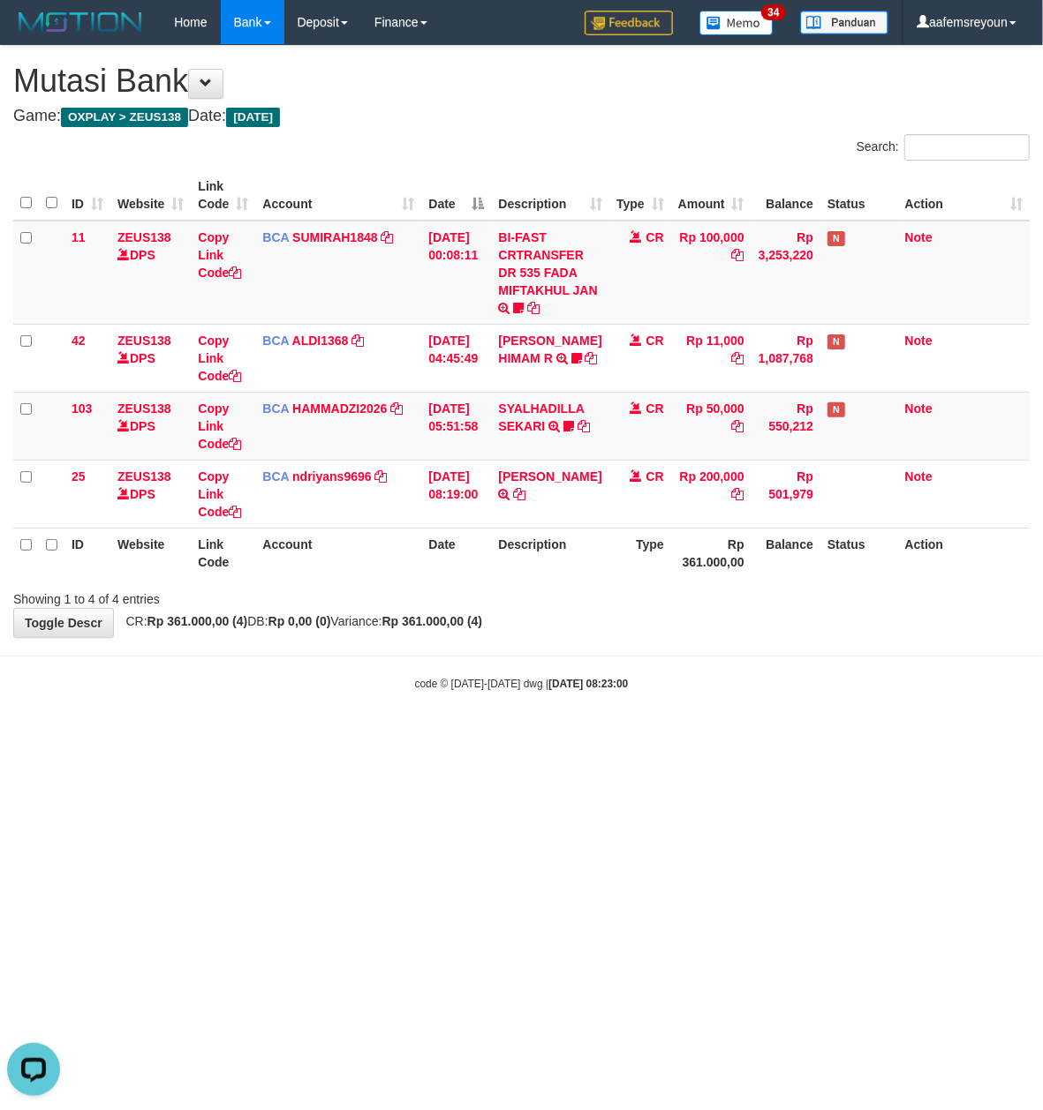
click at [747, 736] on html "Toggle navigation Home Bank Account List Mutasi Bank Search Sync Note Mutasi De…" at bounding box center [521, 368] width 1043 height 736
click at [742, 736] on html "Toggle navigation Home Bank Account List Mutasi Bank Search Sync Note Mutasi De…" at bounding box center [521, 368] width 1043 height 736
click at [743, 736] on html "Toggle navigation Home Bank Account List Mutasi Bank Search Sync Note Mutasi De…" at bounding box center [521, 368] width 1043 height 736
click at [311, 736] on html "Toggle navigation Home Bank Account List Mutasi Bank Search Sync Note Mutasi De…" at bounding box center [521, 368] width 1043 height 736
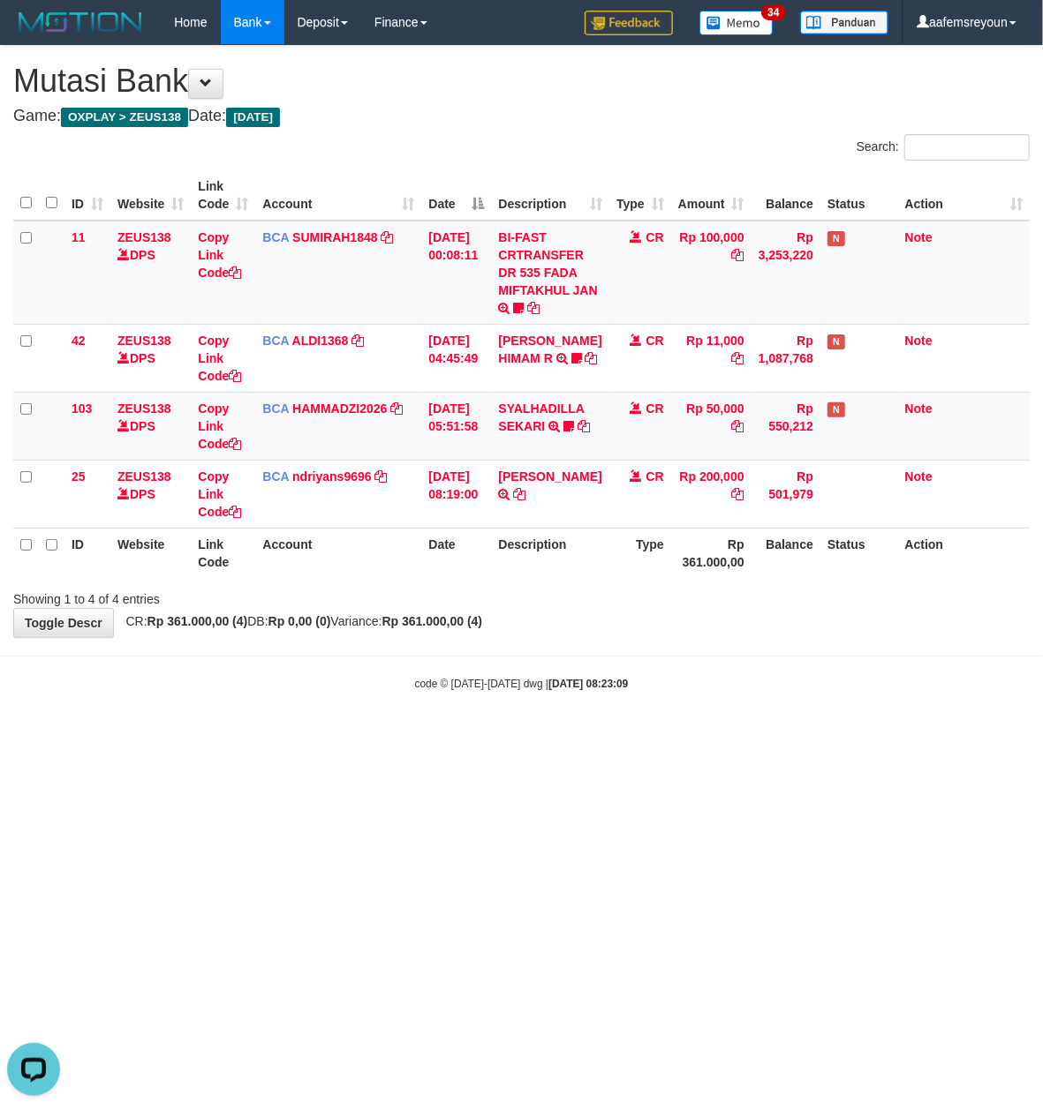
click at [309, 736] on html "Toggle navigation Home Bank Account List Mutasi Bank Search Sync Note Mutasi De…" at bounding box center [521, 368] width 1043 height 736
drag, startPoint x: 309, startPoint y: 819, endPoint x: 304, endPoint y: 828, distance: 10.3
click at [307, 736] on html "Toggle navigation Home Bank Account List Mutasi Bank Search Sync Note Mutasi De…" at bounding box center [521, 368] width 1043 height 736
click at [297, 736] on html "Toggle navigation Home Bank Account List Mutasi Bank Search Sync Note Mutasi De…" at bounding box center [521, 368] width 1043 height 736
click at [494, 736] on html "Toggle navigation Home Bank Account List Mutasi Bank Search Sync Note Mutasi De…" at bounding box center [521, 368] width 1043 height 736
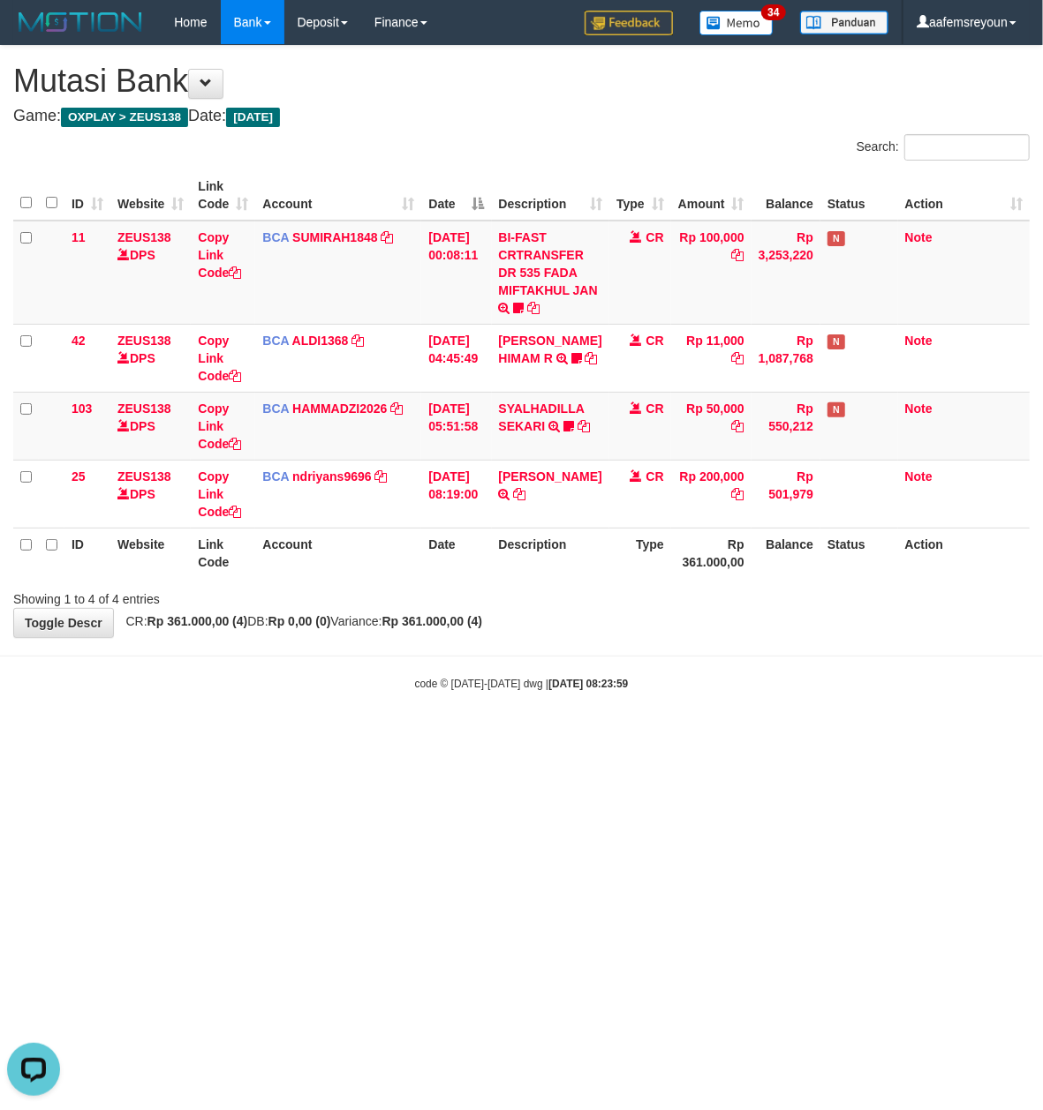
drag, startPoint x: 766, startPoint y: 819, endPoint x: 754, endPoint y: 821, distance: 12.5
click at [756, 736] on html "Toggle navigation Home Bank Account List Mutasi Bank Search Sync Note Mutasi De…" at bounding box center [521, 368] width 1043 height 736
click at [627, 736] on html "Toggle navigation Home Bank Account List Mutasi Bank Search Sync Note Mutasi De…" at bounding box center [521, 368] width 1043 height 736
click at [373, 736] on html "Toggle navigation Home Bank Account List Mutasi Bank Search Sync Note Mutasi De…" at bounding box center [521, 368] width 1043 height 736
click at [378, 736] on html "Toggle navigation Home Bank Account List Mutasi Bank Search Sync Note Mutasi De…" at bounding box center [521, 368] width 1043 height 736
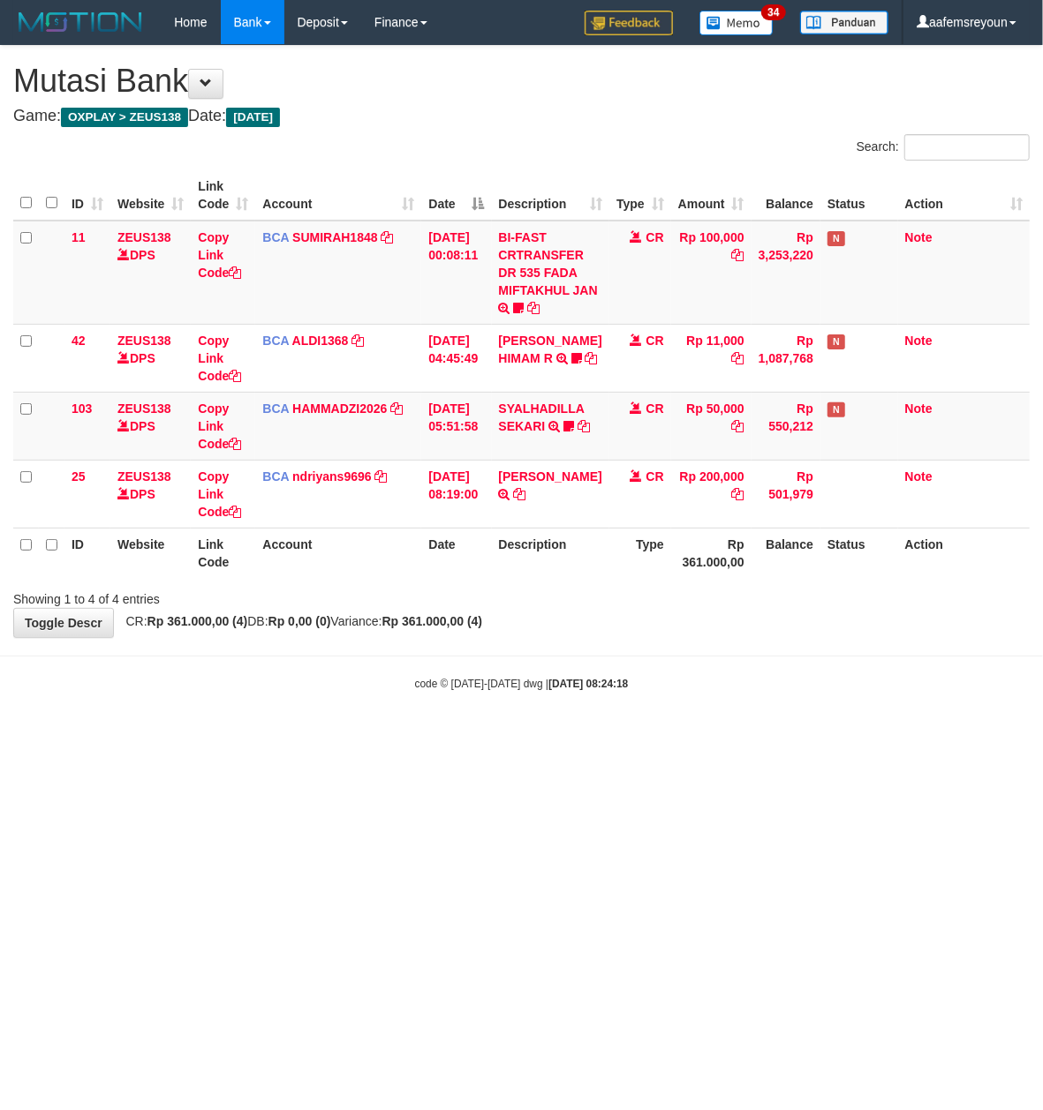
click at [378, 736] on html "Toggle navigation Home Bank Account List Mutasi Bank Search Sync Note Mutasi De…" at bounding box center [521, 368] width 1043 height 736
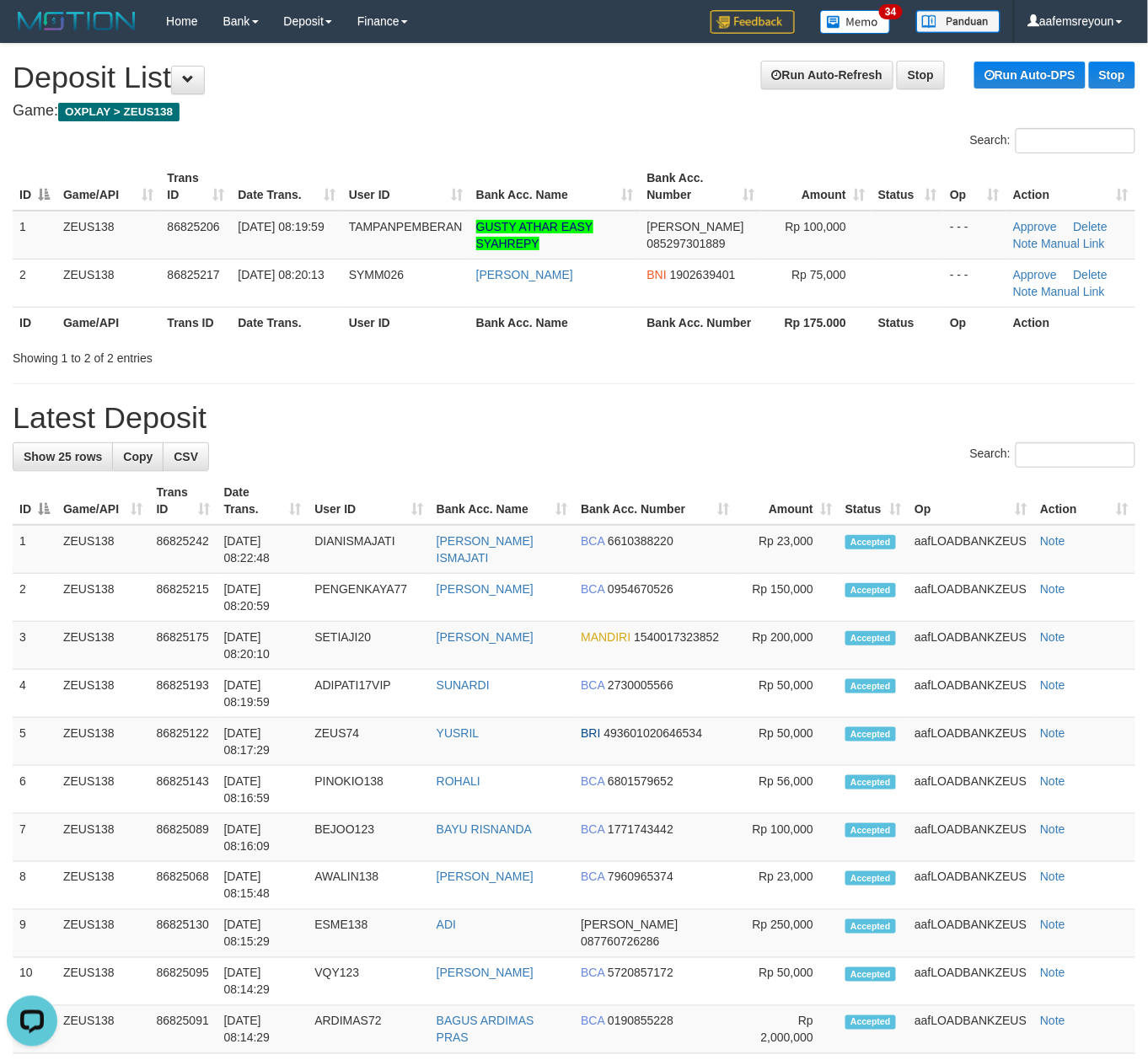
click at [693, 447] on div "Search:" at bounding box center [574, 456] width 1123 height 30
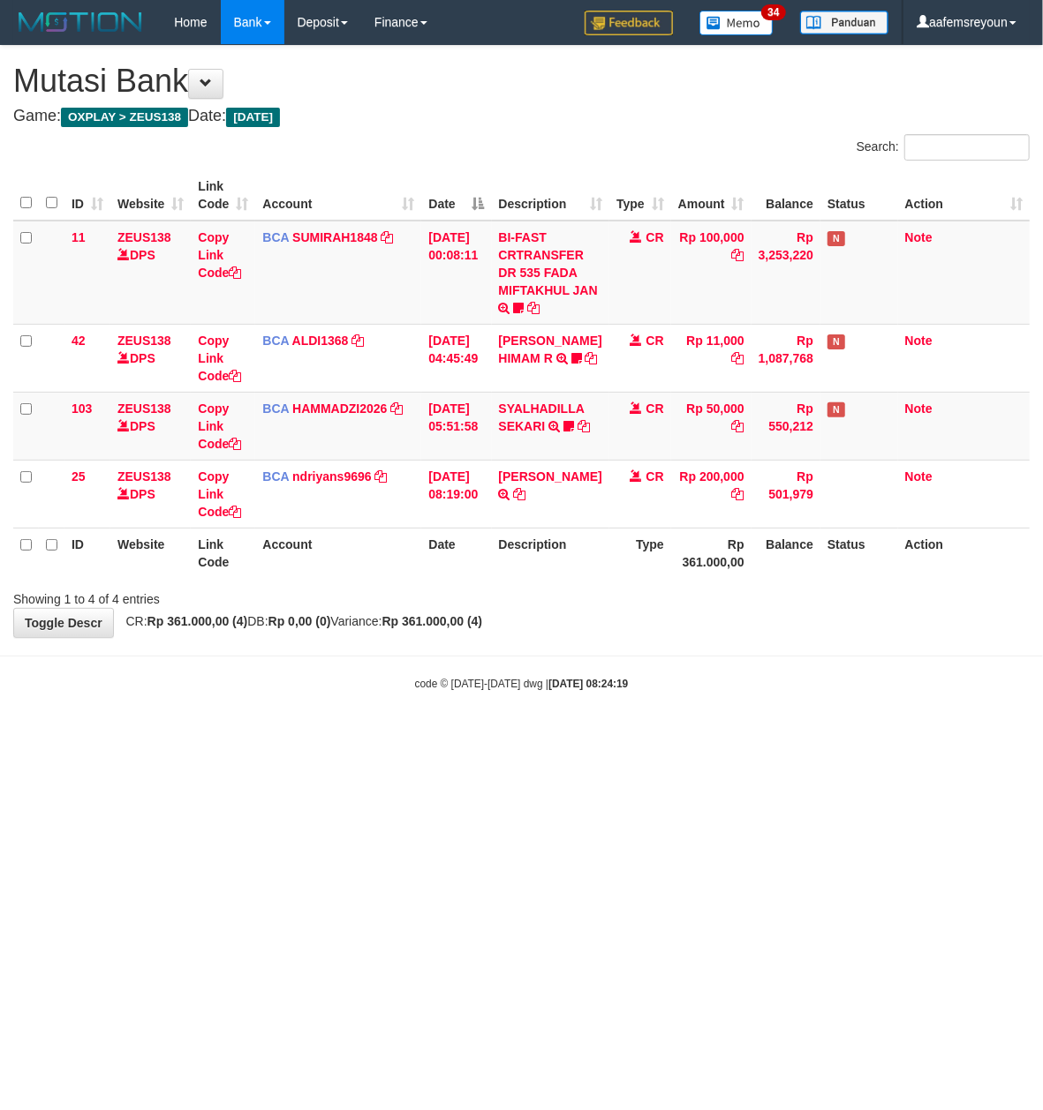
click at [378, 736] on html "Toggle navigation Home Bank Account List Mutasi Bank Search Sync Note Mutasi De…" at bounding box center [521, 368] width 1043 height 736
click at [376, 736] on html "Toggle navigation Home Bank Account List Mutasi Bank Search Sync Note Mutasi De…" at bounding box center [521, 368] width 1043 height 736
click at [373, 736] on html "Toggle navigation Home Bank Account List Mutasi Bank Search Sync Note Mutasi De…" at bounding box center [521, 368] width 1043 height 736
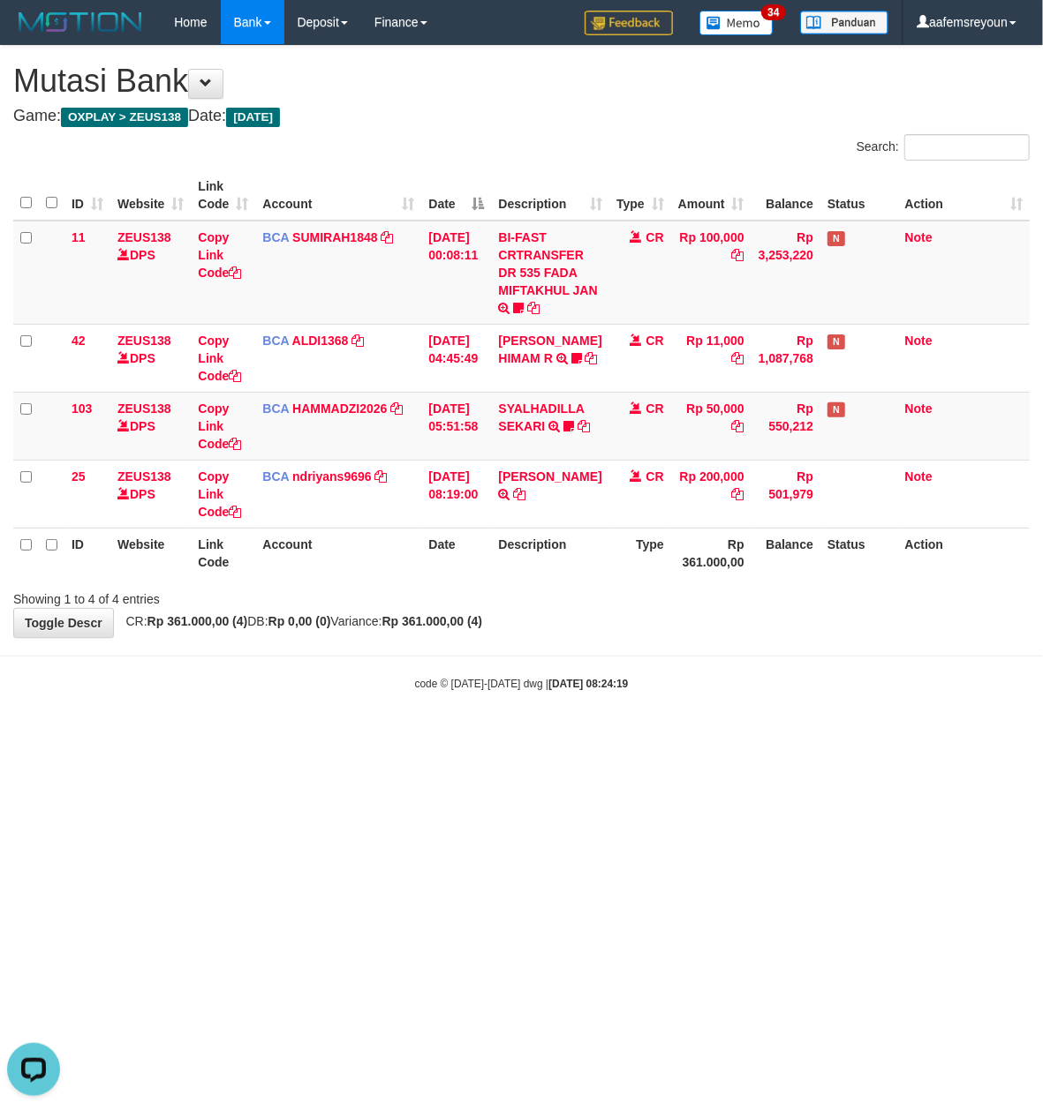
drag, startPoint x: 367, startPoint y: 746, endPoint x: 360, endPoint y: 753, distance: 10.0
click at [361, 736] on html "Toggle navigation Home Bank Account List Mutasi Bank Search Sync Note Mutasi De…" at bounding box center [521, 368] width 1043 height 736
click at [365, 736] on html "Toggle navigation Home Bank Account List Mutasi Bank Search Sync Note Mutasi De…" at bounding box center [521, 368] width 1043 height 736
click at [385, 736] on html "Toggle navigation Home Bank Account List Mutasi Bank Search Sync Note Mutasi De…" at bounding box center [521, 368] width 1043 height 736
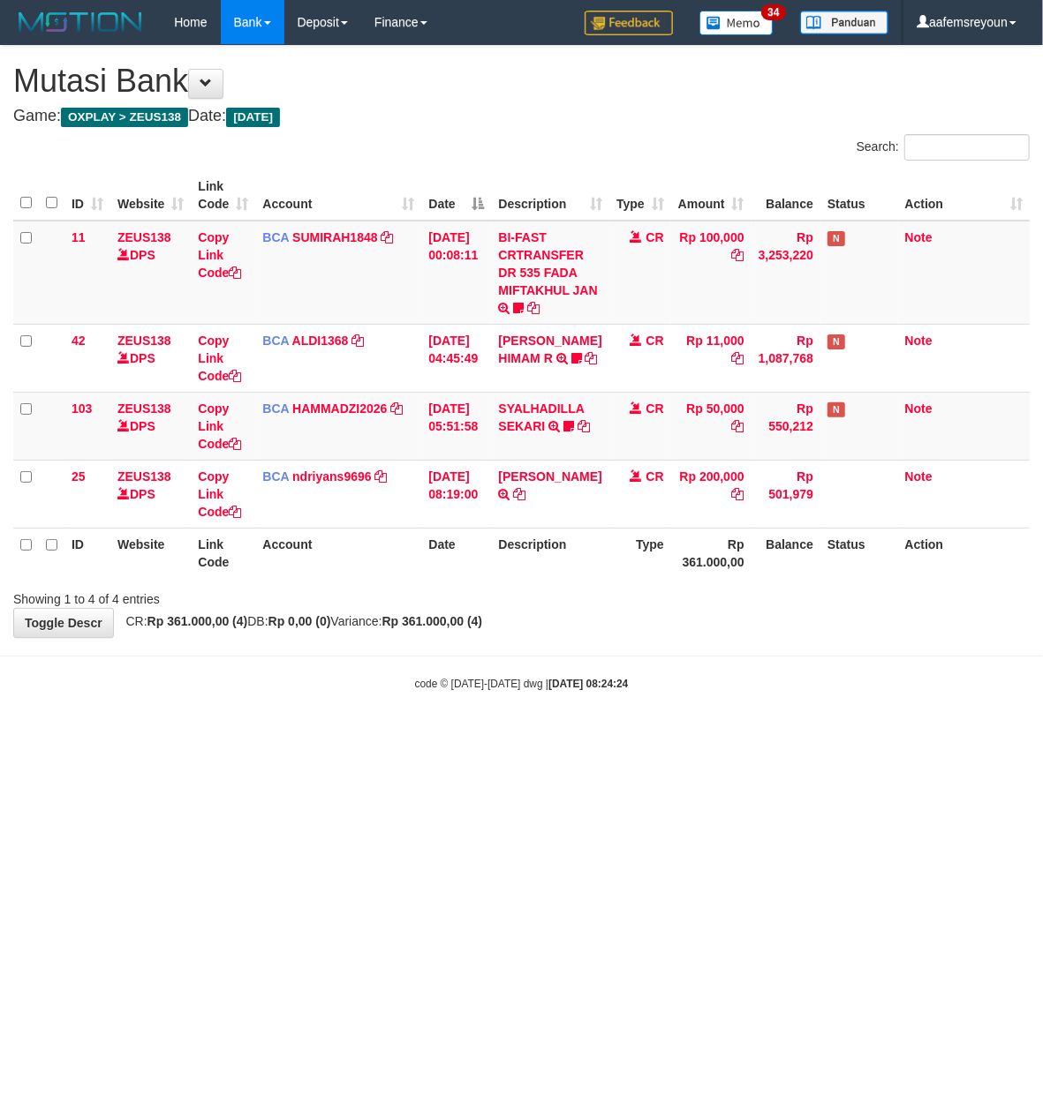
click at [395, 736] on html "Toggle navigation Home Bank Account List Mutasi Bank Search Sync Note Mutasi De…" at bounding box center [521, 368] width 1043 height 736
click at [400, 736] on html "Toggle navigation Home Bank Account List Mutasi Bank Search Sync Note Mutasi De…" at bounding box center [521, 368] width 1043 height 736
click at [455, 736] on html "Toggle navigation Home Bank Account List Mutasi Bank Search Sync Note Mutasi De…" at bounding box center [521, 368] width 1043 height 736
click at [471, 736] on html "Toggle navigation Home Bank Account List Mutasi Bank Search Sync Note Mutasi De…" at bounding box center [521, 368] width 1043 height 736
click at [579, 736] on html "Toggle navigation Home Bank Account List Mutasi Bank Search Sync Note Mutasi De…" at bounding box center [521, 368] width 1043 height 736
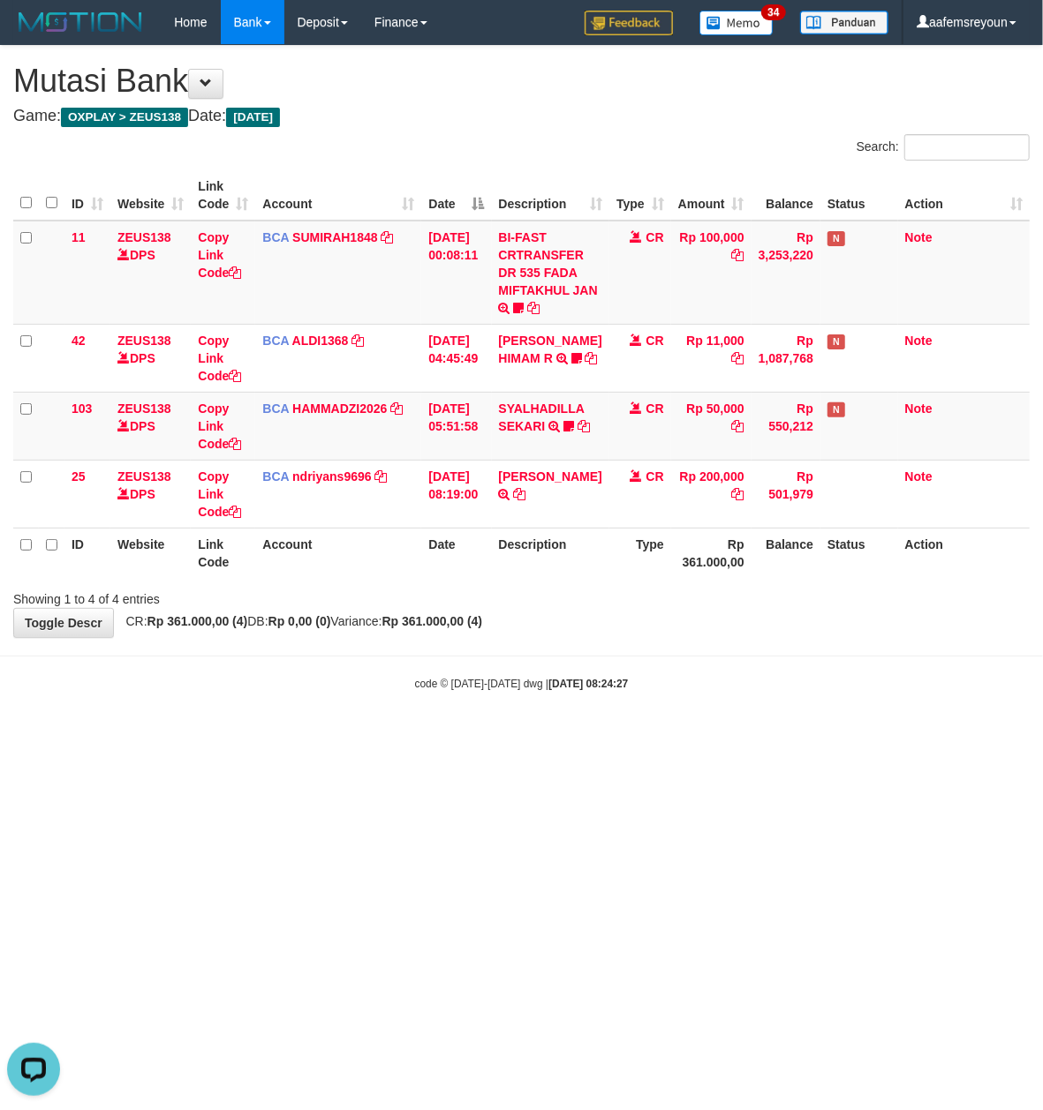
click at [579, 736] on html "Toggle navigation Home Bank Account List Mutasi Bank Search Sync Note Mutasi De…" at bounding box center [521, 368] width 1043 height 736
click at [565, 736] on html "Toggle navigation Home Bank Account List Mutasi Bank Search Sync Note Mutasi De…" at bounding box center [521, 368] width 1043 height 736
click at [657, 736] on html "Toggle navigation Home Bank Account List Mutasi Bank Search Sync Note Mutasi De…" at bounding box center [521, 368] width 1043 height 736
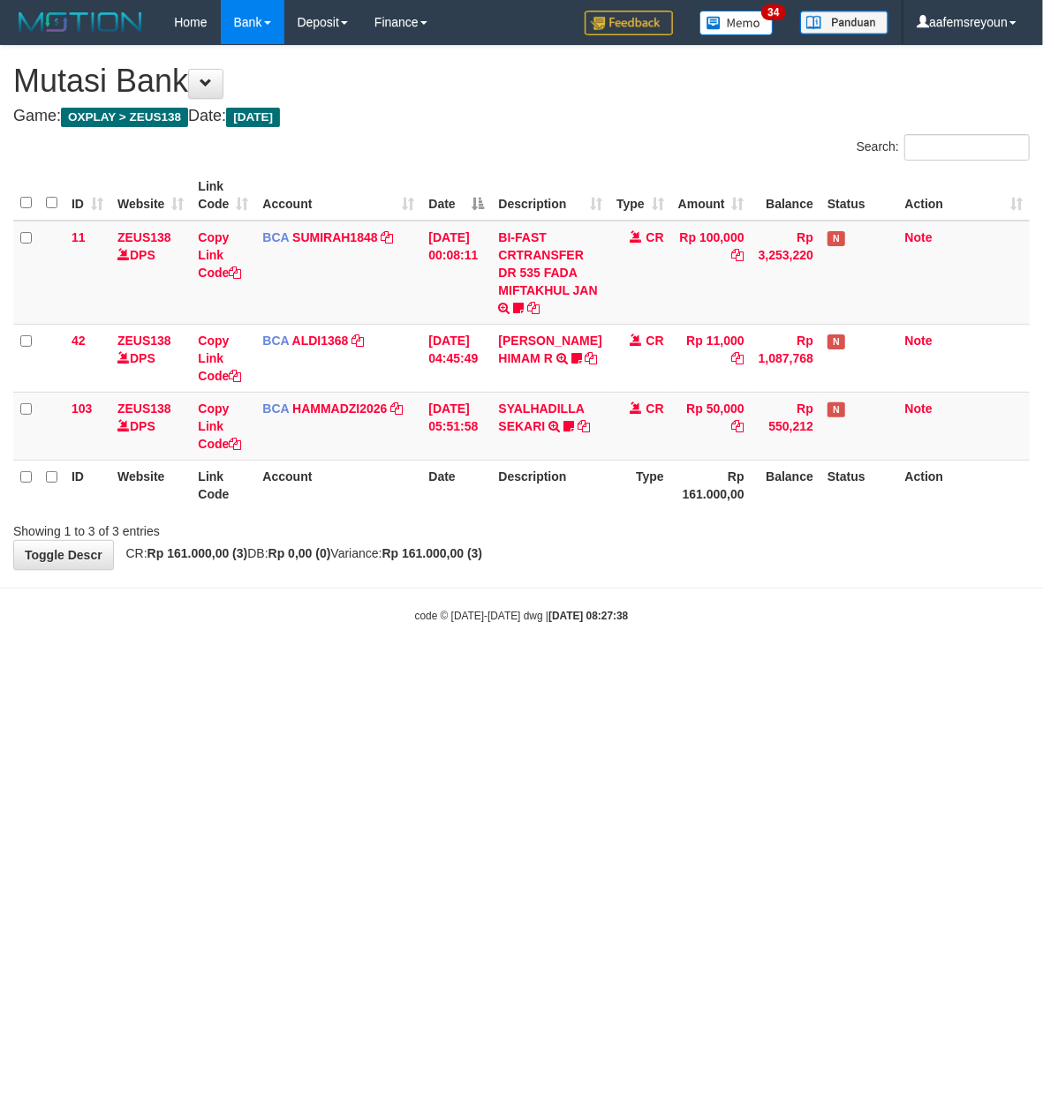
click at [494, 668] on html "Toggle navigation Home Bank Account List Mutasi Bank Search Sync Note Mutasi De…" at bounding box center [521, 334] width 1043 height 668
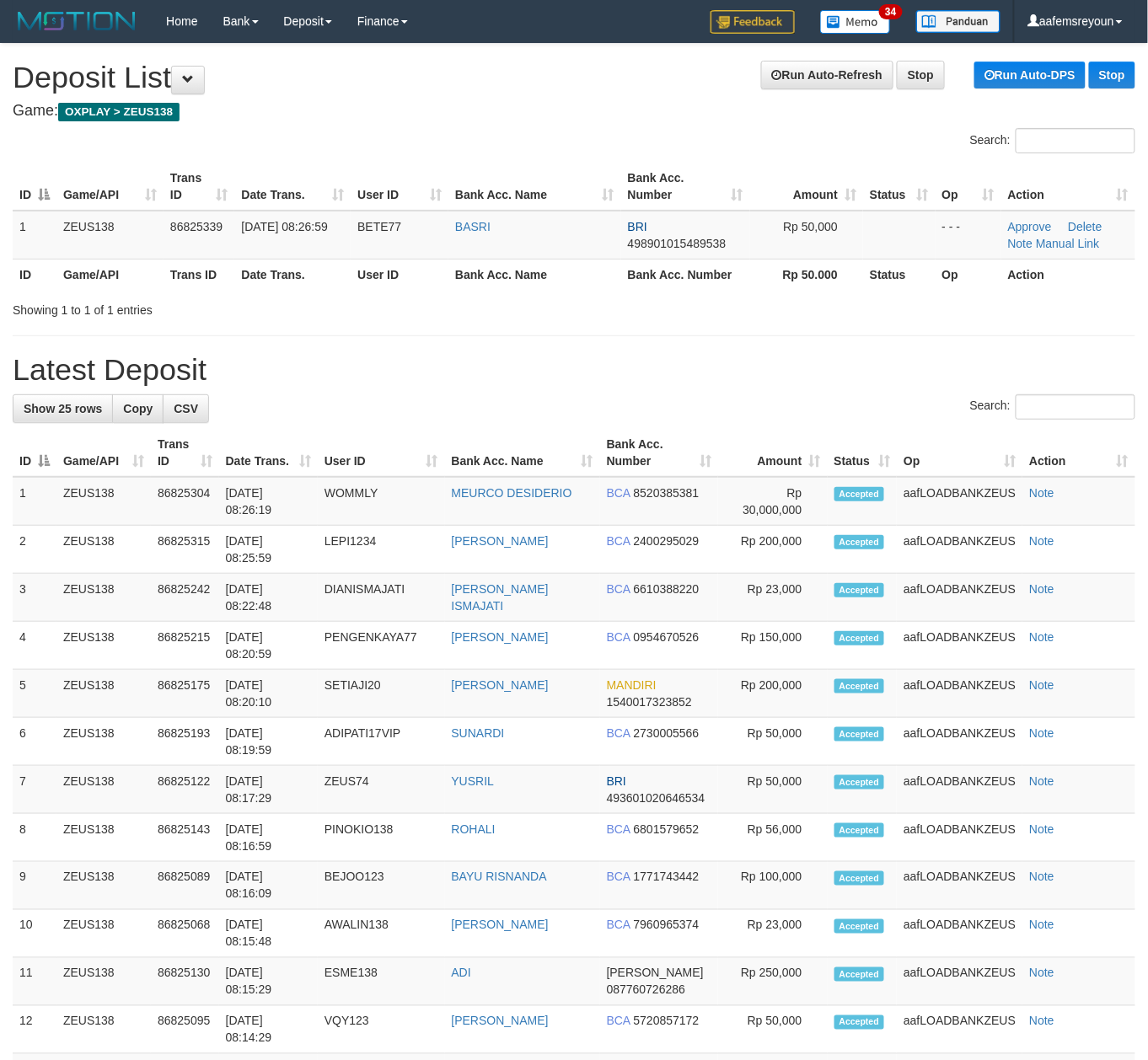
click at [668, 376] on h1 "Latest Deposit" at bounding box center [574, 370] width 1123 height 33
click at [671, 389] on div "**********" at bounding box center [574, 918] width 1148 height 1748
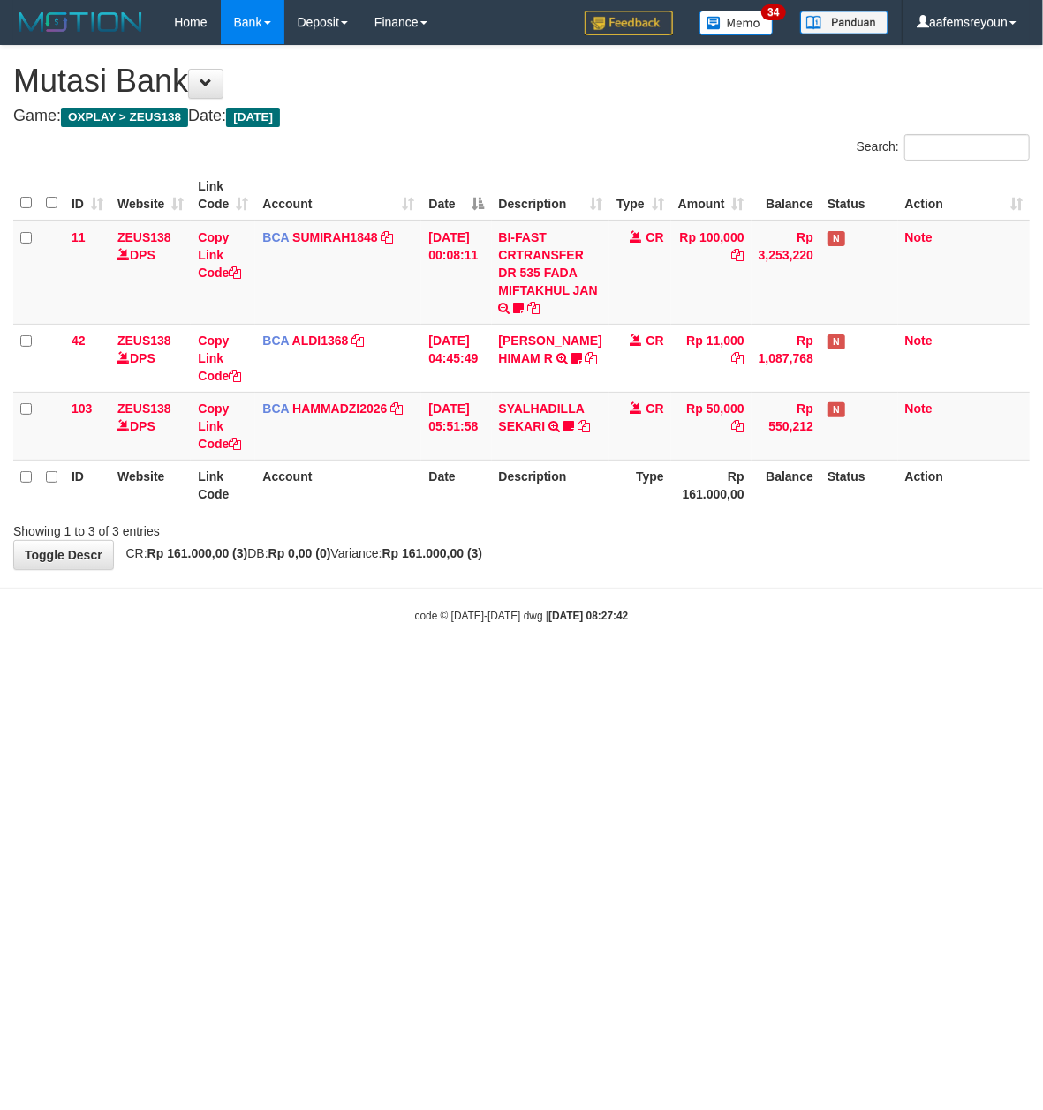
click at [347, 668] on html "Toggle navigation Home Bank Account List Mutasi Bank Search Sync Note Mutasi De…" at bounding box center [521, 334] width 1043 height 668
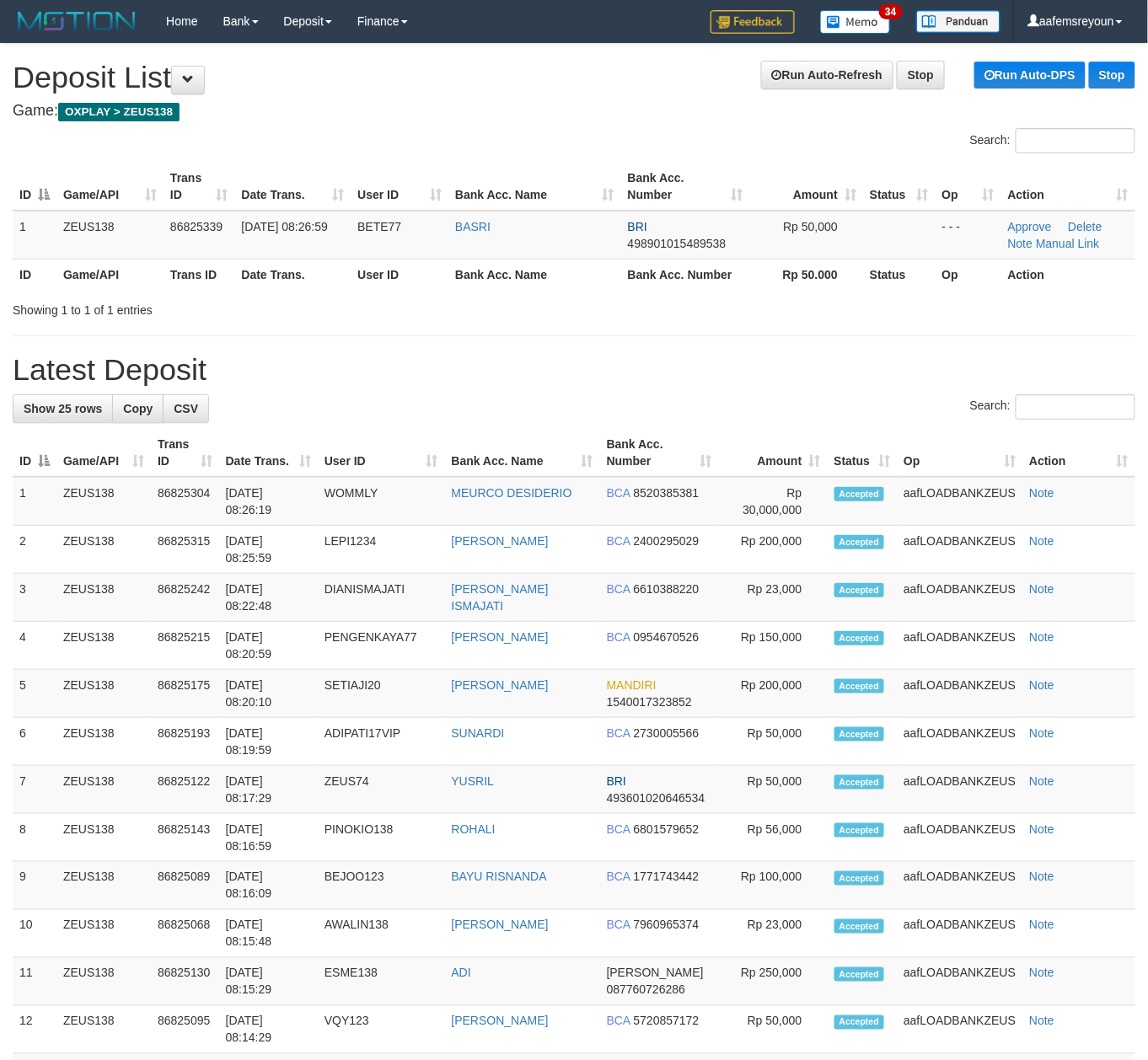
drag, startPoint x: 681, startPoint y: 330, endPoint x: 703, endPoint y: 342, distance: 25.1
click at [679, 334] on div "**********" at bounding box center [574, 918] width 1148 height 1748
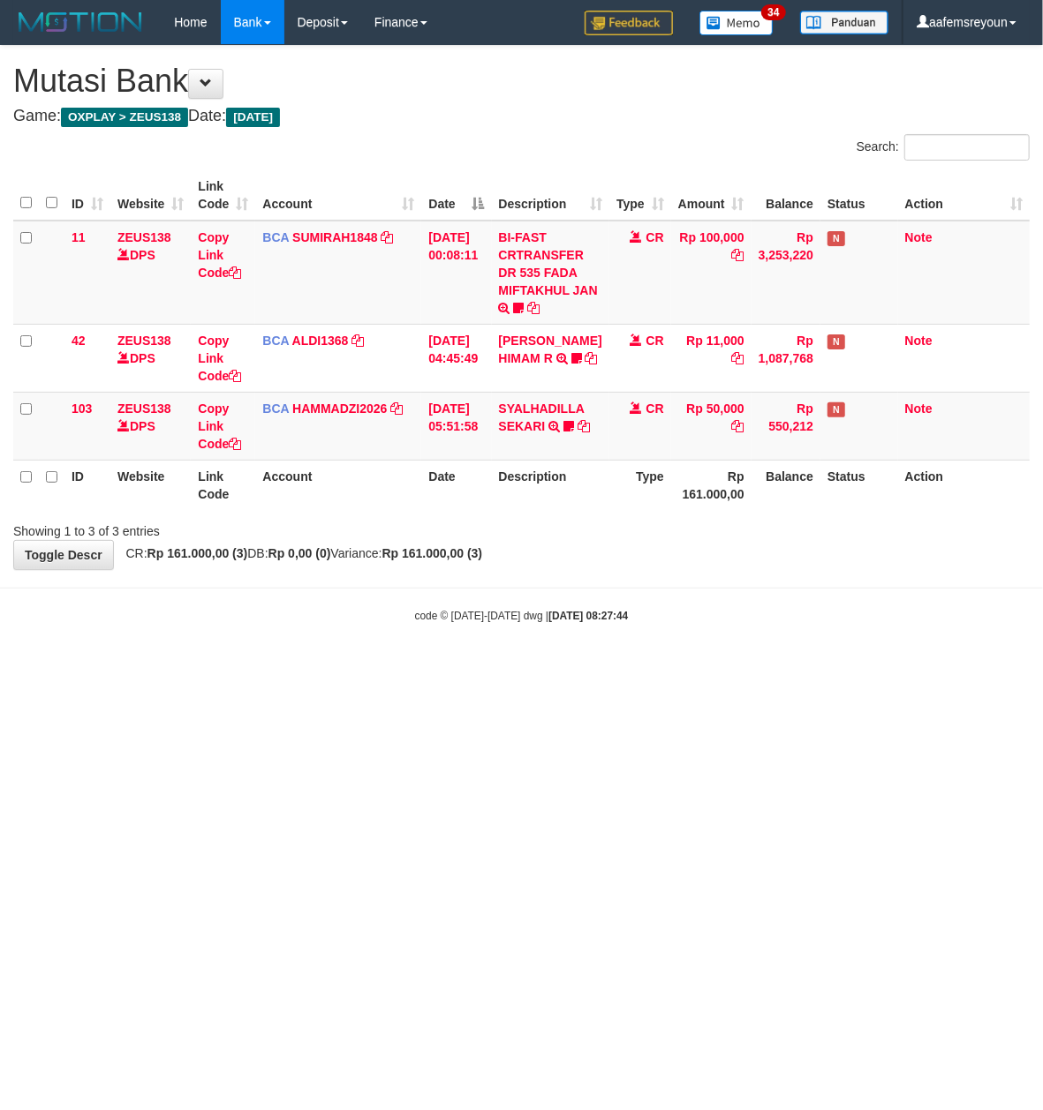
click at [354, 588] on body "Toggle navigation Home Bank Account List Mutasi Bank Search Sync Note Mutasi De…" at bounding box center [521, 334] width 1043 height 668
click at [514, 668] on html "Toggle navigation Home Bank Account List Mutasi Bank Search Sync Note Mutasi De…" at bounding box center [521, 334] width 1043 height 668
click at [517, 668] on html "Toggle navigation Home Bank Account List Mutasi Bank Search Sync Note Mutasi De…" at bounding box center [521, 334] width 1043 height 668
drag, startPoint x: 516, startPoint y: 742, endPoint x: 537, endPoint y: 749, distance: 22.3
click at [517, 668] on html "Toggle navigation Home Bank Account List Mutasi Bank Search Sync Note Mutasi De…" at bounding box center [521, 334] width 1043 height 668
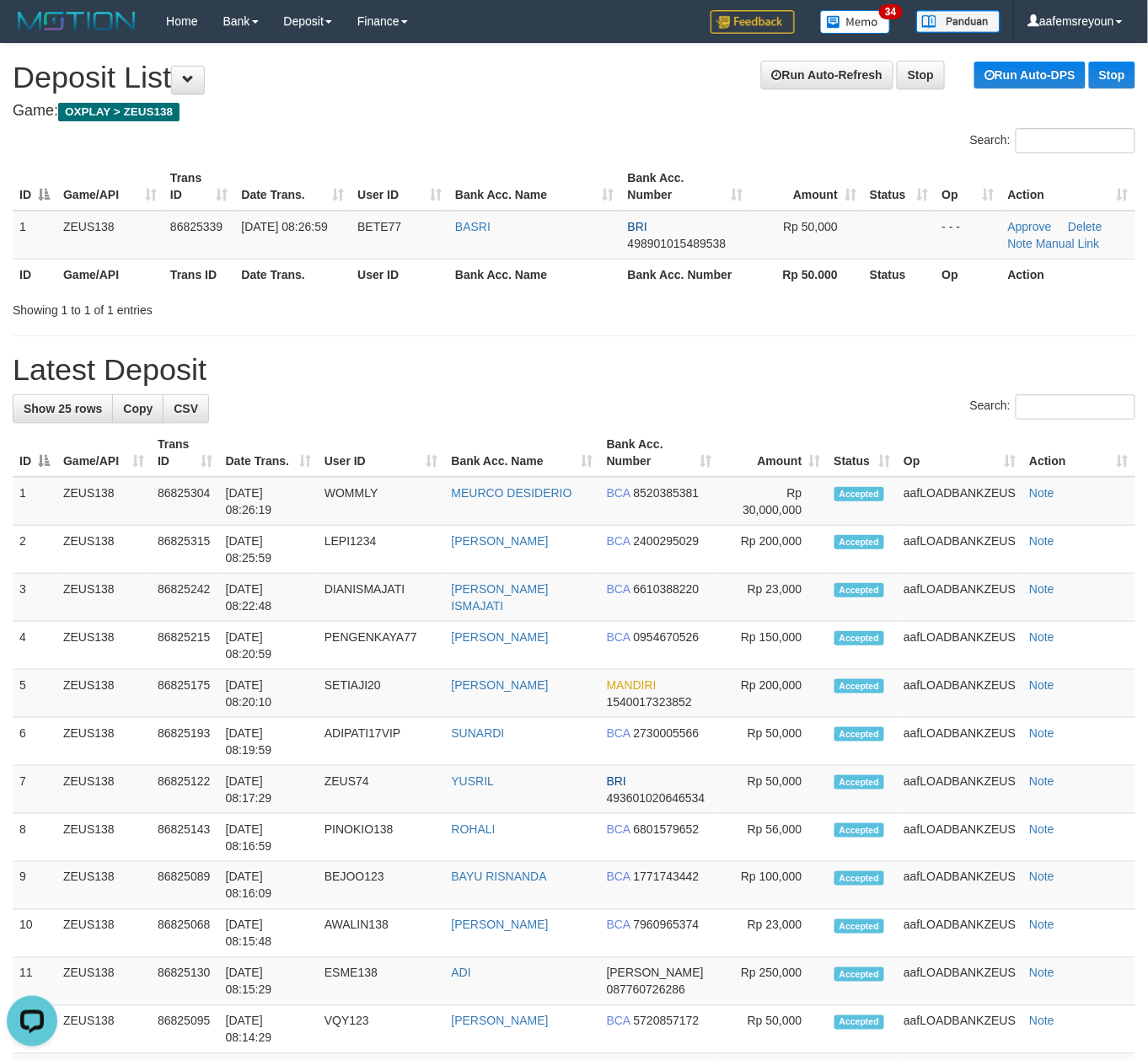
drag, startPoint x: 835, startPoint y: 403, endPoint x: 999, endPoint y: 357, distance: 170.3
click at [834, 403] on div "Search:" at bounding box center [574, 409] width 1123 height 30
drag, startPoint x: 1075, startPoint y: 241, endPoint x: 1120, endPoint y: 260, distance: 48.8
click at [1075, 241] on link "Manual Link" at bounding box center [1068, 244] width 64 height 13
click at [1036, 237] on link "Manual Link" at bounding box center [1068, 244] width 64 height 13
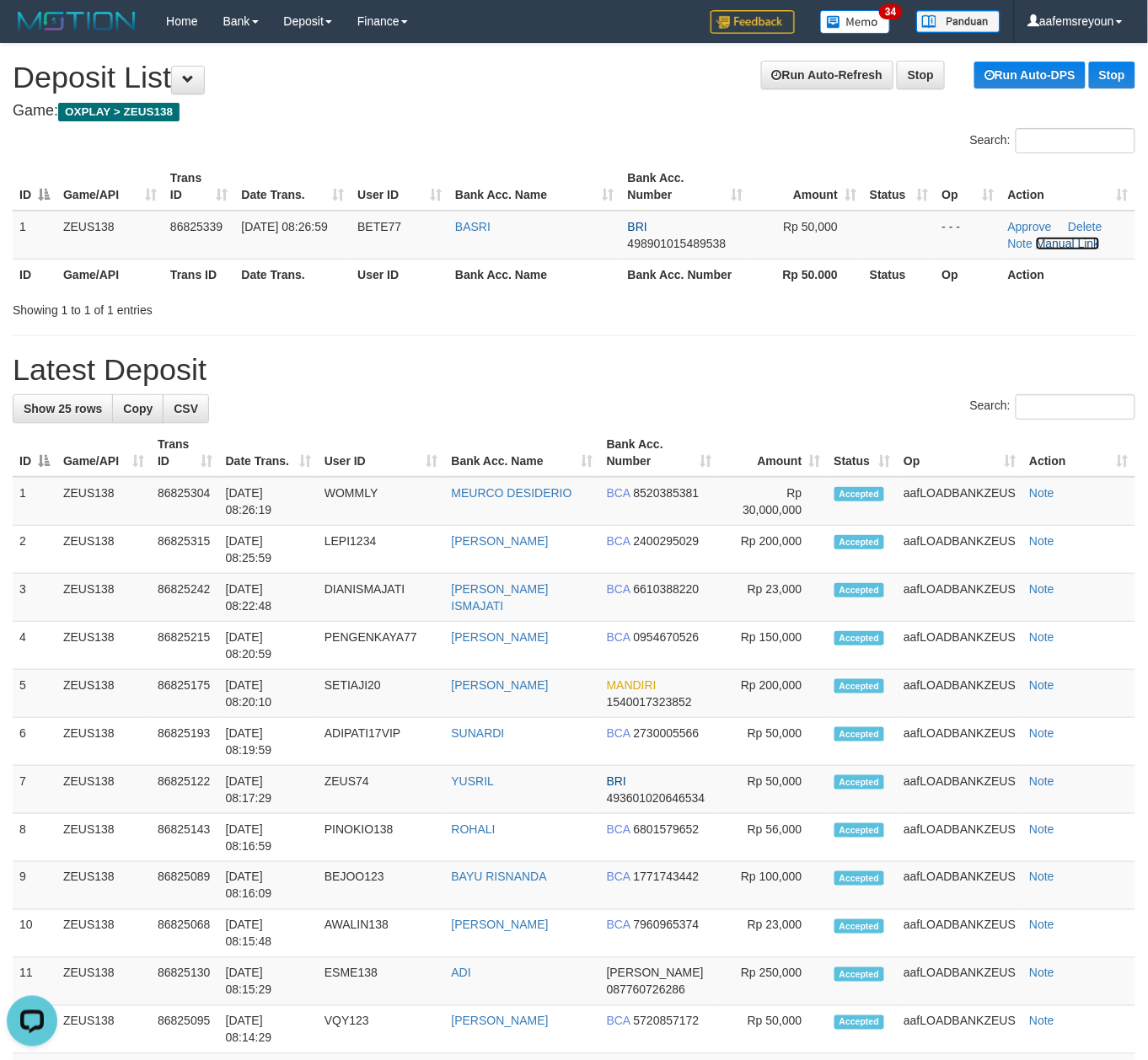
click at [1036, 237] on link "Manual Link" at bounding box center [1068, 244] width 64 height 13
drag, startPoint x: 564, startPoint y: 321, endPoint x: 626, endPoint y: 342, distance: 65.5
click at [602, 335] on div "**********" at bounding box center [574, 918] width 1148 height 1748
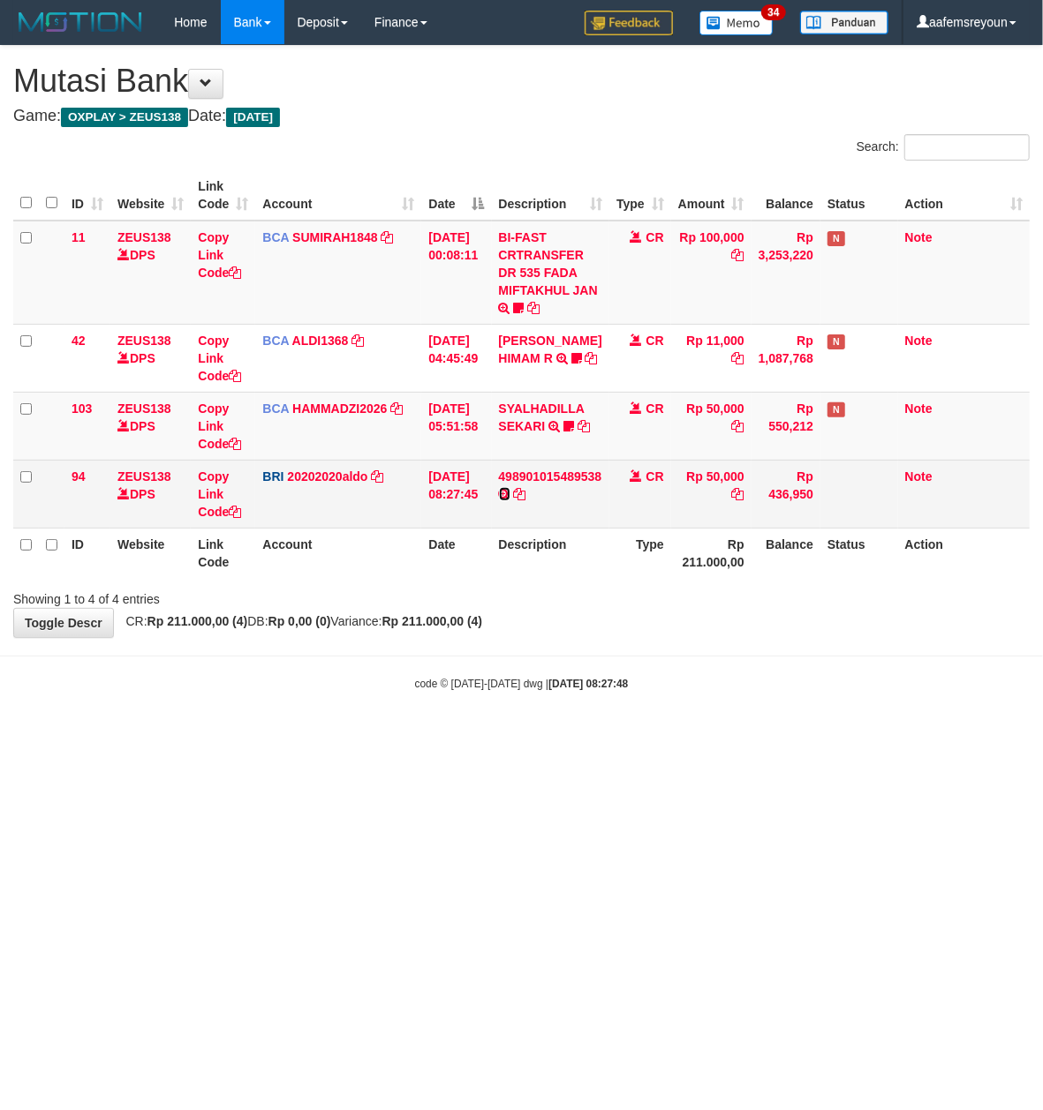
click at [510, 487] on link at bounding box center [504, 494] width 11 height 14
drag, startPoint x: 524, startPoint y: 494, endPoint x: 463, endPoint y: 494, distance: 61.8
click at [525, 494] on icon at bounding box center [519, 494] width 12 height 12
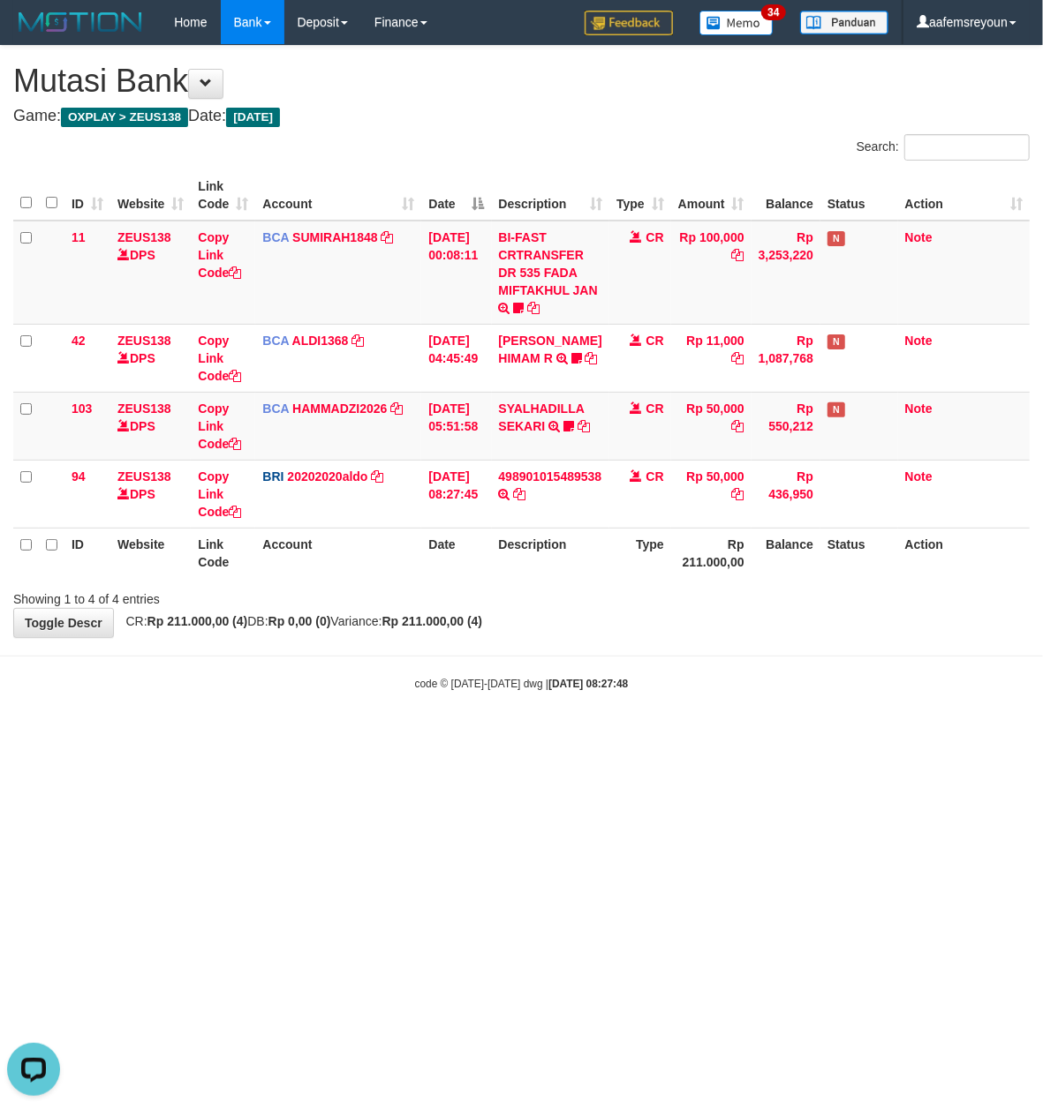
drag, startPoint x: 482, startPoint y: 630, endPoint x: 8, endPoint y: 478, distance: 498.0
click at [478, 629] on div "**********" at bounding box center [521, 341] width 1043 height 591
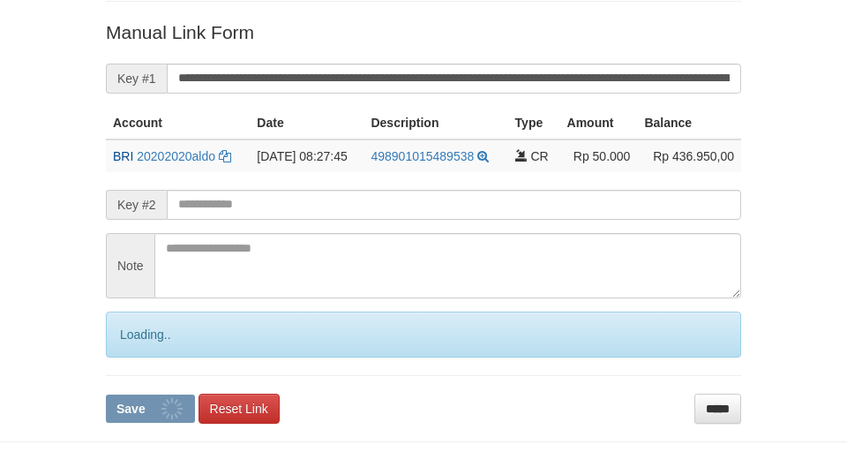
click at [655, 81] on input "**********" at bounding box center [454, 79] width 575 height 30
click at [106, 395] on button "Save" at bounding box center [150, 409] width 89 height 28
drag, startPoint x: 0, startPoint y: 0, endPoint x: 655, endPoint y: 79, distance: 659.7
click at [655, 79] on input "**********" at bounding box center [454, 79] width 575 height 30
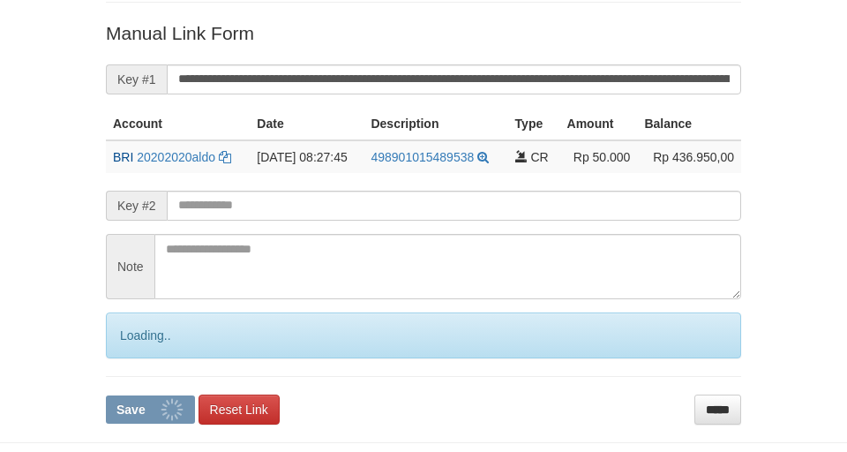
click at [106, 395] on button "Save" at bounding box center [150, 409] width 89 height 28
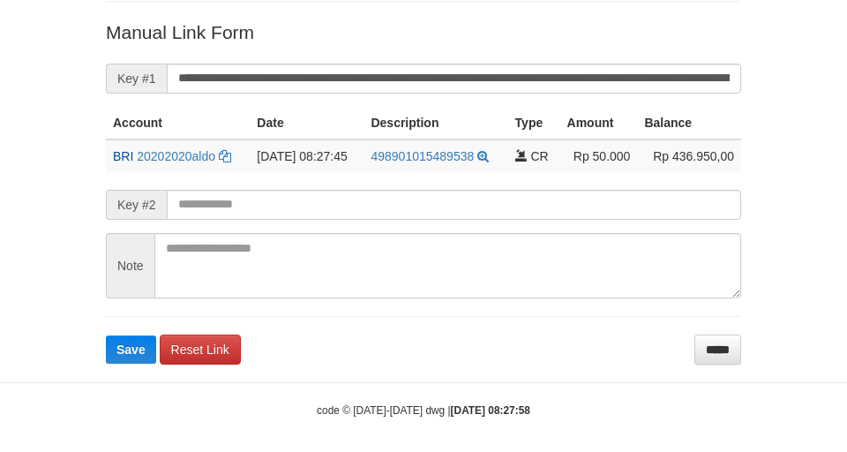
click at [651, 79] on input "**********" at bounding box center [454, 79] width 575 height 30
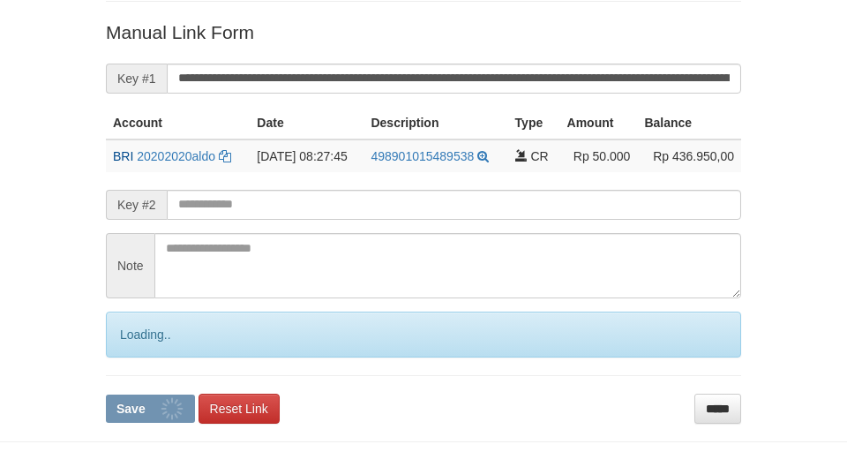
click at [106, 395] on button "Save" at bounding box center [150, 409] width 89 height 28
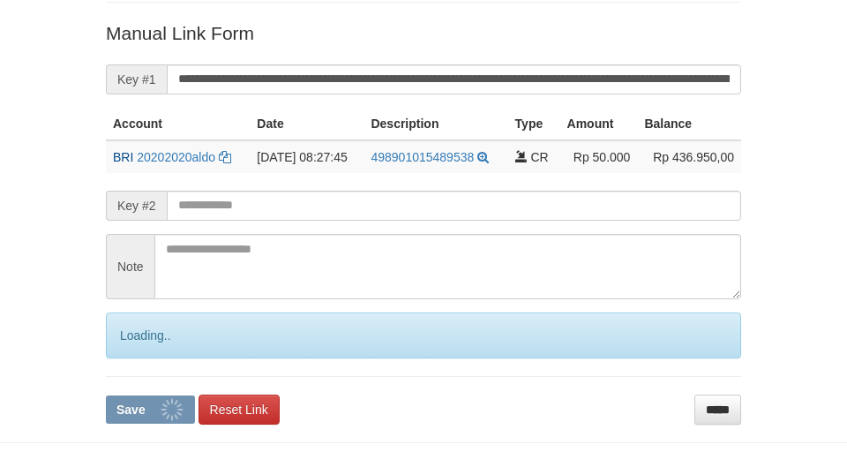
click at [106, 395] on button "Save" at bounding box center [150, 409] width 89 height 28
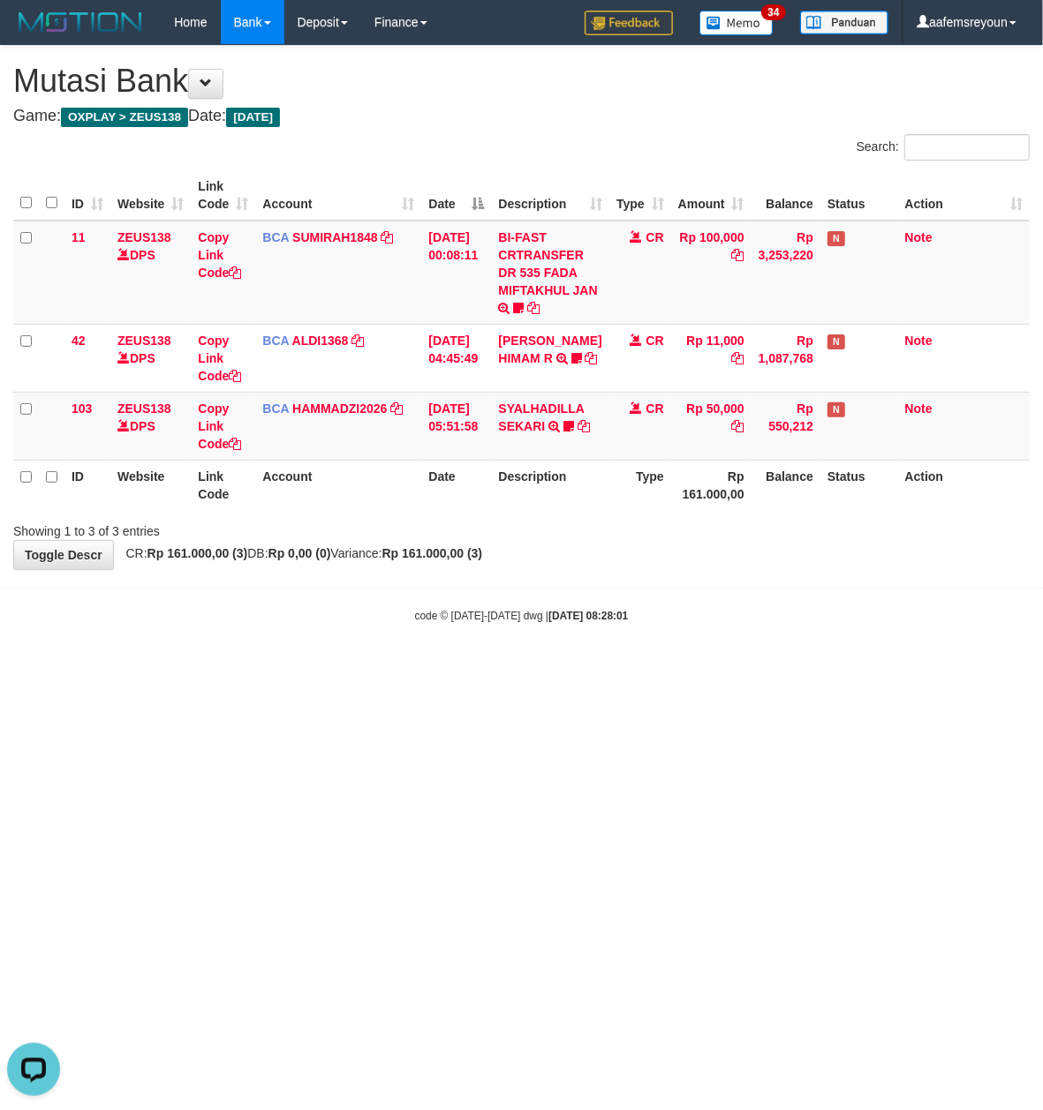
click at [231, 668] on body "Toggle navigation Home Bank Account List Mutasi Bank Search Sync Note Mutasi De…" at bounding box center [521, 334] width 1043 height 668
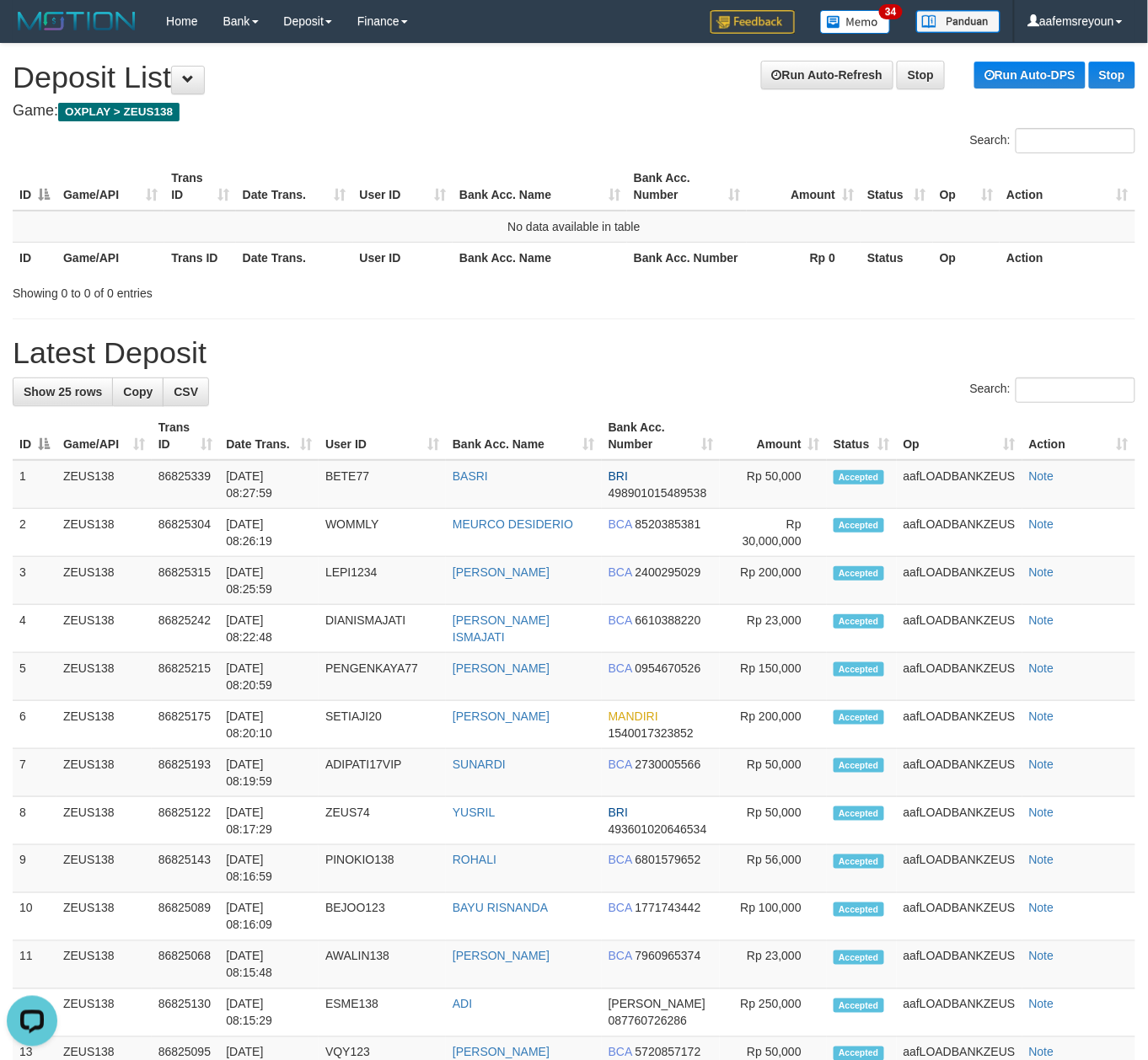
click at [830, 392] on div "Search:" at bounding box center [574, 392] width 1123 height 30
drag, startPoint x: 622, startPoint y: 264, endPoint x: 720, endPoint y: 322, distance: 113.9
click at [655, 290] on div "Search: ID Game/API Trans ID Date Trans. User ID Bank Acc. Name Bank Acc. Numbe…" at bounding box center [574, 215] width 1123 height 174
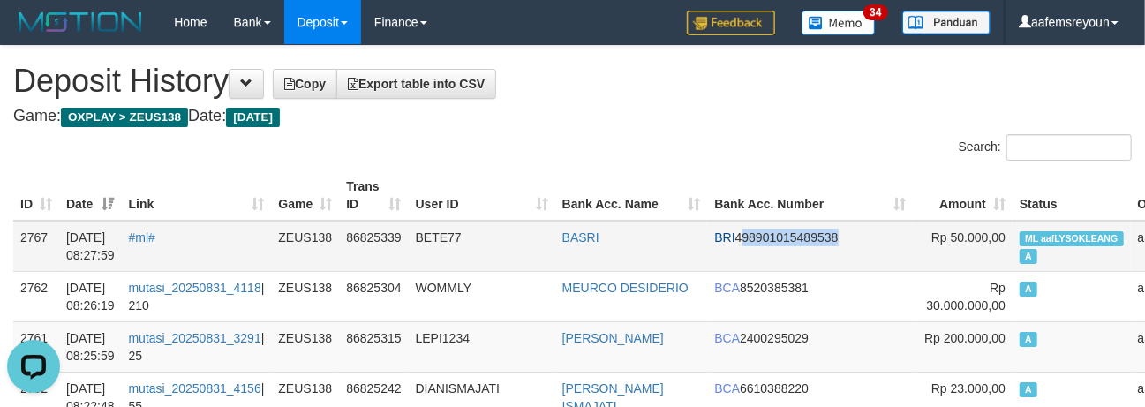
copy td "498901015489538"
drag, startPoint x: 805, startPoint y: 252, endPoint x: 681, endPoint y: 266, distance: 124.3
click at [686, 266] on tr "2767 31/08/2025 08:27:59 #ml# ZEUS138 86825339 BETE77 BASRI BRI 498901015489538…" at bounding box center [637, 246] width 1249 height 51
click at [740, 237] on td "BRI 498901015489538" at bounding box center [809, 246] width 205 height 51
copy td "498901015489538"
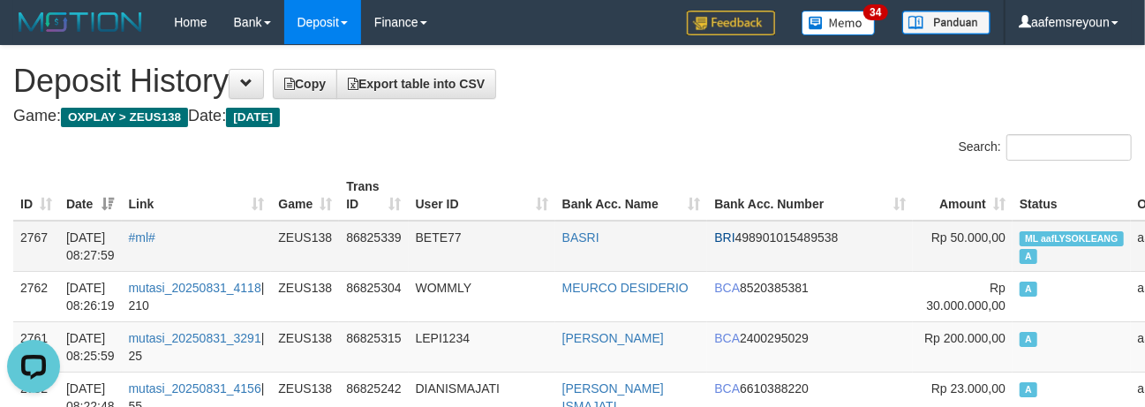
drag, startPoint x: 689, startPoint y: 256, endPoint x: 803, endPoint y: 251, distance: 114.9
click at [803, 251] on td "BRI 498901015489538" at bounding box center [809, 246] width 205 height 51
click at [450, 159] on div "Search:" at bounding box center [572, 149] width 1145 height 31
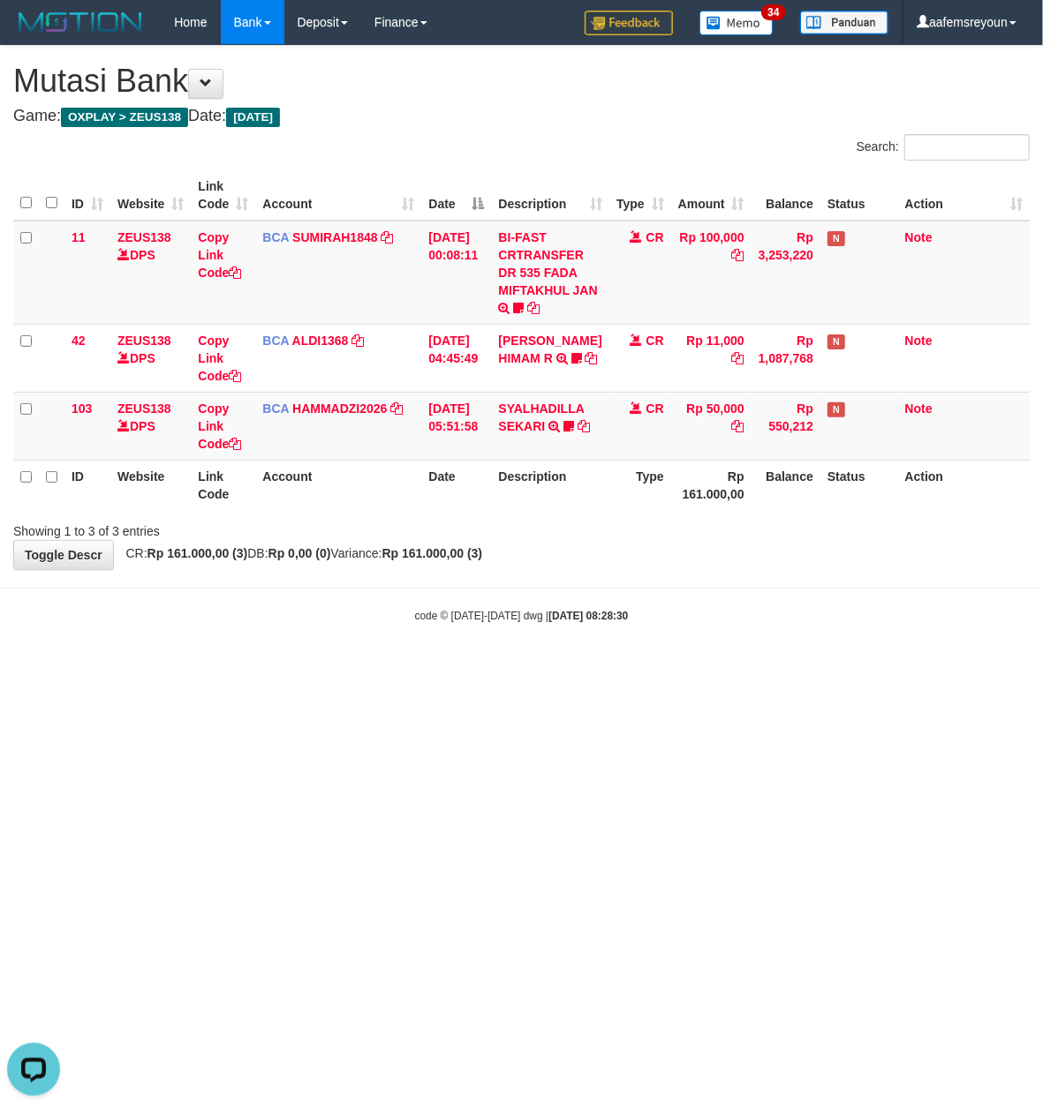
click at [570, 668] on html "Toggle navigation Home Bank Account List Mutasi Bank Search Sync Note Mutasi De…" at bounding box center [521, 334] width 1043 height 668
drag, startPoint x: 570, startPoint y: 803, endPoint x: 375, endPoint y: 719, distance: 212.7
click at [537, 668] on html "Toggle navigation Home Bank Account List Mutasi Bank Search Sync Note Mutasi De…" at bounding box center [521, 334] width 1043 height 668
click at [223, 662] on body "Toggle navigation Home Bank Account List Mutasi Bank Search Sync Note Mutasi De…" at bounding box center [521, 334] width 1043 height 668
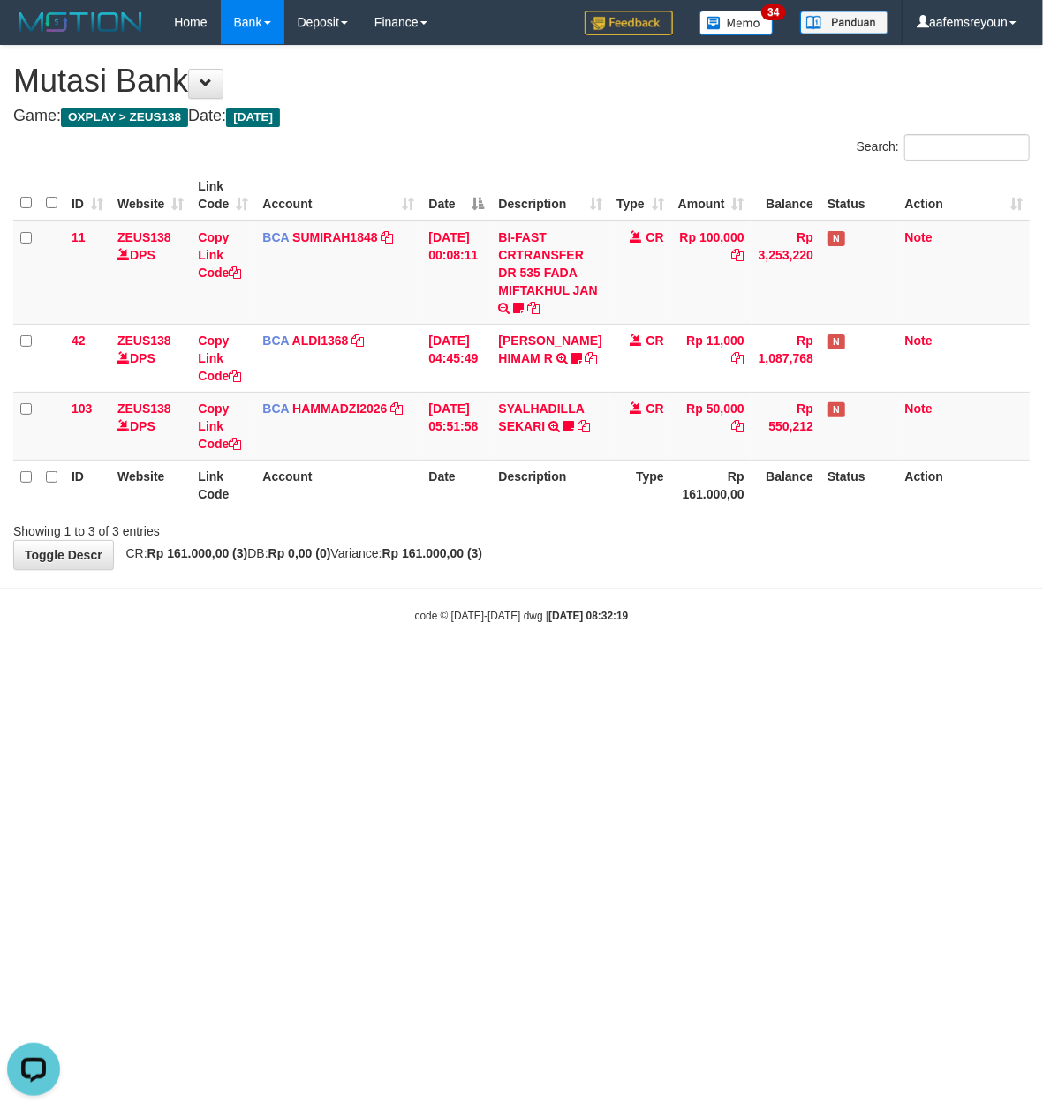
click at [696, 668] on html "Toggle navigation Home Bank Account List Mutasi Bank Search Sync Note Mutasi De…" at bounding box center [521, 334] width 1043 height 668
drag, startPoint x: 697, startPoint y: 823, endPoint x: 673, endPoint y: 821, distance: 24.8
click at [696, 668] on html "Toggle navigation Home Bank Account List Mutasi Bank Search Sync Note Mutasi De…" at bounding box center [521, 334] width 1043 height 668
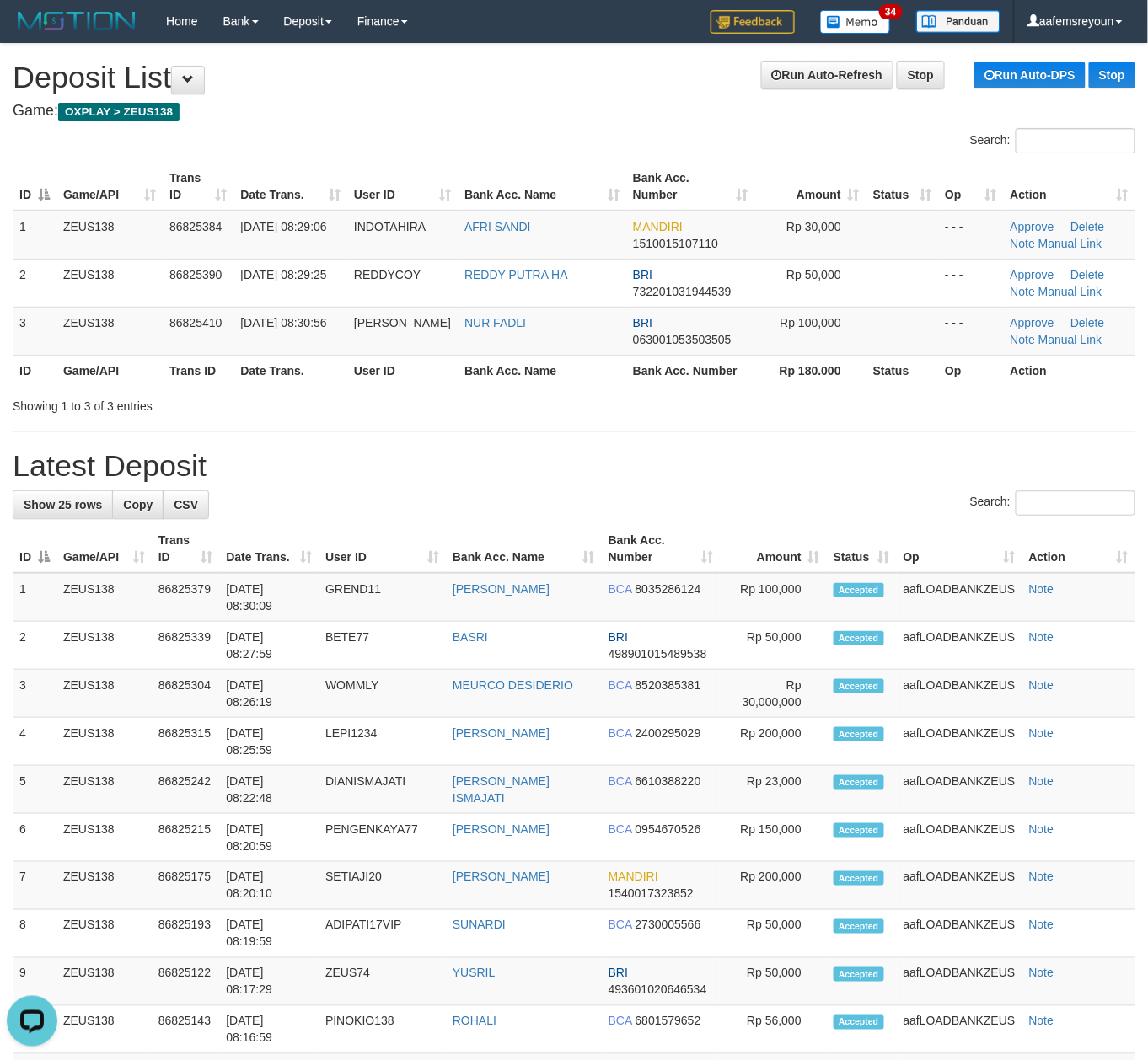
drag, startPoint x: 1044, startPoint y: 479, endPoint x: 1063, endPoint y: 489, distance: 21.5
click at [1056, 486] on div "**********" at bounding box center [574, 965] width 1148 height 1844
drag, startPoint x: 946, startPoint y: 426, endPoint x: 1164, endPoint y: 491, distance: 227.5
click at [939, 432] on div "**********" at bounding box center [574, 965] width 1148 height 1844
drag, startPoint x: 835, startPoint y: 477, endPoint x: 847, endPoint y: 483, distance: 13.4
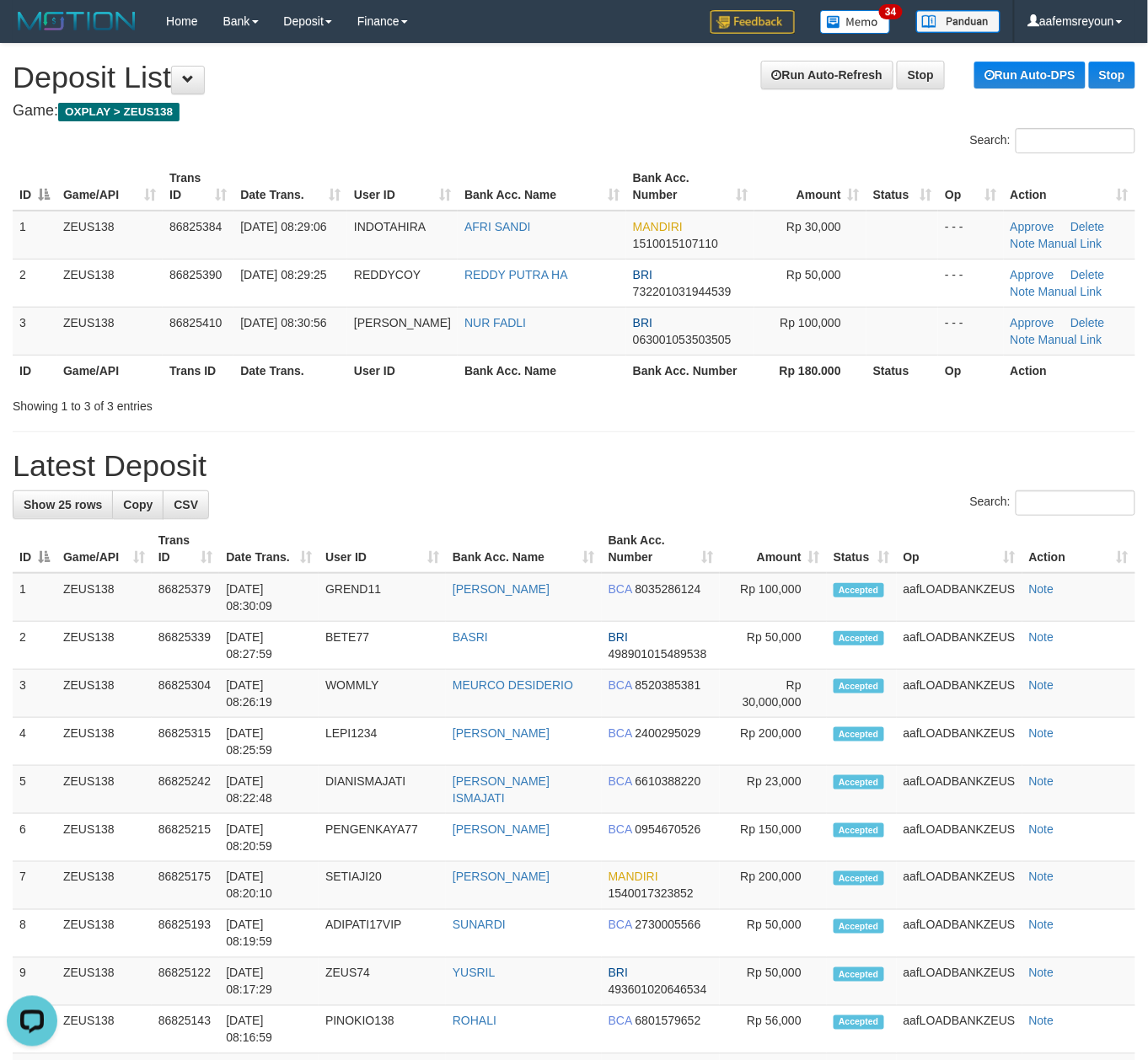
click at [838, 480] on h1 "Latest Deposit" at bounding box center [574, 465] width 1123 height 33
drag, startPoint x: 800, startPoint y: 503, endPoint x: 845, endPoint y: 518, distance: 47.4
click at [804, 509] on div "Search:" at bounding box center [574, 505] width 1123 height 30
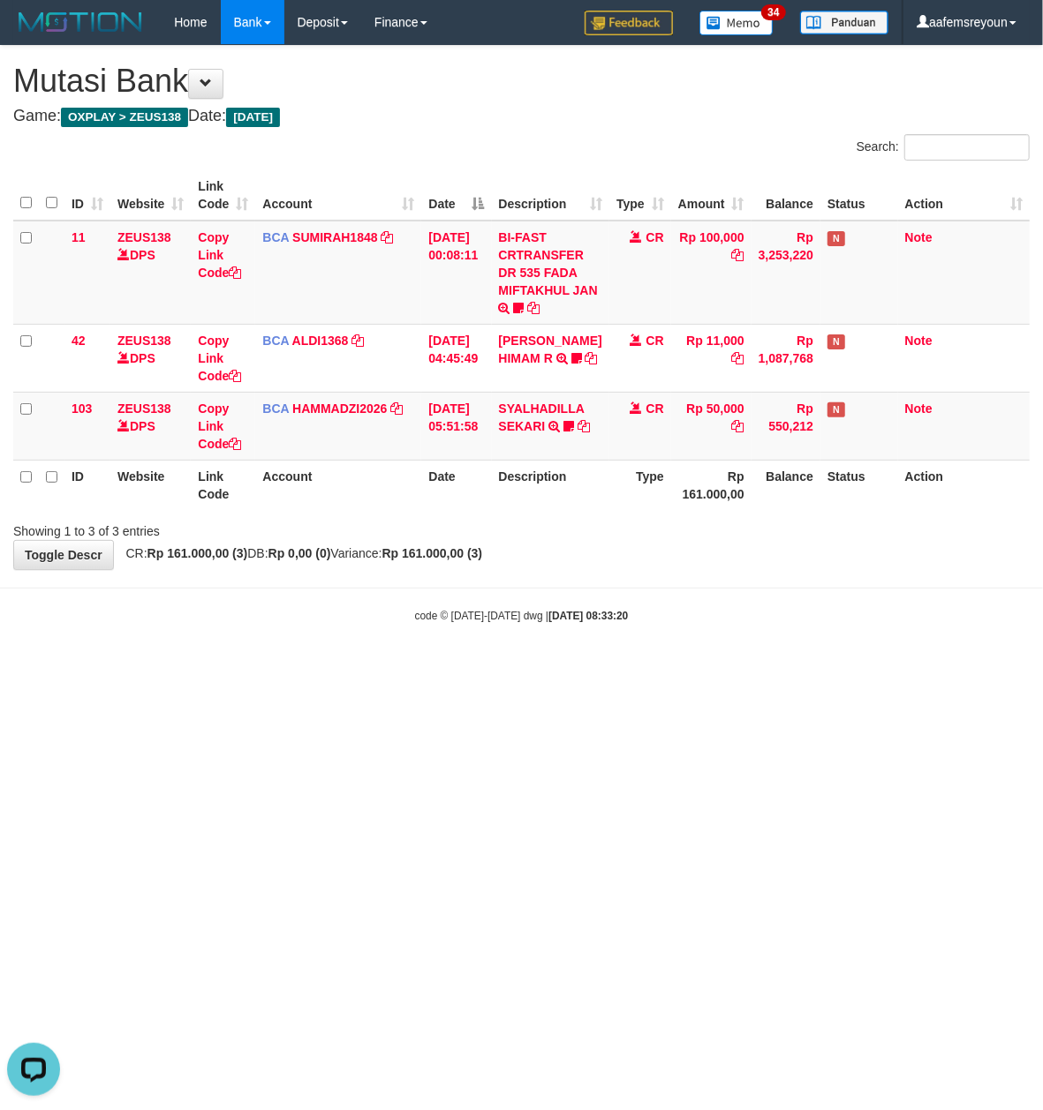
drag, startPoint x: 630, startPoint y: 623, endPoint x: 627, endPoint y: 595, distance: 28.5
click at [637, 612] on body "Toggle navigation Home Bank Account List Mutasi Bank Search Sync Note Mutasi De…" at bounding box center [521, 334] width 1043 height 668
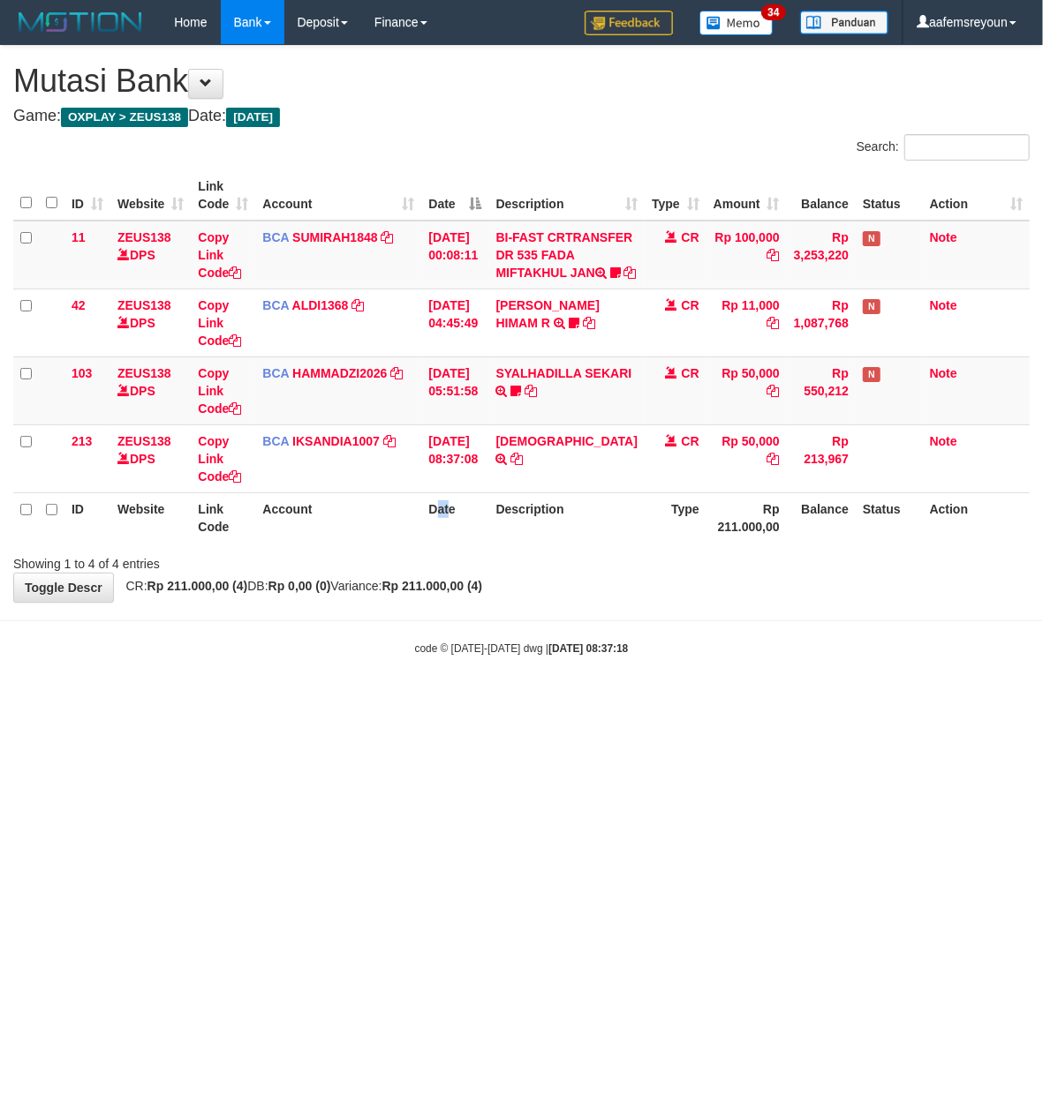
drag, startPoint x: 439, startPoint y: 565, endPoint x: 1, endPoint y: 514, distance: 440.8
click at [408, 543] on tr "ID Website Link Code Account Date Description Type Rp 211.000,00 Balance Status…" at bounding box center [521, 518] width 1016 height 50
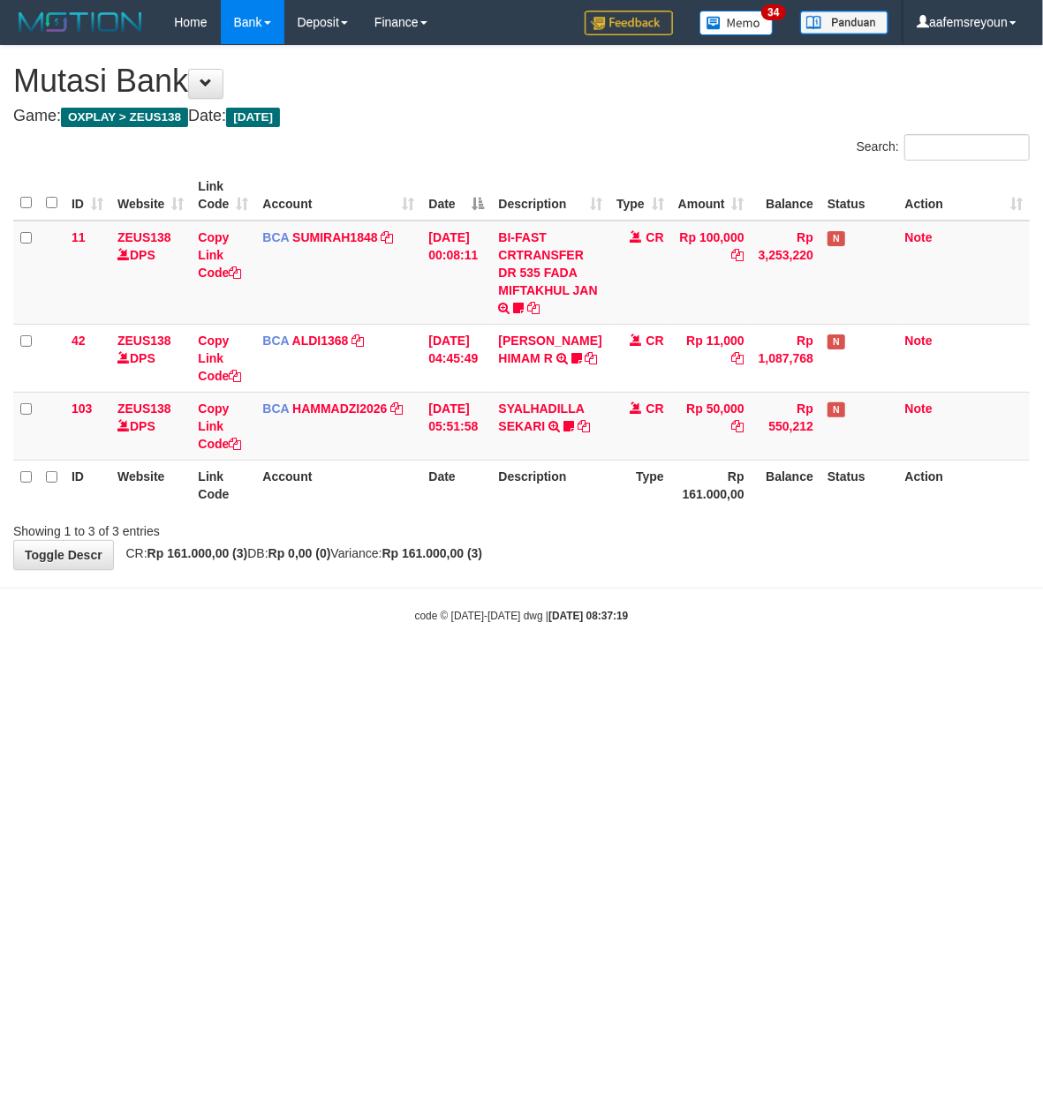
click at [269, 584] on body "Toggle navigation Home Bank Account List Mutasi Bank Search Sync Note Mutasi De…" at bounding box center [521, 334] width 1043 height 668
click at [618, 668] on html "Toggle navigation Home Bank Account List Mutasi Bank Search Sync Note Mutasi De…" at bounding box center [521, 334] width 1043 height 668
click at [614, 668] on html "Toggle navigation Home Bank Account List Mutasi Bank Search Sync Note Mutasi De…" at bounding box center [521, 334] width 1043 height 668
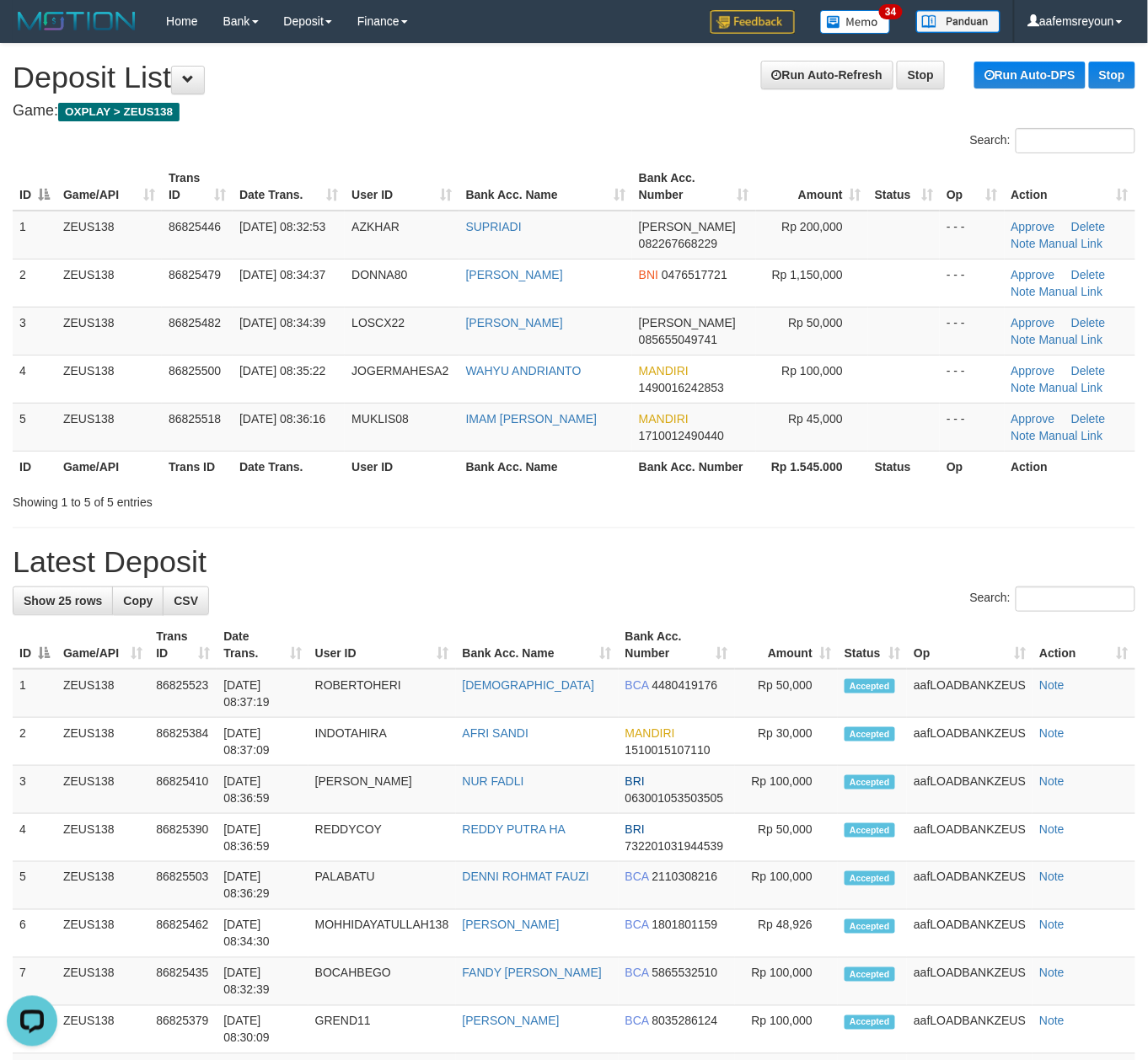
drag, startPoint x: 685, startPoint y: 529, endPoint x: 663, endPoint y: 530, distance: 22.0
click at [662, 530] on div "**********" at bounding box center [574, 1013] width 1148 height 1940
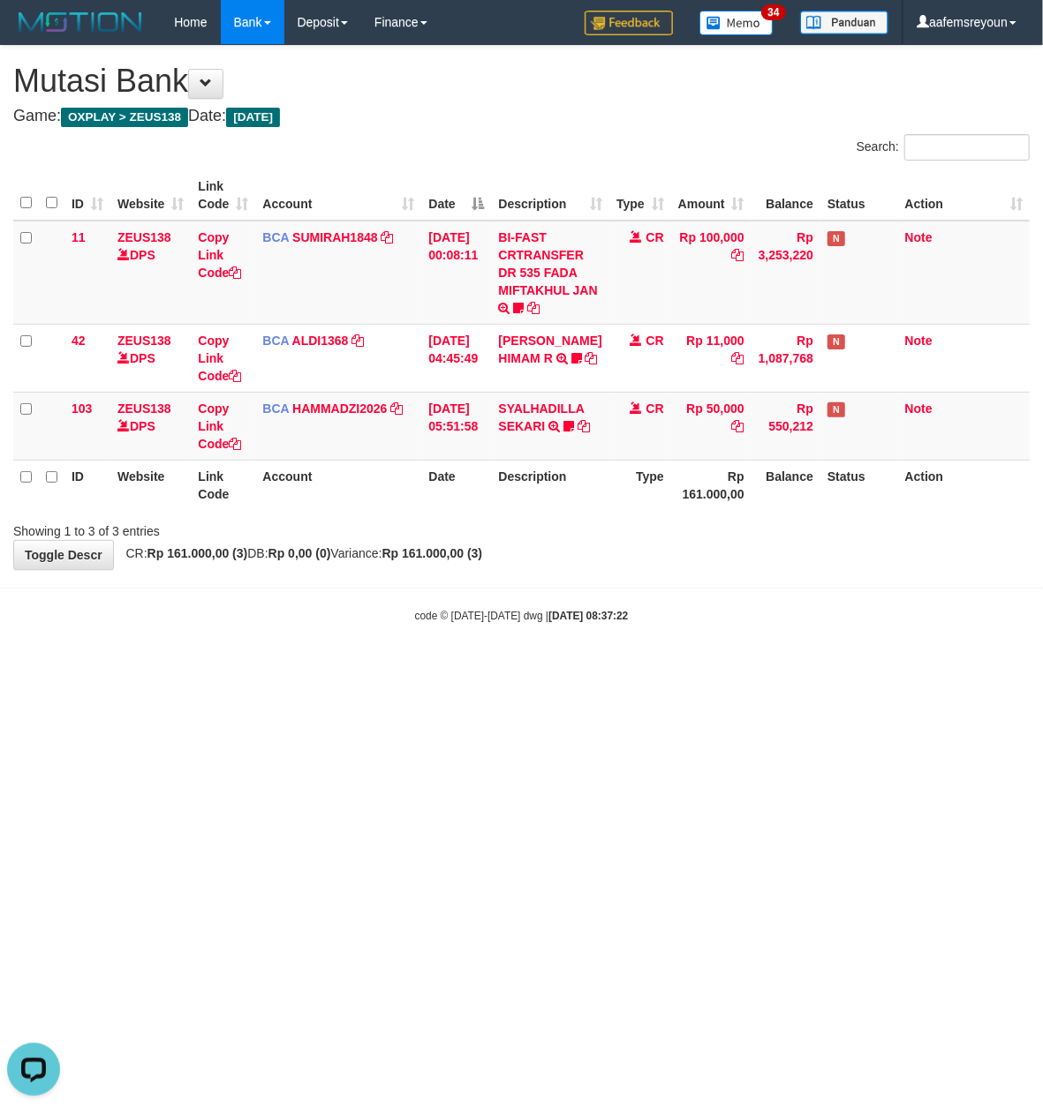
click at [312, 668] on html "Toggle navigation Home Bank Account List Mutasi Bank Search Sync Note Mutasi De…" at bounding box center [521, 334] width 1043 height 668
click at [450, 668] on html "Toggle navigation Home Bank Account List Mutasi Bank Search Sync Note Mutasi De…" at bounding box center [521, 334] width 1043 height 668
click at [446, 668] on html "Toggle navigation Home Bank Account List Mutasi Bank Search Sync Note Mutasi De…" at bounding box center [521, 334] width 1043 height 668
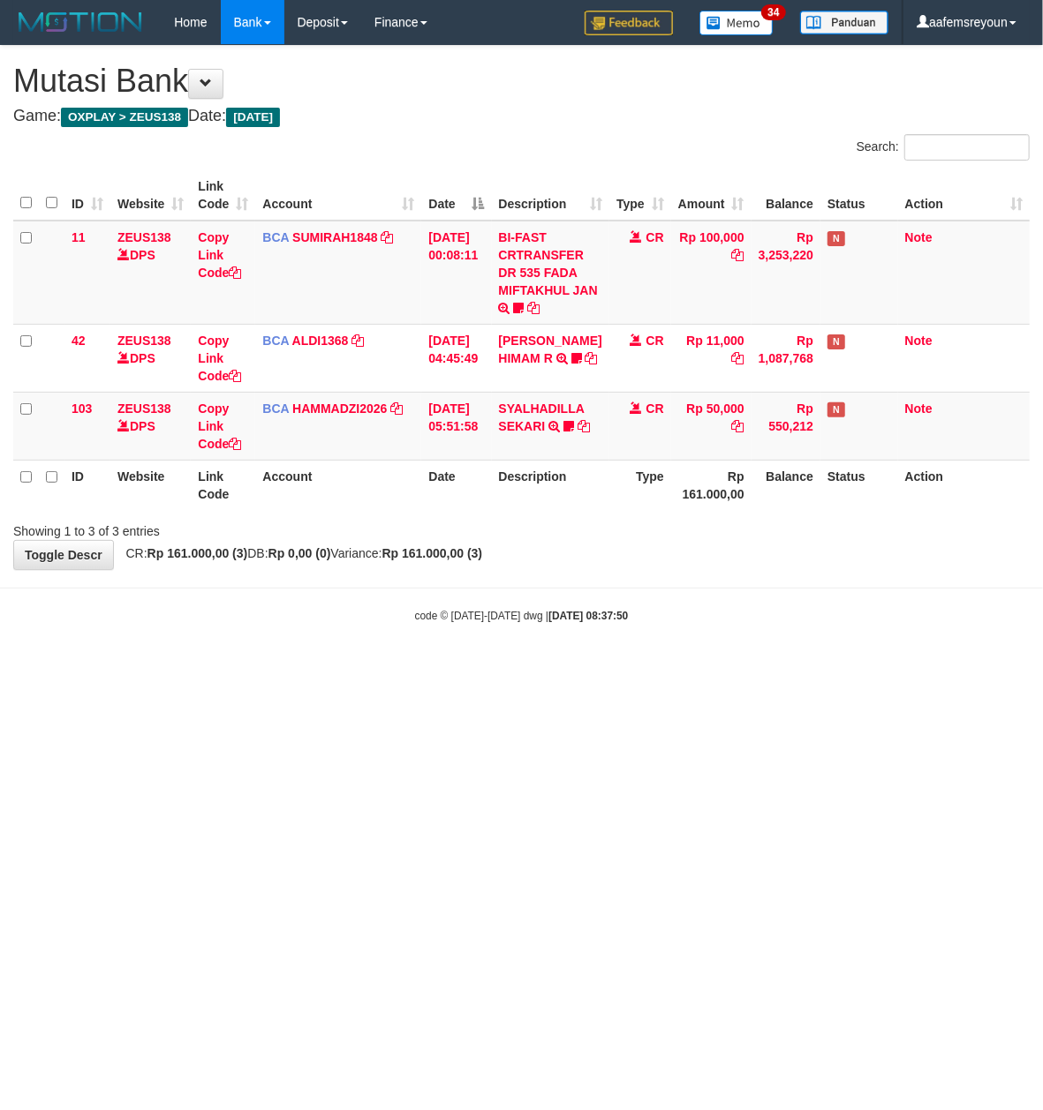
click at [452, 668] on html "Toggle navigation Home Bank Account List Mutasi Bank Search Sync Note Mutasi De…" at bounding box center [521, 334] width 1043 height 668
click at [454, 668] on html "Toggle navigation Home Bank Account List Mutasi Bank Search Sync Note Mutasi De…" at bounding box center [521, 334] width 1043 height 668
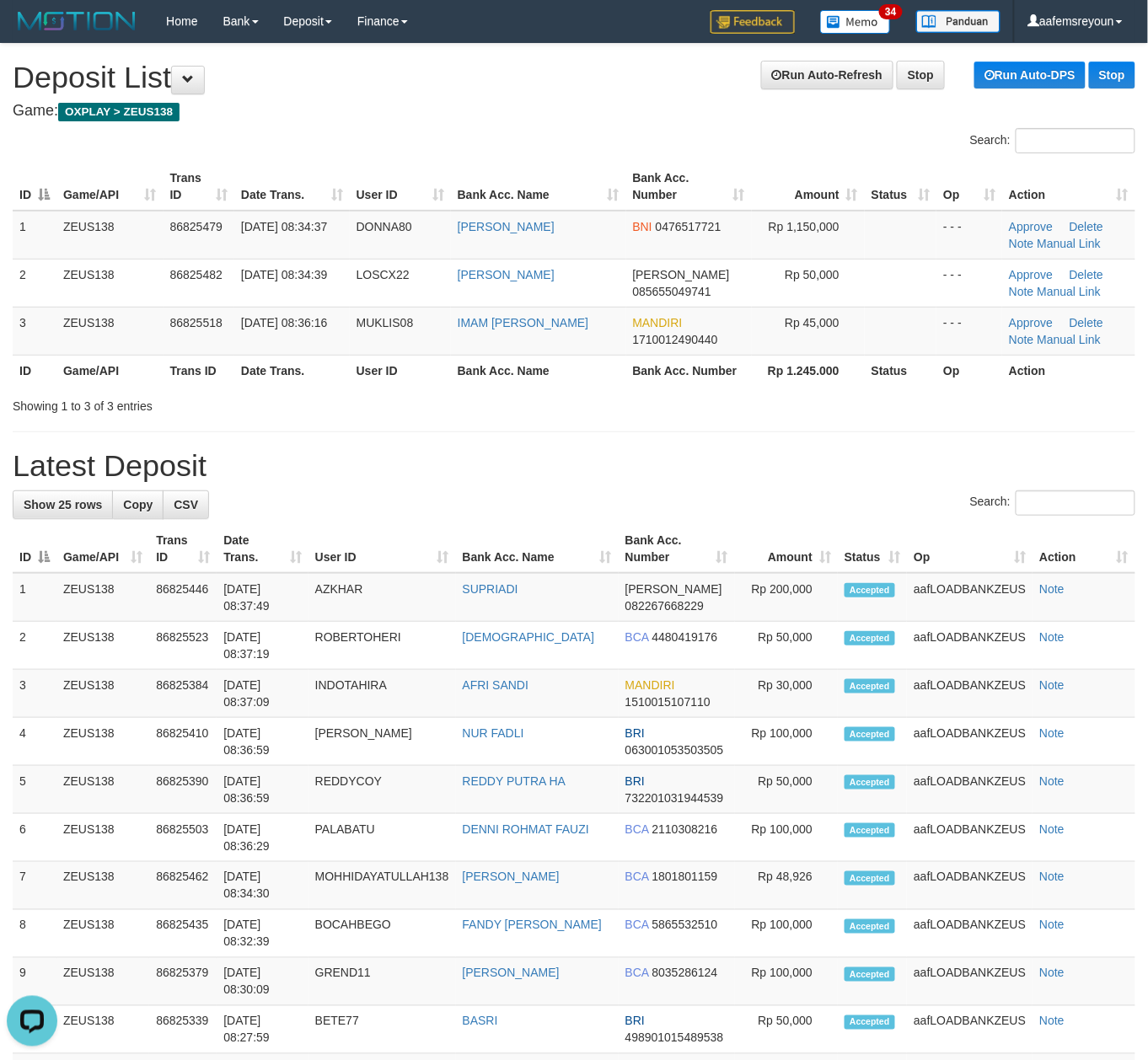
click at [558, 477] on h1 "Latest Deposit" at bounding box center [574, 465] width 1123 height 33
click at [821, 561] on th "Amount" at bounding box center [787, 549] width 103 height 48
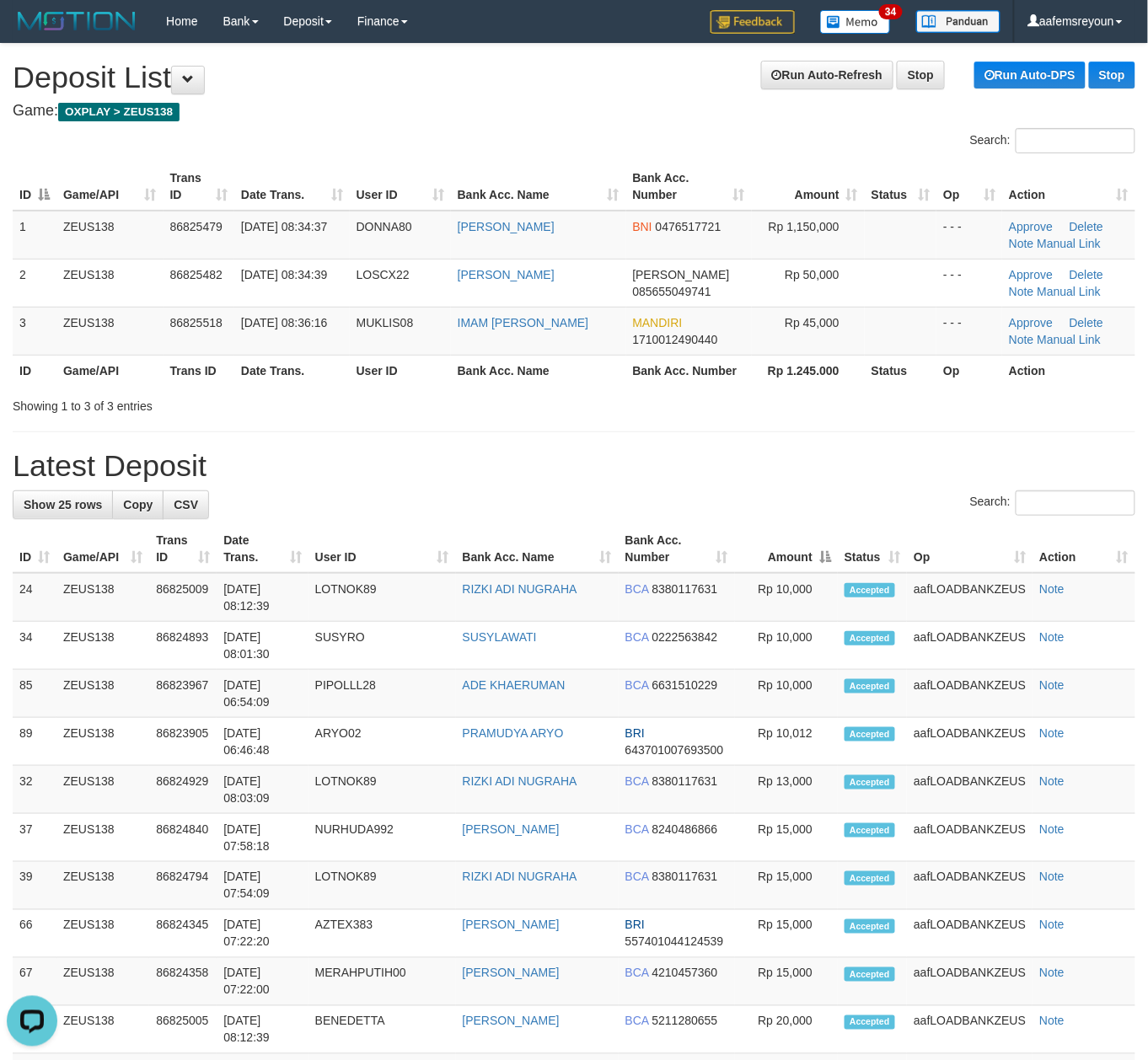
drag, startPoint x: 395, startPoint y: 412, endPoint x: 1161, endPoint y: 529, distance: 774.9
click at [403, 413] on div "Showing 1 to 3 of 3 entries" at bounding box center [239, 403] width 454 height 24
drag, startPoint x: 610, startPoint y: 439, endPoint x: 1155, endPoint y: 499, distance: 548.3
click at [641, 446] on div "**********" at bounding box center [574, 965] width 1148 height 1844
drag, startPoint x: 645, startPoint y: 498, endPoint x: 666, endPoint y: 500, distance: 21.1
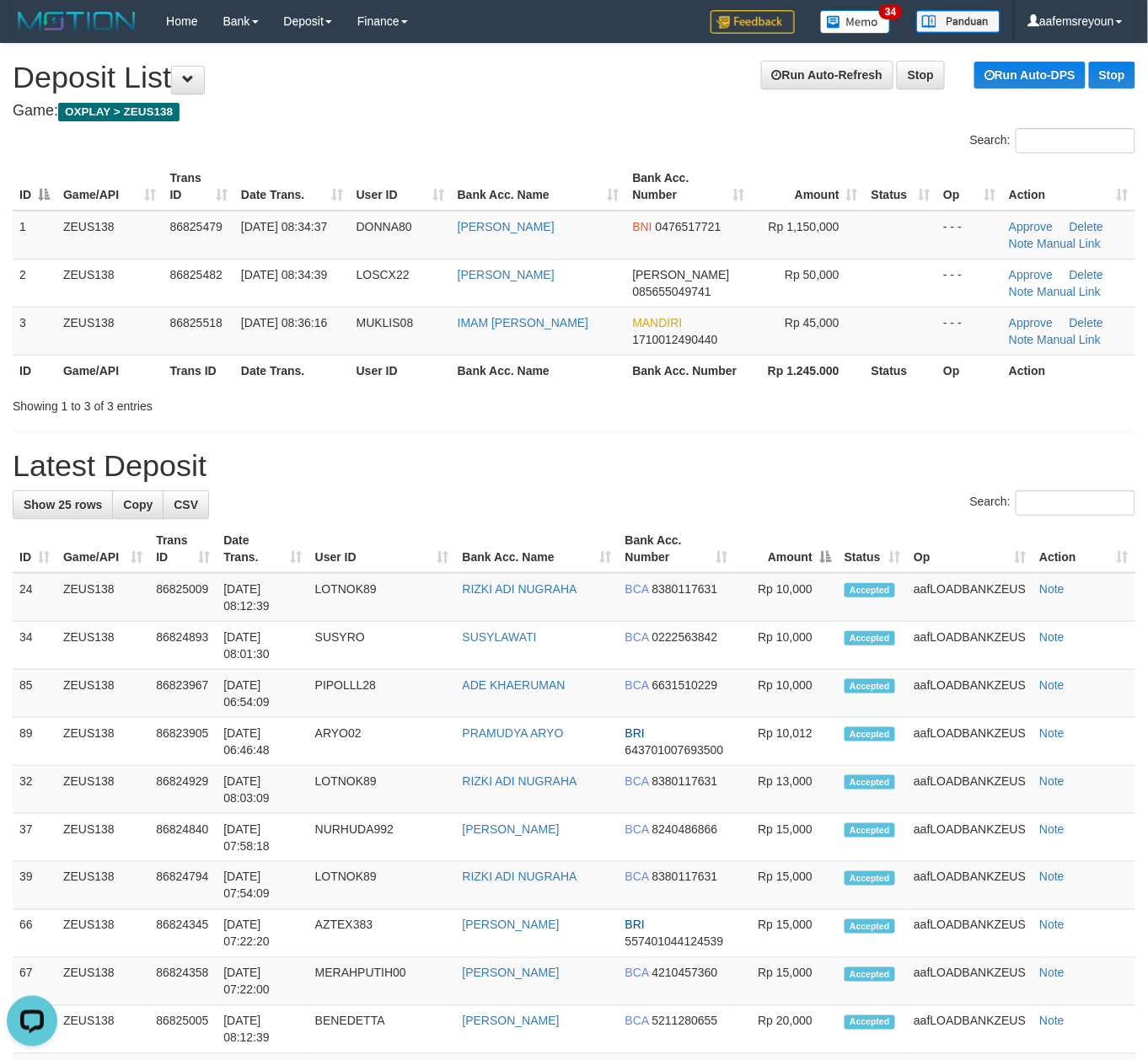
click at [658, 499] on div "Search:" at bounding box center [574, 505] width 1123 height 30
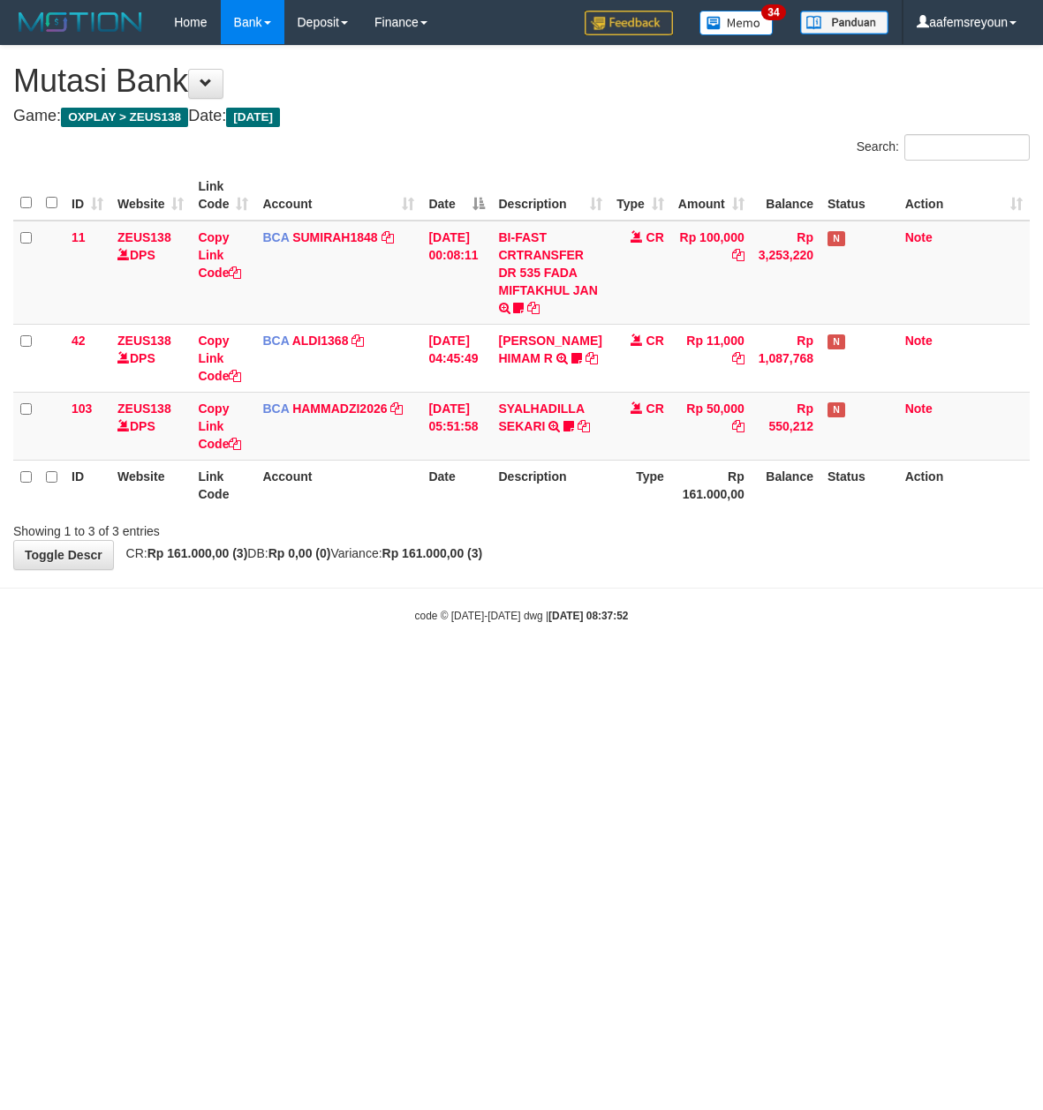
click at [454, 668] on html "Toggle navigation Home Bank Account List Mutasi Bank Search Sync Note Mutasi De…" at bounding box center [521, 334] width 1043 height 668
drag, startPoint x: 0, startPoint y: 0, endPoint x: 541, endPoint y: 622, distance: 824.7
click at [521, 668] on html "Toggle navigation Home Bank Account List Mutasi Bank Search Sync Note Mutasi De…" at bounding box center [521, 334] width 1043 height 668
click at [482, 668] on html "Toggle navigation Home Bank Account List Mutasi Bank Search Sync Note Mutasi De…" at bounding box center [521, 334] width 1043 height 668
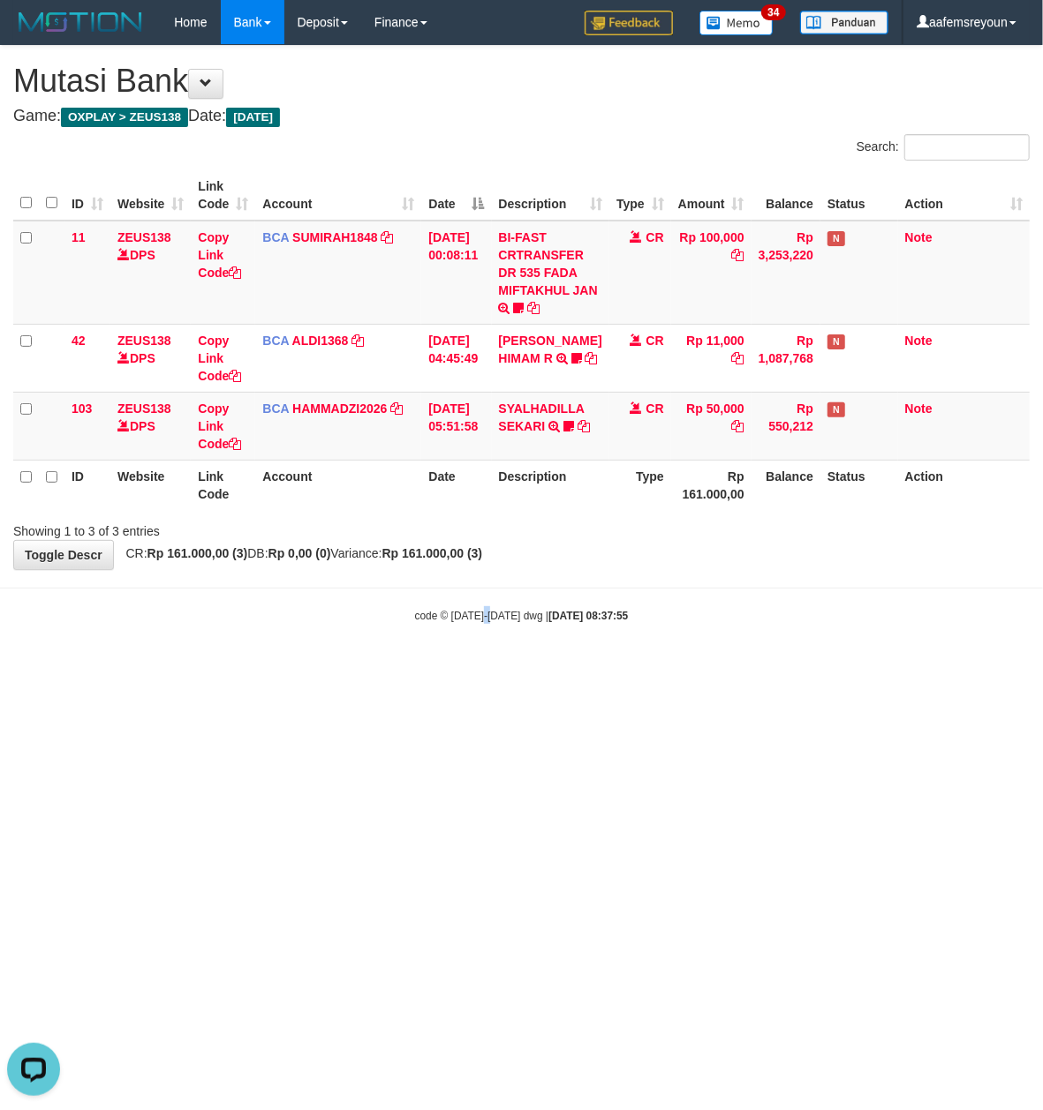
drag, startPoint x: 0, startPoint y: 0, endPoint x: 524, endPoint y: 757, distance: 921.2
click at [516, 668] on html "Toggle navigation Home Bank Account List Mutasi Bank Search Sync Note Mutasi De…" at bounding box center [521, 334] width 1043 height 668
click at [508, 668] on html "Toggle navigation Home Bank Account List Mutasi Bank Search Sync Note Mutasi De…" at bounding box center [521, 334] width 1043 height 668
click at [330, 601] on body "Toggle navigation Home Bank Account List Mutasi Bank Search Sync Note Mutasi De…" at bounding box center [521, 334] width 1043 height 668
click at [241, 615] on div "code © [DATE]-[DATE] dwg | [DATE] 08:38:25" at bounding box center [521, 615] width 1043 height 18
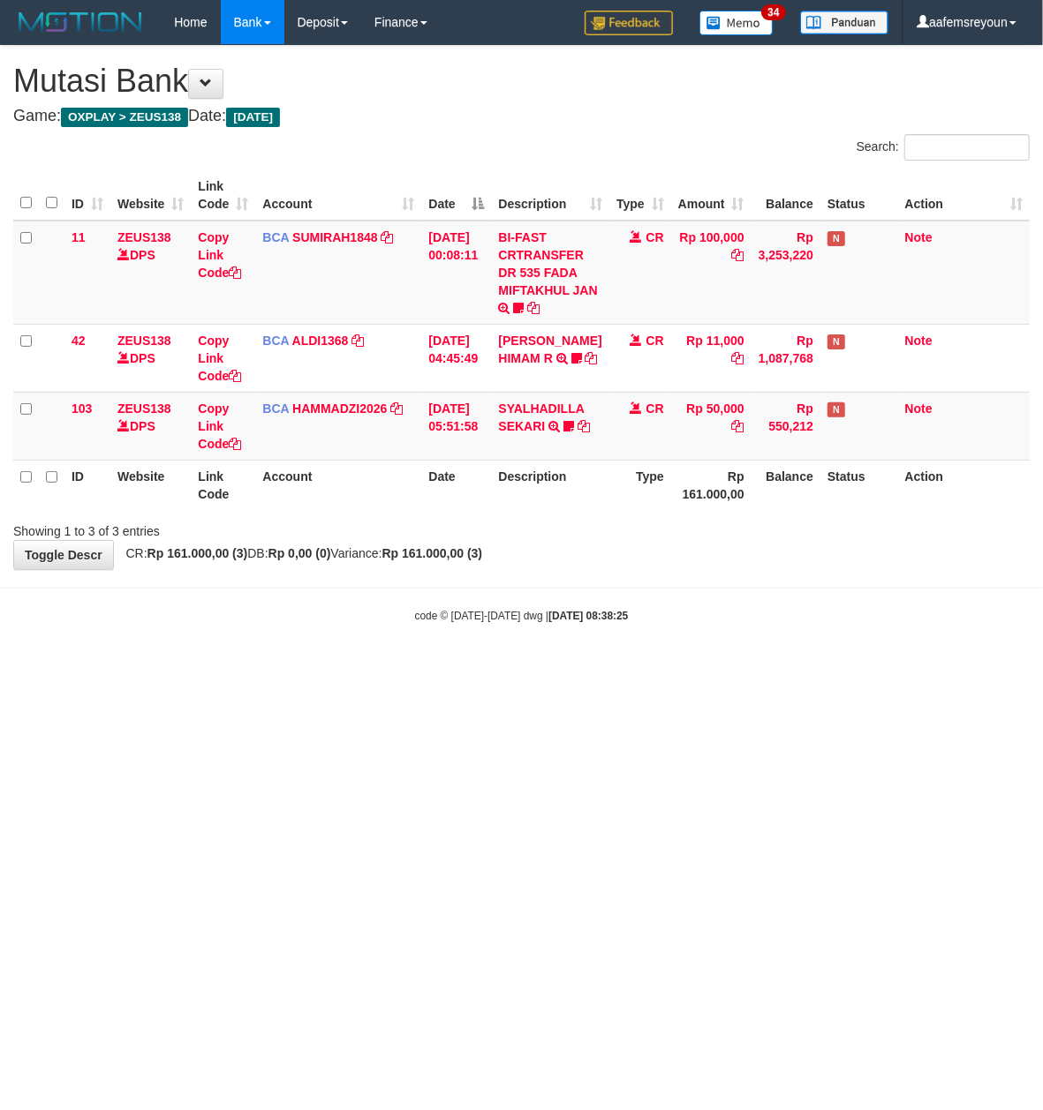
click at [240, 618] on div "code © 2012-2018 dwg | 2025/08/31 08:38:25" at bounding box center [521, 615] width 1043 height 18
drag, startPoint x: 240, startPoint y: 618, endPoint x: 4, endPoint y: 570, distance: 241.3
click at [237, 618] on div "code © 2012-2018 dwg | 2025/08/31 08:38:25" at bounding box center [521, 615] width 1043 height 18
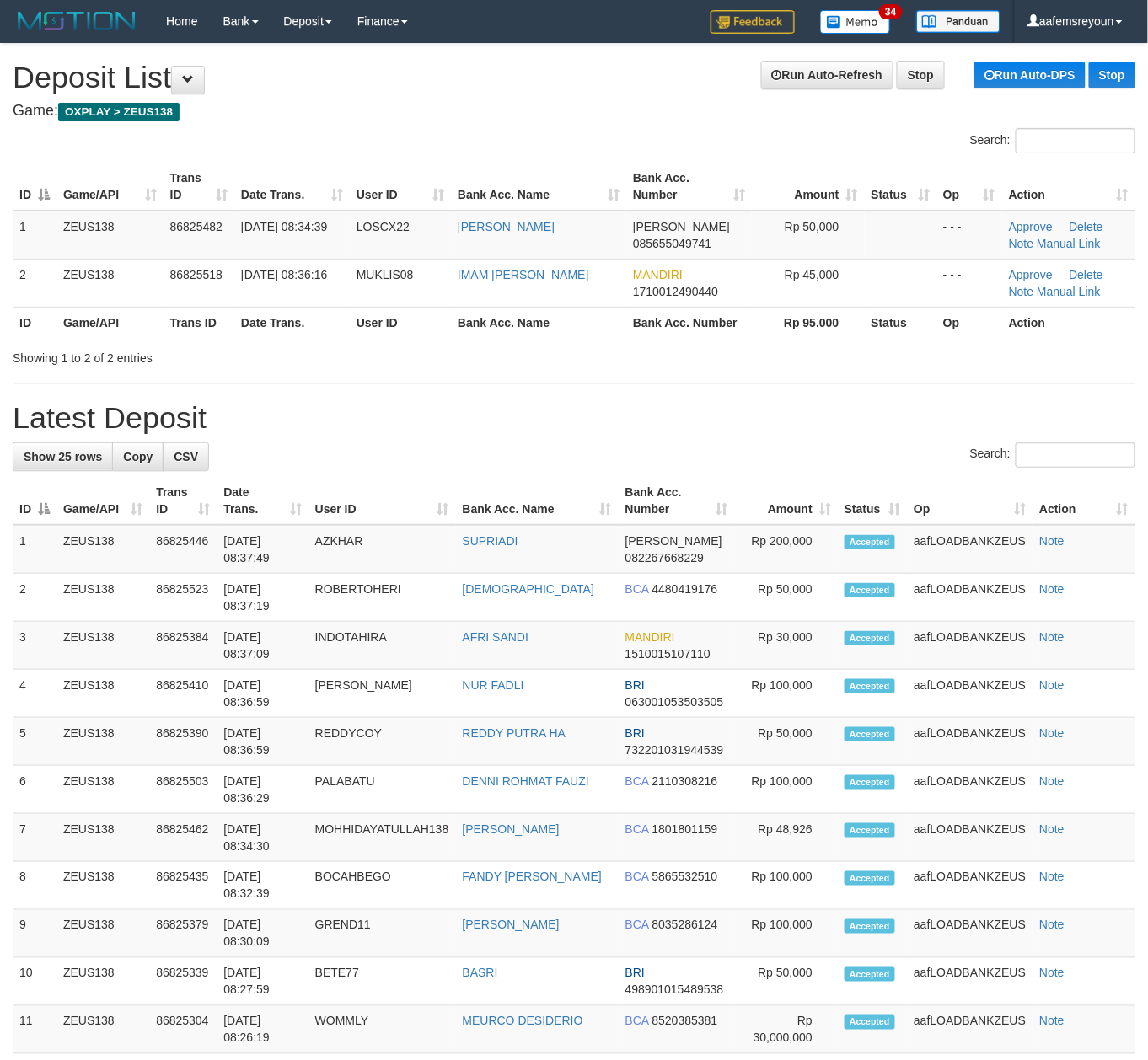
drag, startPoint x: 498, startPoint y: 427, endPoint x: 548, endPoint y: 440, distance: 51.7
click at [510, 432] on h1 "Latest Deposit" at bounding box center [574, 417] width 1123 height 33
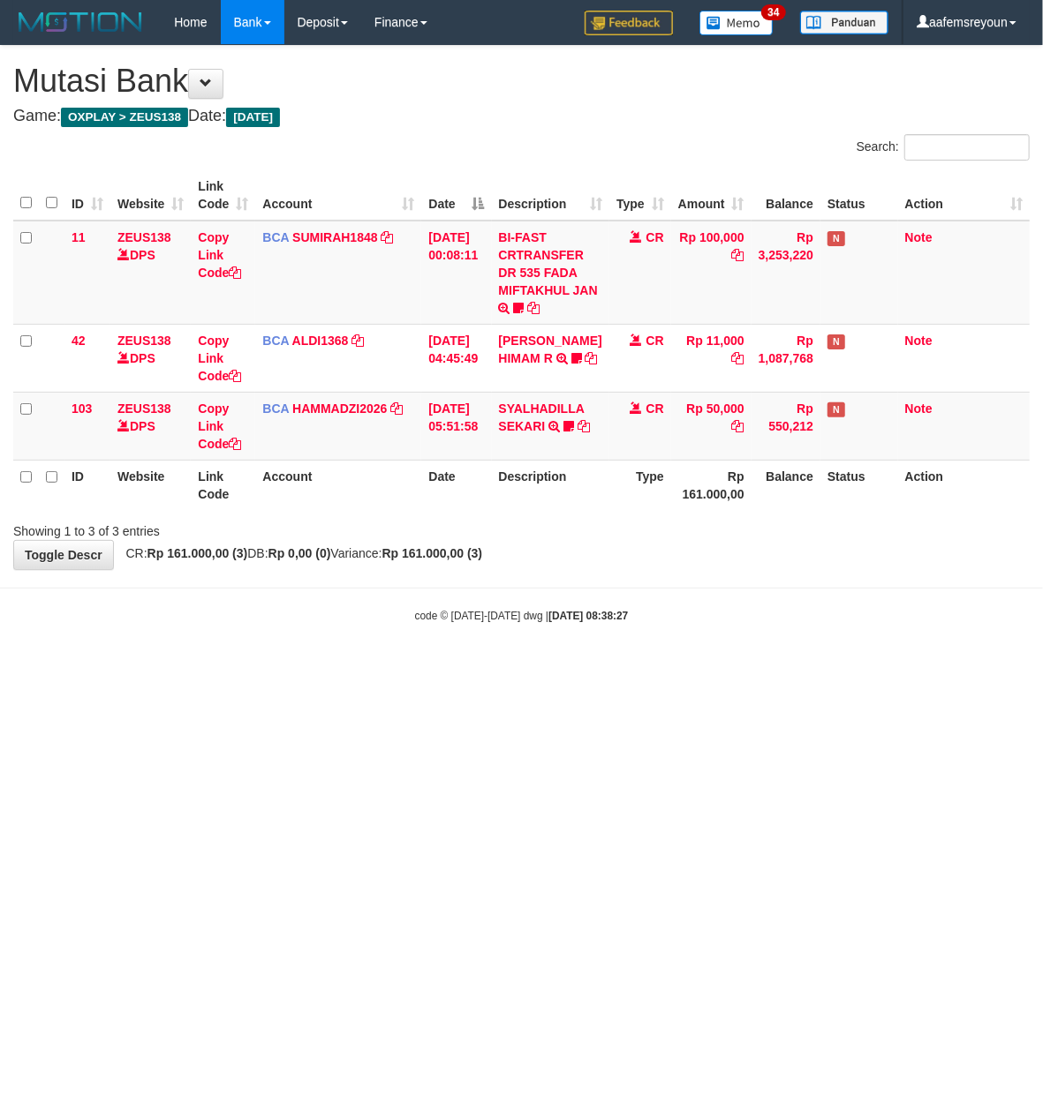
click at [286, 618] on div "code © [DATE]-[DATE] dwg | [DATE] 08:38:27" at bounding box center [521, 615] width 1043 height 18
click at [284, 616] on div "code © [DATE]-[DATE] dwg | [DATE] 08:38:27" at bounding box center [521, 615] width 1043 height 18
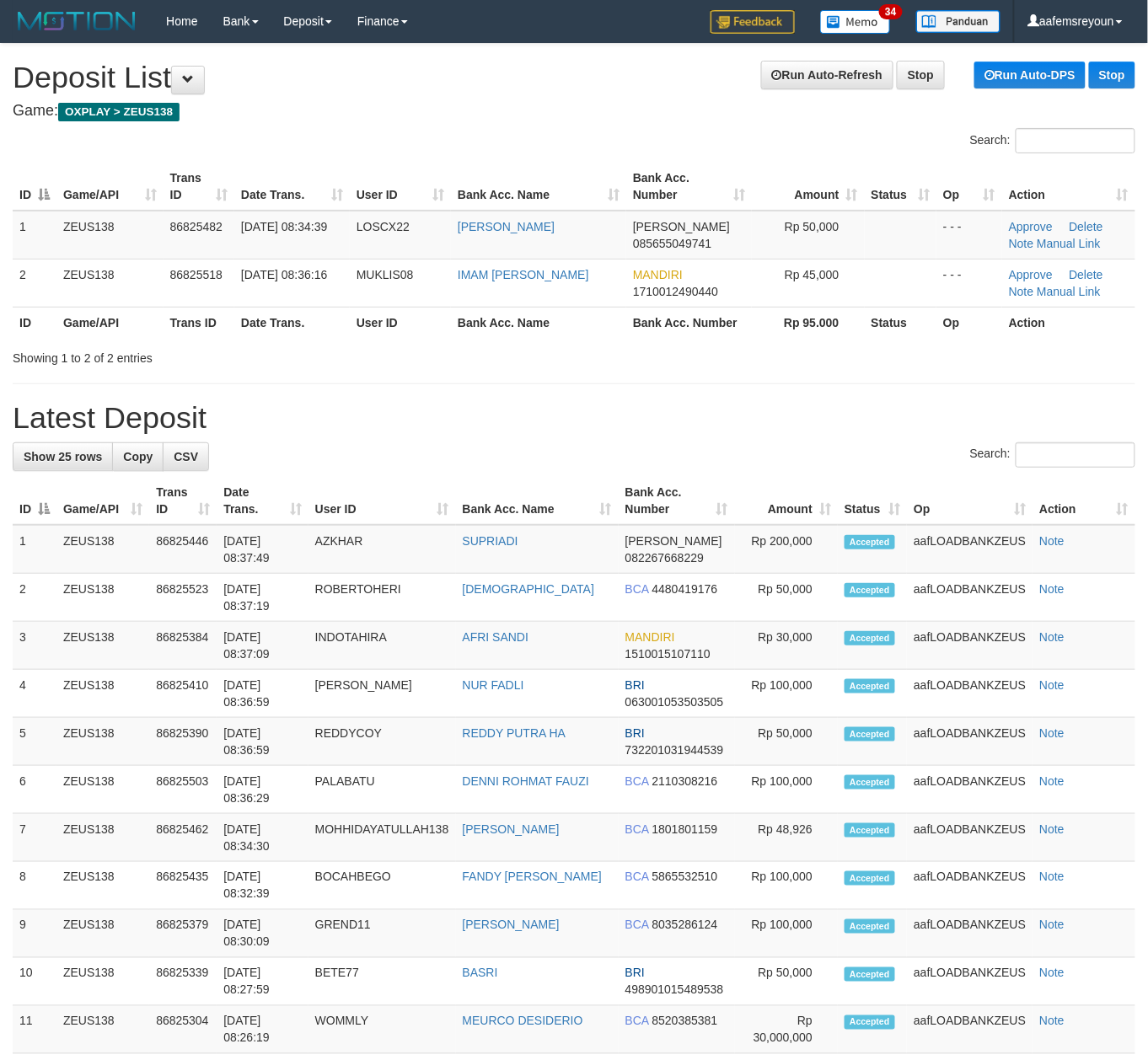
drag, startPoint x: 266, startPoint y: 432, endPoint x: 290, endPoint y: 434, distance: 24.1
click at [266, 433] on h1 "Latest Deposit" at bounding box center [574, 417] width 1123 height 33
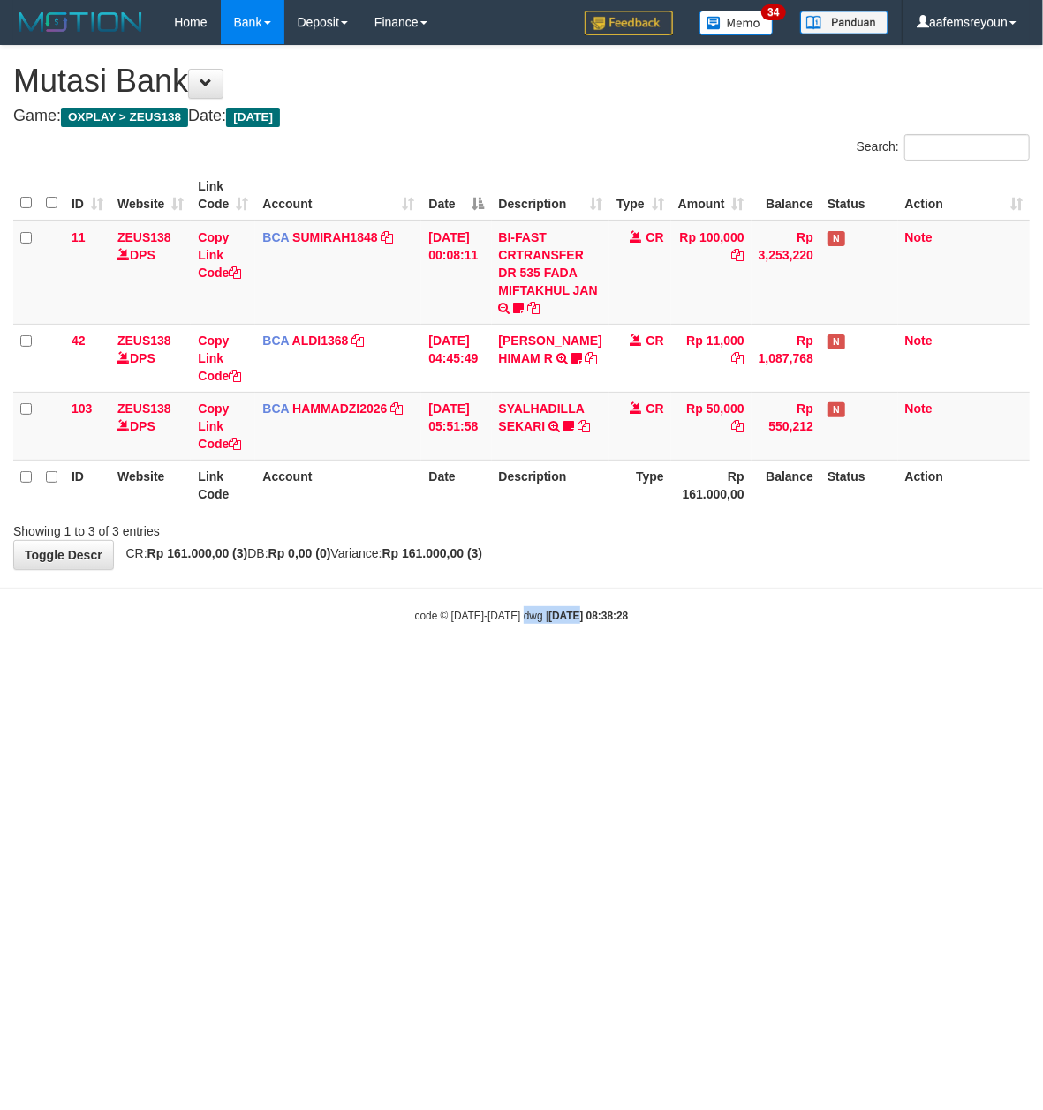
click at [524, 659] on html "Toggle navigation Home Bank Account List Mutasi Bank Search Sync Note Mutasi De…" at bounding box center [521, 334] width 1043 height 668
click at [530, 668] on html "Toggle navigation Home Bank Account List Mutasi Bank Search Sync Note Mutasi De…" at bounding box center [521, 334] width 1043 height 668
drag, startPoint x: 544, startPoint y: 802, endPoint x: 553, endPoint y: 800, distance: 9.0
click at [553, 668] on html "Toggle navigation Home Bank Account List Mutasi Bank Search Sync Note Mutasi De…" at bounding box center [521, 334] width 1043 height 668
click at [562, 668] on html "Toggle navigation Home Bank Account List Mutasi Bank Search Sync Note Mutasi De…" at bounding box center [521, 334] width 1043 height 668
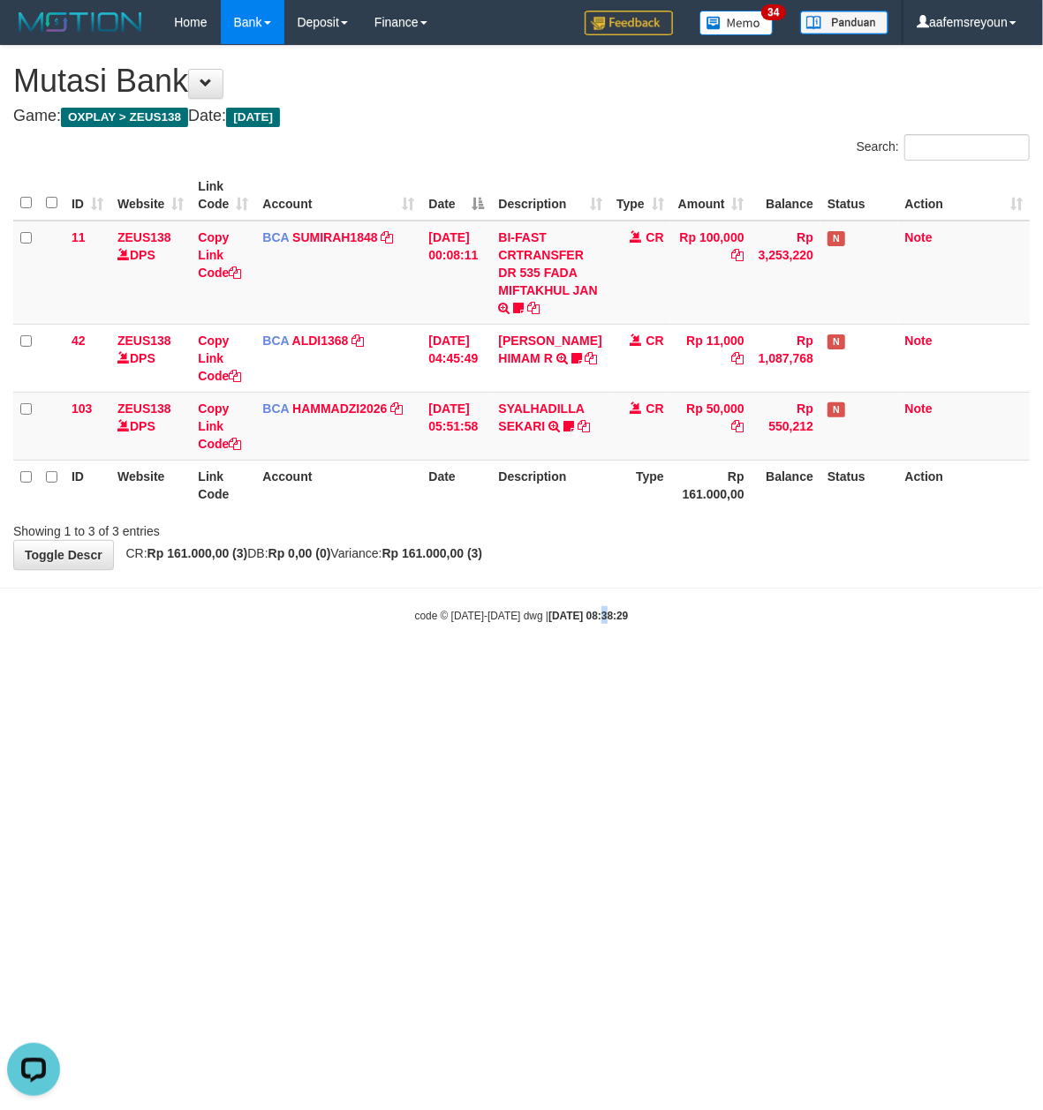
drag, startPoint x: 584, startPoint y: 789, endPoint x: 594, endPoint y: 795, distance: 11.5
click at [593, 668] on html "Toggle navigation Home Bank Account List Mutasi Bank Search Sync Note Mutasi De…" at bounding box center [521, 334] width 1043 height 668
click at [622, 668] on html "Toggle navigation Home Bank Account List Mutasi Bank Search Sync Note Mutasi De…" at bounding box center [521, 334] width 1043 height 668
click at [625, 668] on html "Toggle navigation Home Bank Account List Mutasi Bank Search Sync Note Mutasi De…" at bounding box center [521, 334] width 1043 height 668
click at [629, 668] on html "Toggle navigation Home Bank Account List Mutasi Bank Search Sync Note Mutasi De…" at bounding box center [521, 334] width 1043 height 668
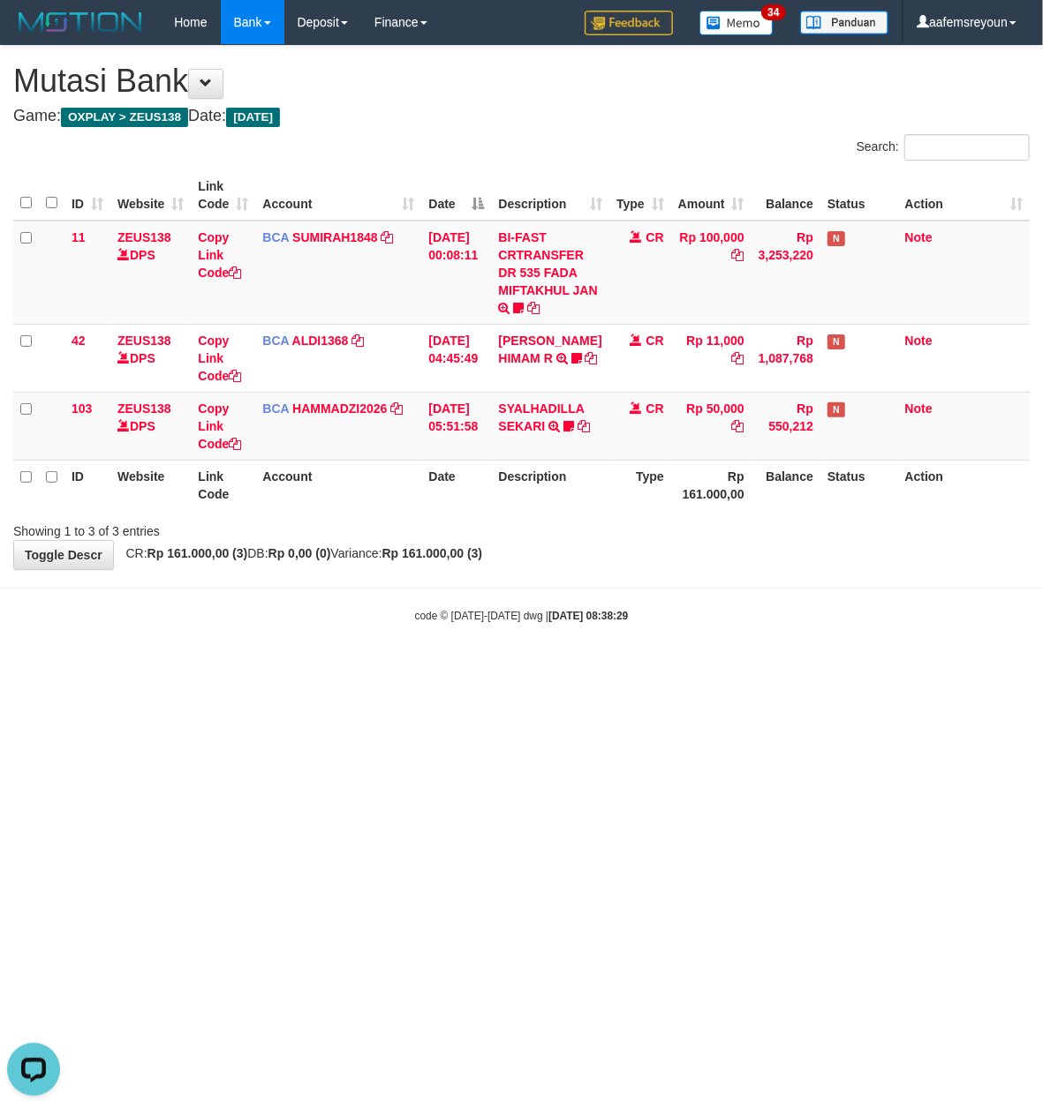
drag, startPoint x: 630, startPoint y: 782, endPoint x: 639, endPoint y: 771, distance: 14.5
click at [633, 668] on html "Toggle navigation Home Bank Account List Mutasi Bank Search Sync Note Mutasi De…" at bounding box center [521, 334] width 1043 height 668
click at [637, 668] on html "Toggle navigation Home Bank Account List Mutasi Bank Search Sync Note Mutasi De…" at bounding box center [521, 334] width 1043 height 668
click at [636, 668] on html "Toggle navigation Home Bank Account List Mutasi Bank Search Sync Note Mutasi De…" at bounding box center [521, 334] width 1043 height 668
